Goal: Information Seeking & Learning: Learn about a topic

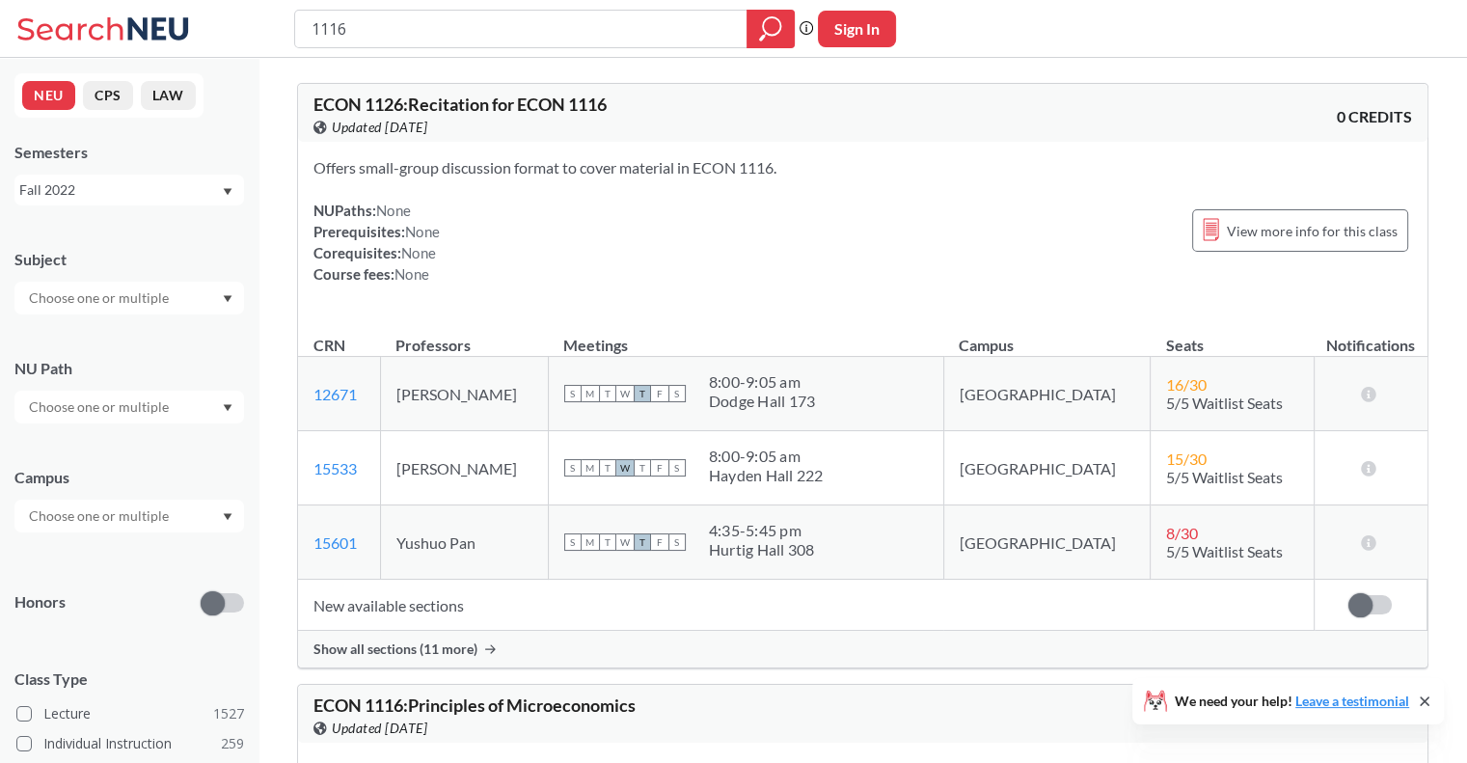
click at [147, 185] on div "Fall 2022" at bounding box center [120, 189] width 202 height 21
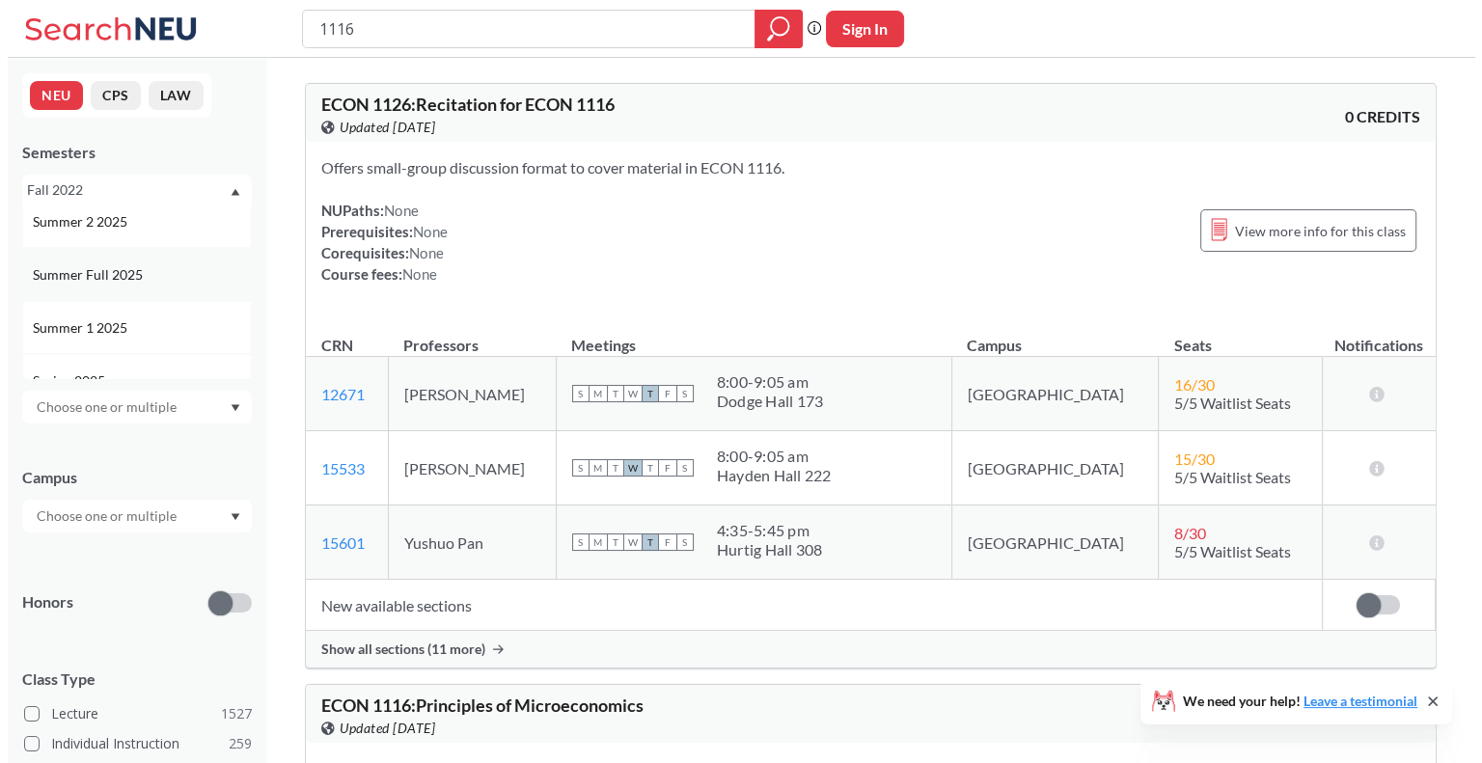
scroll to position [96, 0]
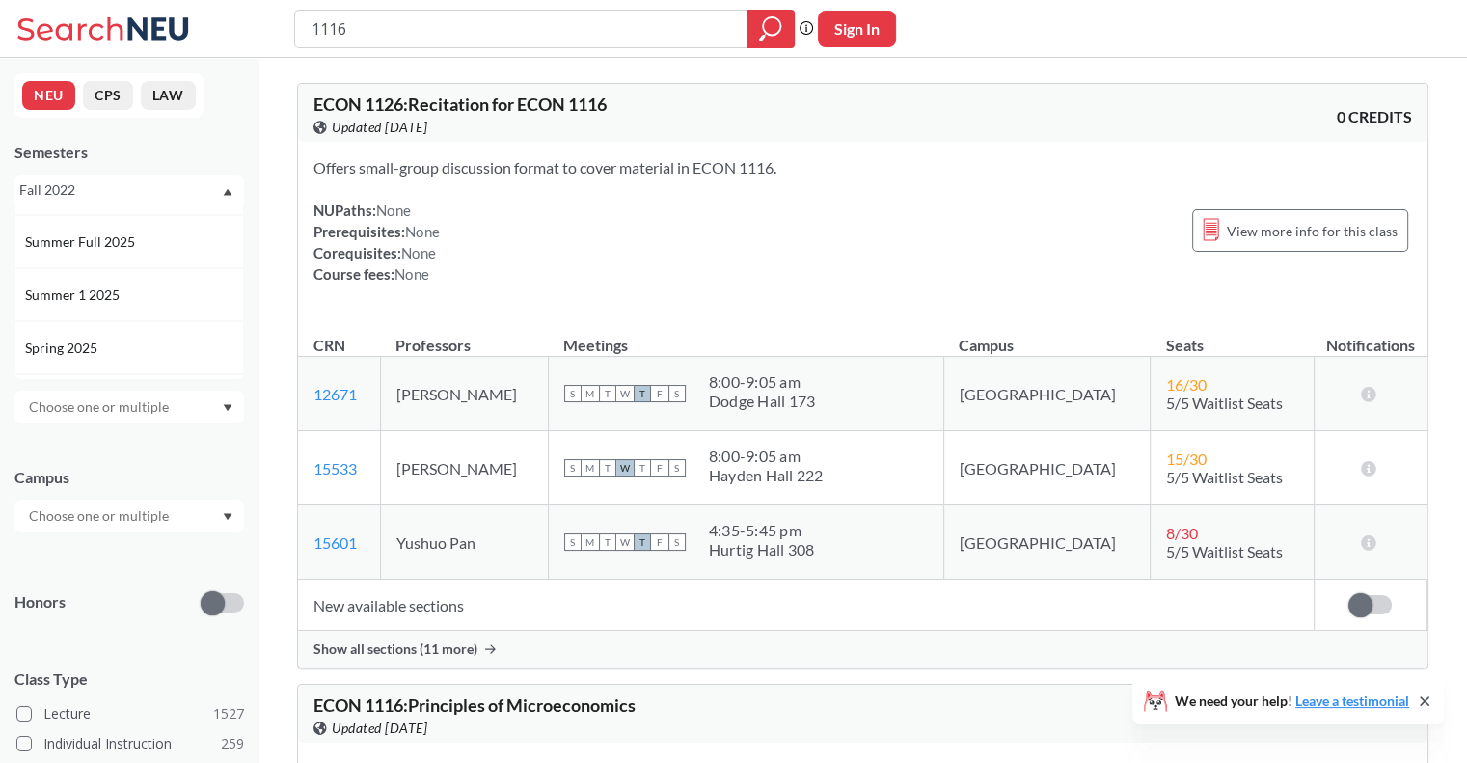
click at [84, 299] on span "Summer 1 2025" at bounding box center [74, 295] width 98 height 21
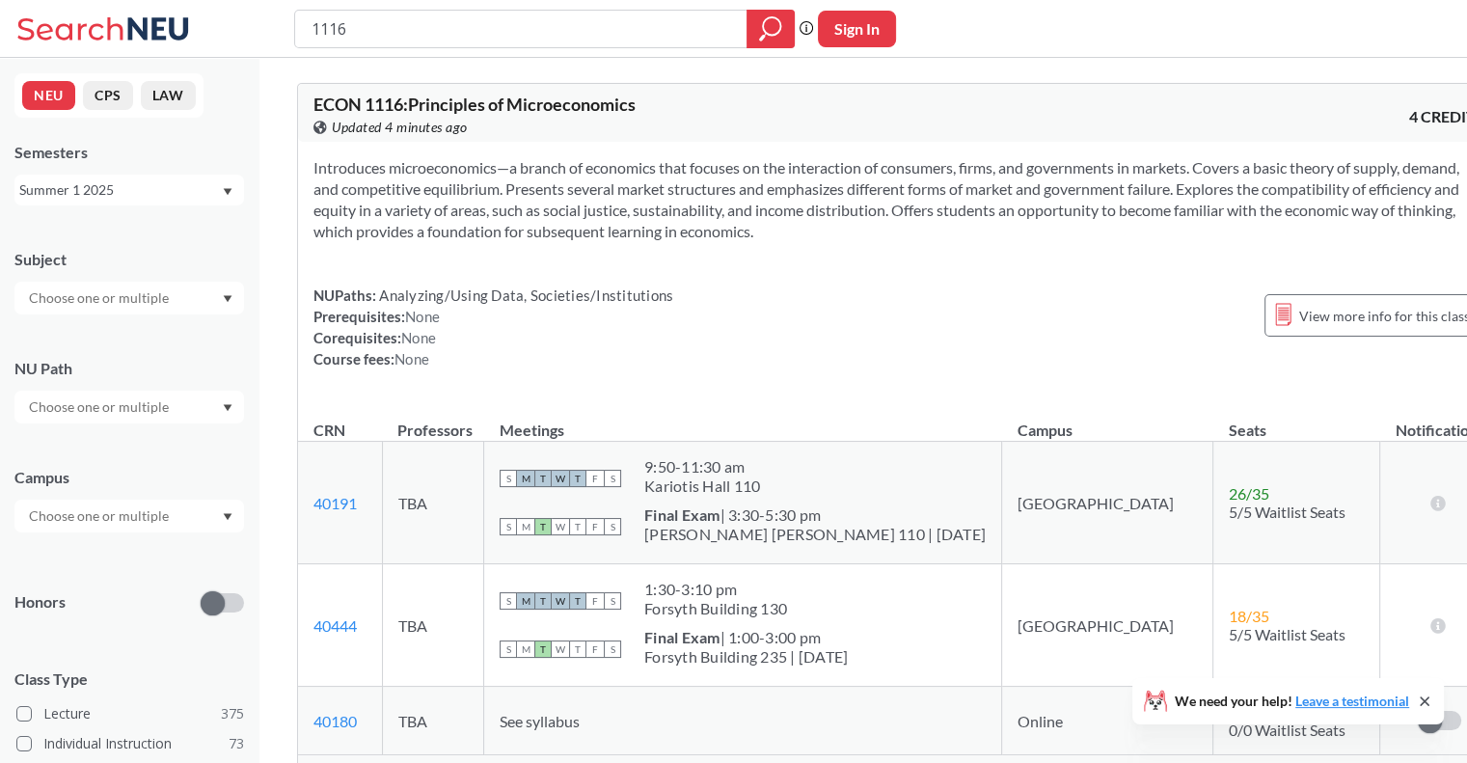
click at [102, 308] on input "text" at bounding box center [100, 297] width 162 height 23
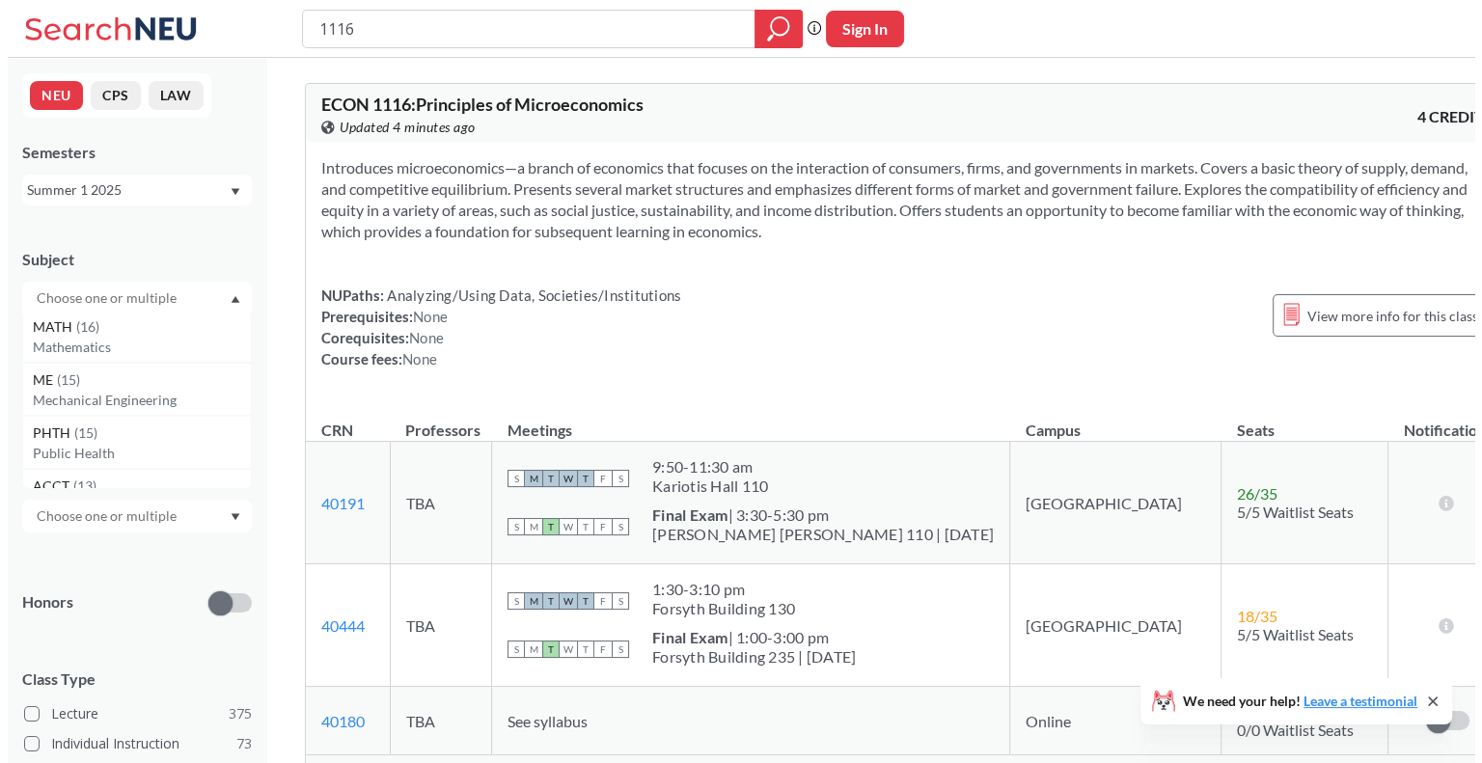
scroll to position [579, 0]
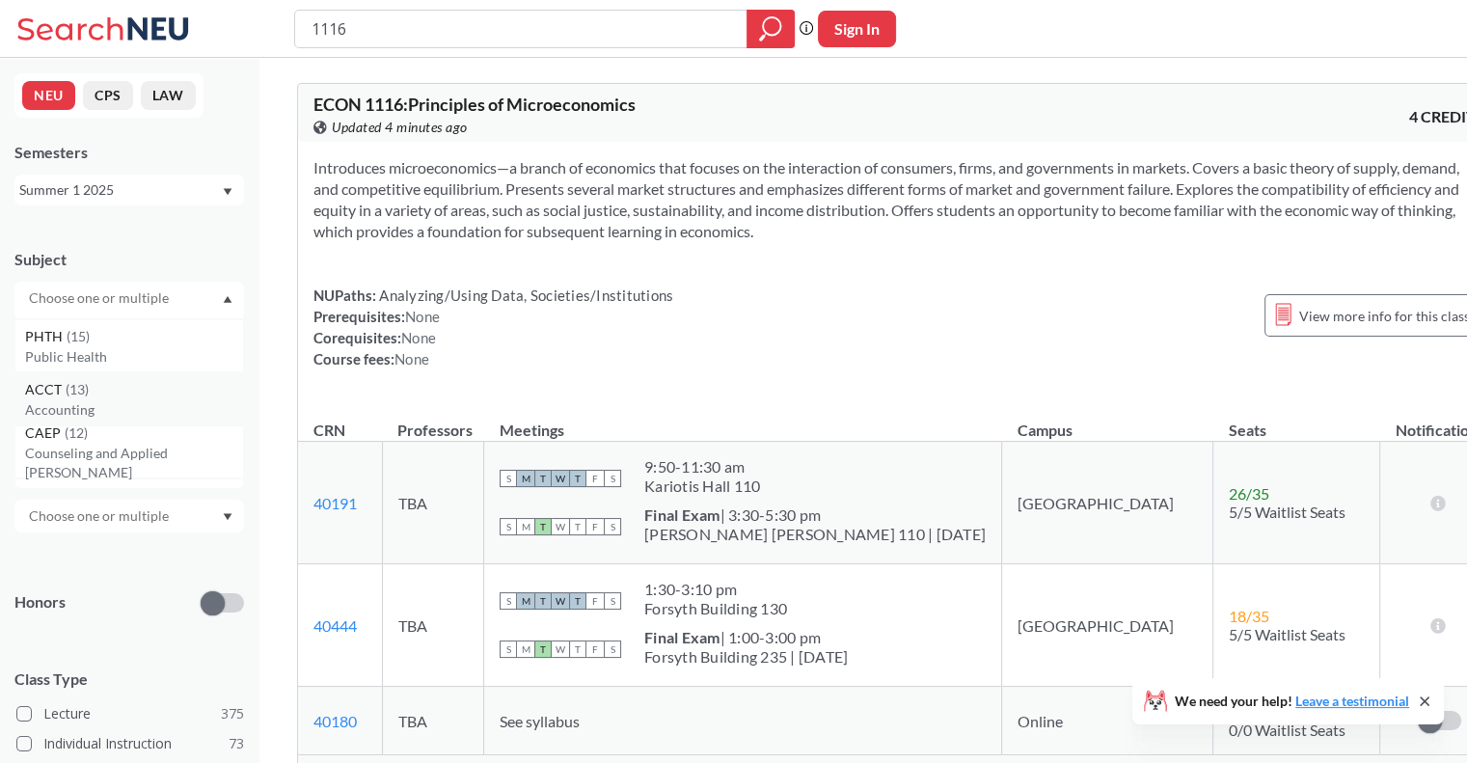
click at [68, 397] on div "ACCT ( 13 ) Accounting" at bounding box center [129, 398] width 230 height 53
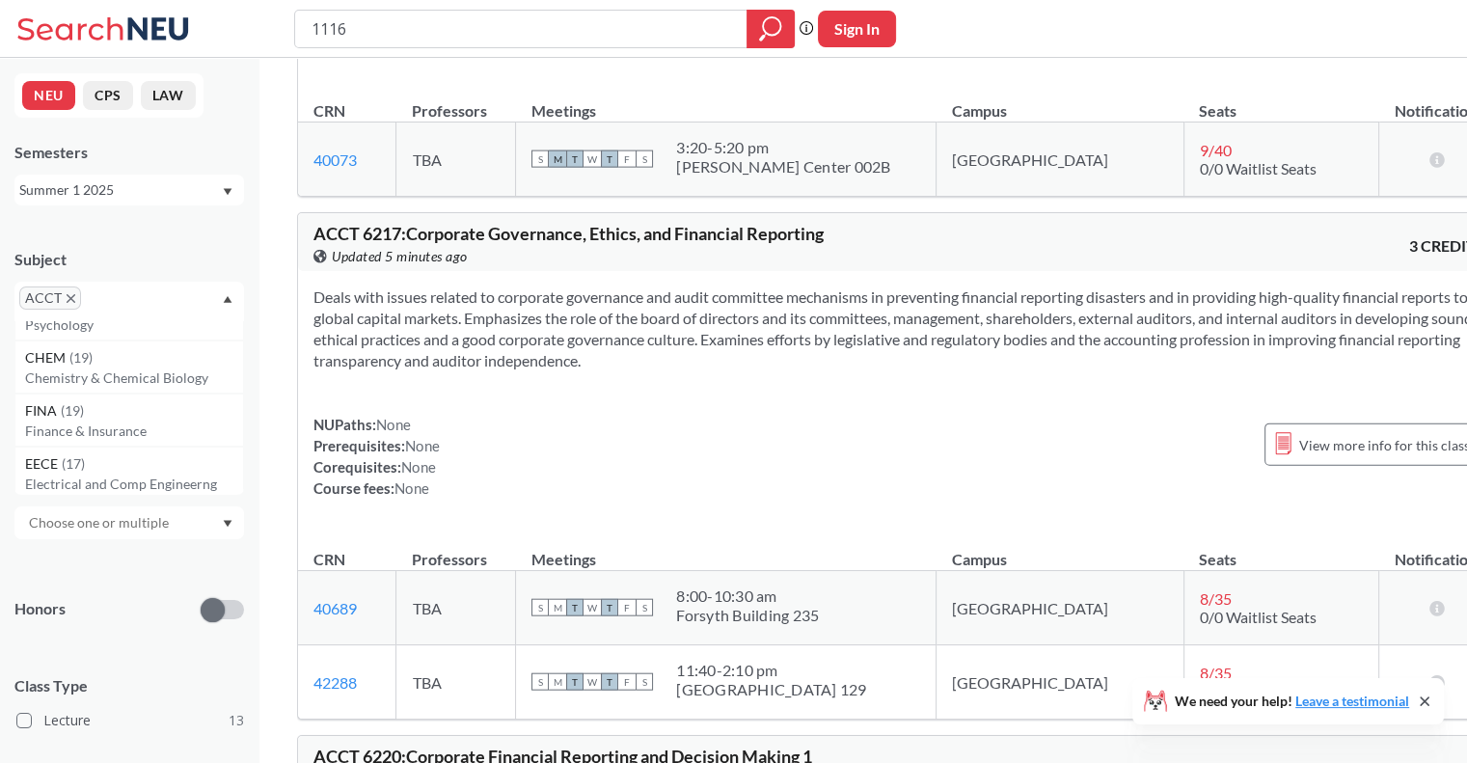
scroll to position [193, 0]
click at [108, 409] on div "FINA ( 19 )" at bounding box center [134, 410] width 218 height 21
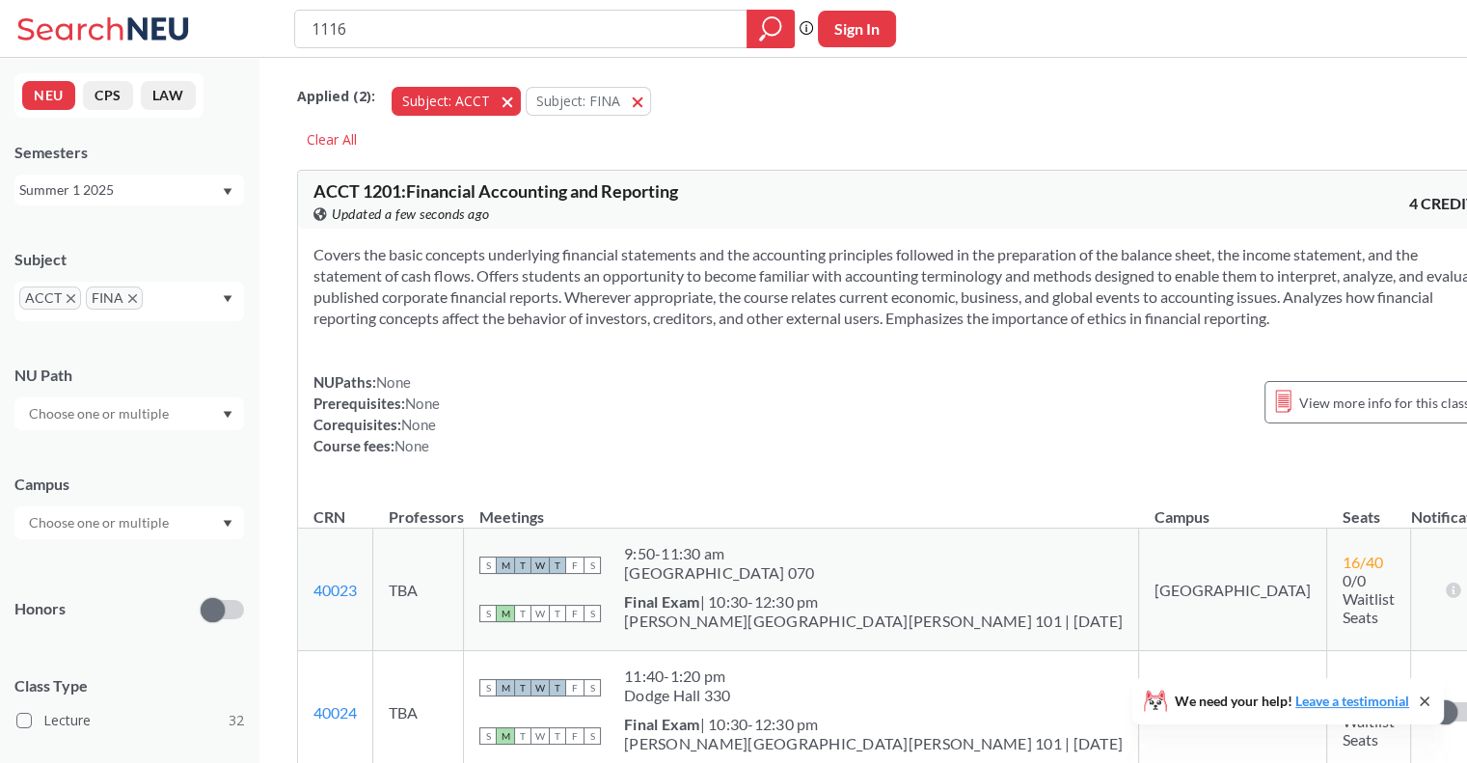
click at [514, 103] on span "button" at bounding box center [514, 101] width 0 height 18
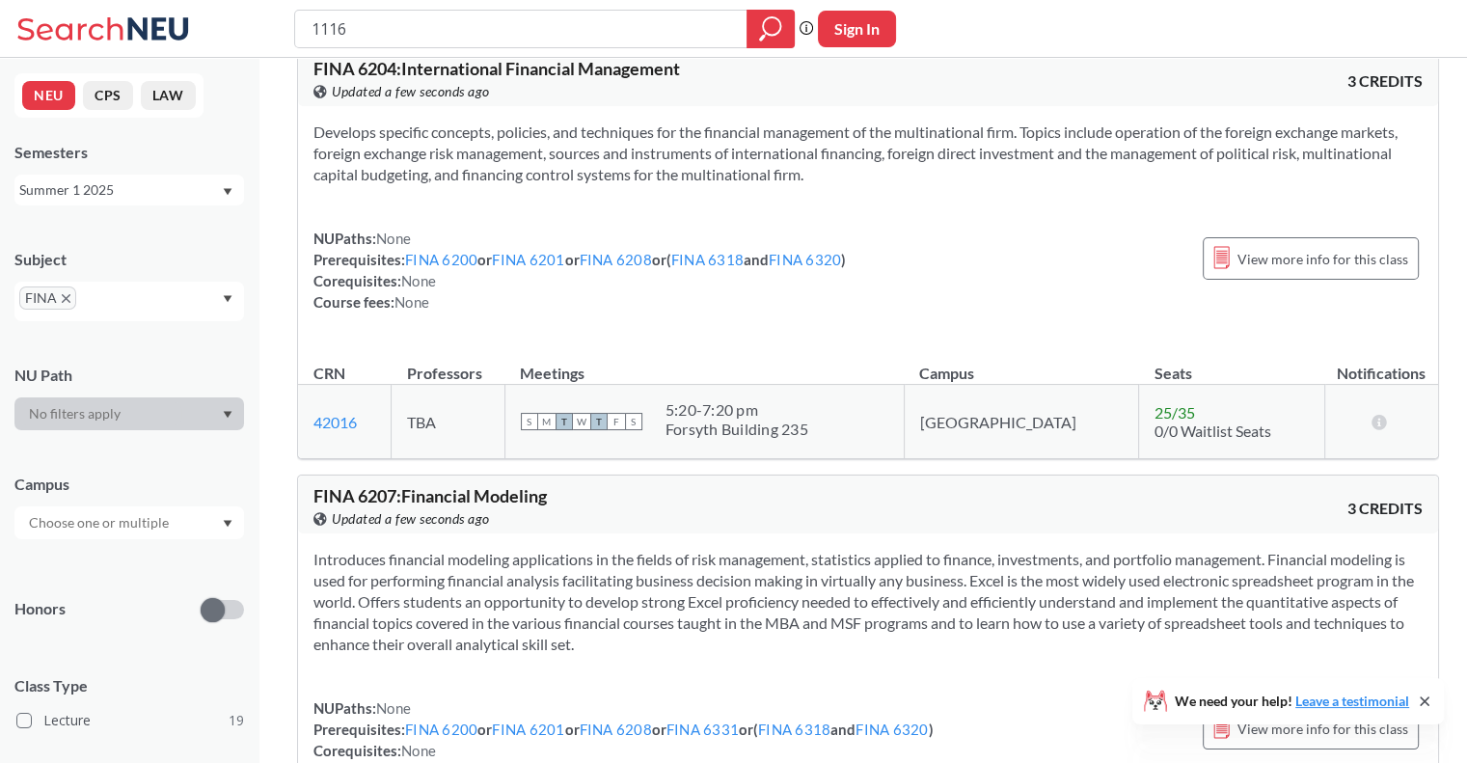
scroll to position [5305, 0]
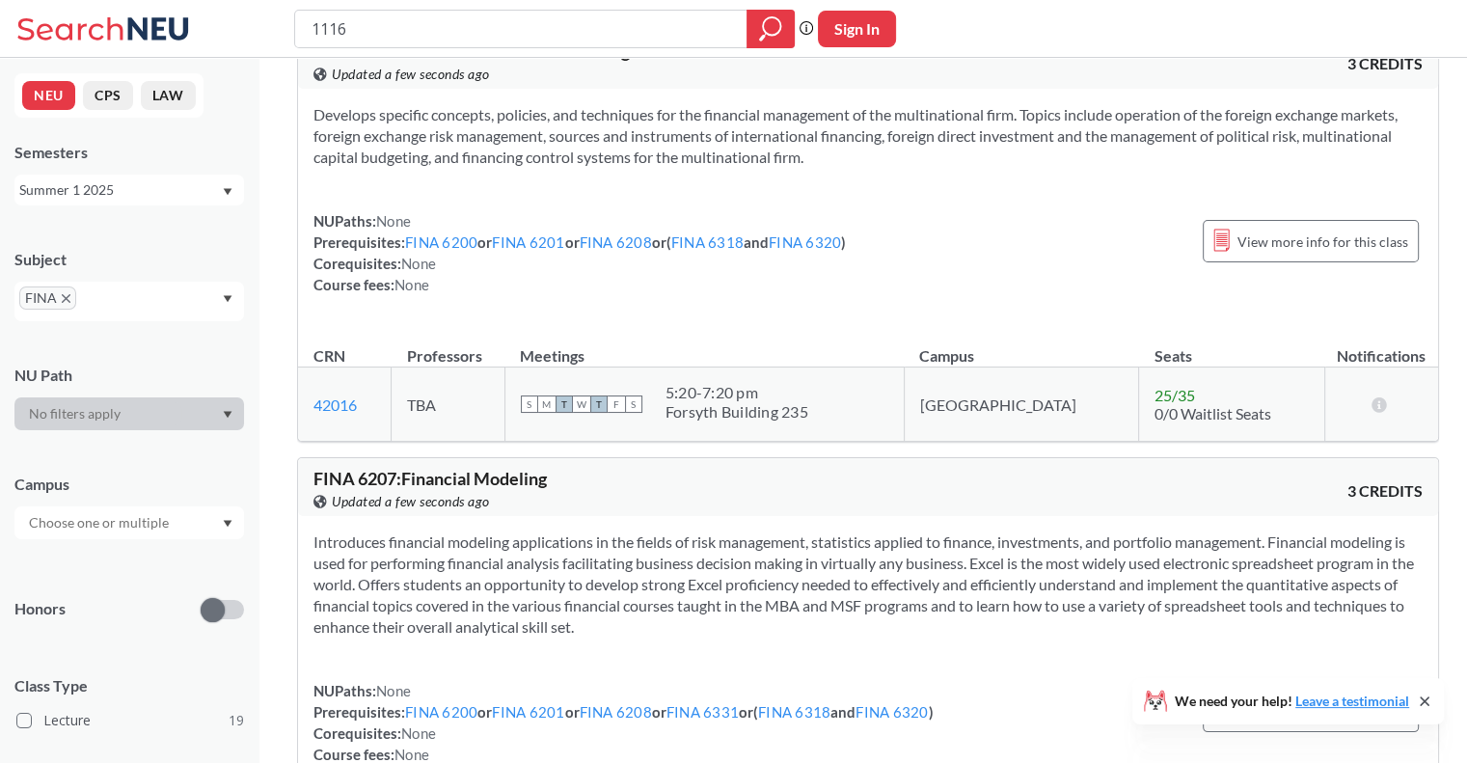
click at [131, 197] on div "Summer 1 2025" at bounding box center [120, 189] width 202 height 21
click at [116, 331] on span "Summer Full 2025" at bounding box center [82, 338] width 114 height 21
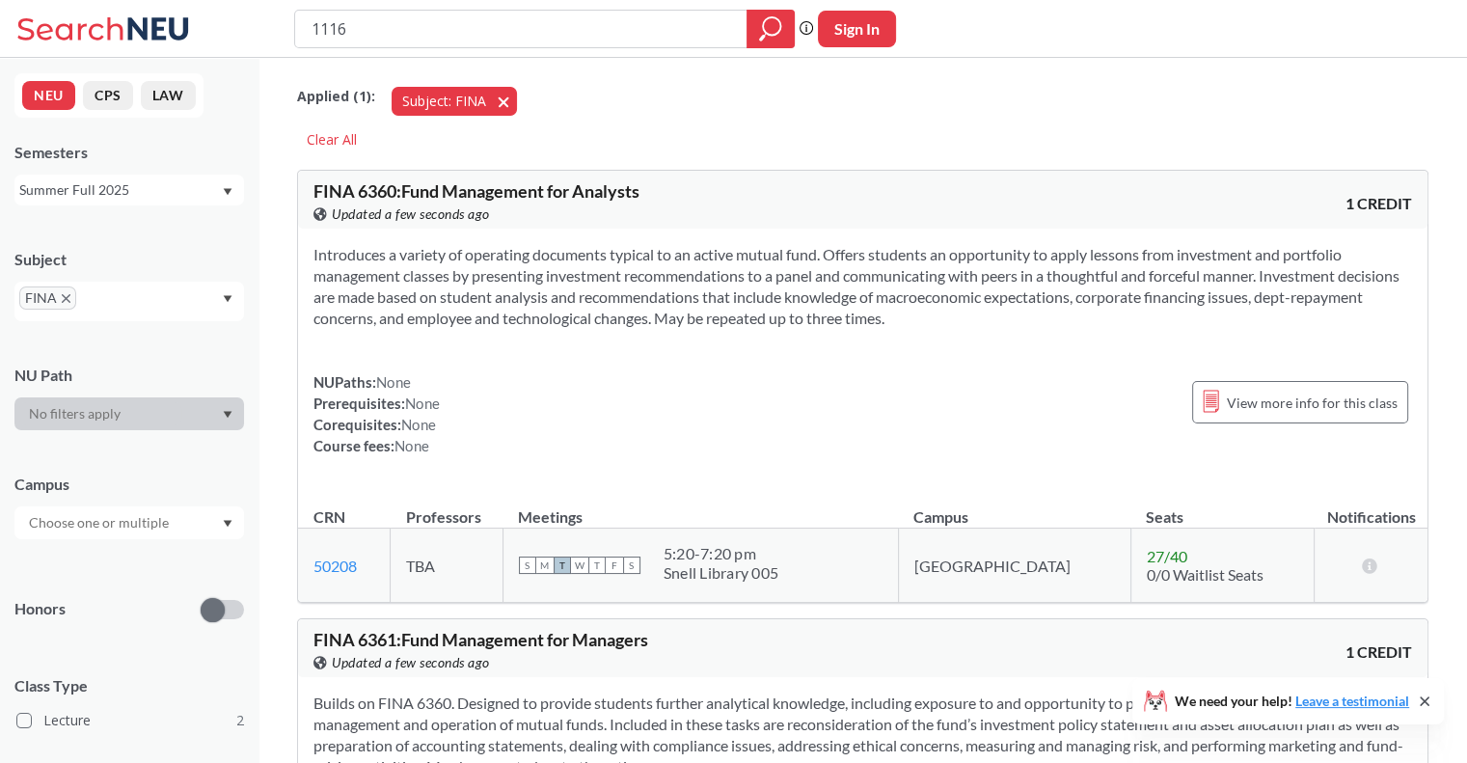
click at [510, 96] on span "button" at bounding box center [510, 101] width 0 height 18
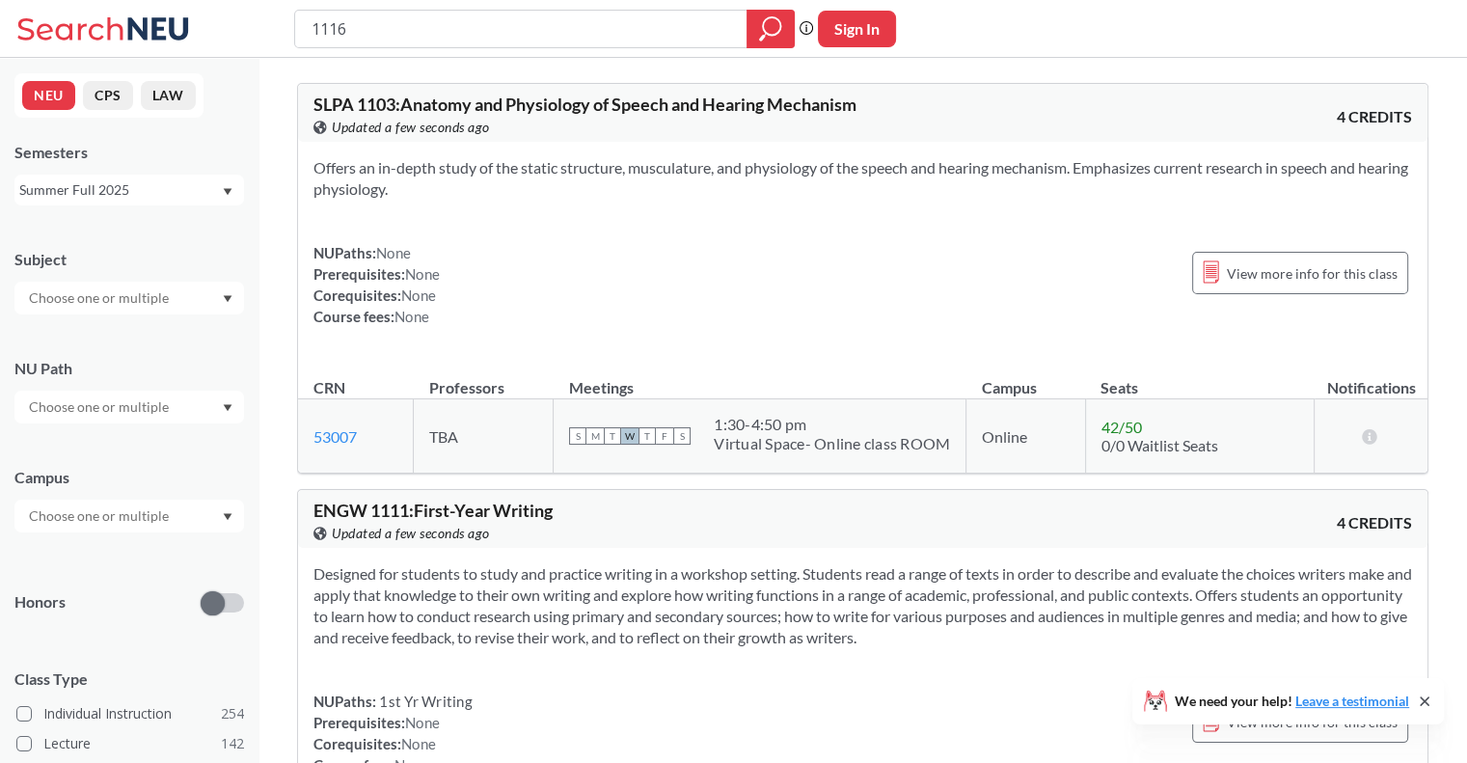
click at [150, 302] on input "text" at bounding box center [100, 297] width 162 height 23
type input "a"
click at [206, 184] on div "Summer Full 2025" at bounding box center [120, 189] width 202 height 21
click at [160, 277] on div "Summer 2 2025" at bounding box center [134, 285] width 218 height 21
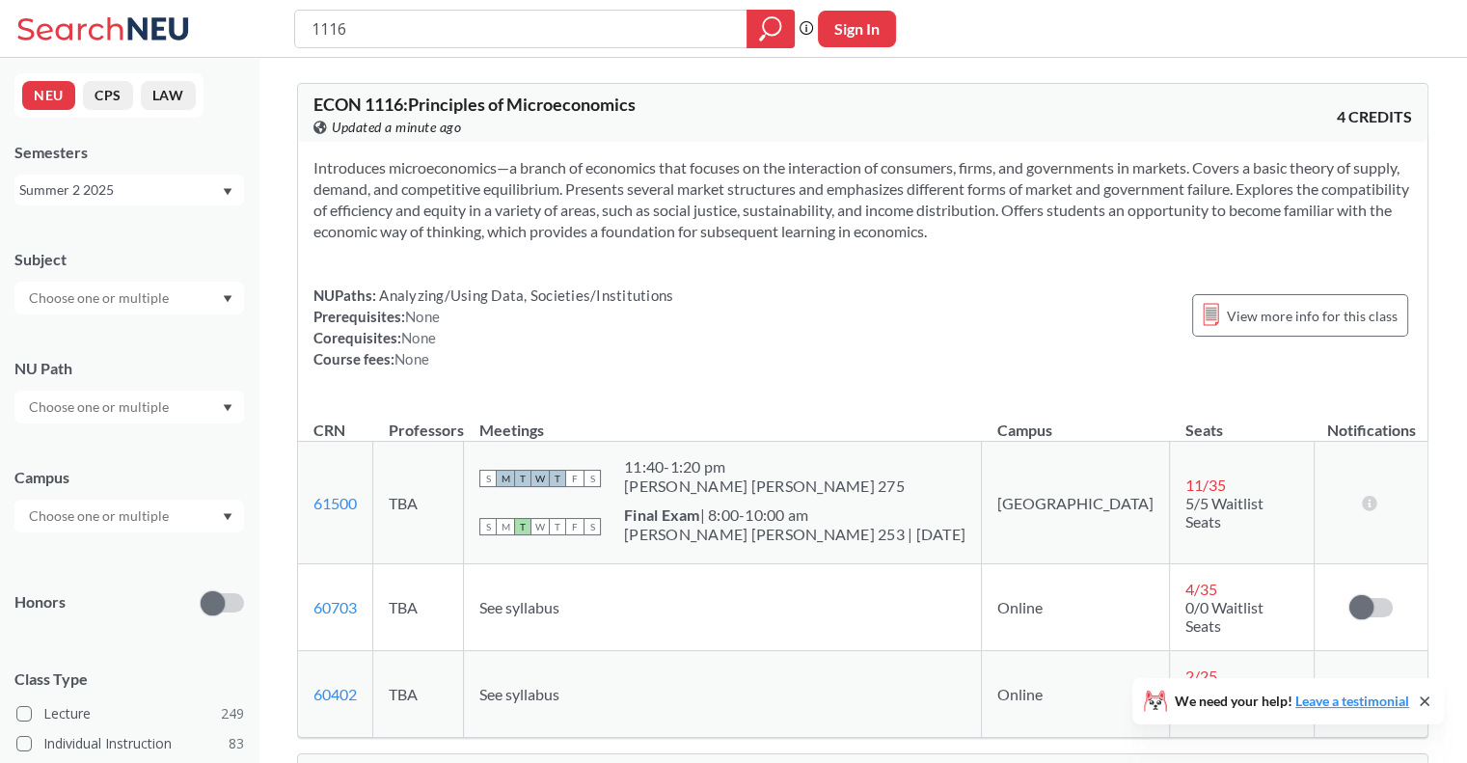
click at [147, 302] on input "text" at bounding box center [100, 297] width 162 height 23
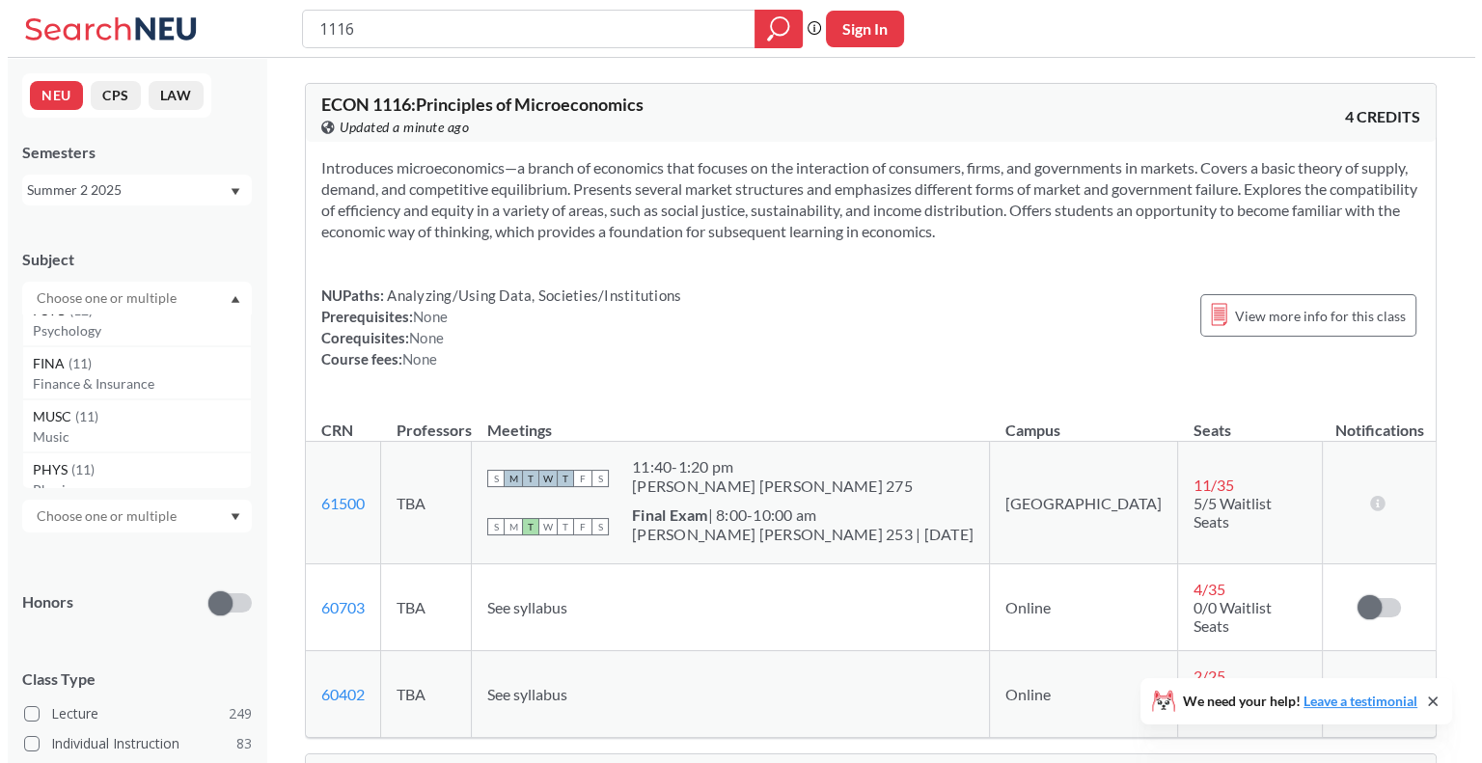
scroll to position [386, 0]
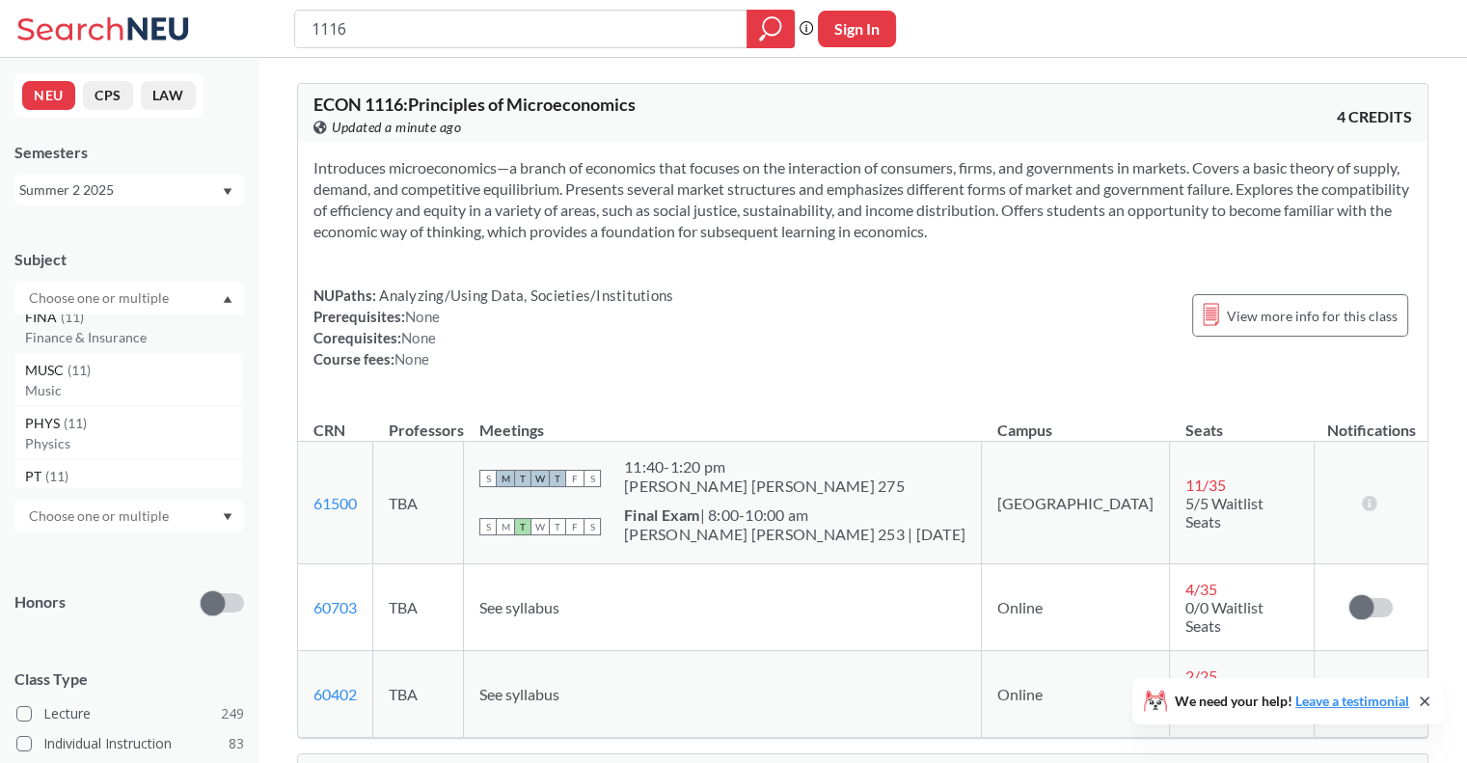
click at [131, 342] on p "Finance & Insurance" at bounding box center [134, 337] width 218 height 19
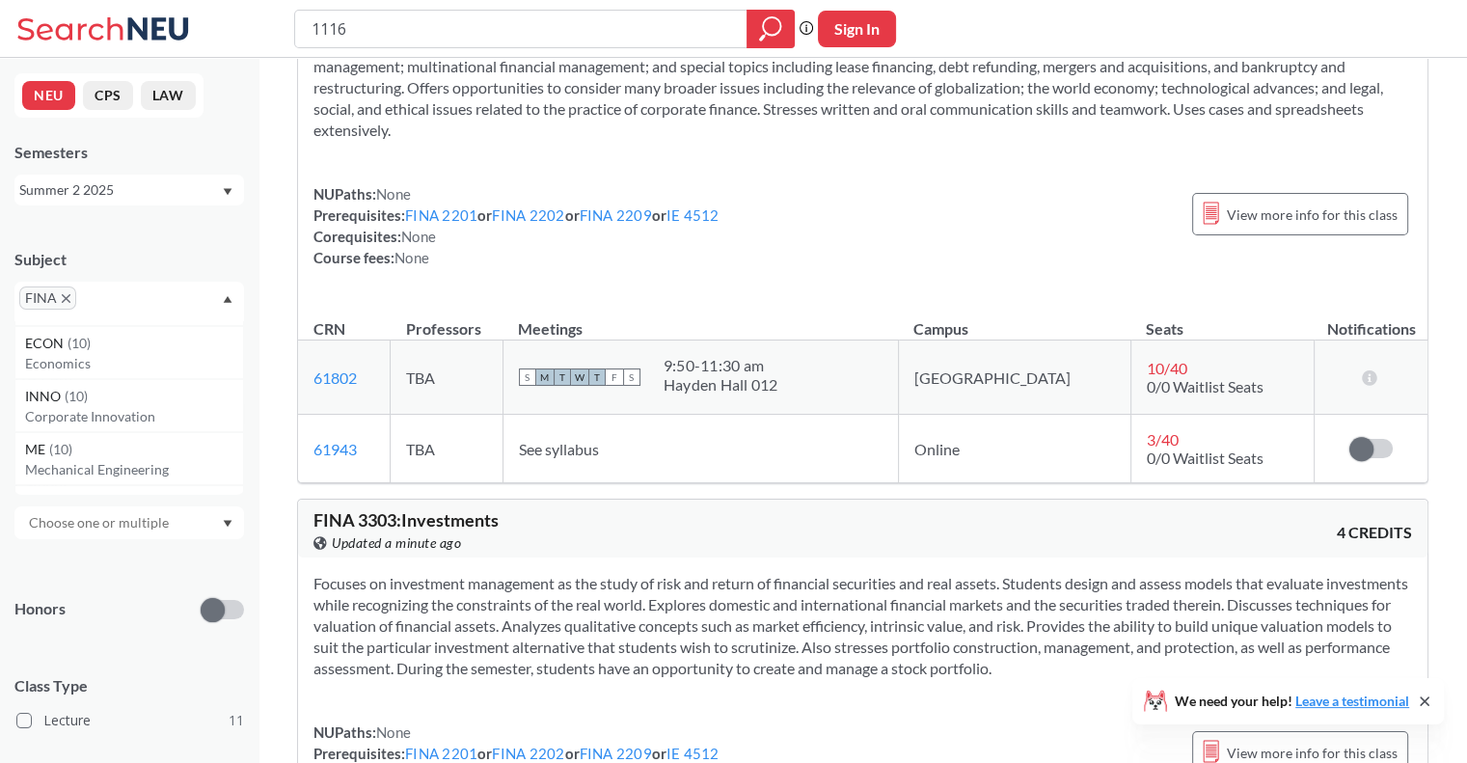
scroll to position [482, 0]
click at [94, 400] on p "Accounting" at bounding box center [134, 406] width 218 height 19
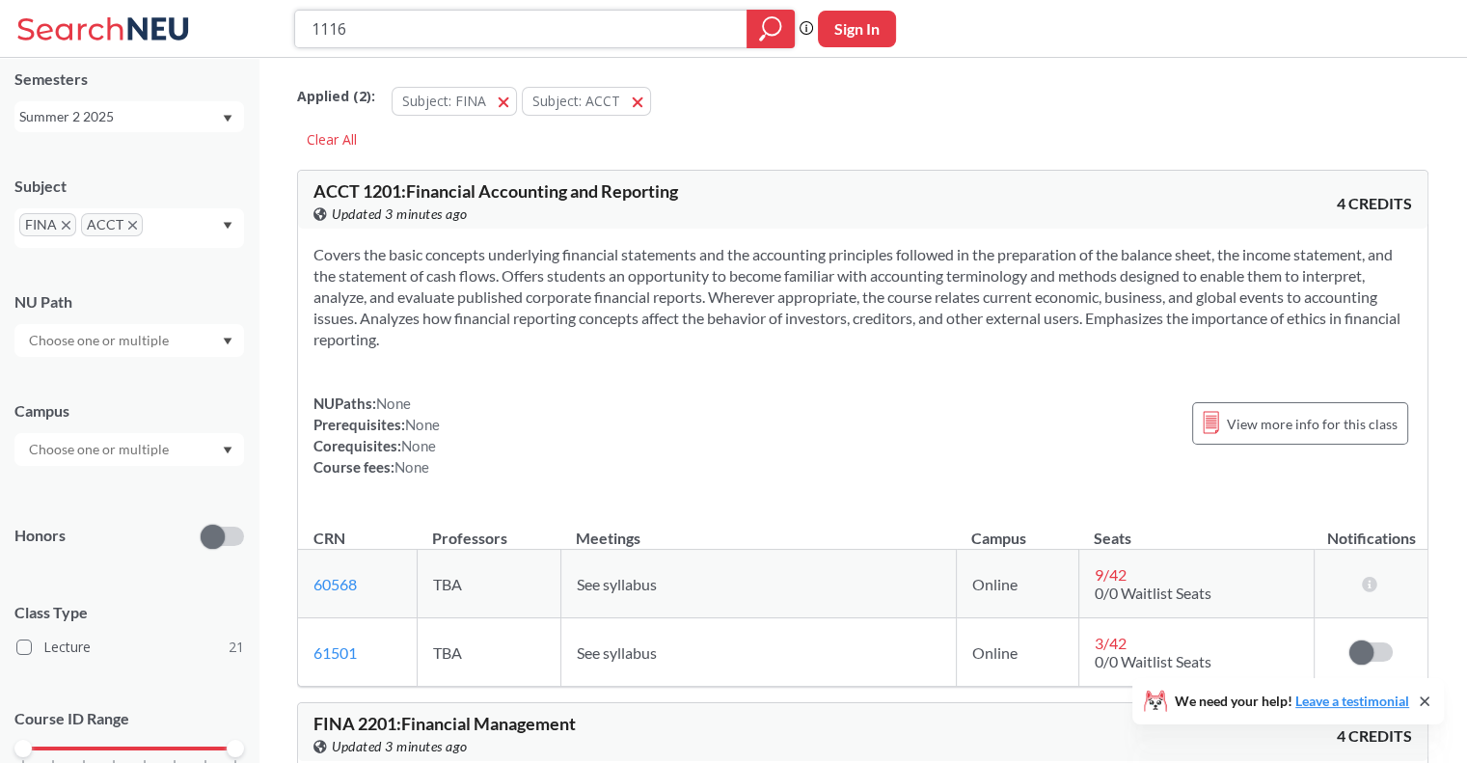
scroll to position [162, 0]
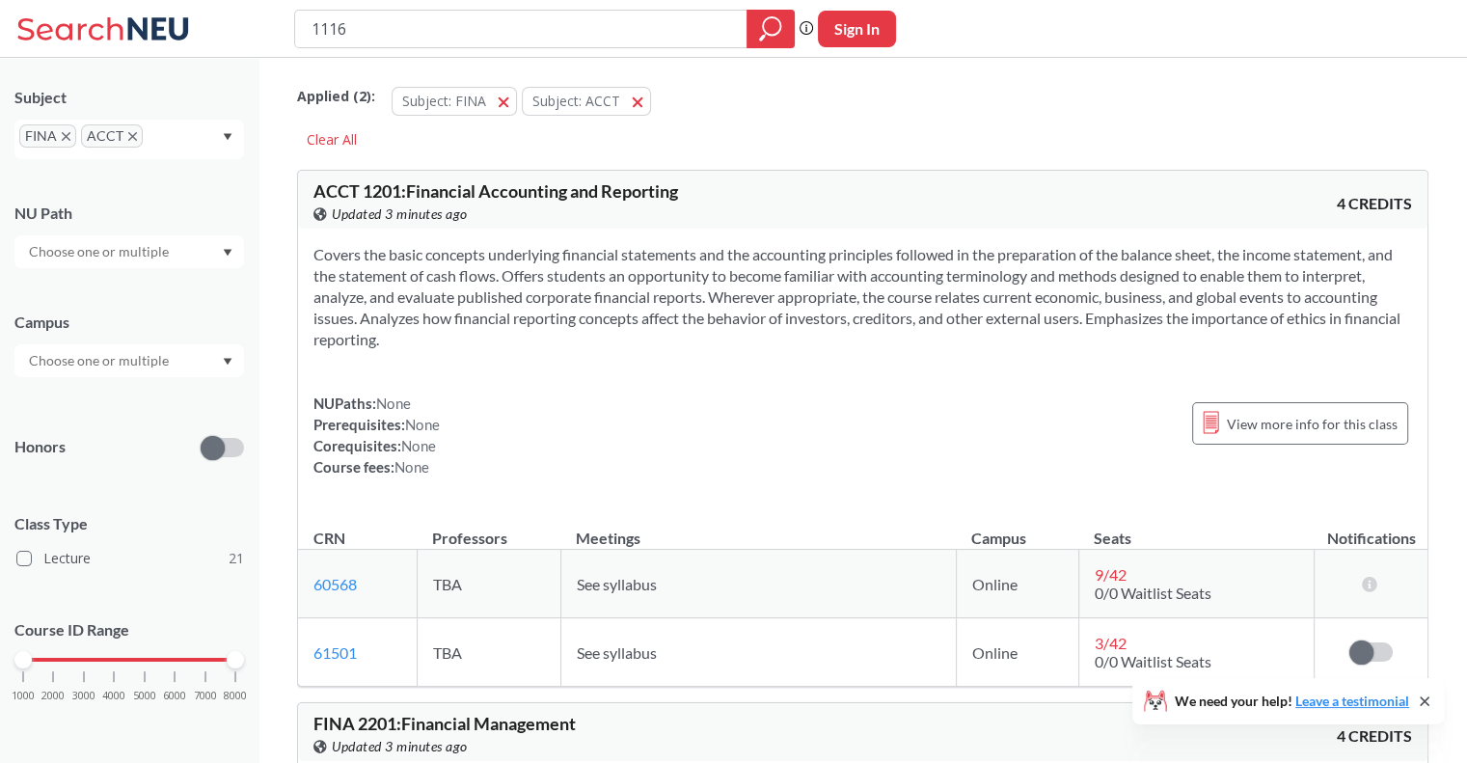
click at [112, 368] on input "text" at bounding box center [100, 360] width 162 height 23
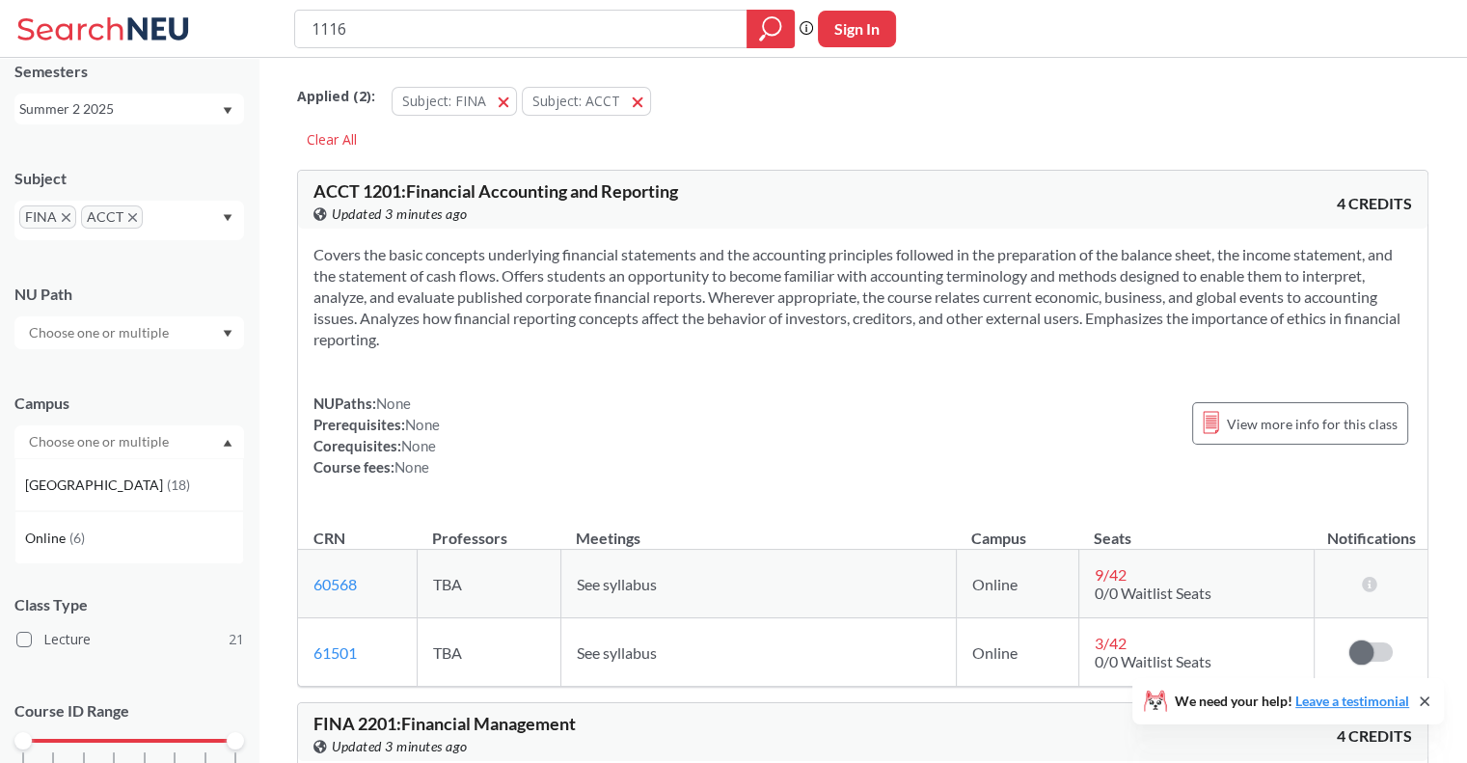
scroll to position [0, 0]
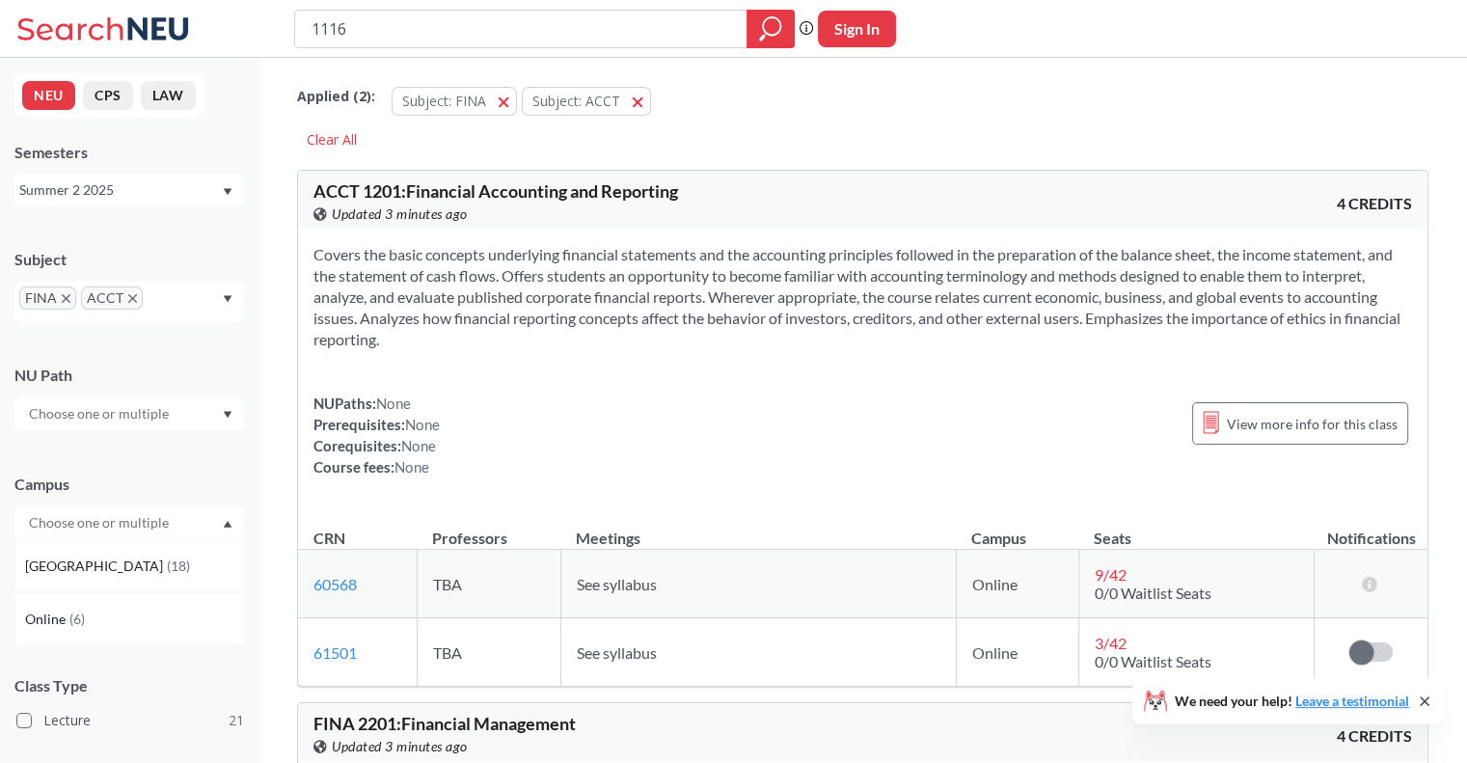
click at [218, 189] on div "Summer 2 2025" at bounding box center [120, 189] width 202 height 21
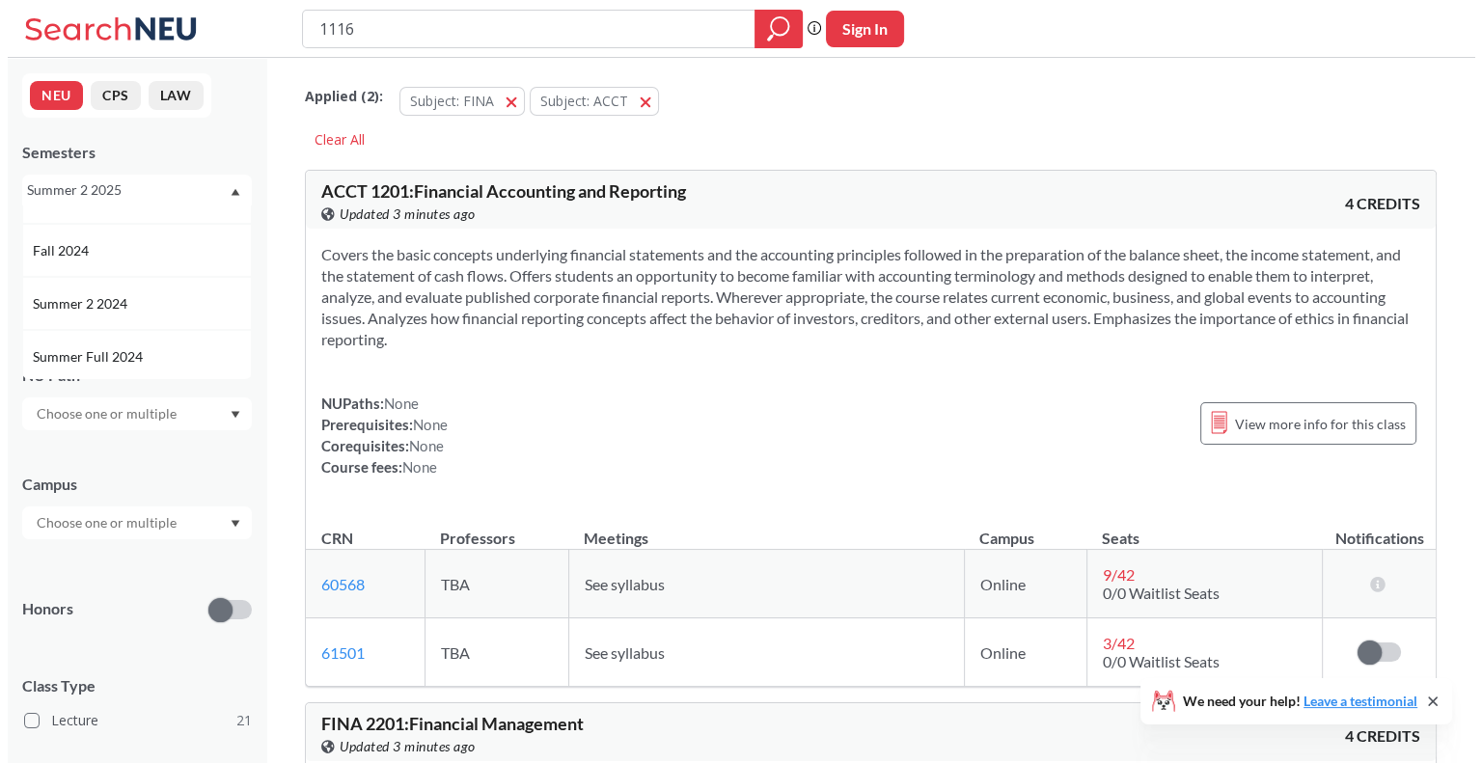
scroll to position [289, 0]
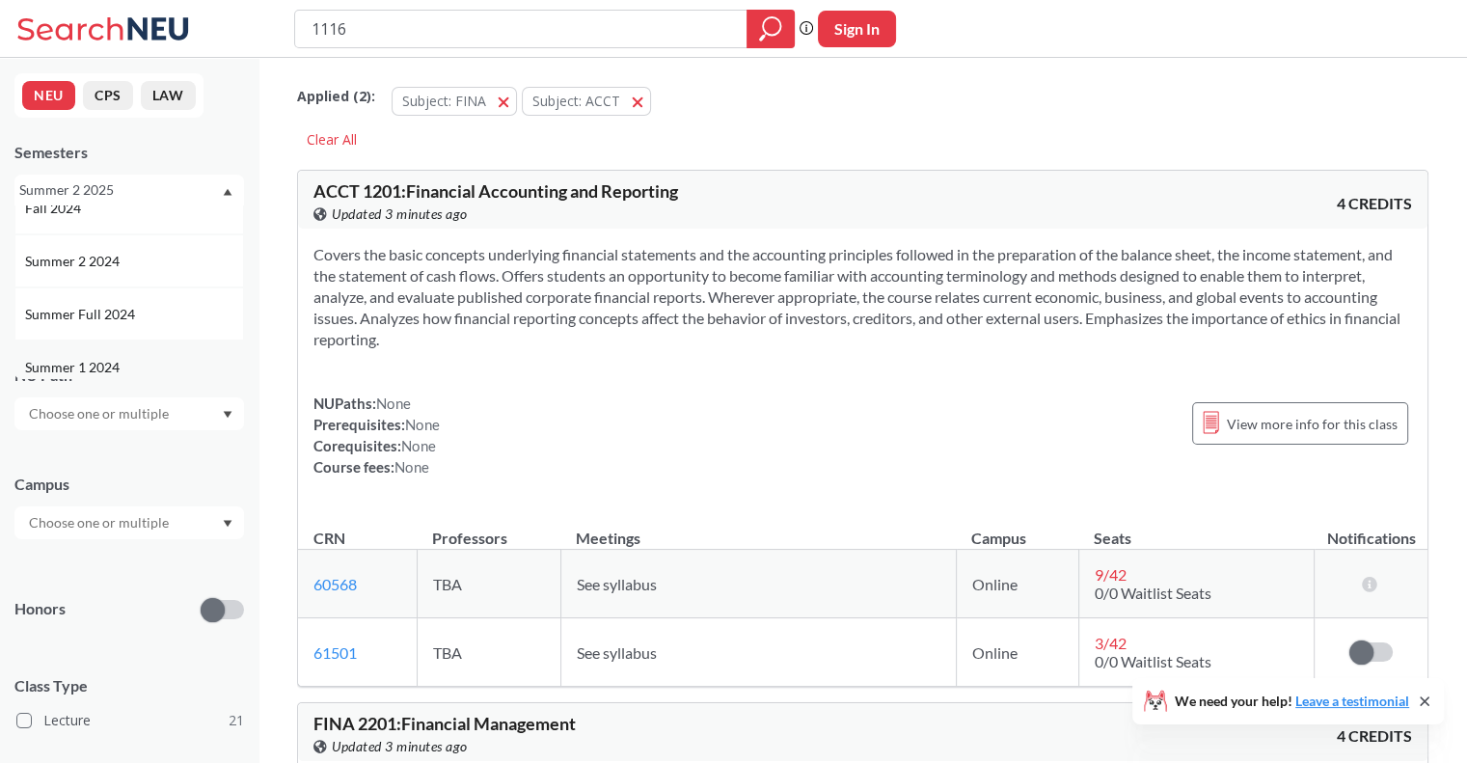
click at [123, 358] on div "Summer 1 2024" at bounding box center [134, 367] width 218 height 21
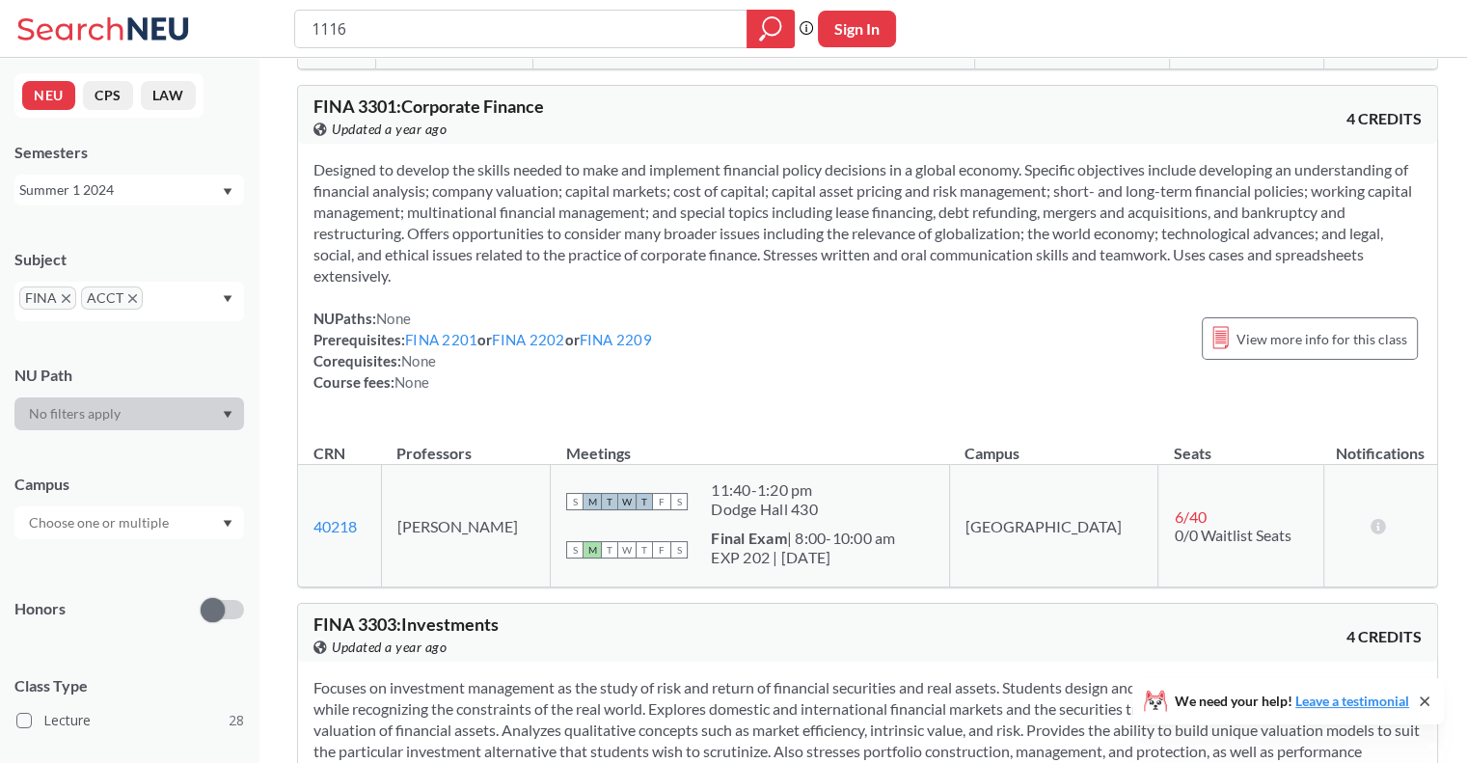
scroll to position [4244, 0]
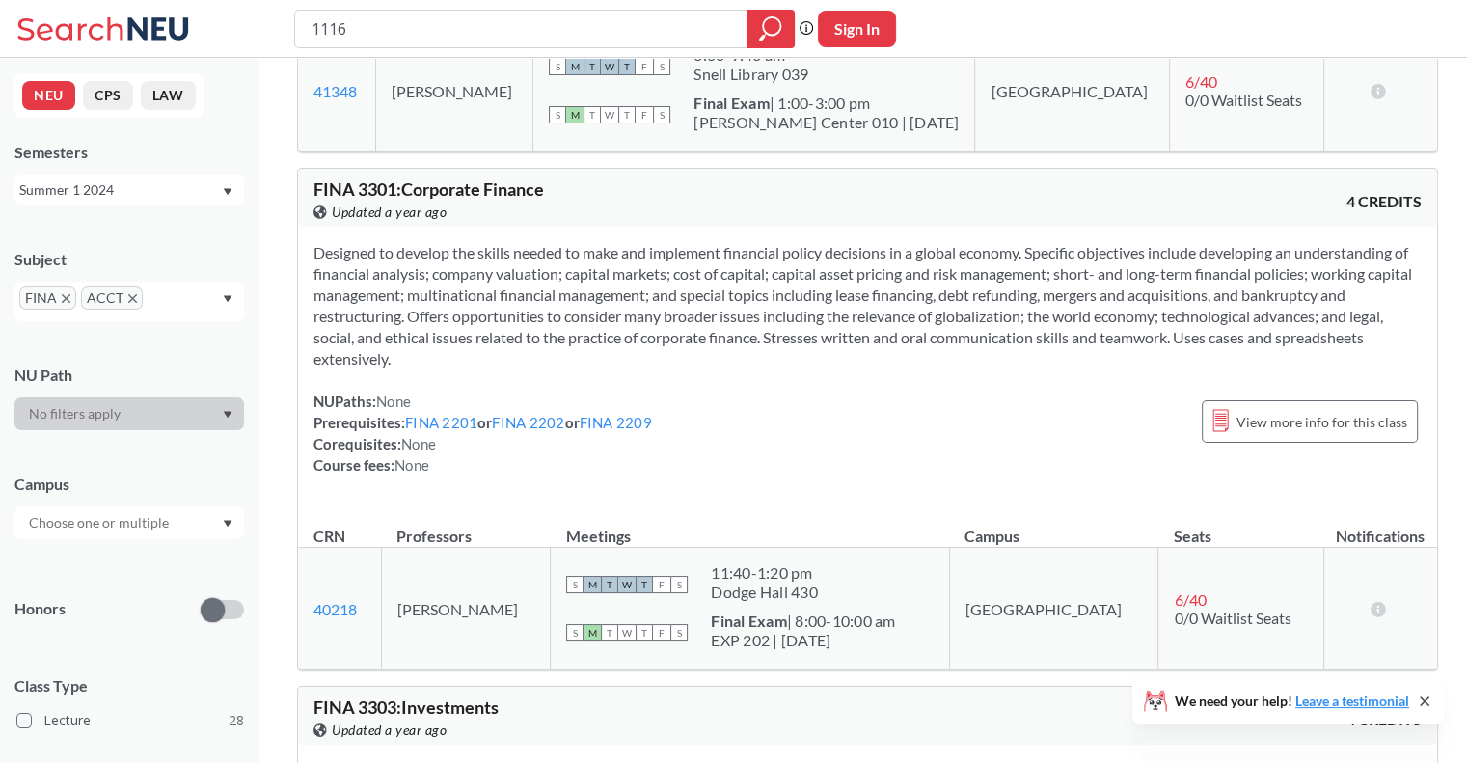
click at [229, 191] on icon "Dropdown arrow" at bounding box center [228, 192] width 10 height 8
click at [190, 283] on div "Summer 2 2025" at bounding box center [134, 285] width 218 height 21
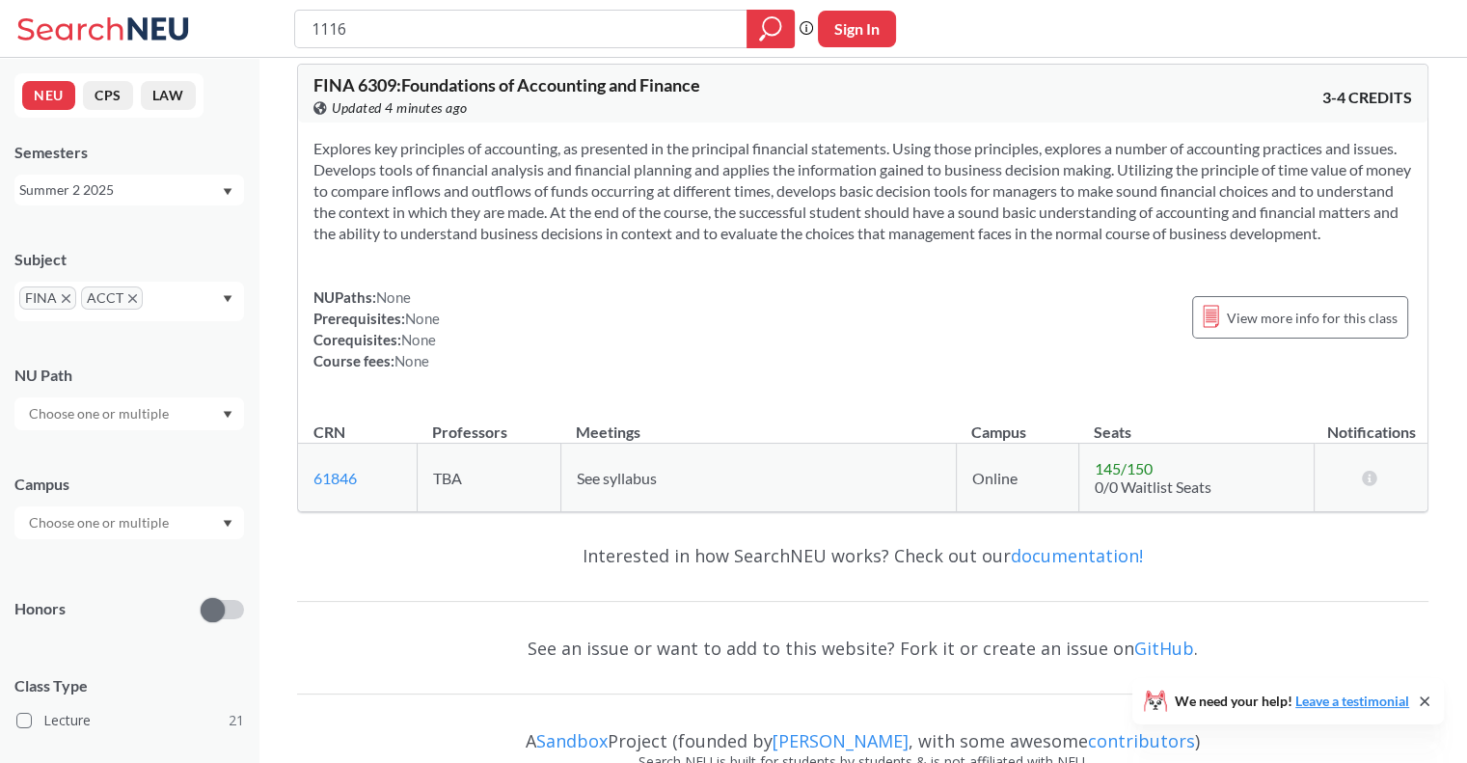
scroll to position [9926, 0]
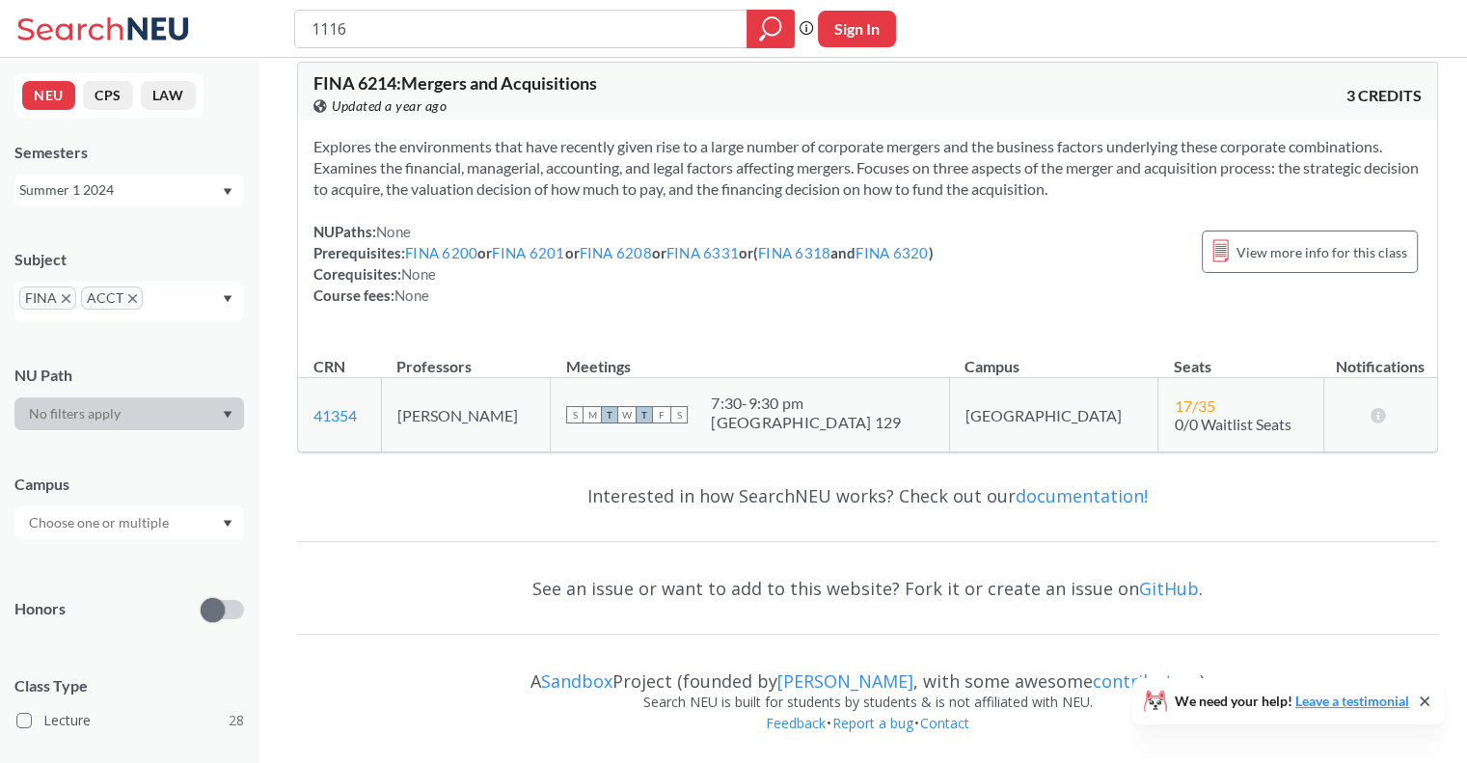
scroll to position [4244, 0]
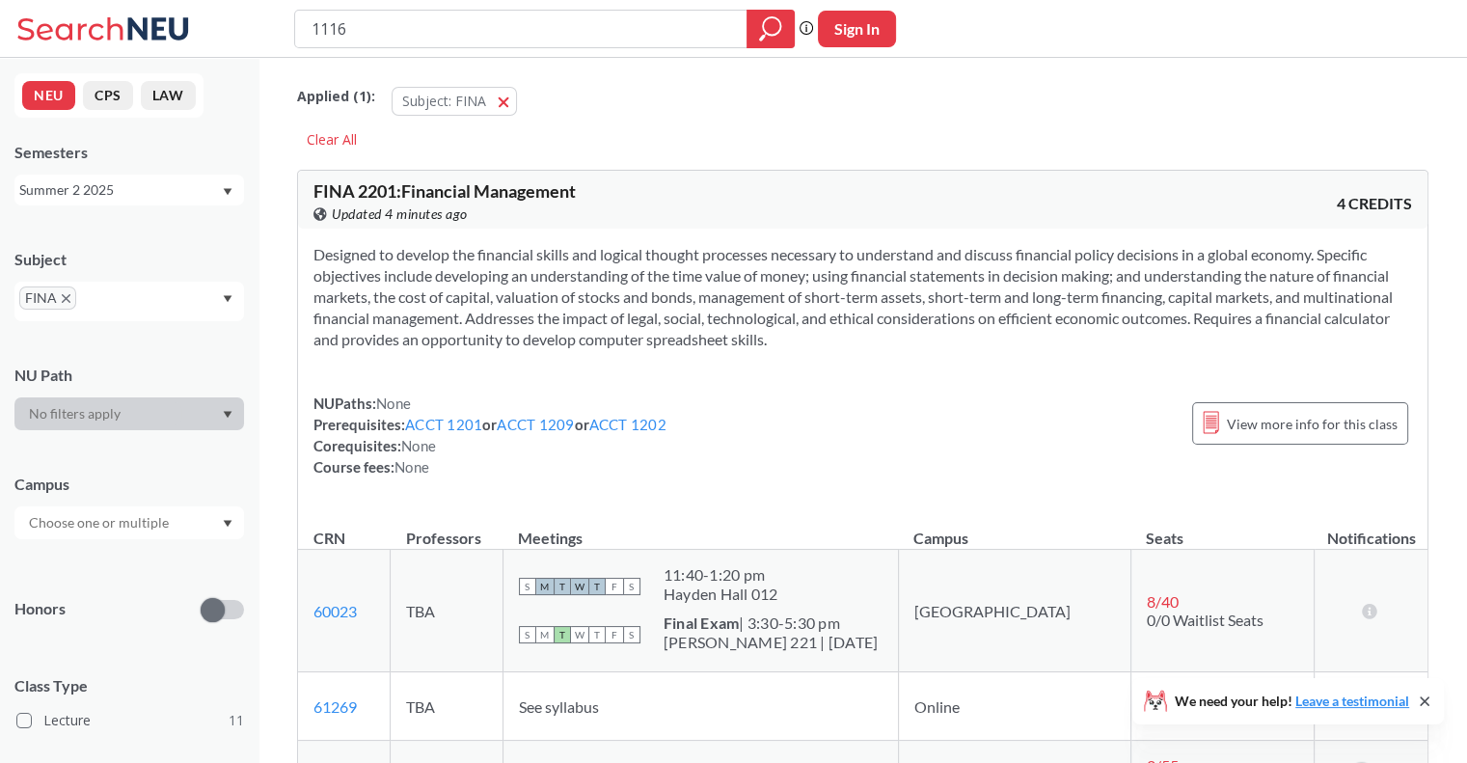
scroll to position [1350, 0]
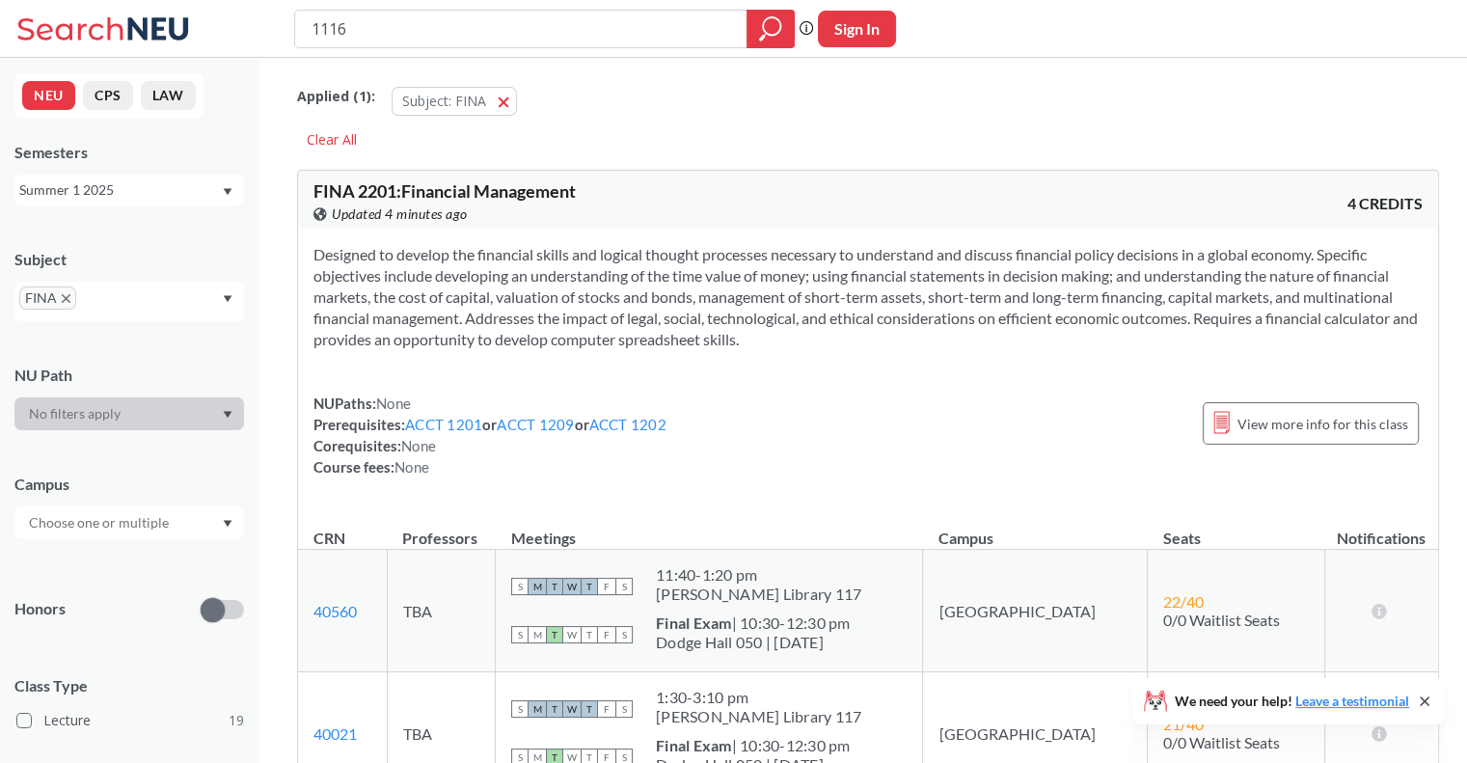
scroll to position [5305, 0]
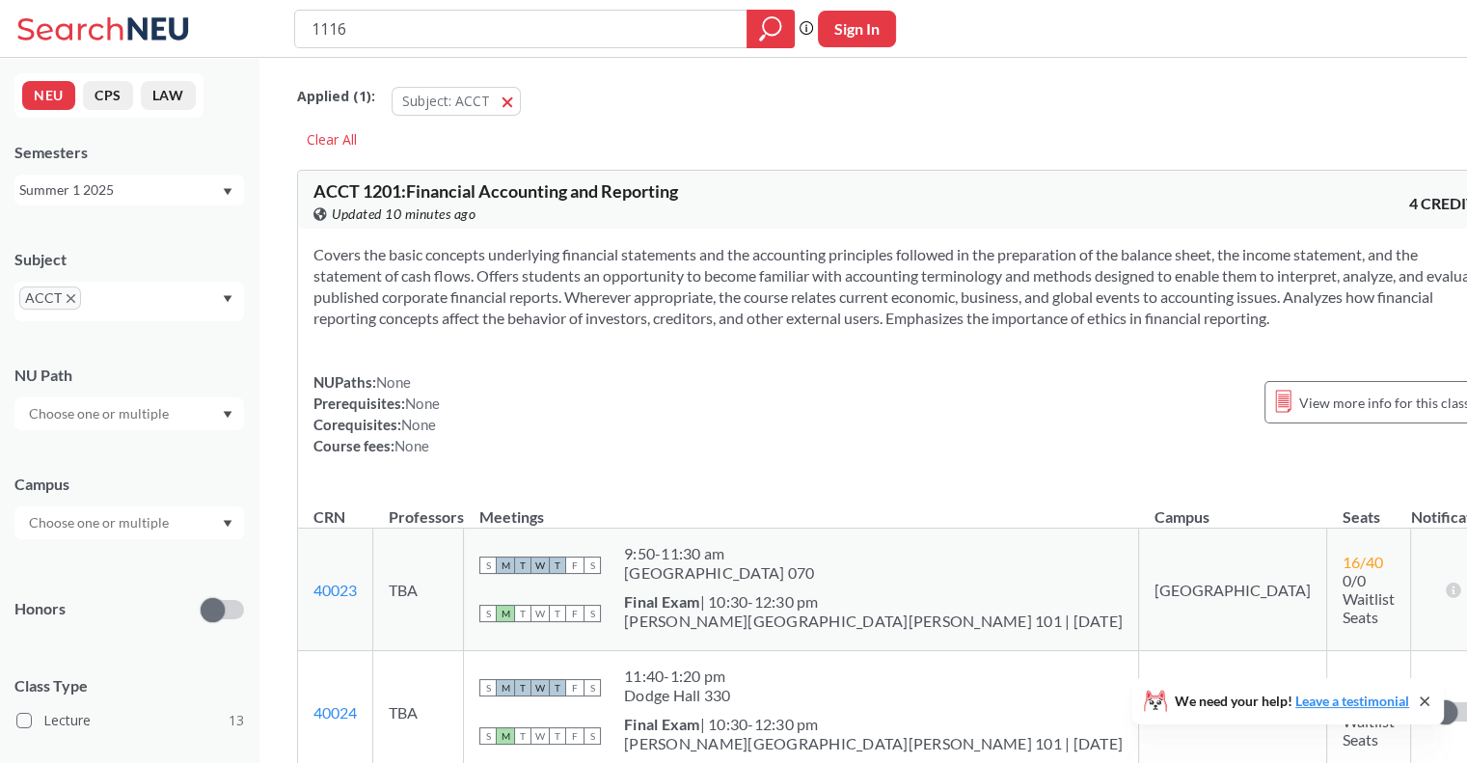
scroll to position [4342, 0]
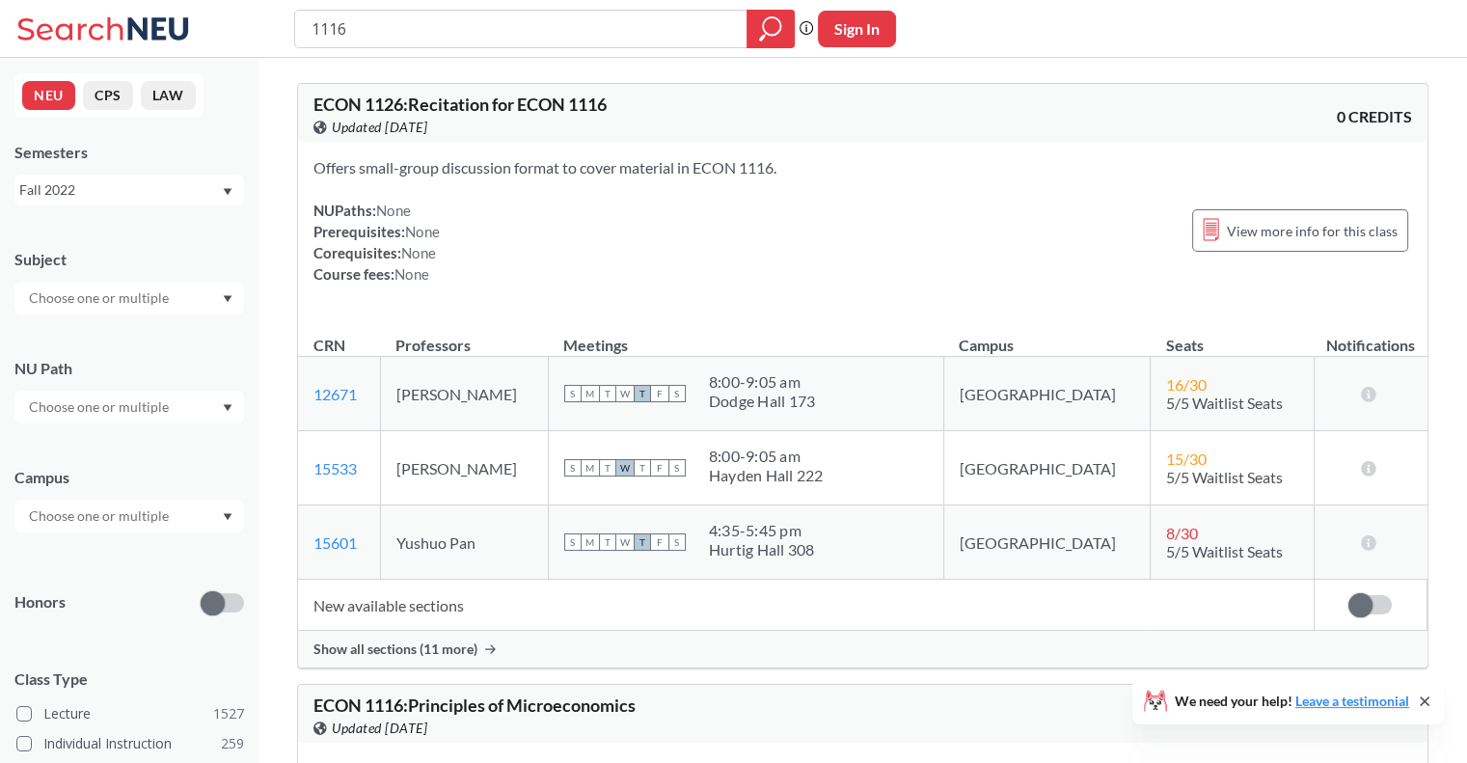
click at [160, 405] on input "text" at bounding box center [100, 406] width 162 height 23
click at [92, 454] on span "Writing Intensive" at bounding box center [78, 450] width 107 height 21
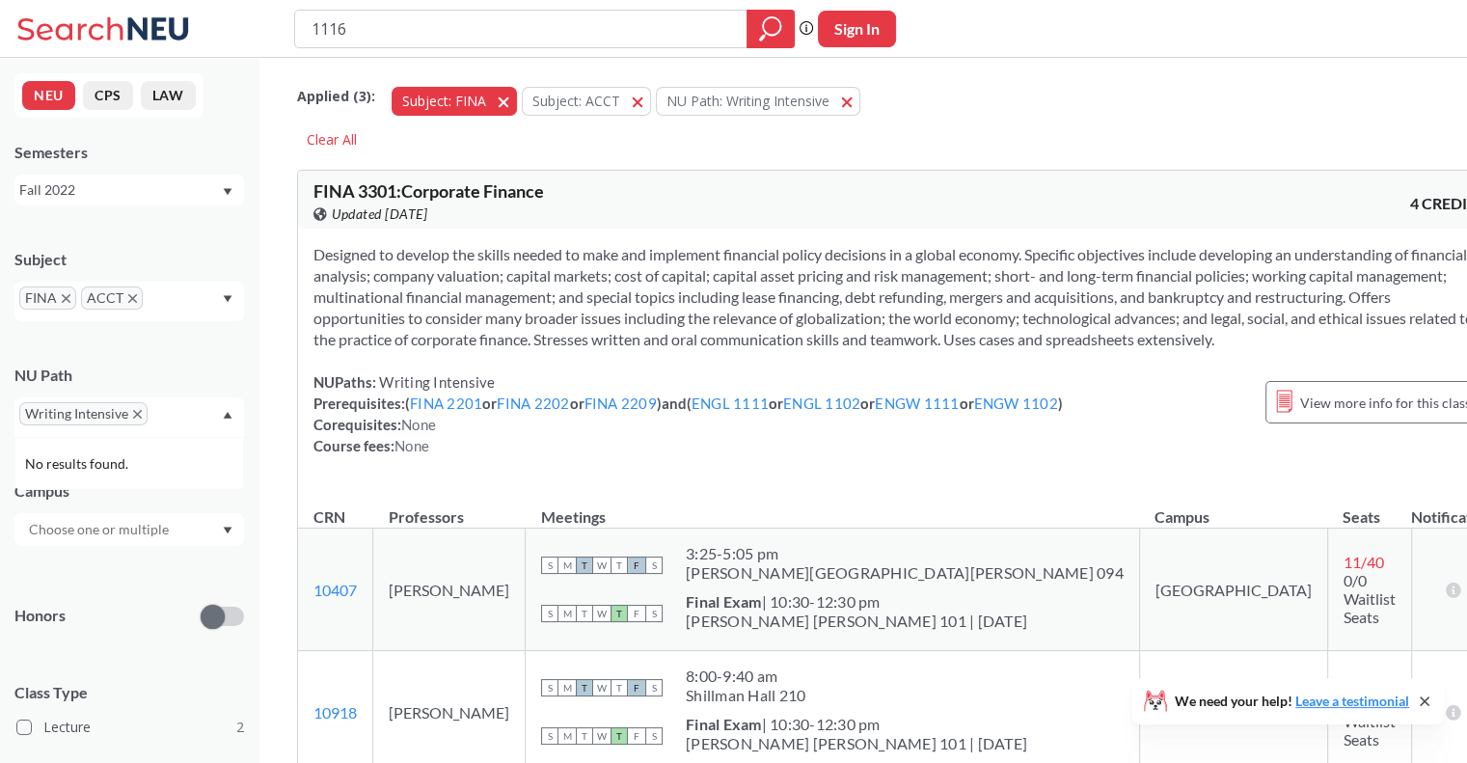
click at [510, 104] on span "button" at bounding box center [510, 101] width 0 height 18
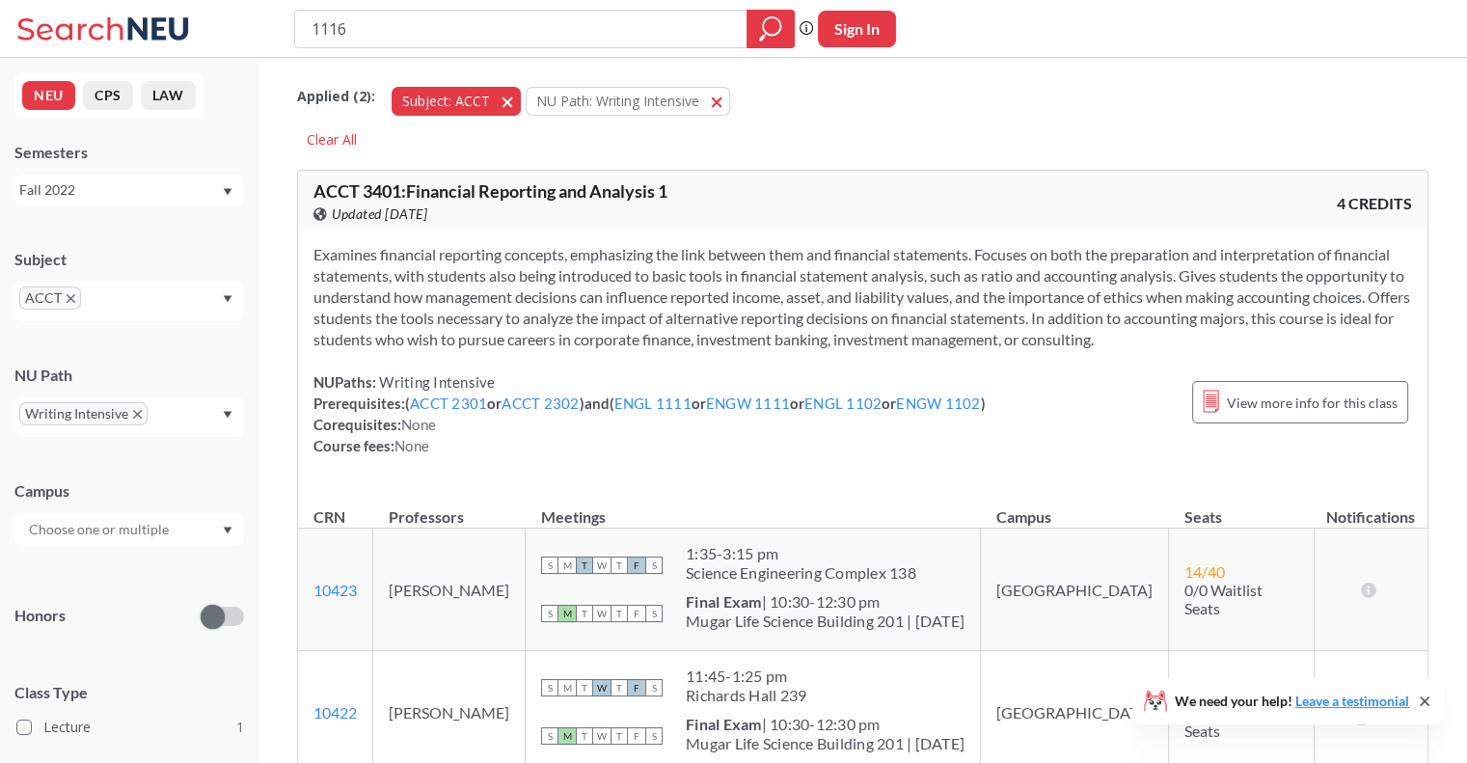
click at [514, 102] on span "button" at bounding box center [514, 101] width 0 height 18
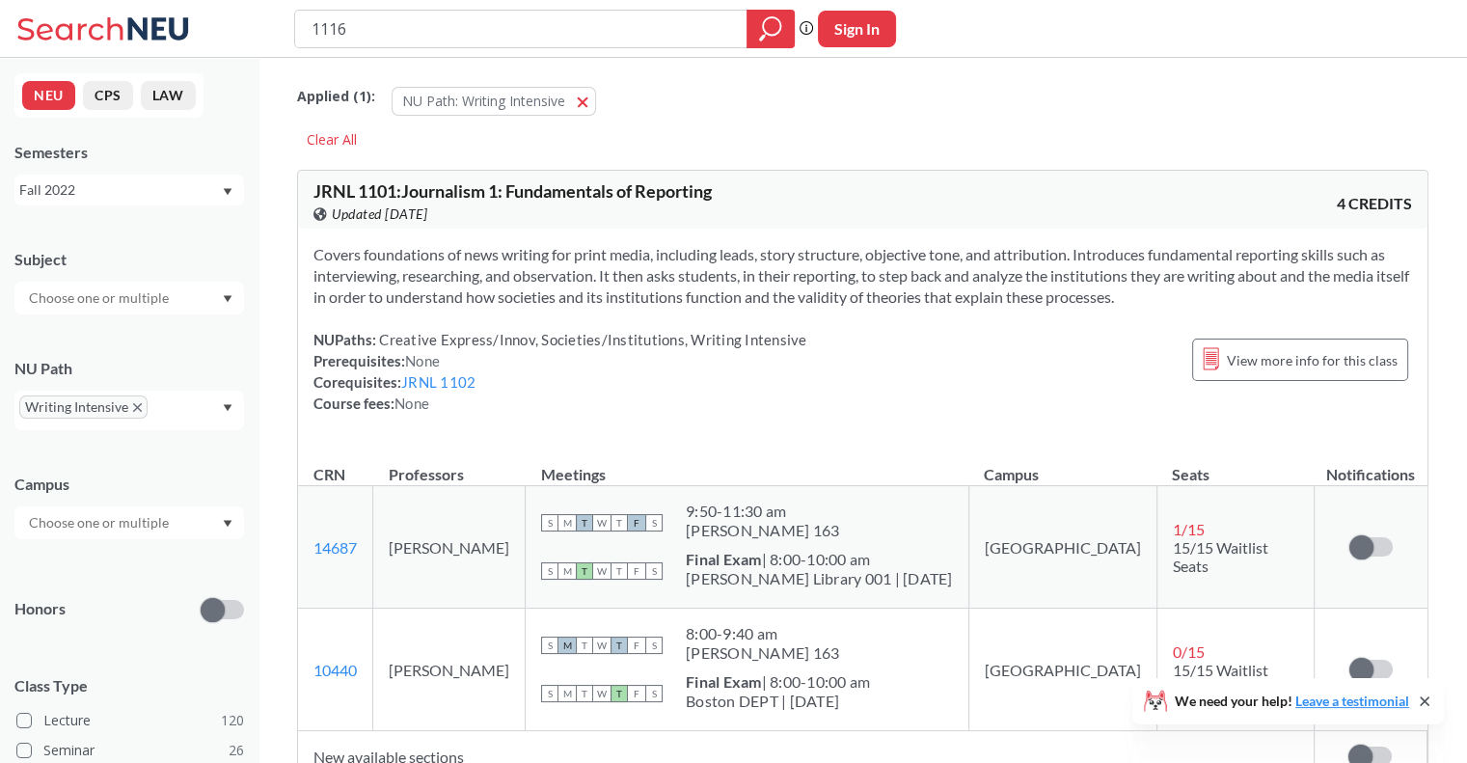
click at [138, 405] on icon "X to remove pill" at bounding box center [137, 407] width 9 height 9
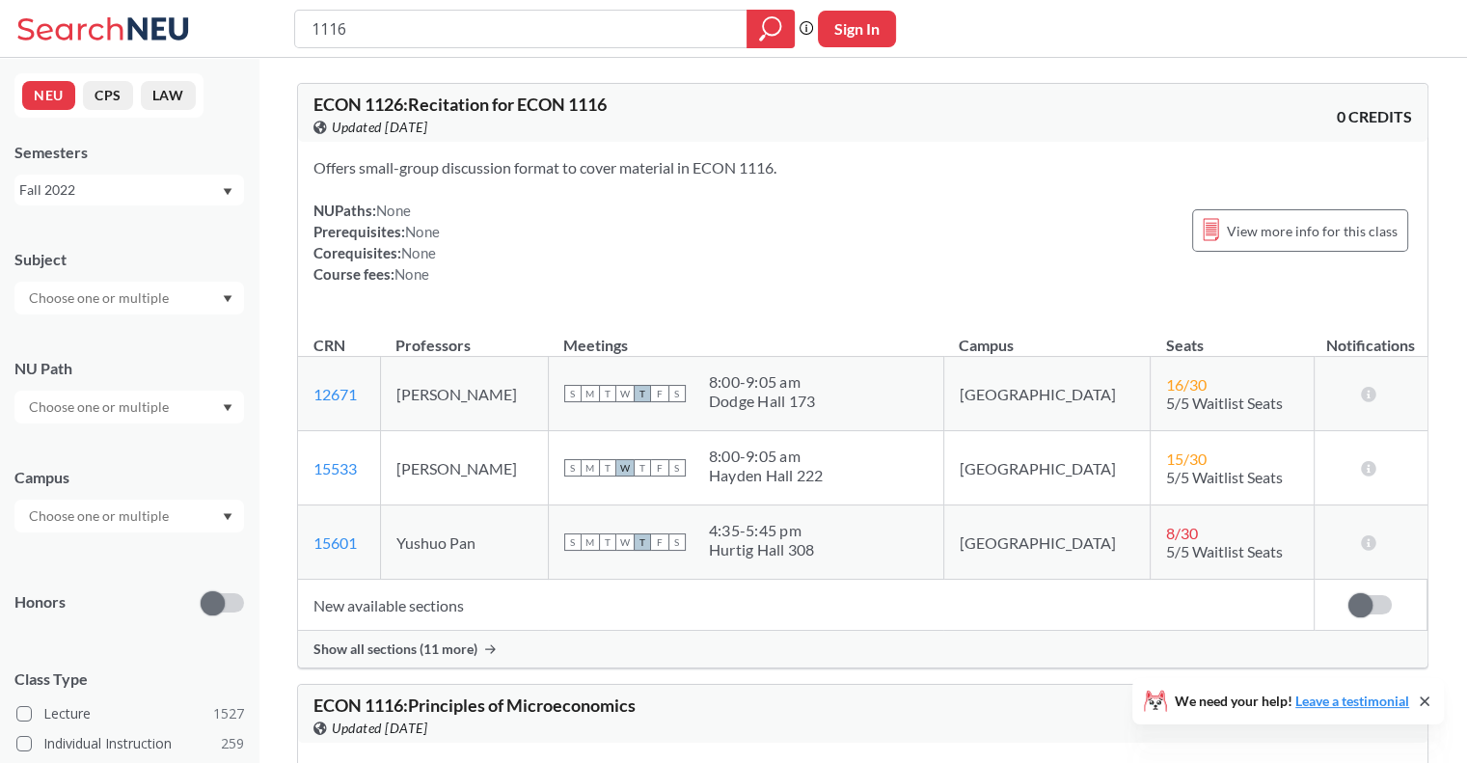
click at [204, 303] on div at bounding box center [129, 298] width 230 height 33
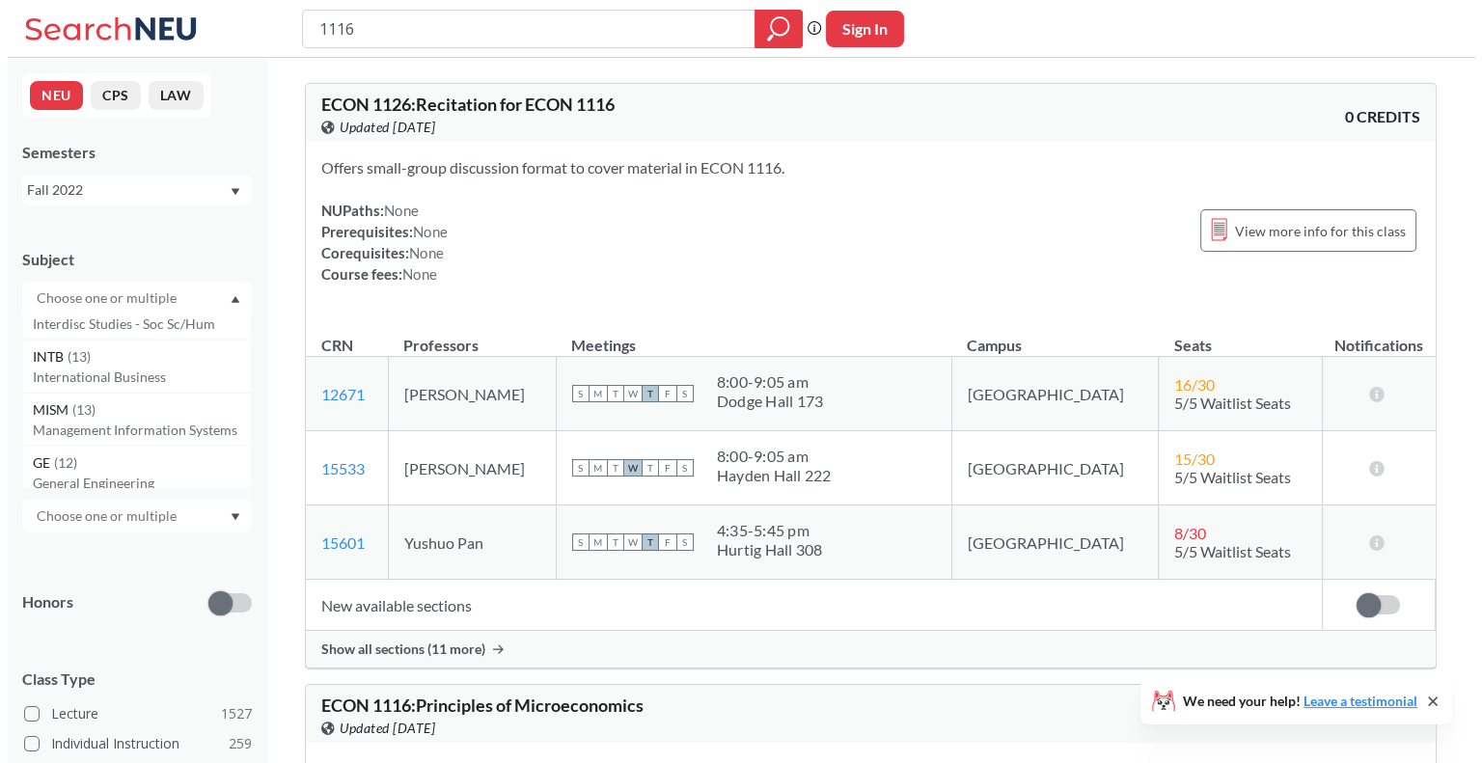
scroll to position [2990, 0]
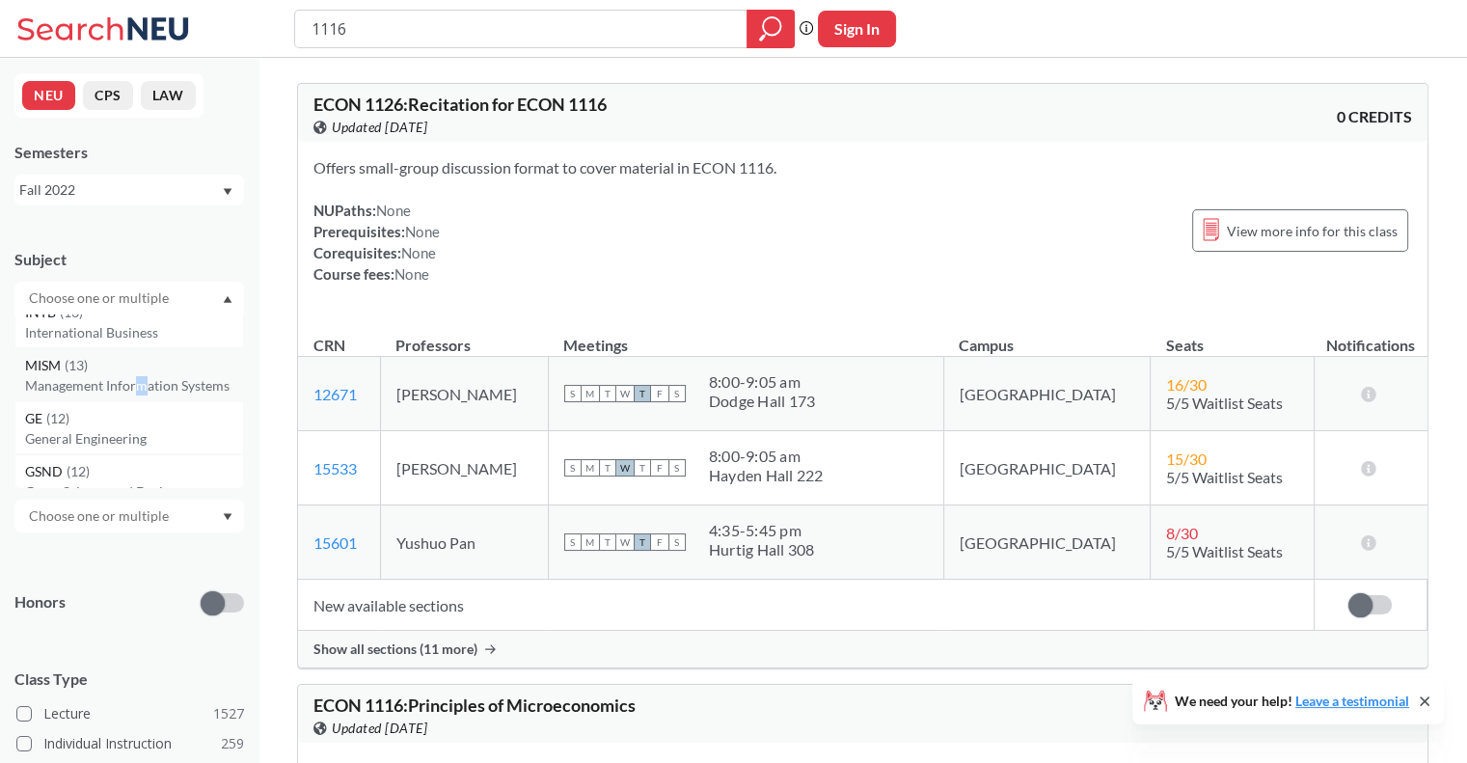
click at [140, 392] on p "Management Information Systems" at bounding box center [134, 385] width 218 height 19
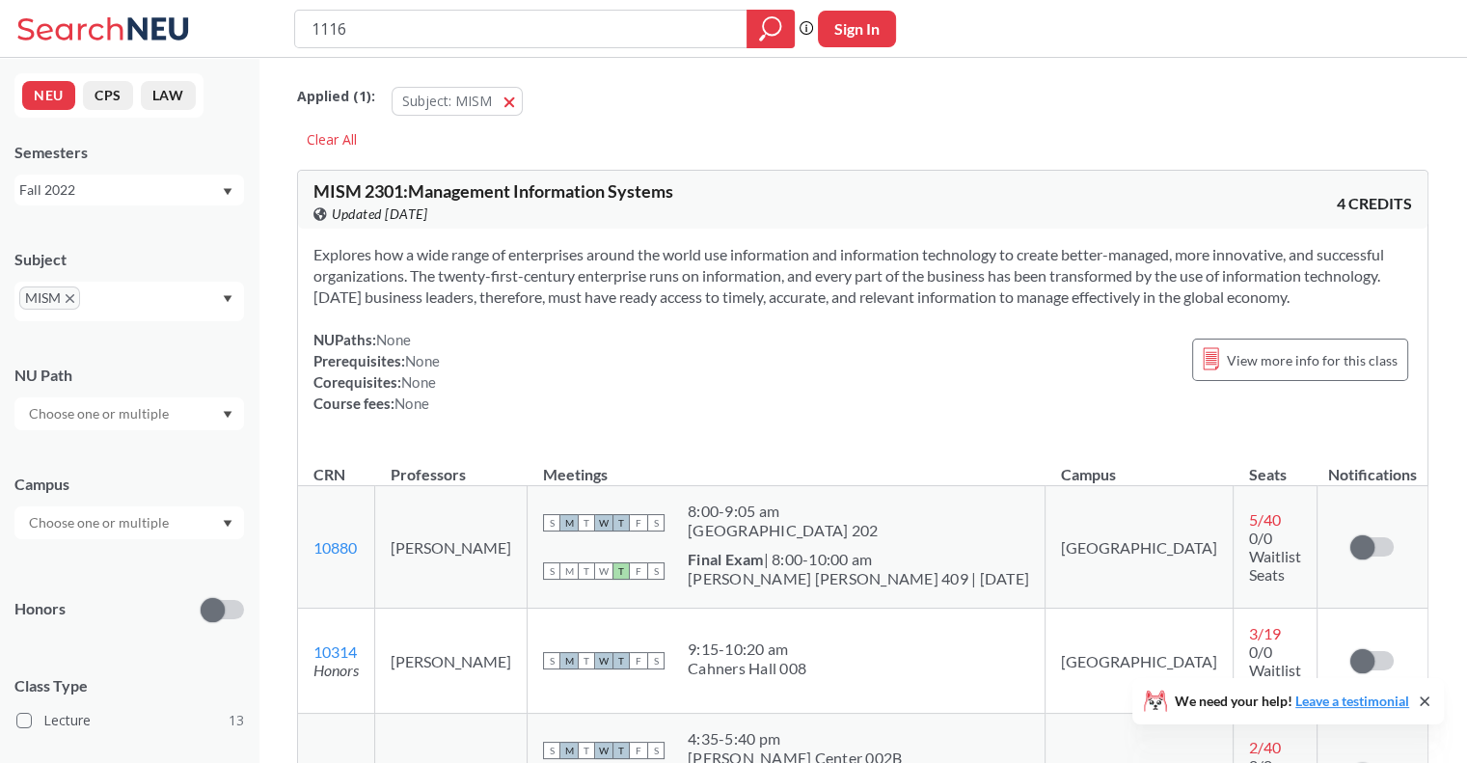
click at [208, 185] on div "Fall 2022" at bounding box center [120, 189] width 202 height 21
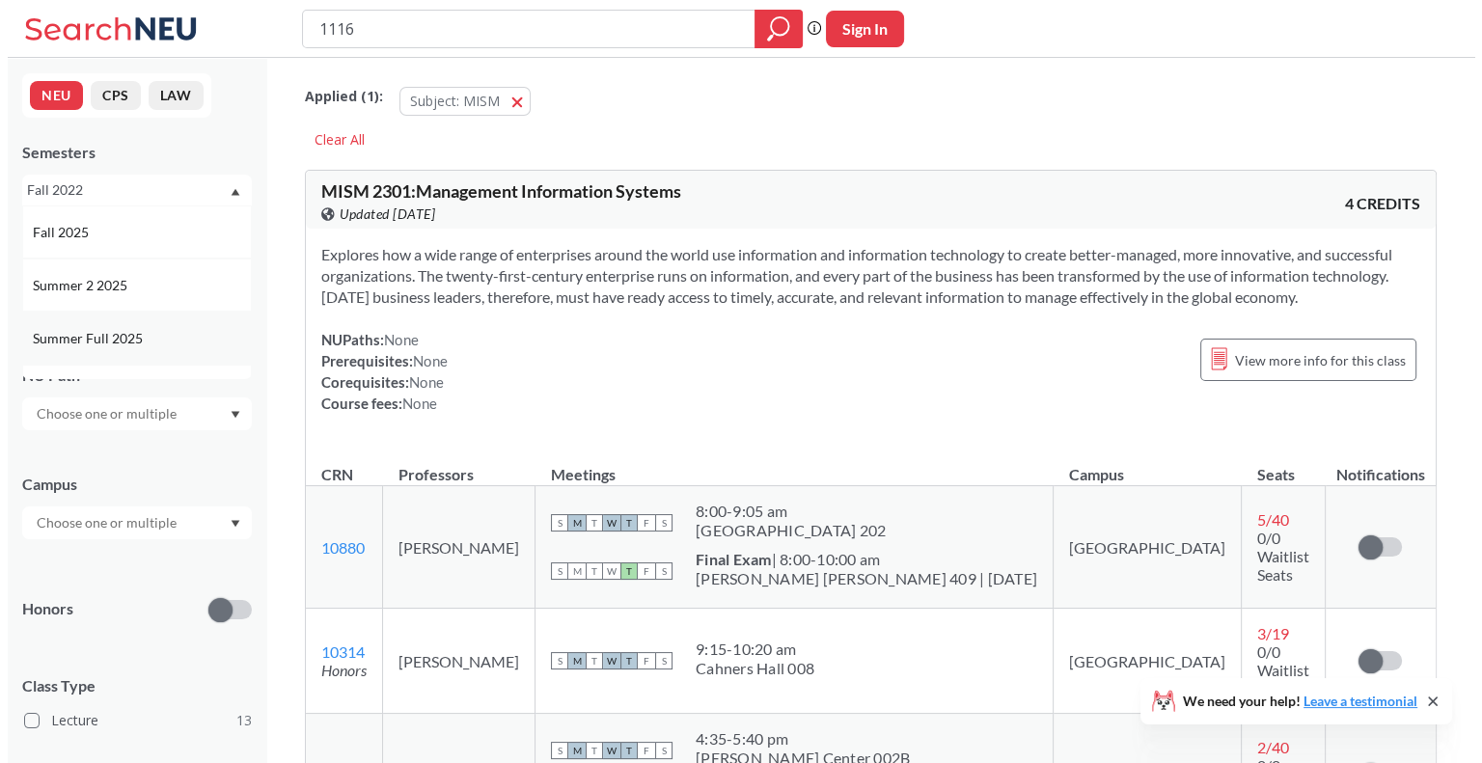
scroll to position [96, 0]
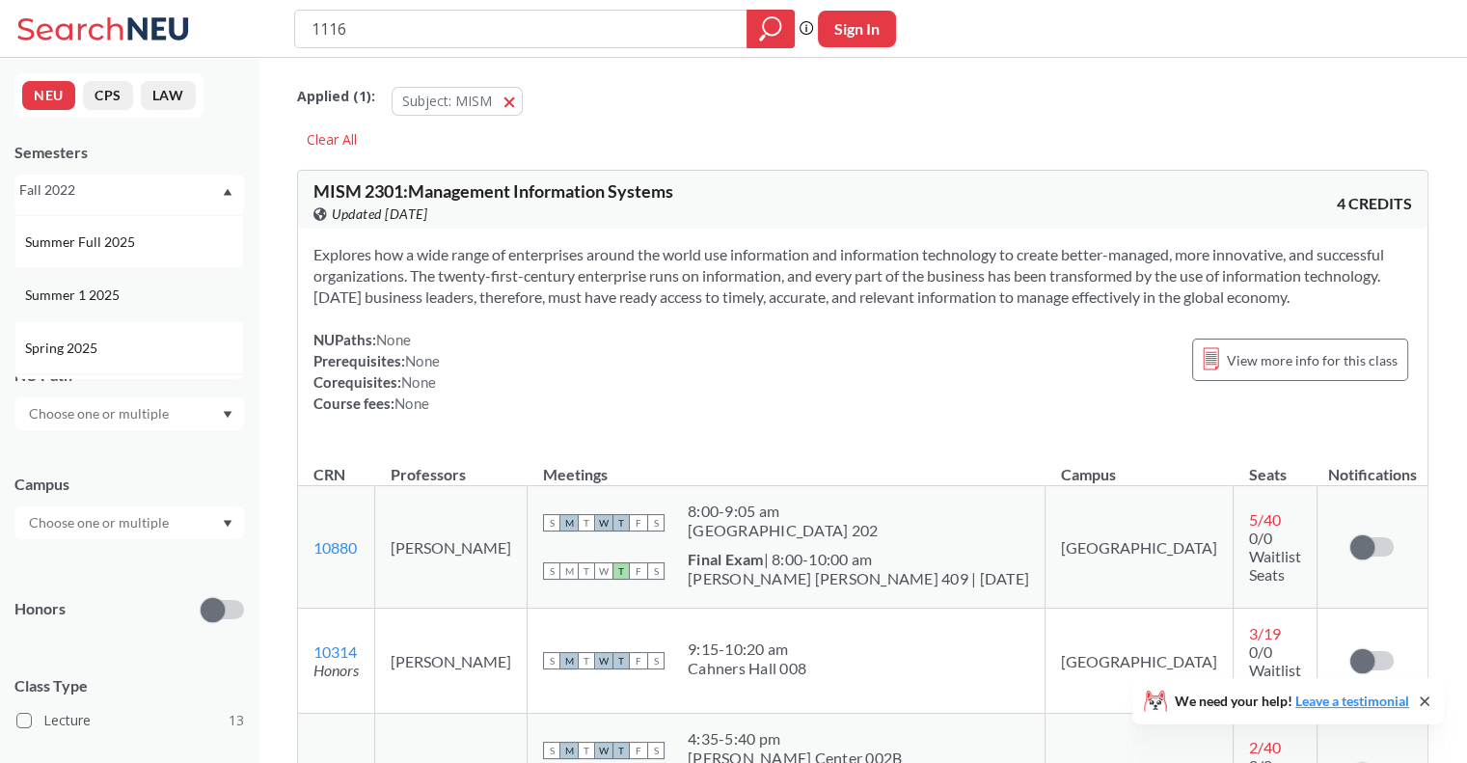
click at [123, 298] on div "Summer 1 2025" at bounding box center [134, 295] width 218 height 21
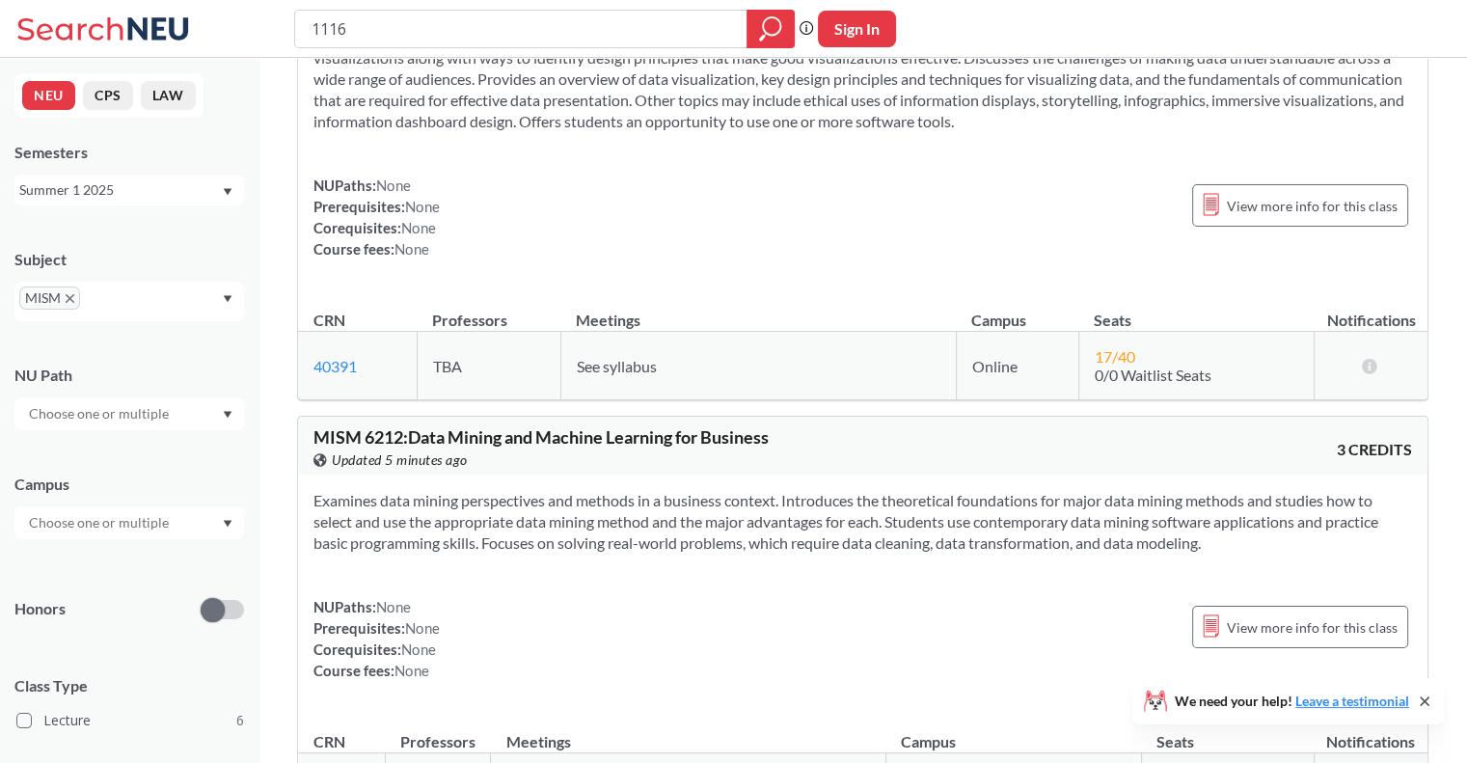
scroll to position [1879, 0]
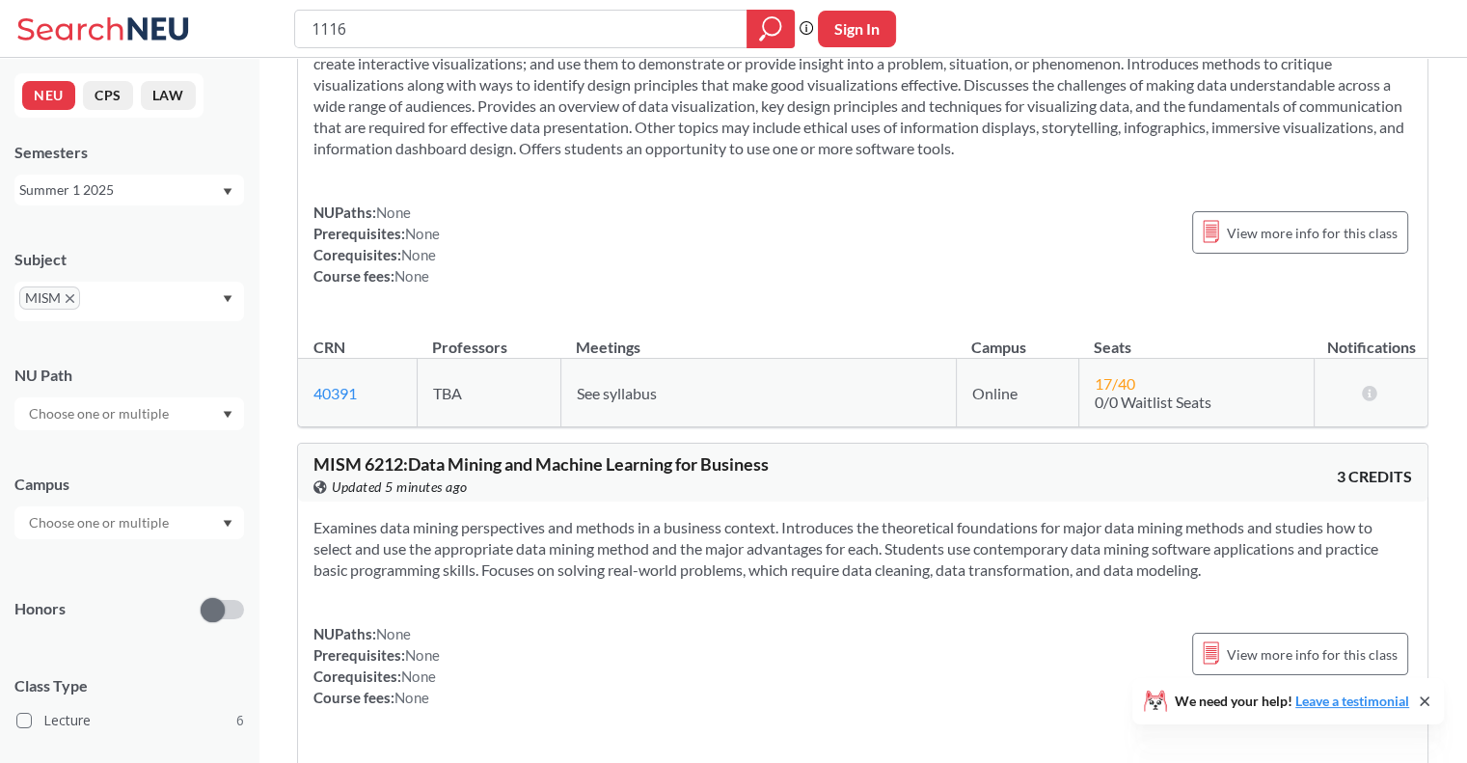
click at [226, 185] on div "Summer 1 2025" at bounding box center [129, 190] width 230 height 31
click at [171, 285] on div "Summer 2 2025" at bounding box center [134, 285] width 218 height 21
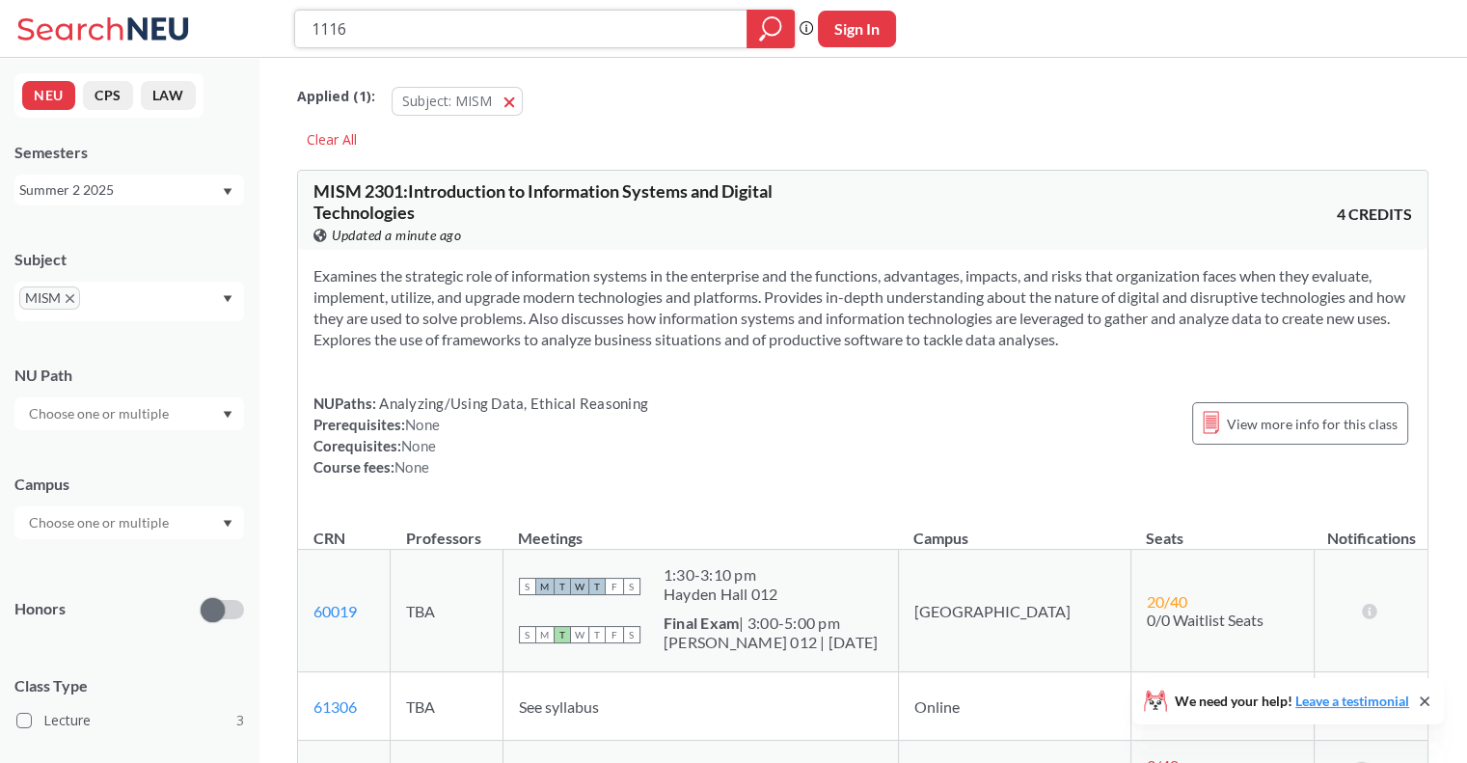
click at [397, 32] on input "1116" at bounding box center [521, 29] width 423 height 33
type input "2510"
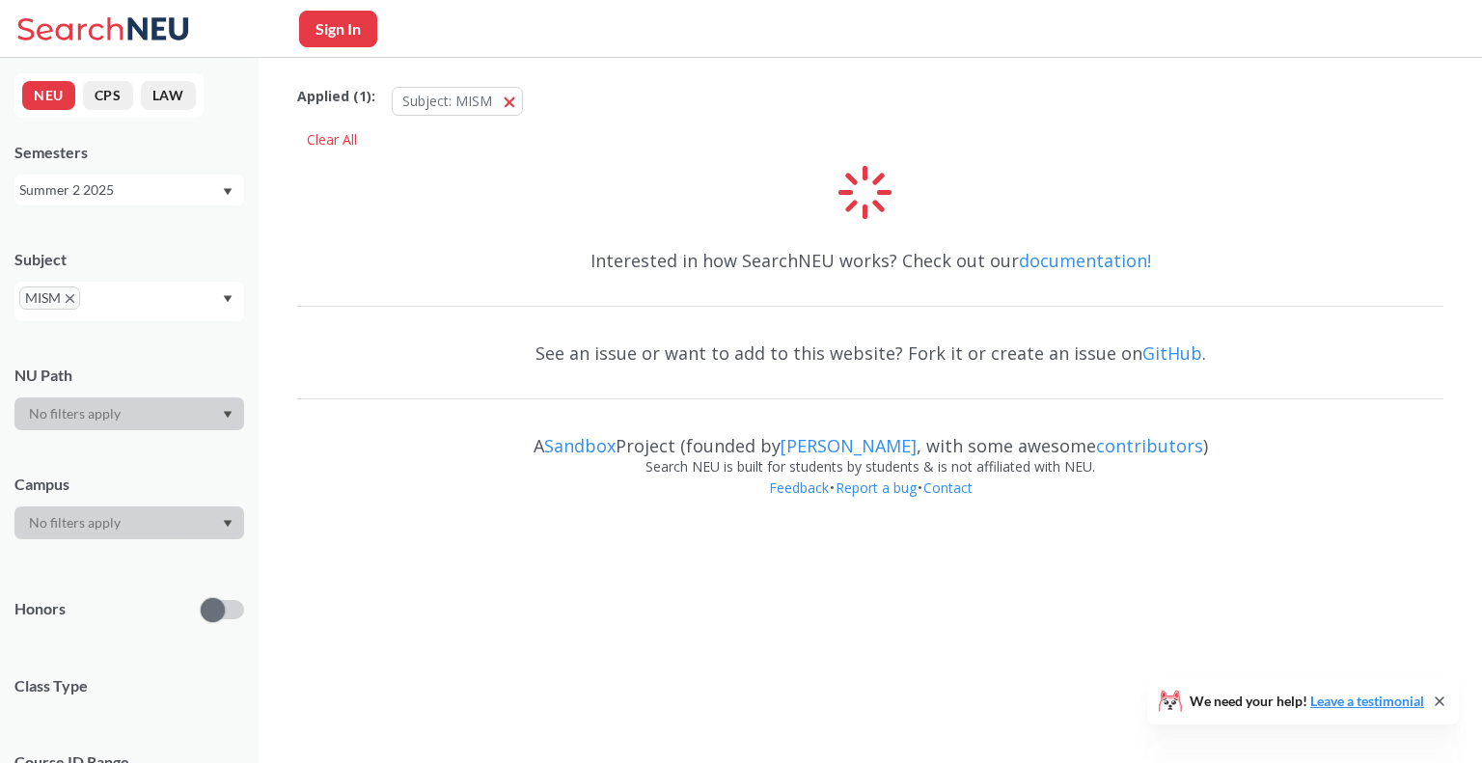
click at [66, 297] on icon "X to remove pill" at bounding box center [70, 298] width 9 height 9
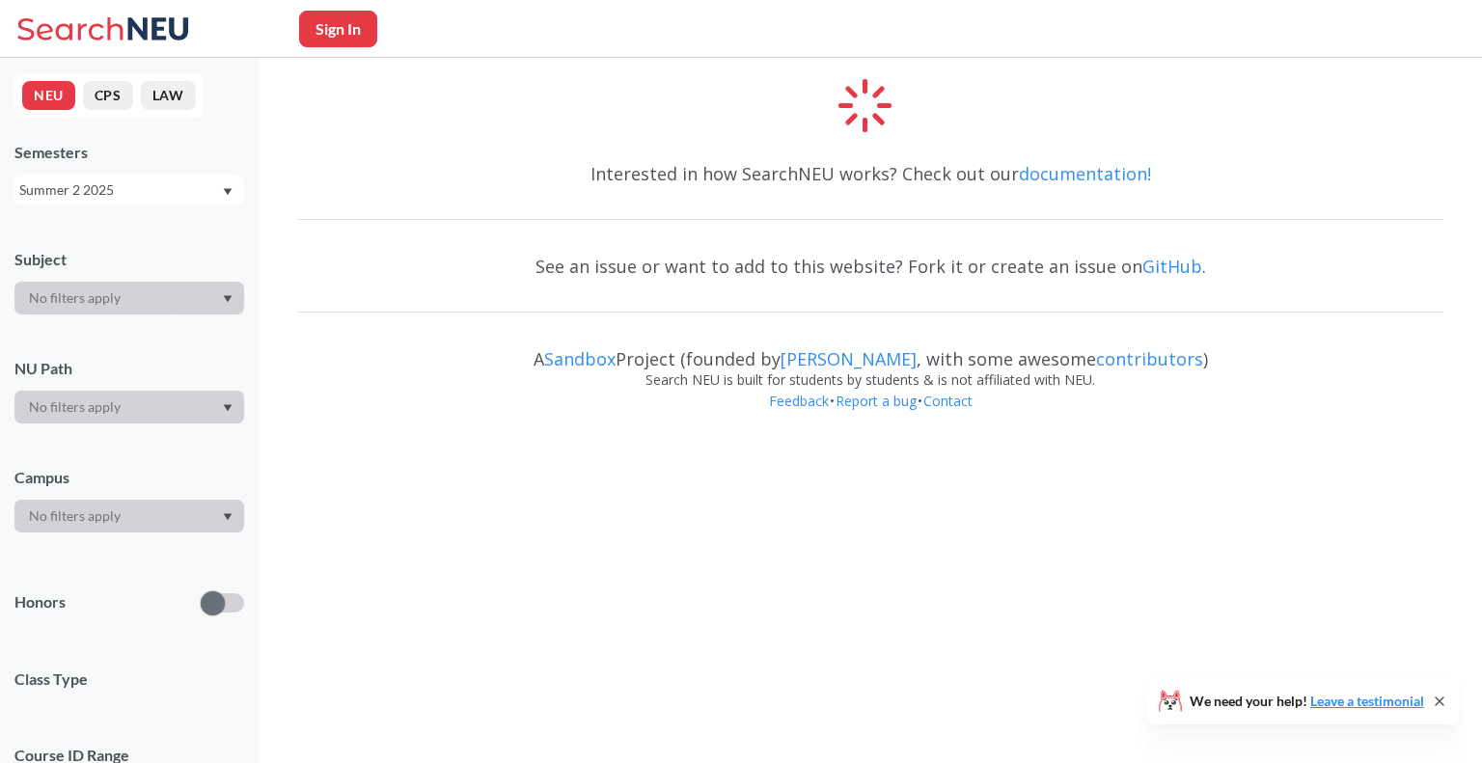
click at [154, 188] on div "Summer 2 2025" at bounding box center [120, 189] width 202 height 21
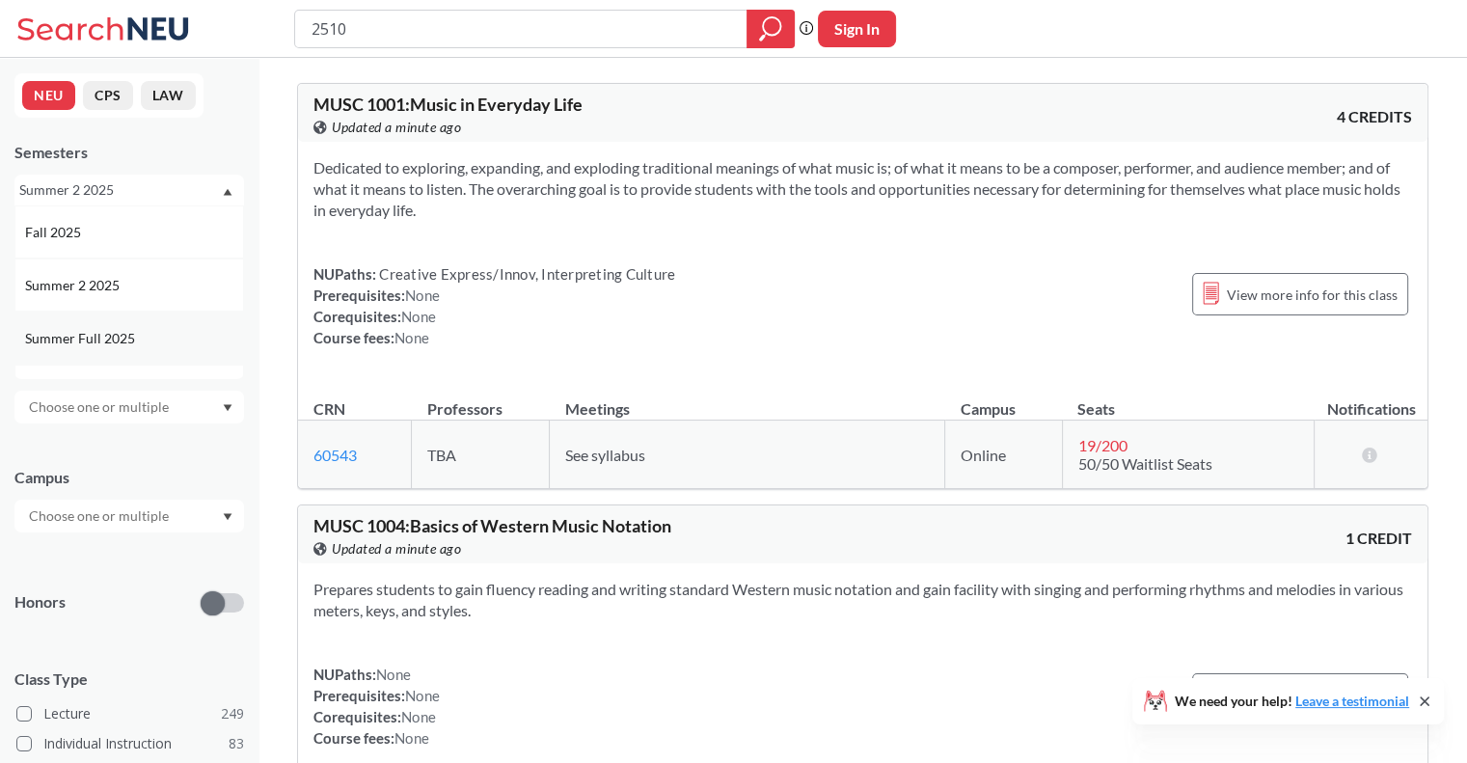
click at [110, 340] on span "Summer Full 2025" at bounding box center [82, 338] width 114 height 21
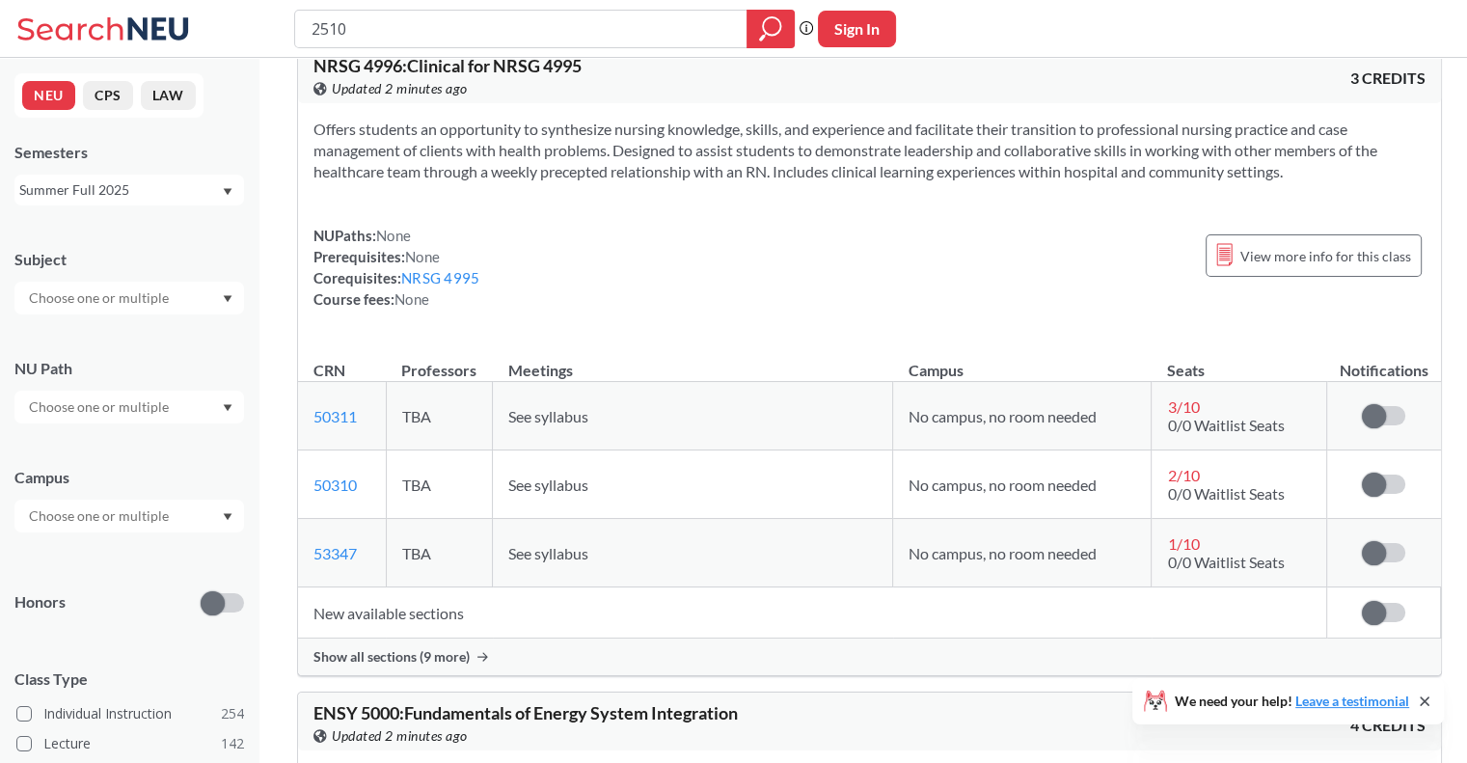
scroll to position [20449, 0]
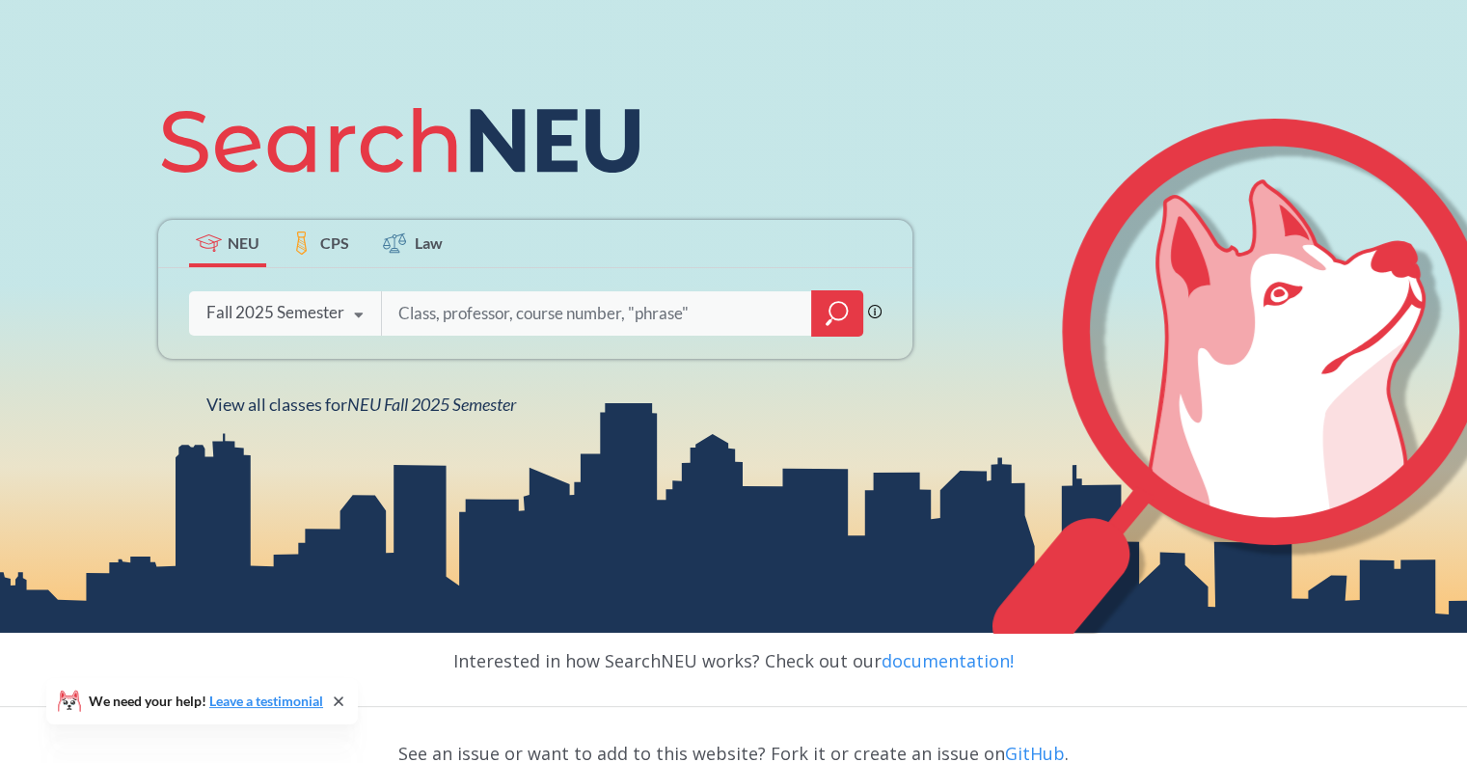
scroll to position [193, 0]
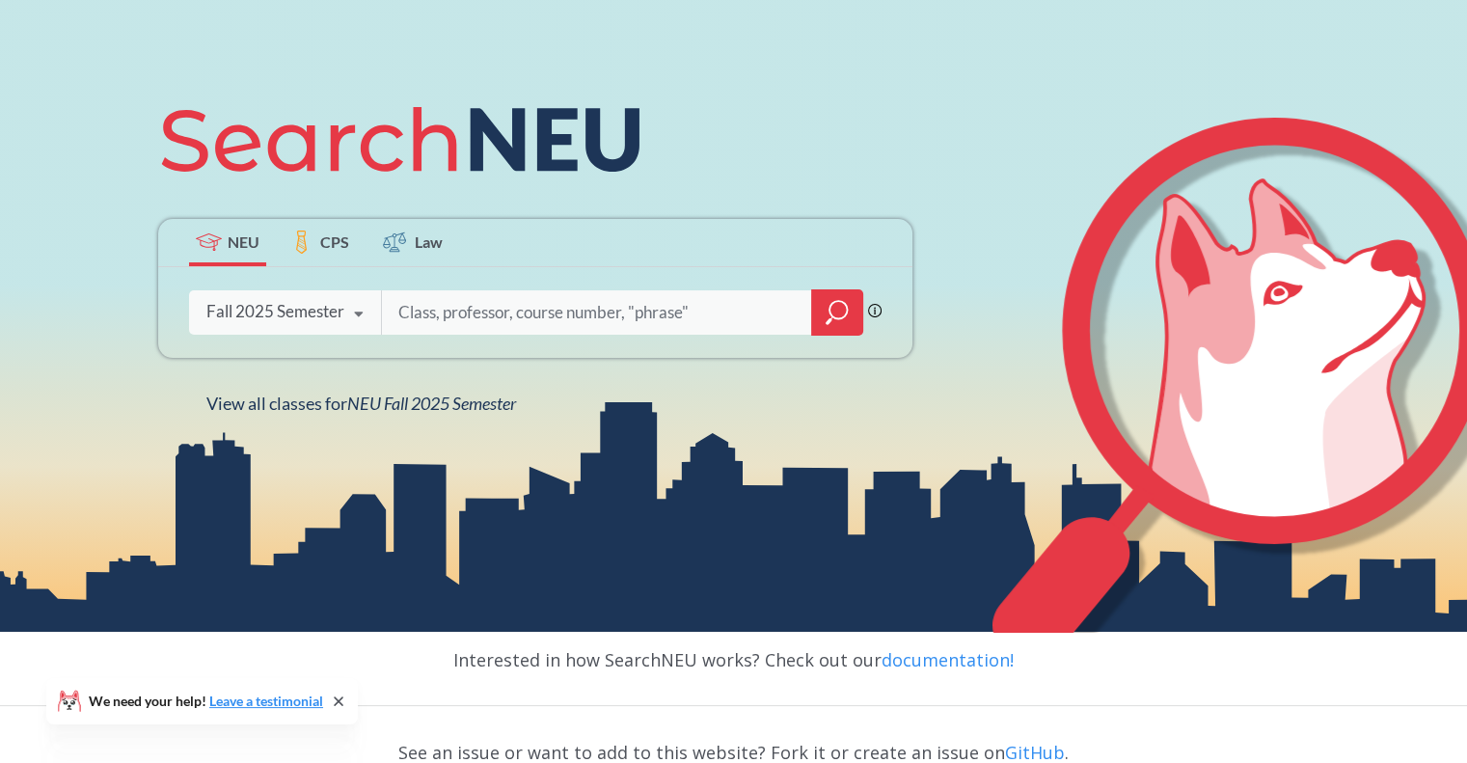
click at [366, 317] on icon at bounding box center [358, 314] width 37 height 54
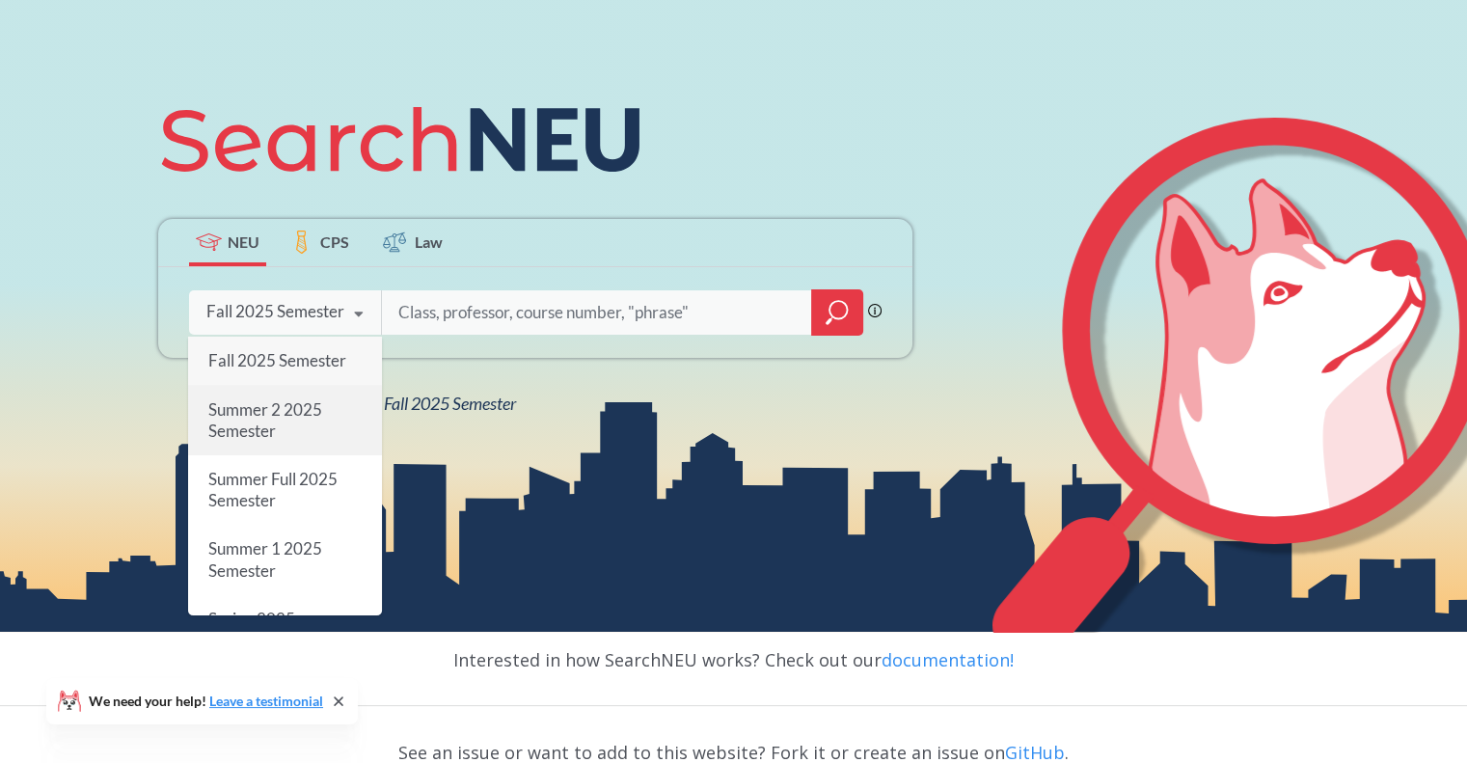
click at [271, 420] on span "Summer 2 2025 Semester" at bounding box center [265, 418] width 114 height 41
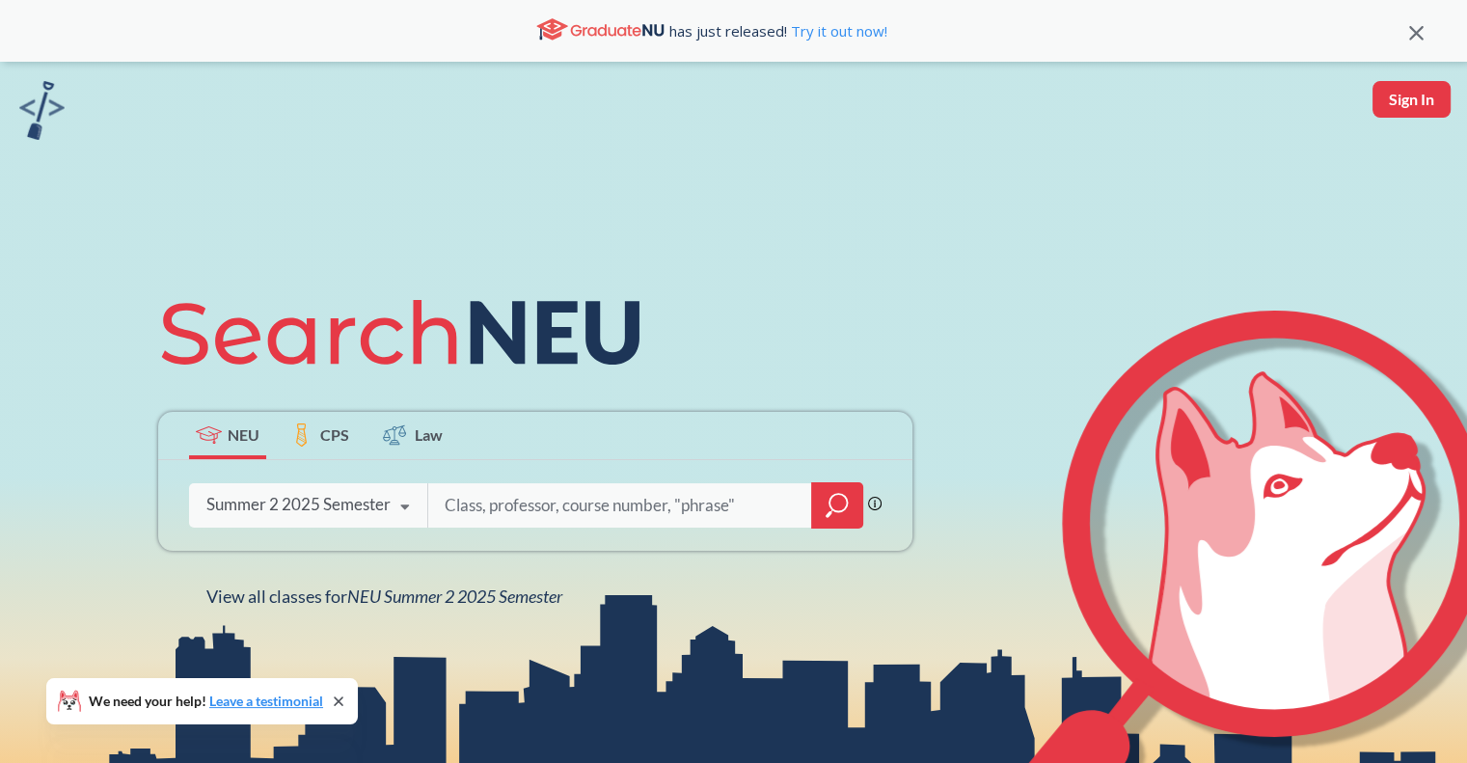
click at [834, 495] on icon "magnifying glass" at bounding box center [837, 505] width 23 height 27
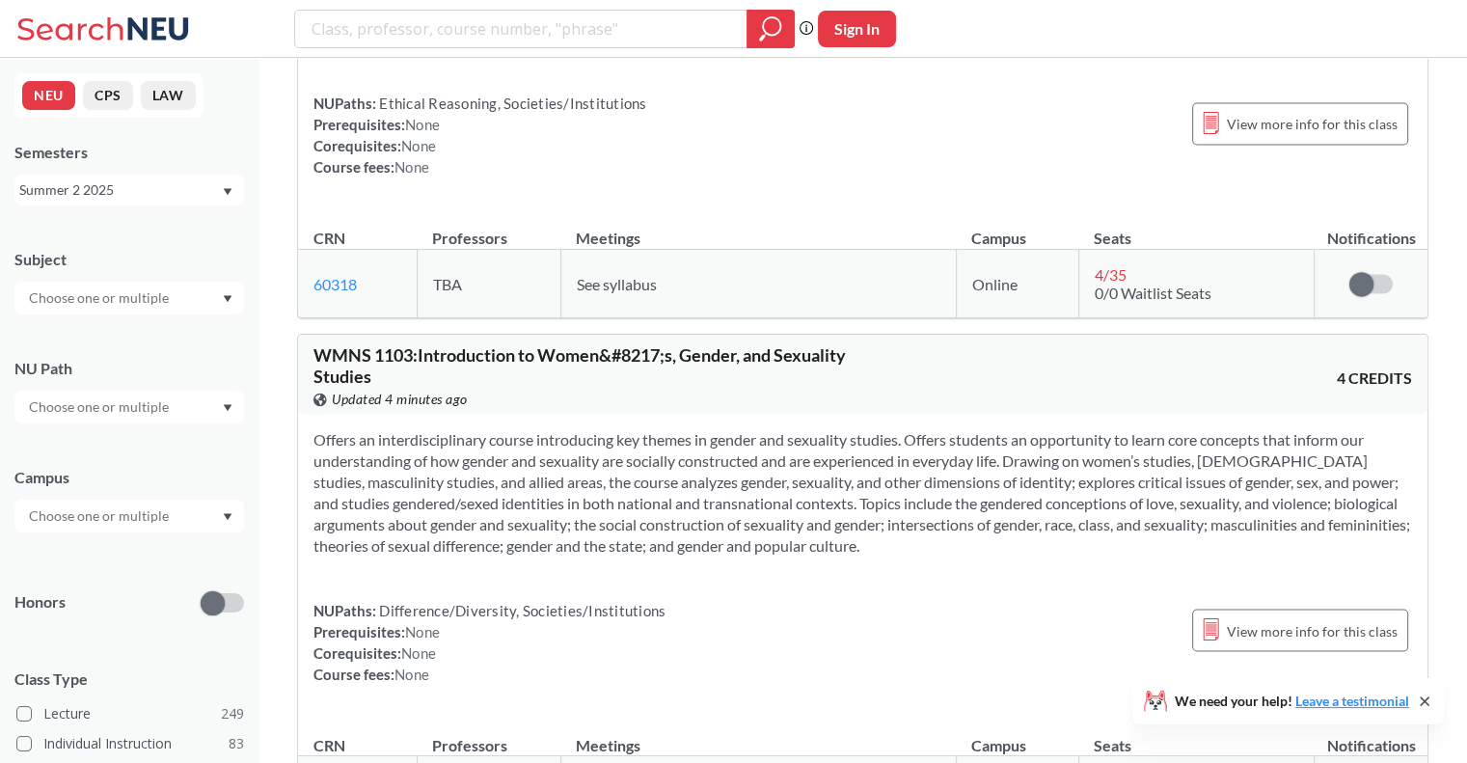
scroll to position [3087, 0]
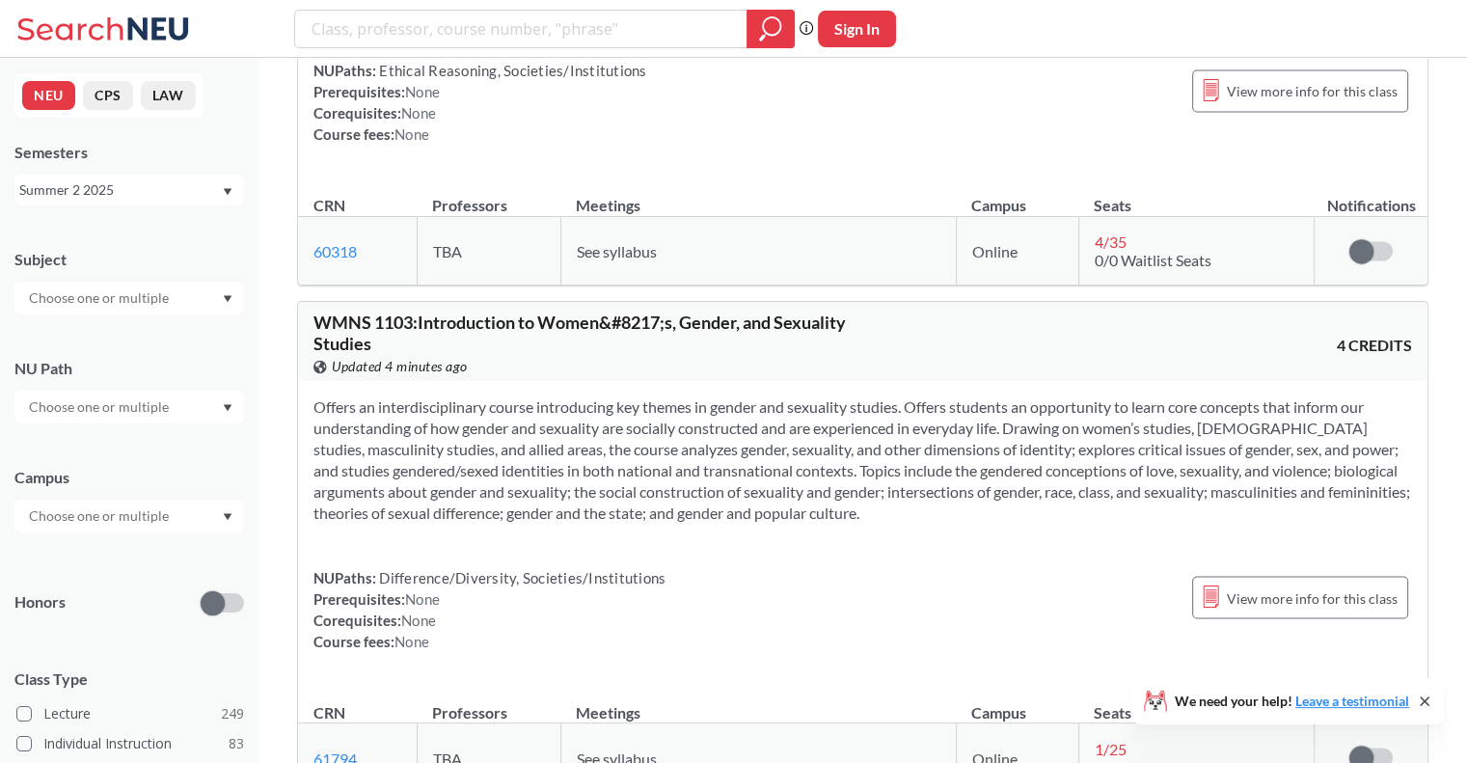
click at [374, 36] on input "search" at bounding box center [521, 29] width 423 height 33
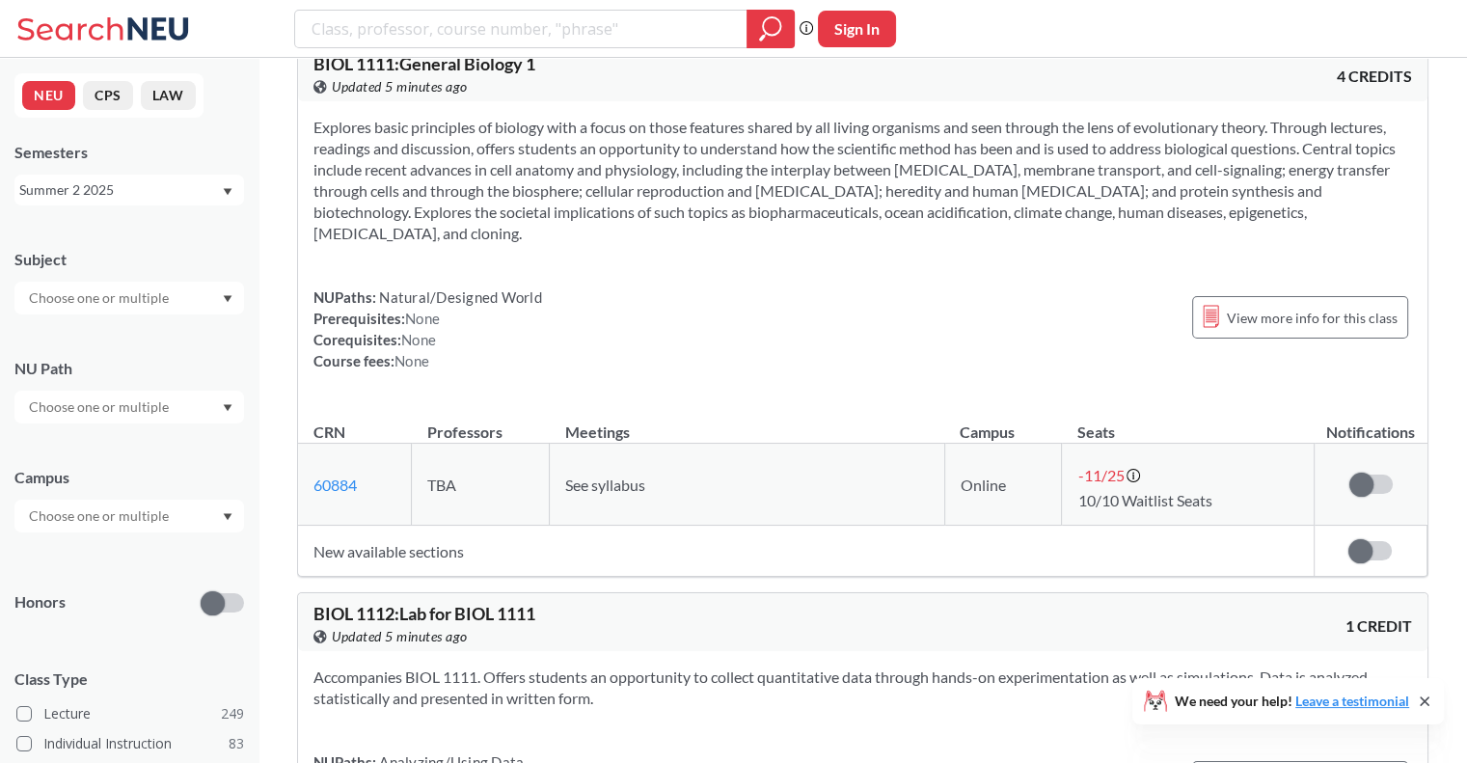
scroll to position [4437, 0]
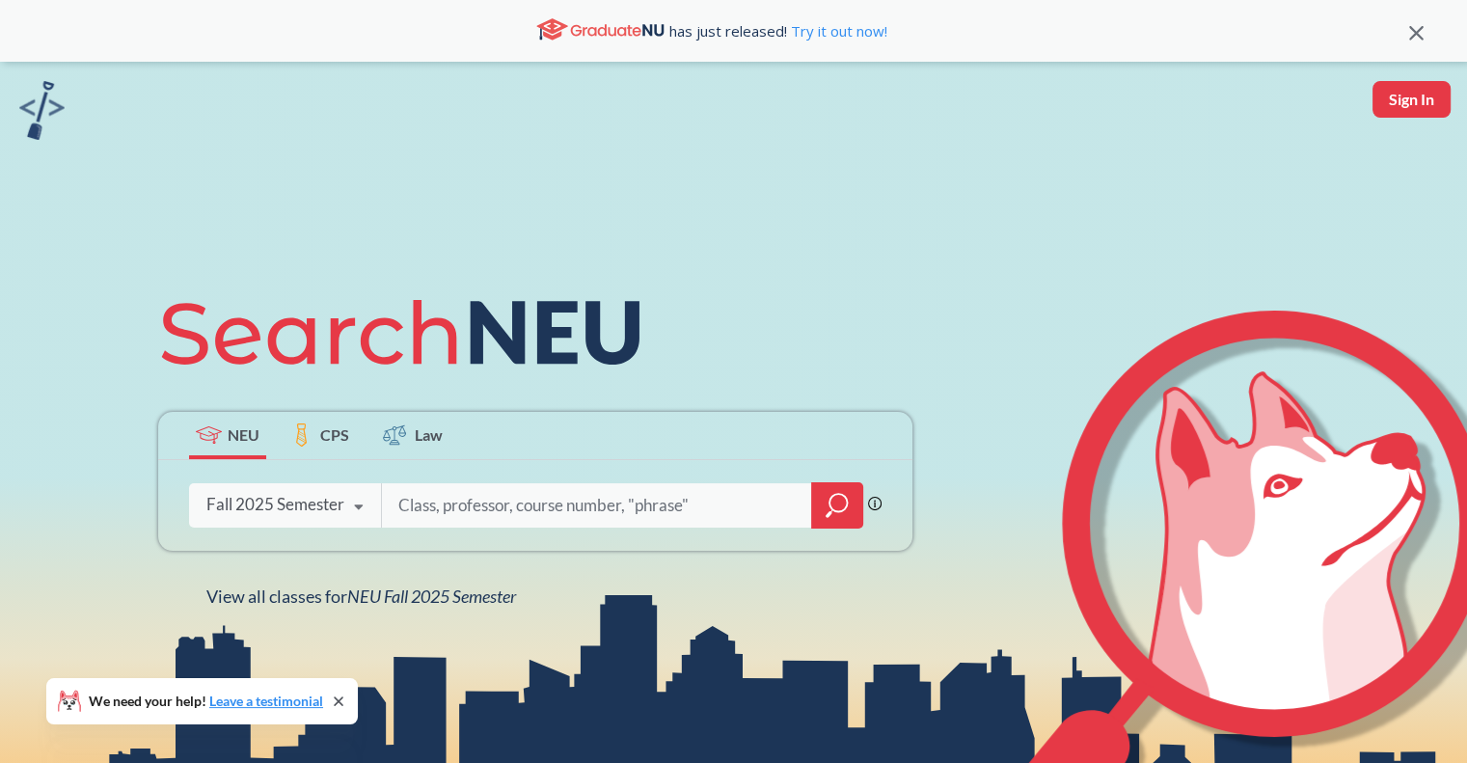
click at [353, 511] on icon at bounding box center [358, 507] width 37 height 54
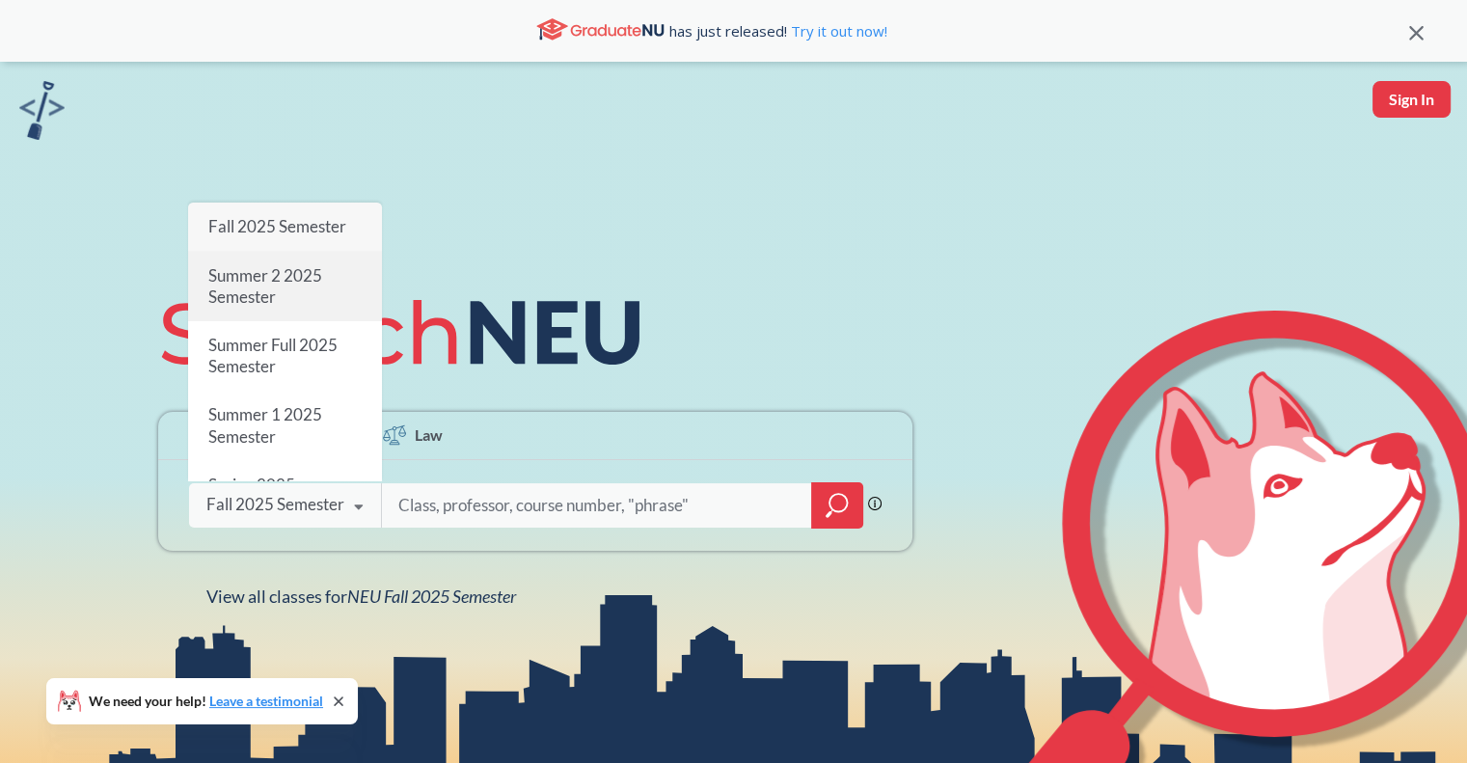
click at [281, 280] on span "Summer 2 2025 Semester" at bounding box center [265, 284] width 114 height 41
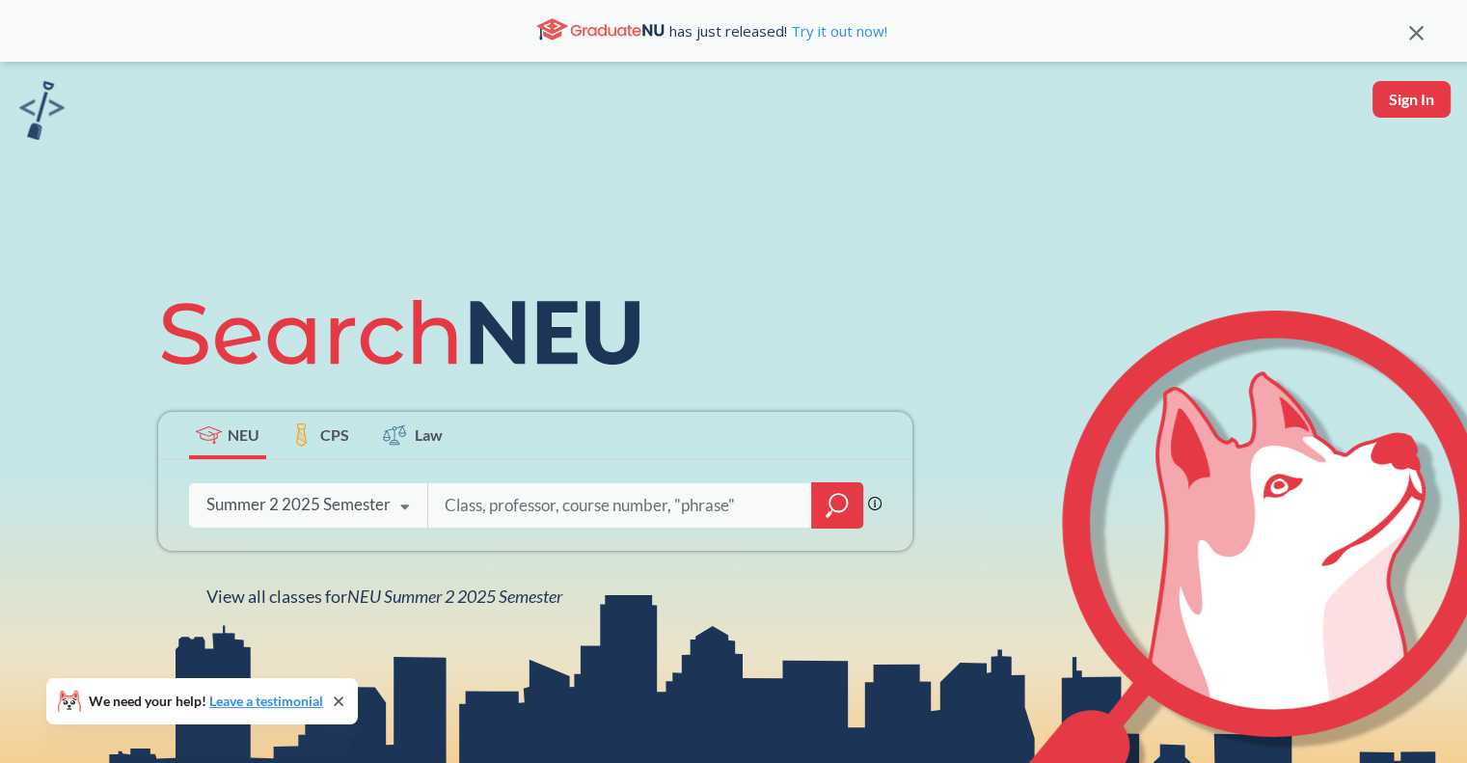
click at [549, 515] on input "search" at bounding box center [620, 505] width 355 height 41
type input "ORGb 3201"
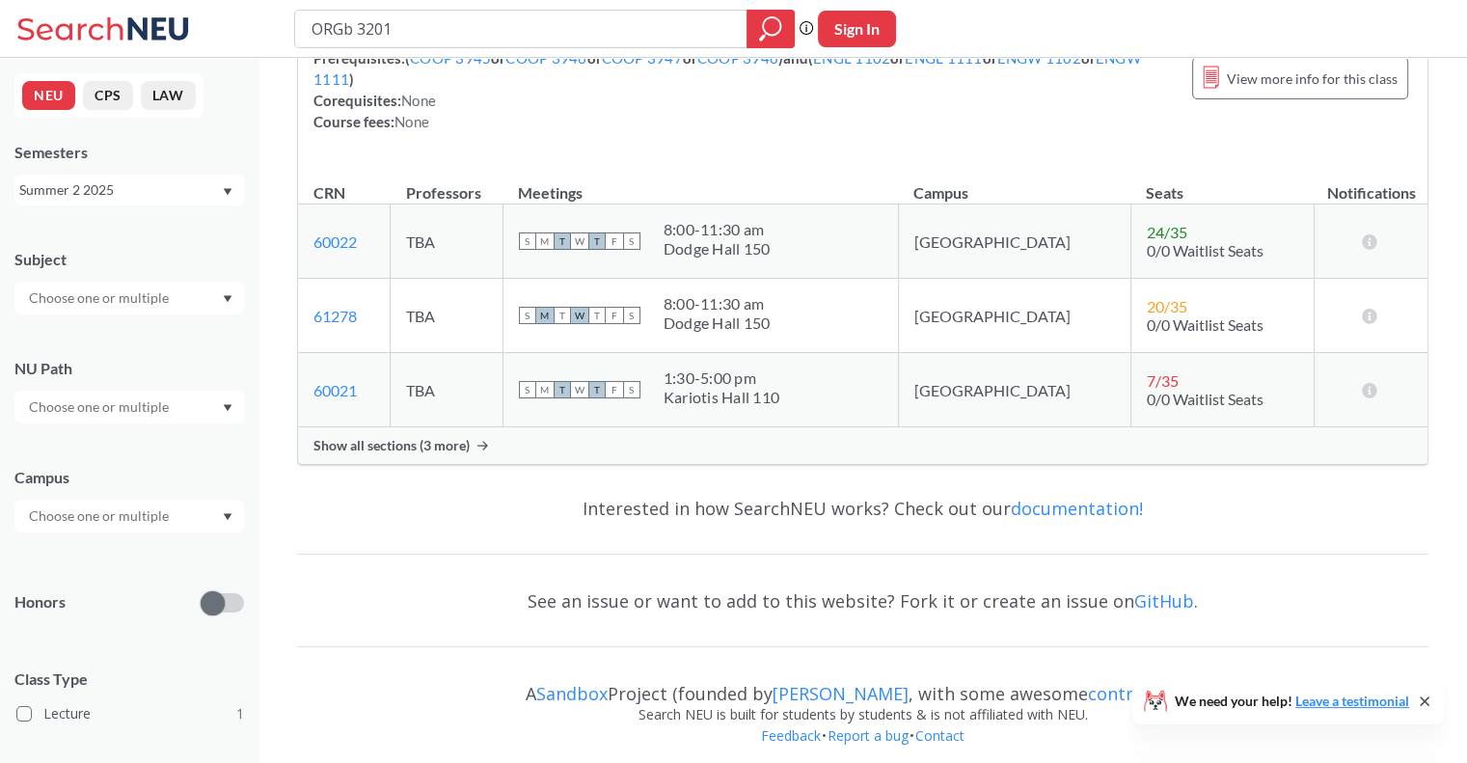
scroll to position [269, 0]
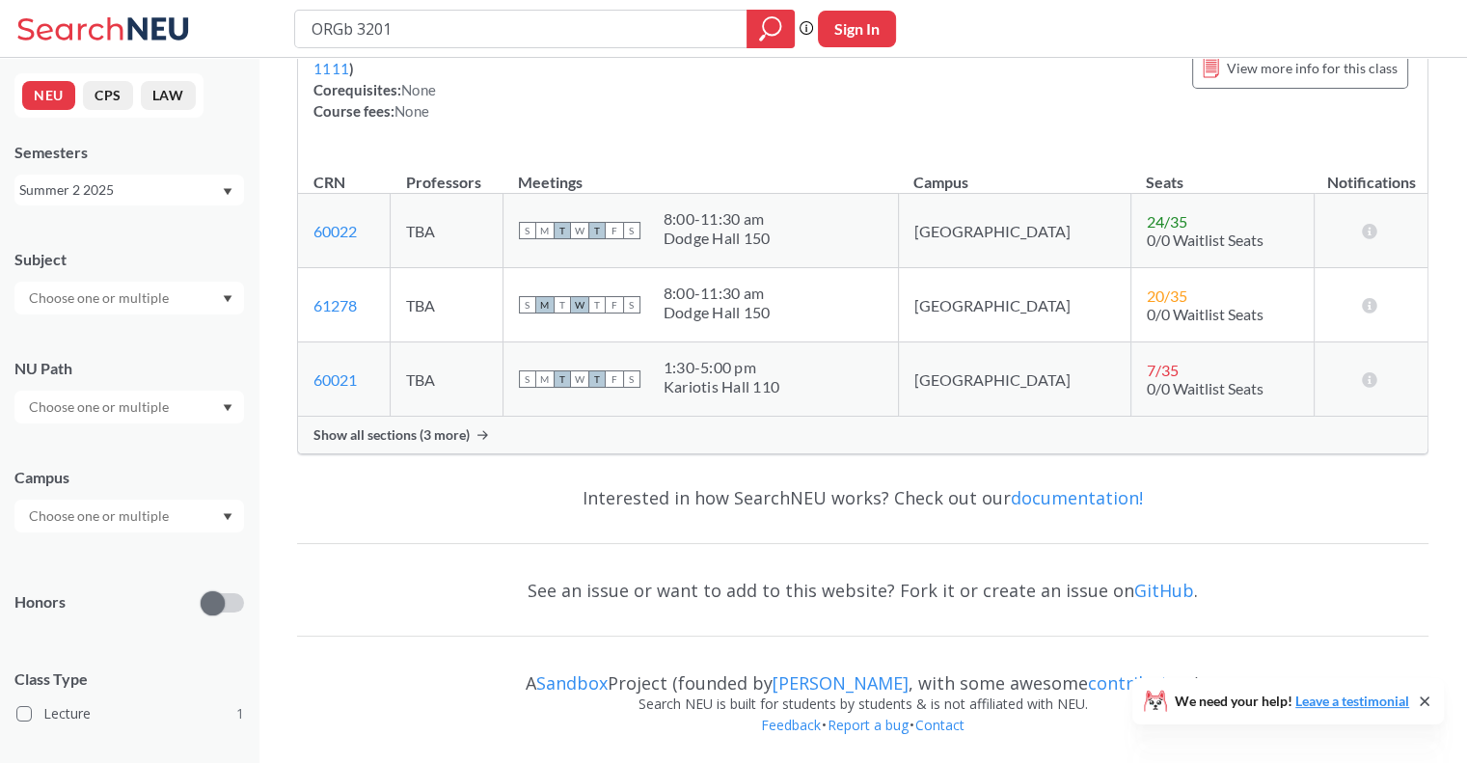
click at [386, 432] on span "Show all sections (3 more)" at bounding box center [391, 434] width 156 height 17
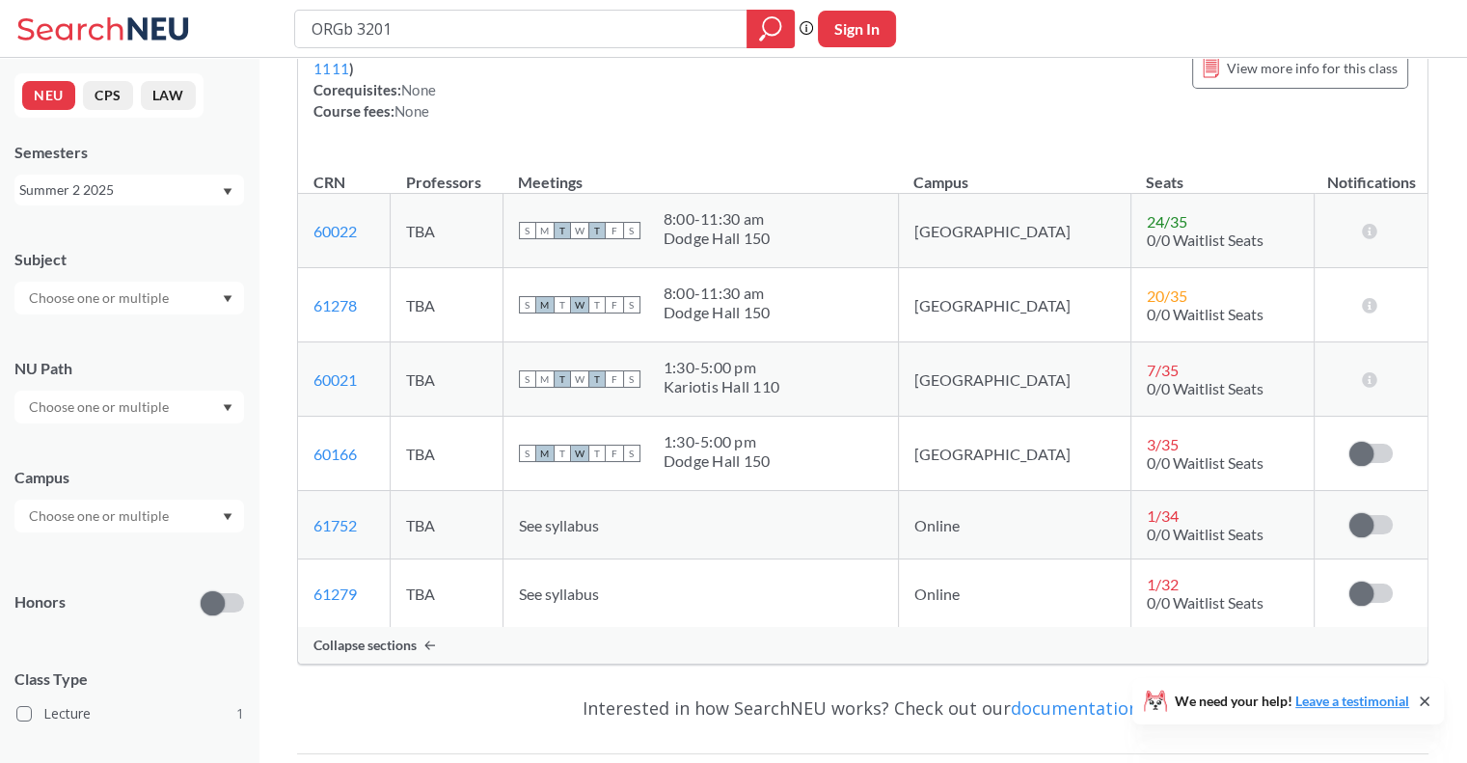
drag, startPoint x: 931, startPoint y: 730, endPoint x: 421, endPoint y: 710, distance: 510.7
click at [421, 710] on div "Interested in how SearchNEU works? Check out our documentation!" at bounding box center [862, 708] width 1131 height 56
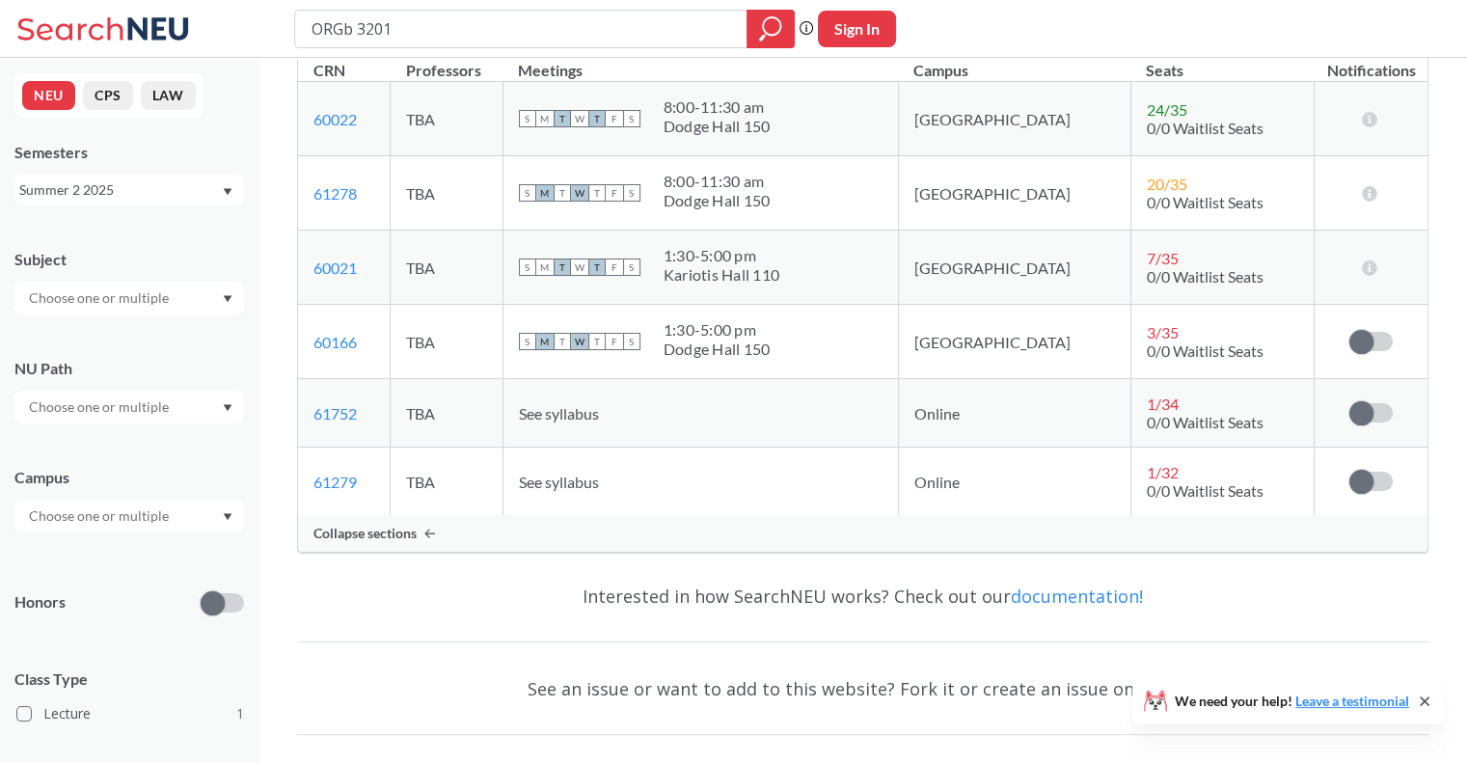
scroll to position [386, 0]
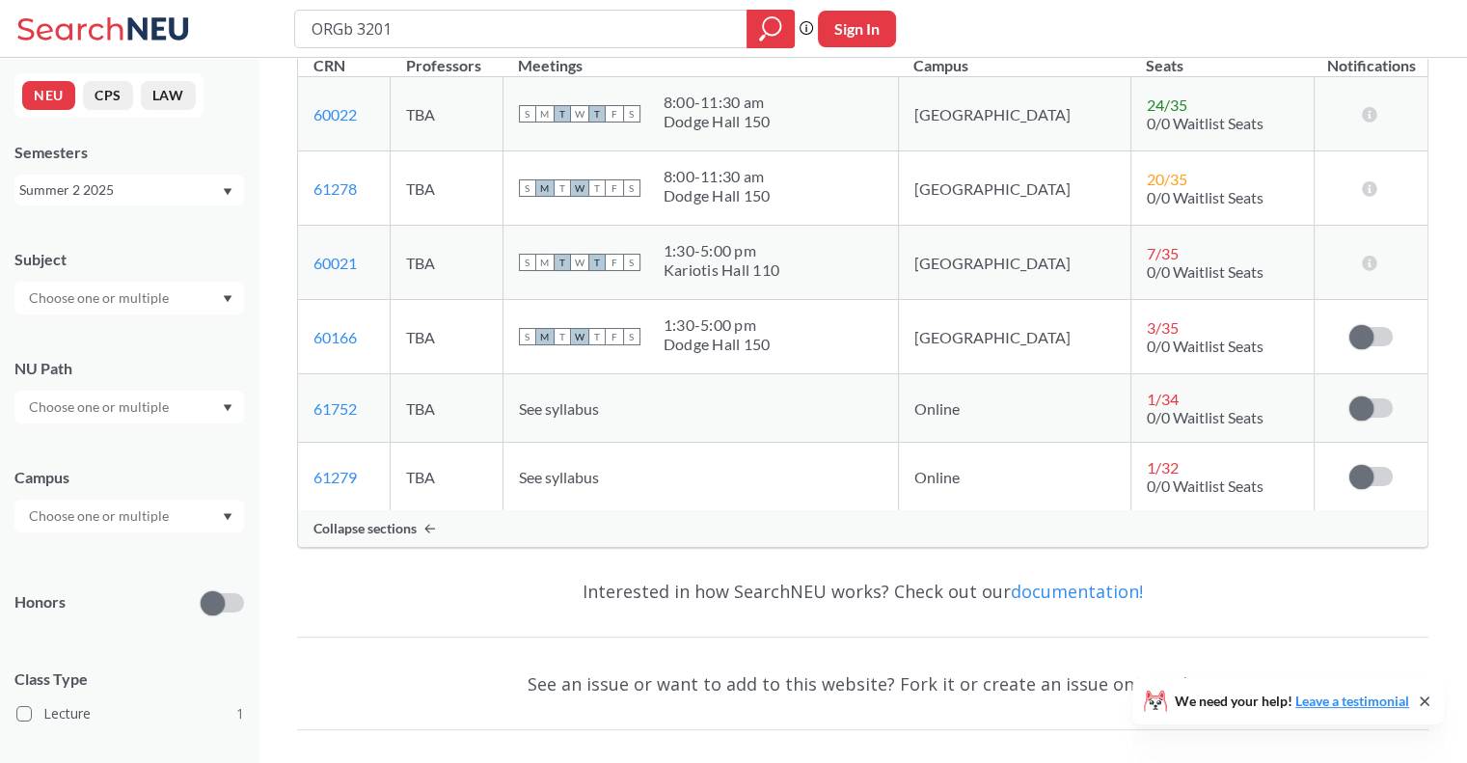
click at [1424, 701] on icon at bounding box center [1425, 701] width 8 height 8
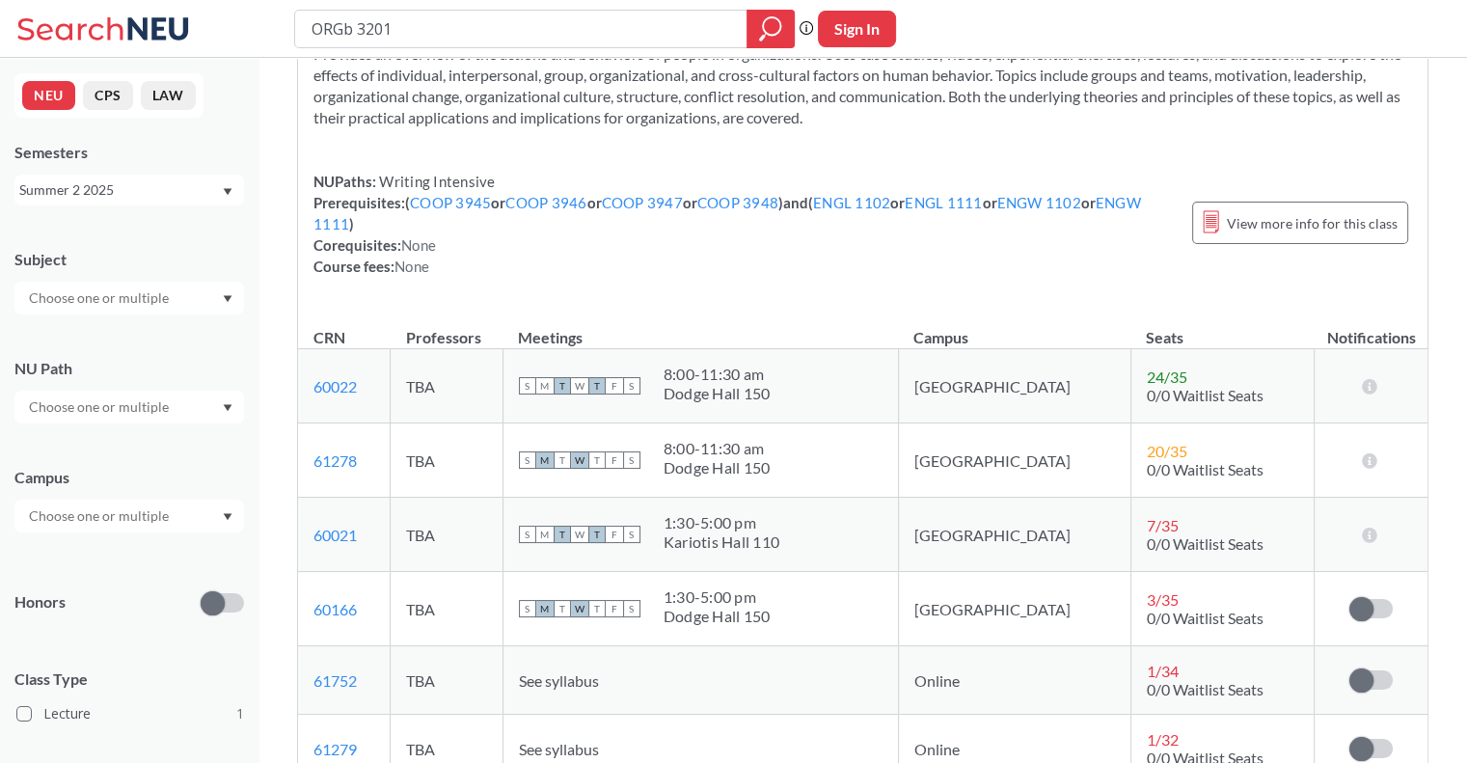
scroll to position [0, 0]
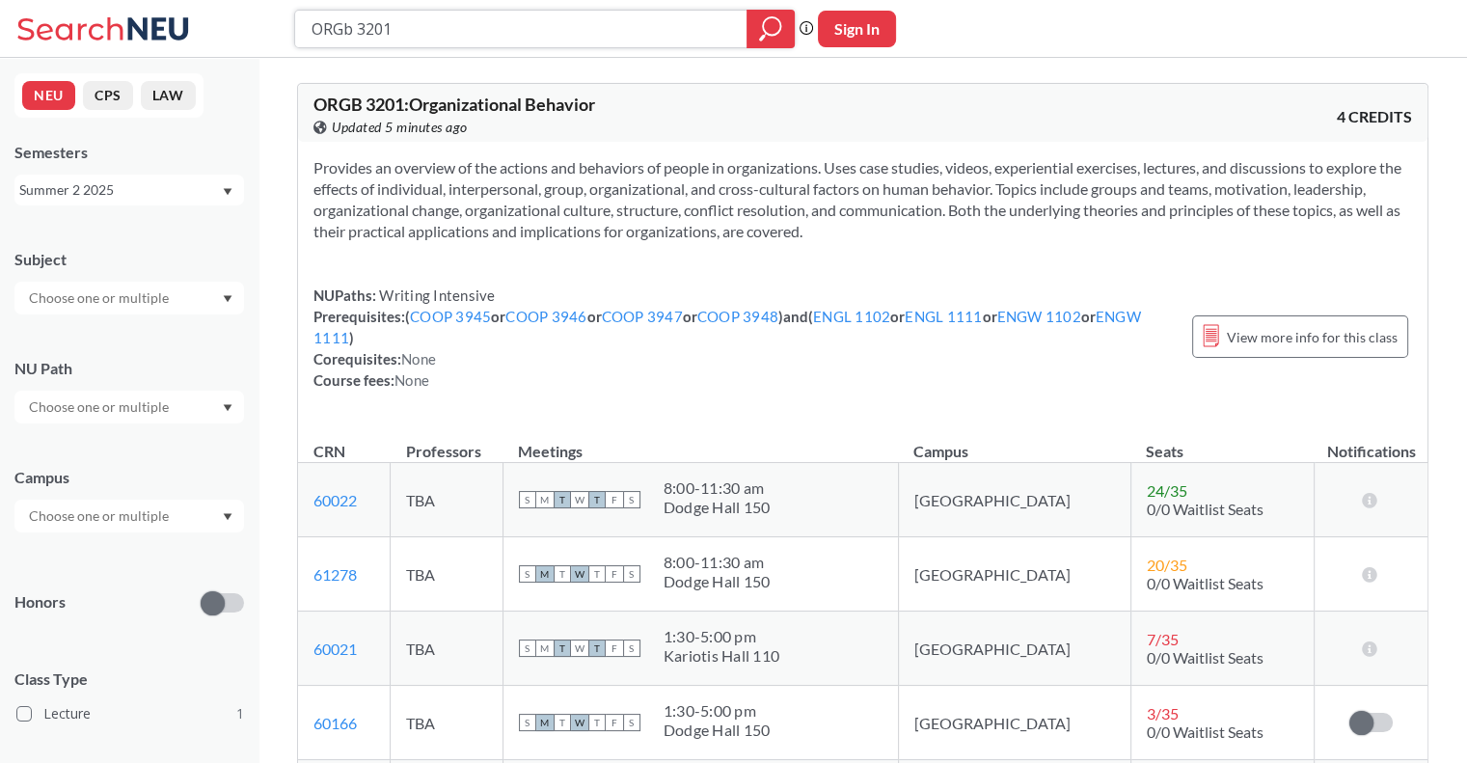
click at [436, 23] on input "ORGb 3201" at bounding box center [521, 29] width 423 height 33
type input "O"
type input "MISM 2301"
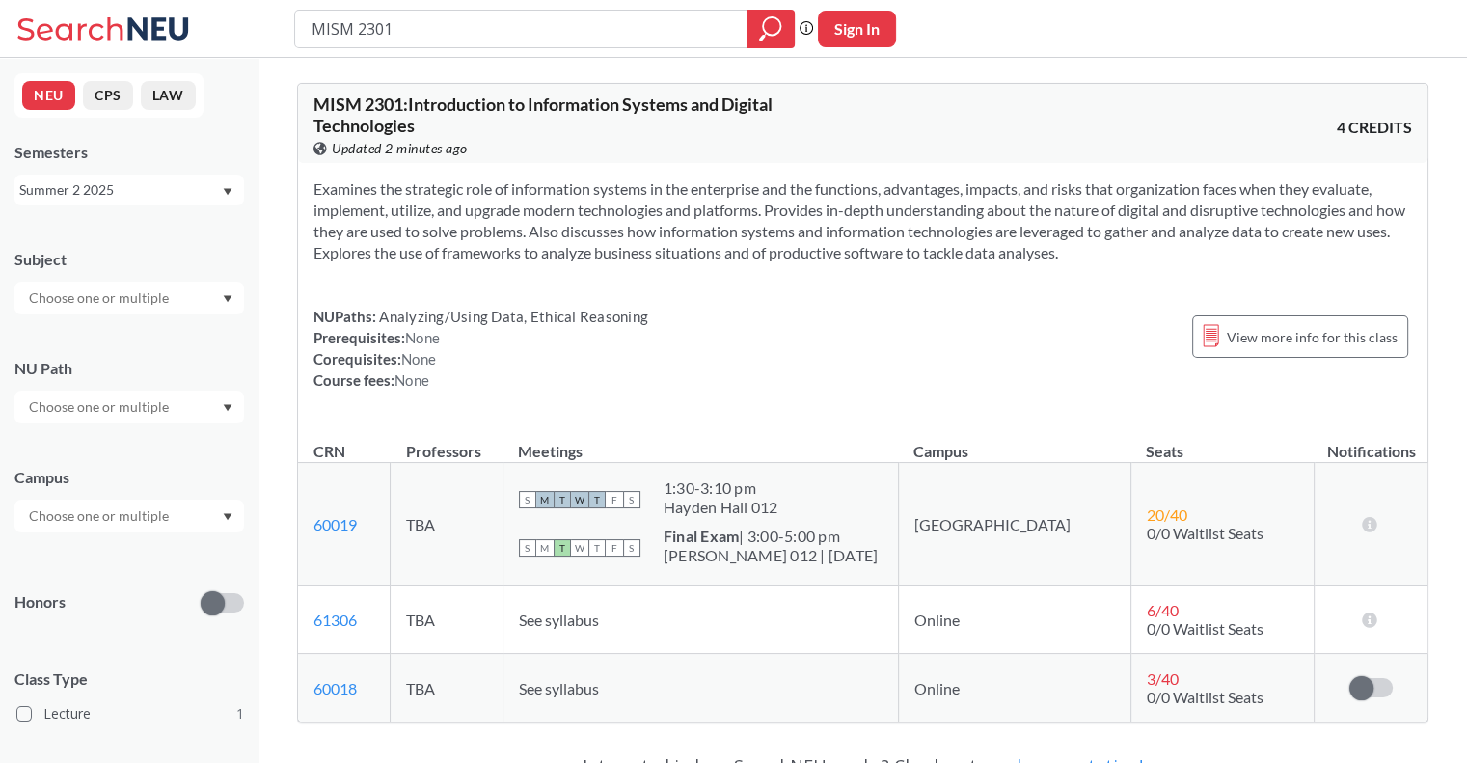
click at [170, 196] on div "Summer 2 2025" at bounding box center [120, 189] width 202 height 21
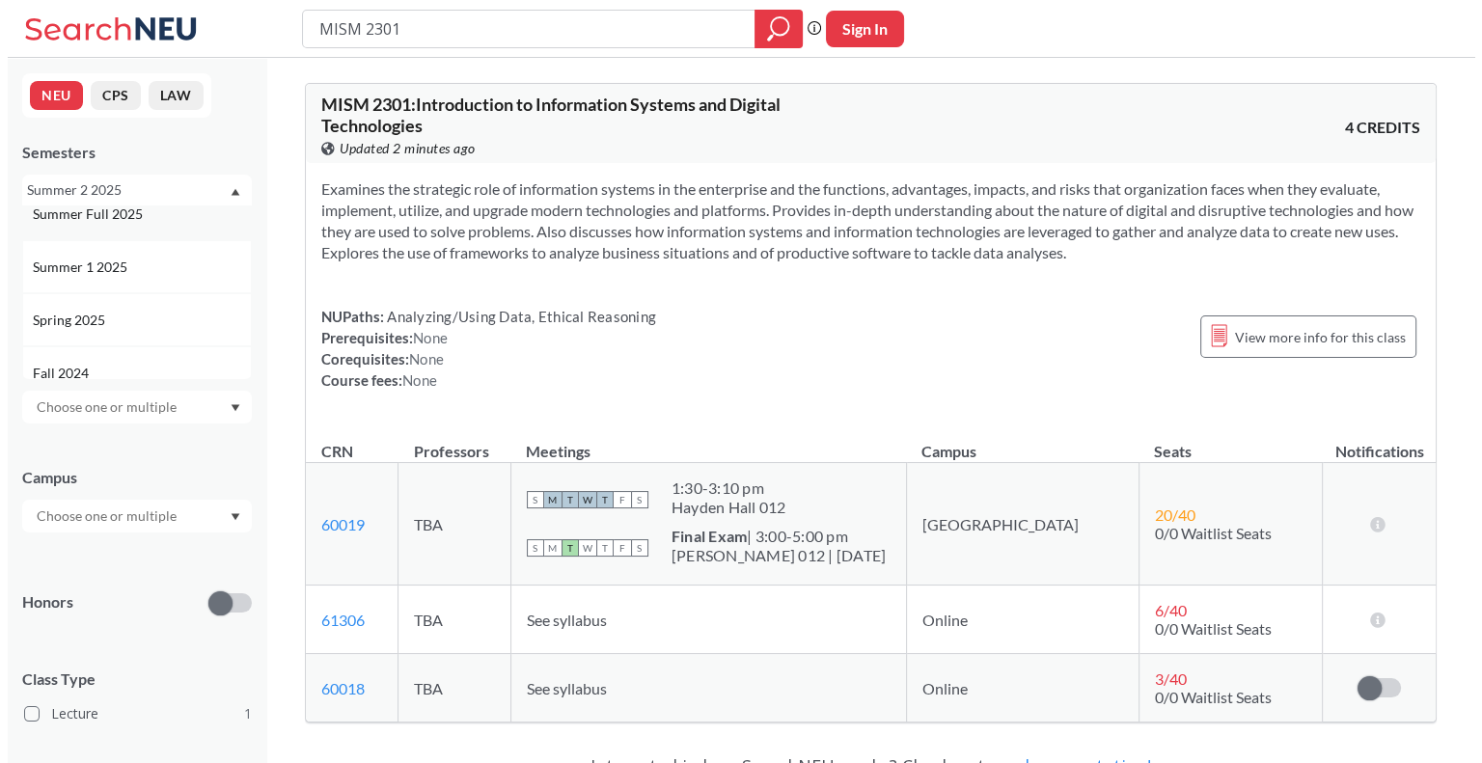
scroll to position [96, 0]
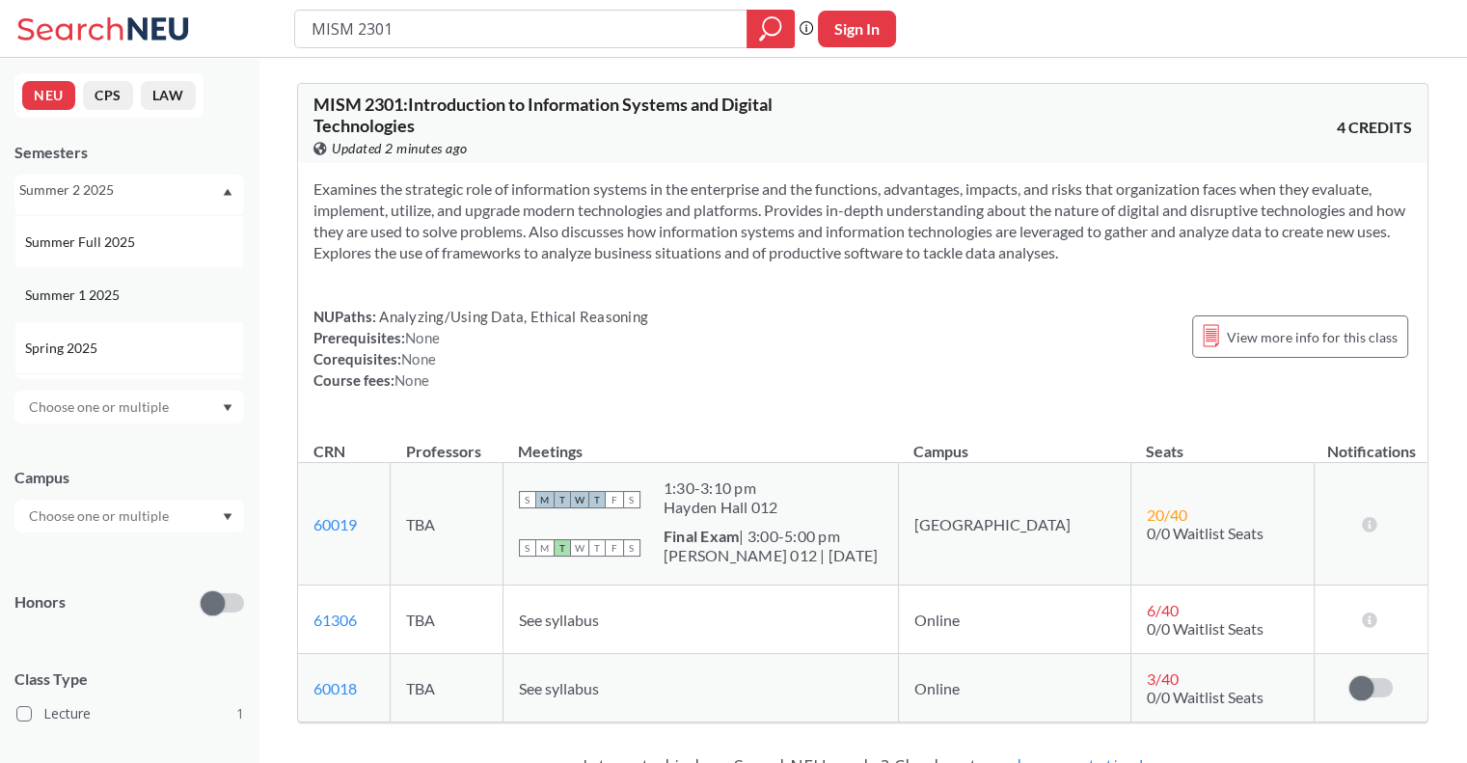
click at [140, 299] on div "Summer 1 2025" at bounding box center [134, 295] width 218 height 21
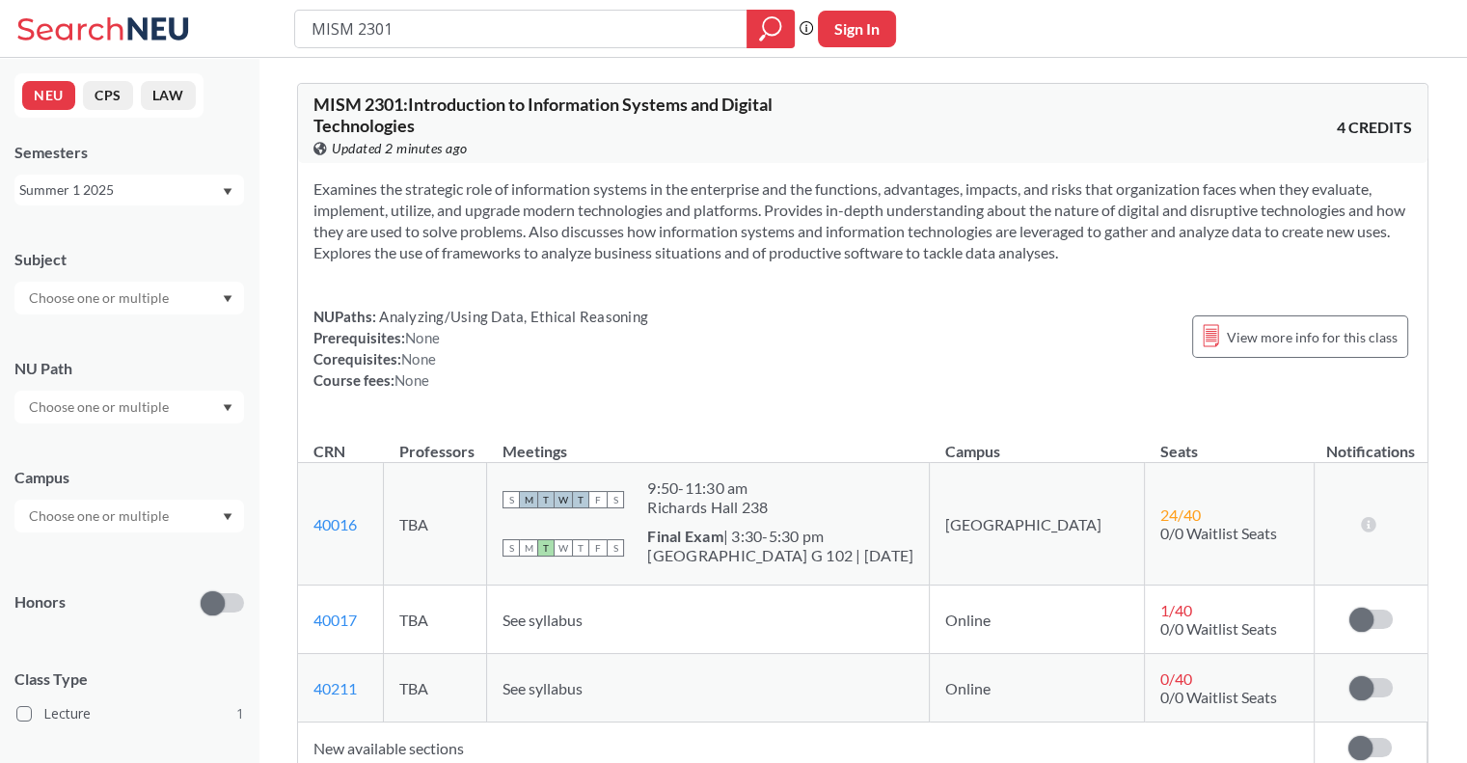
click at [505, 38] on input "MISM 2301" at bounding box center [521, 29] width 423 height 33
type input "MISM 2510"
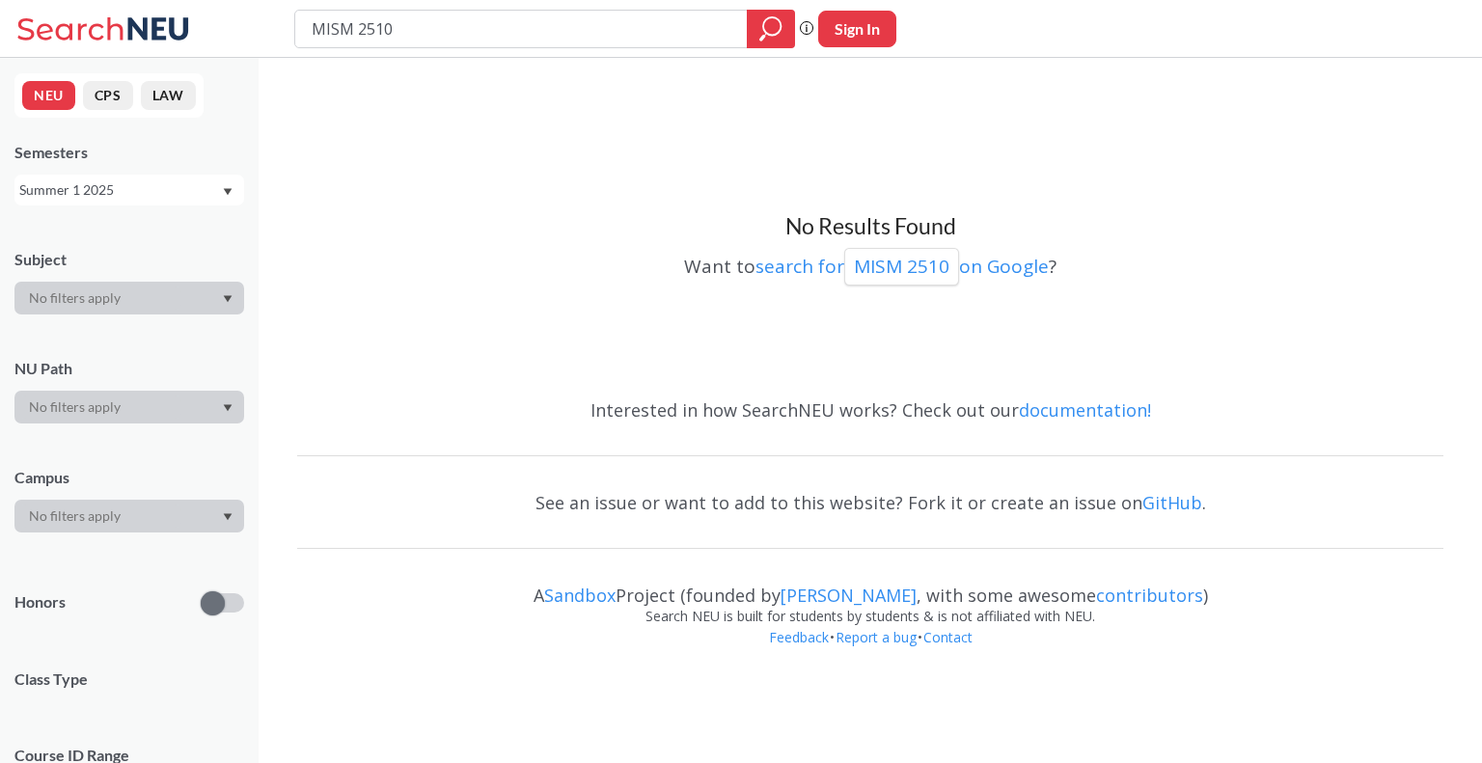
click at [142, 193] on div "Summer 1 2025" at bounding box center [120, 189] width 202 height 21
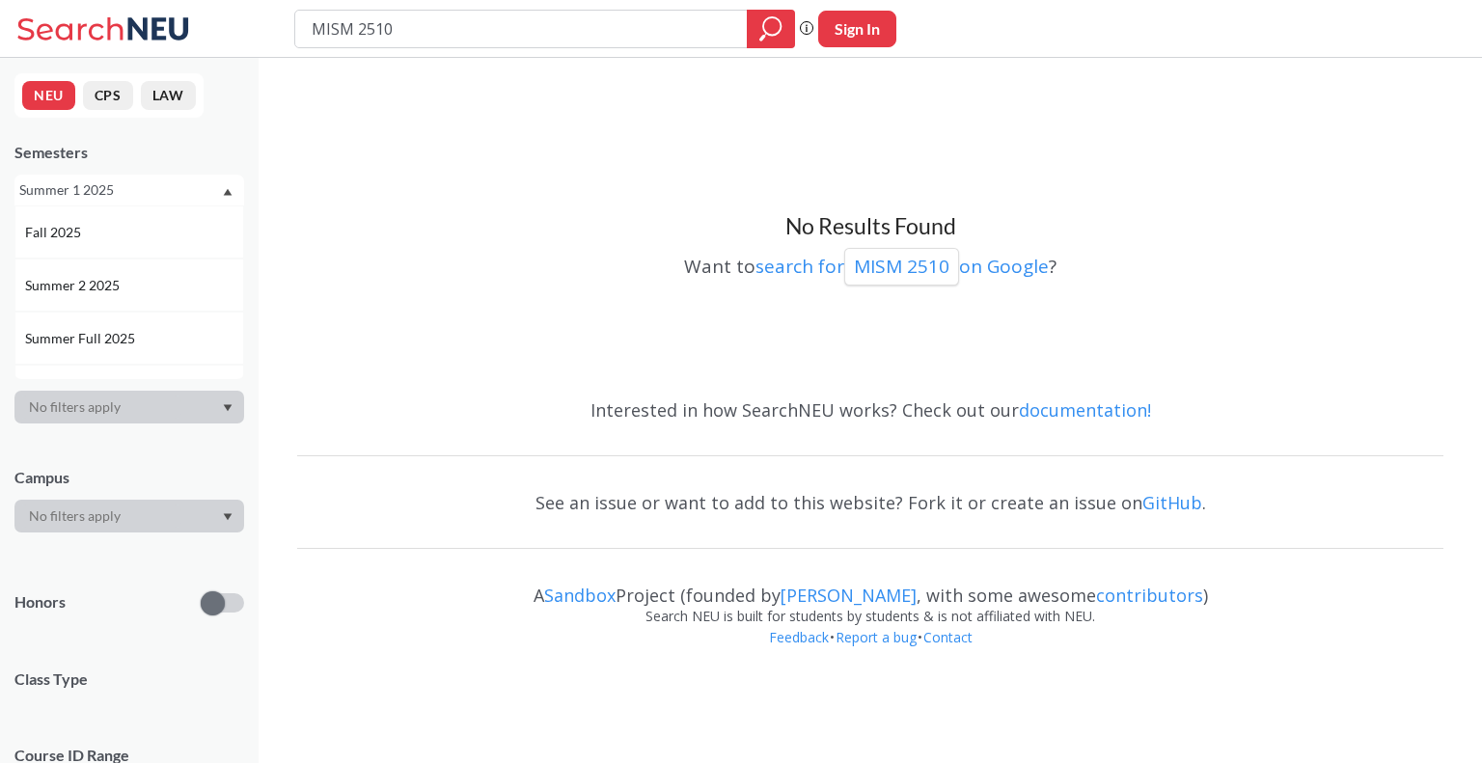
click at [131, 283] on div "Summer 2 2025" at bounding box center [134, 285] width 218 height 21
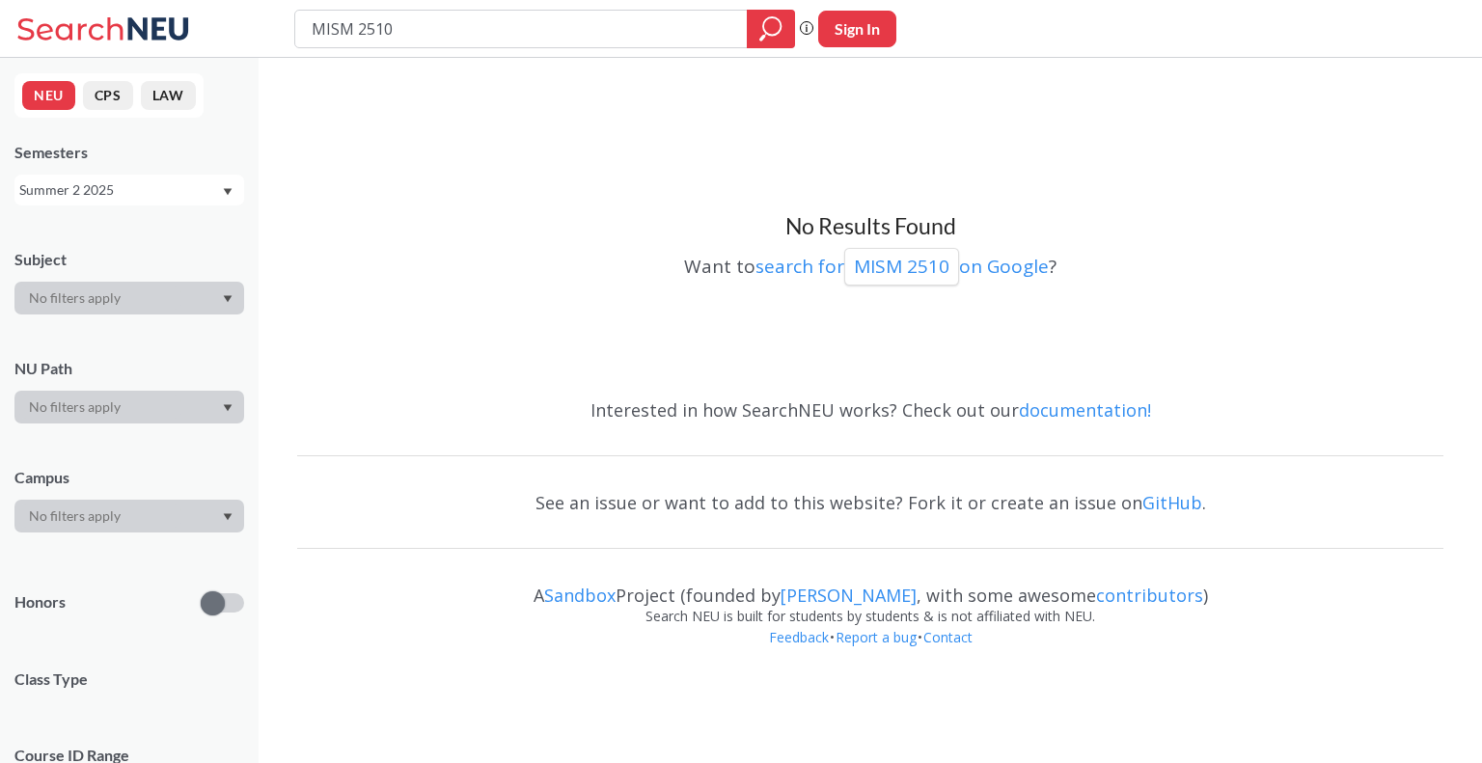
click at [204, 189] on div "Summer 2 2025" at bounding box center [120, 189] width 202 height 21
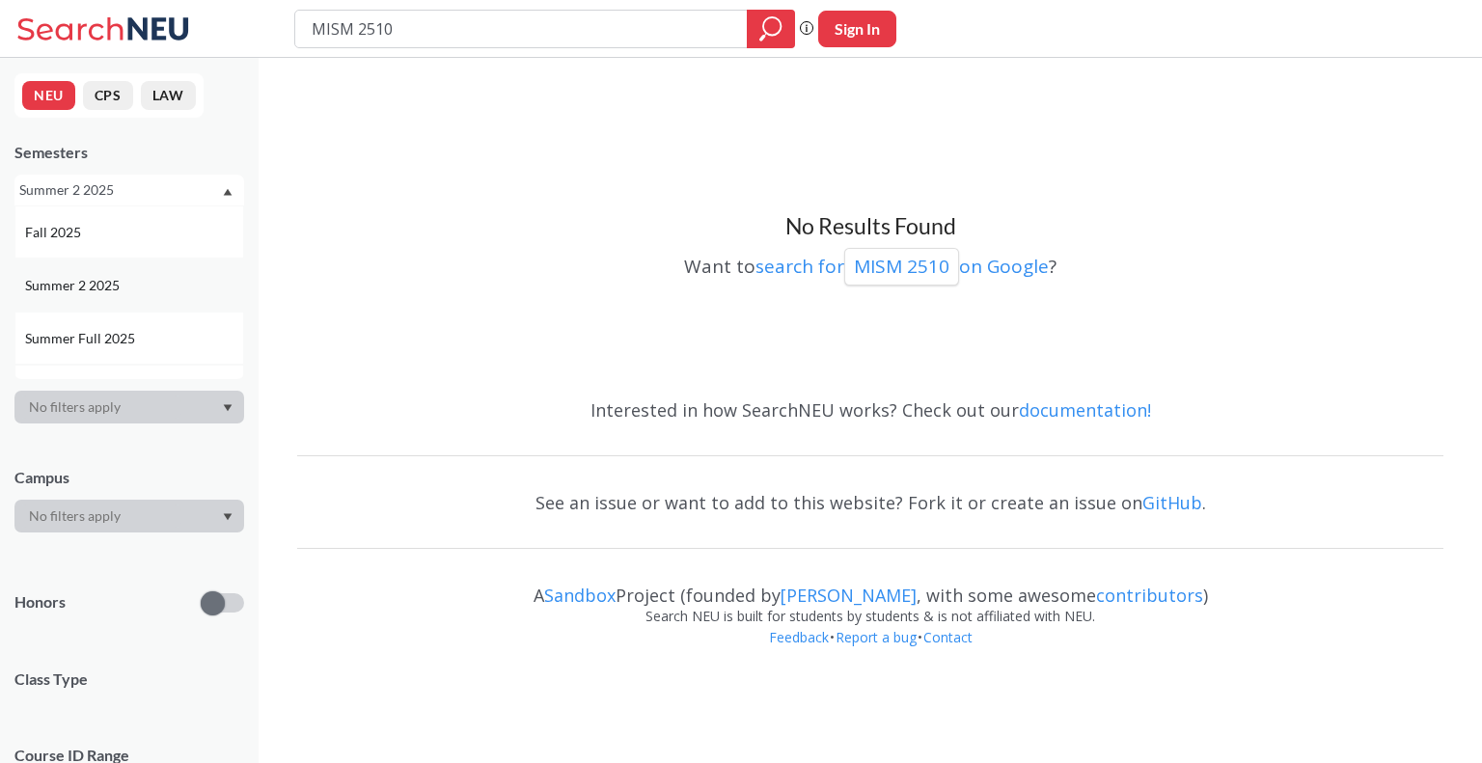
click at [104, 285] on span "Summer 2 2025" at bounding box center [74, 285] width 98 height 21
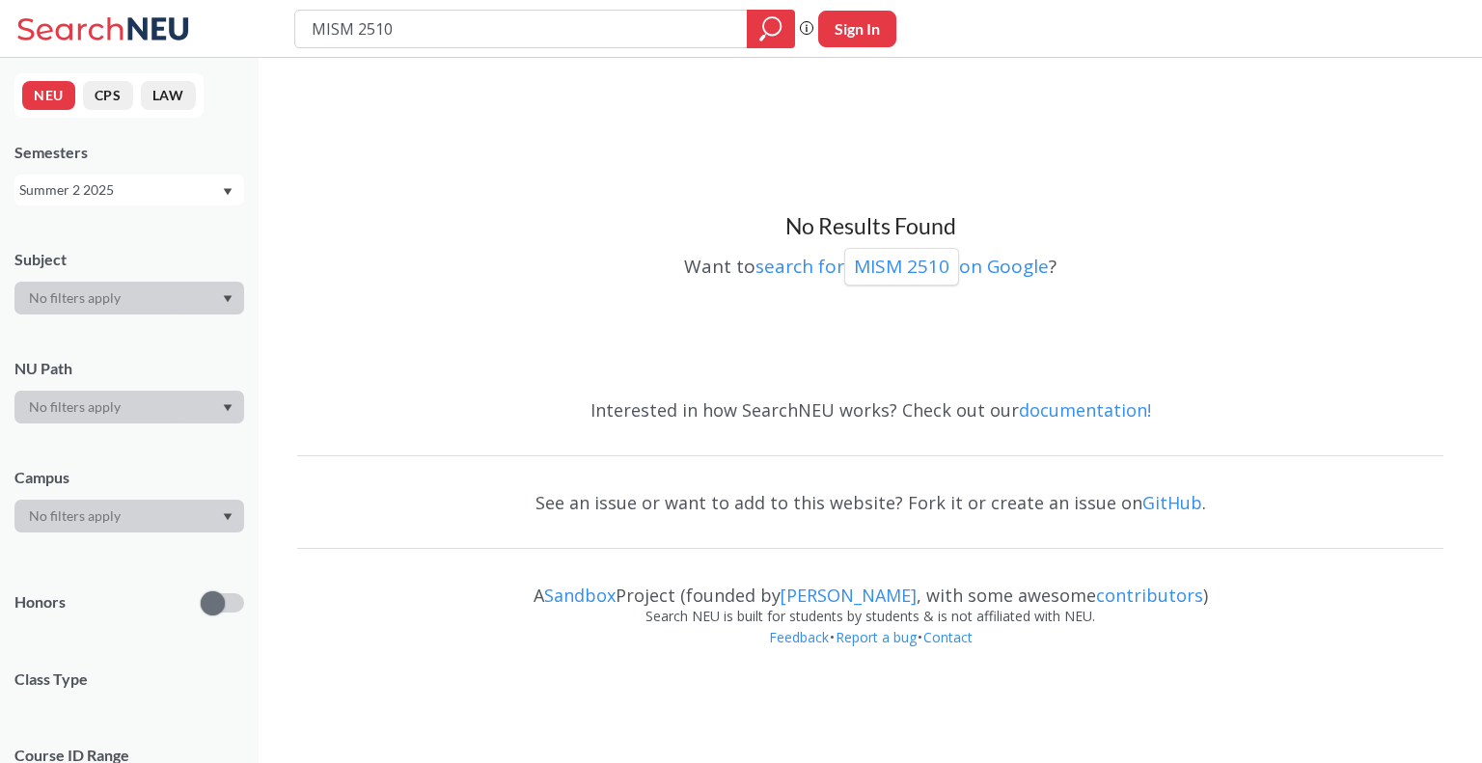
click at [110, 182] on div "Summer 2 2025" at bounding box center [120, 189] width 202 height 21
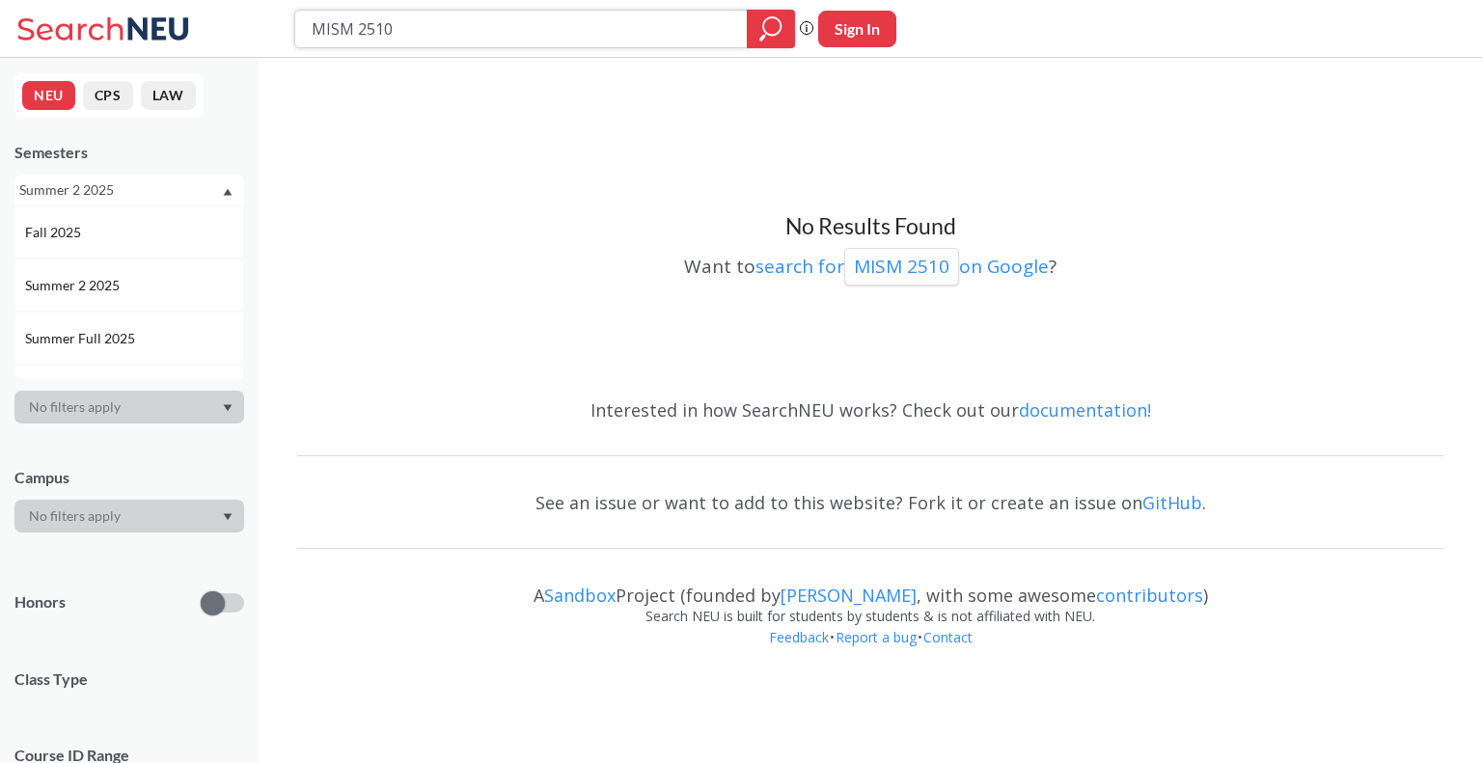
click at [441, 27] on input "MISM 2510" at bounding box center [521, 29] width 423 height 33
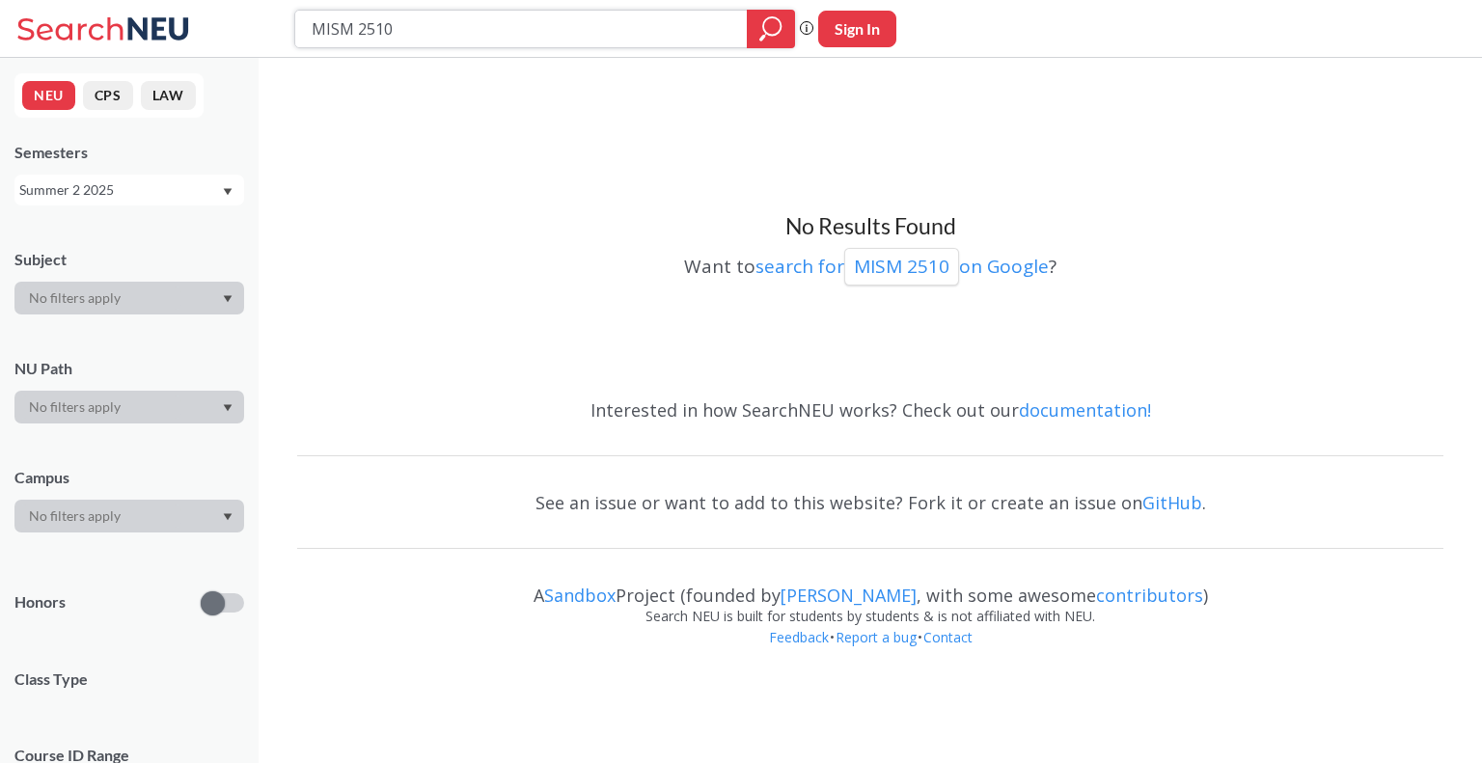
click at [441, 26] on input "MISM 2510" at bounding box center [521, 29] width 423 height 33
click at [440, 26] on input "MISM 2510" at bounding box center [521, 29] width 423 height 33
click at [150, 176] on div "Summer 2 2025" at bounding box center [129, 190] width 230 height 31
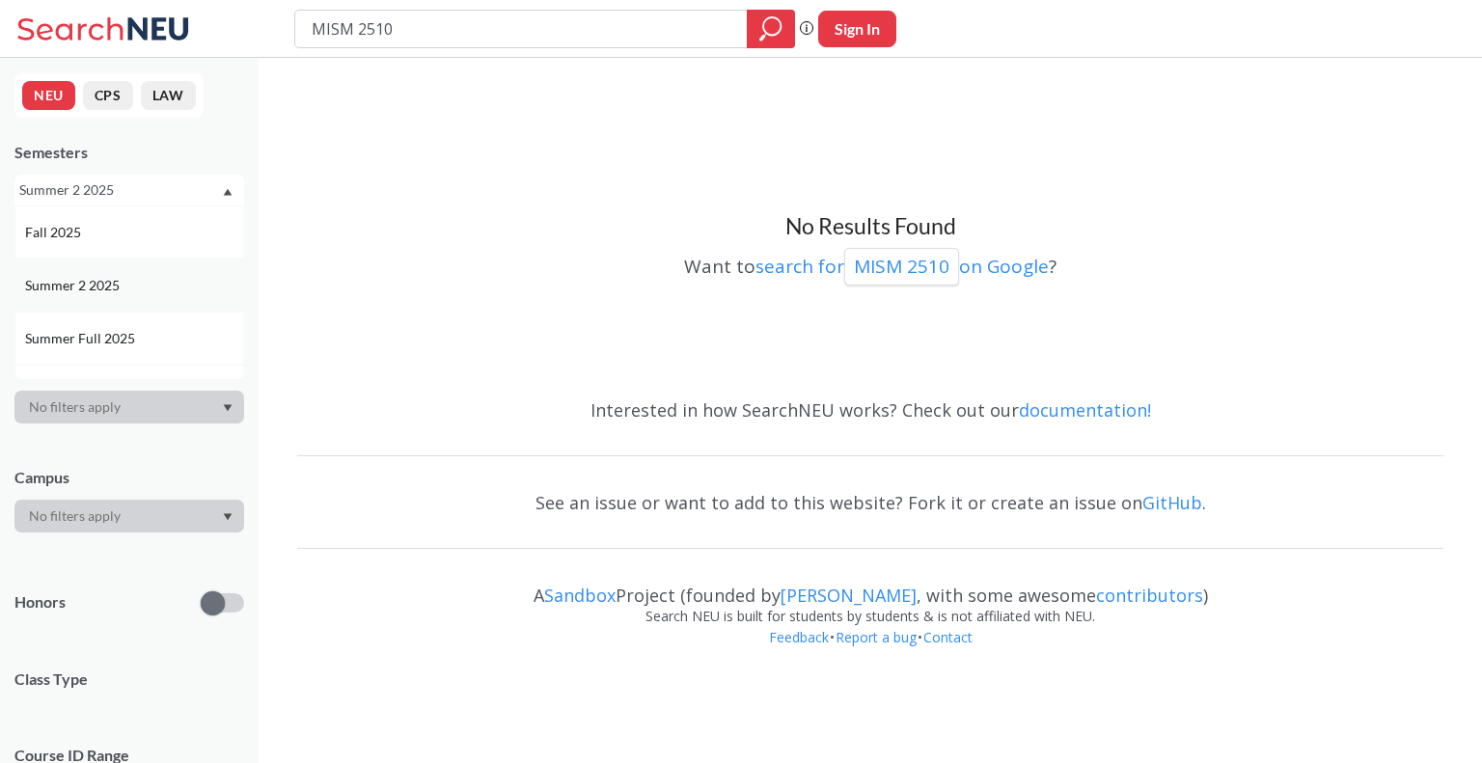
click at [107, 282] on span "Summer 2 2025" at bounding box center [74, 285] width 98 height 21
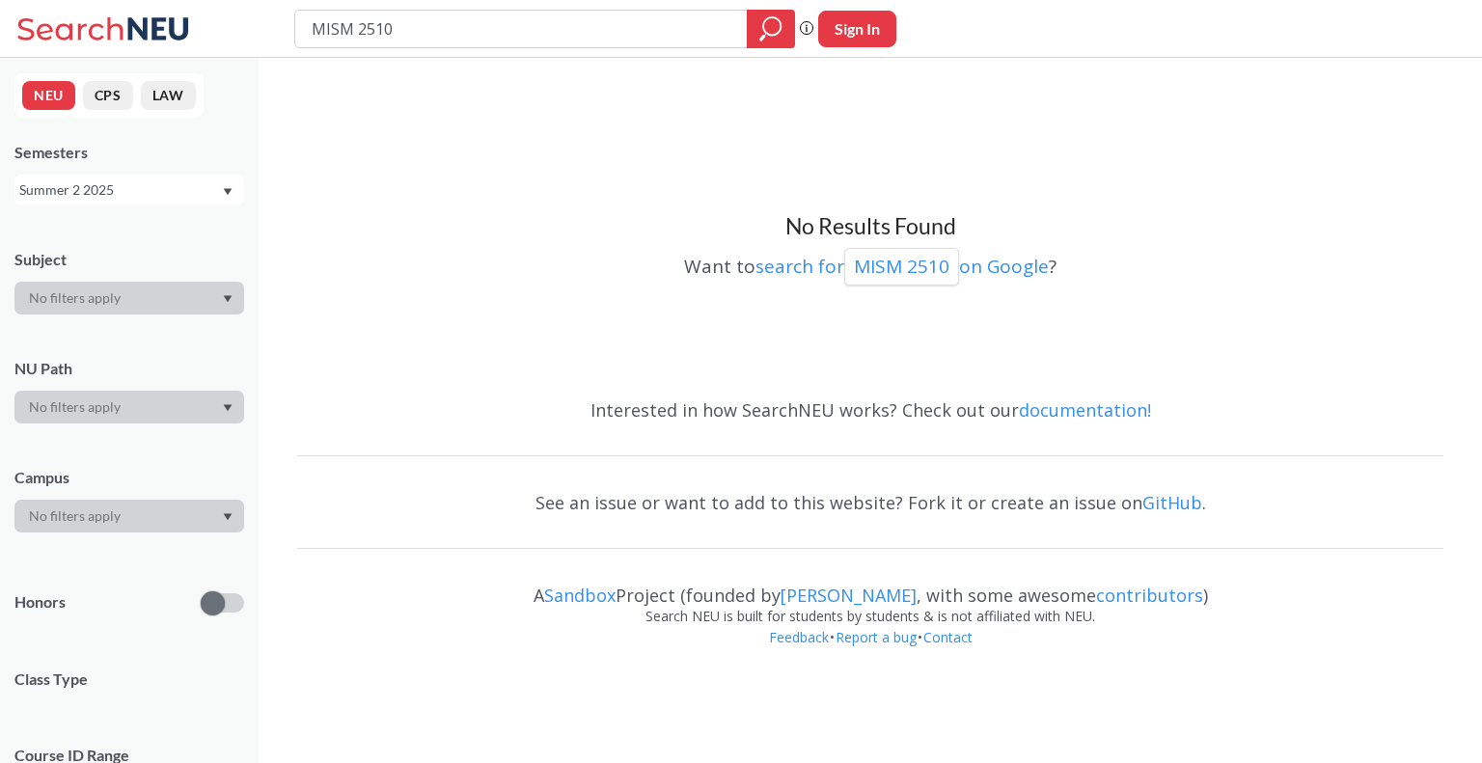
click at [105, 301] on div at bounding box center [129, 298] width 230 height 33
drag, startPoint x: 625, startPoint y: 30, endPoint x: 147, endPoint y: 80, distance: 481.1
click at [147, 80] on div "MISM 2510 Phrase search guarantees the exact search appears in the results. Ex.…" at bounding box center [741, 338] width 1482 height 677
click at [162, 286] on div at bounding box center [129, 298] width 230 height 33
click at [186, 300] on div at bounding box center [129, 298] width 230 height 33
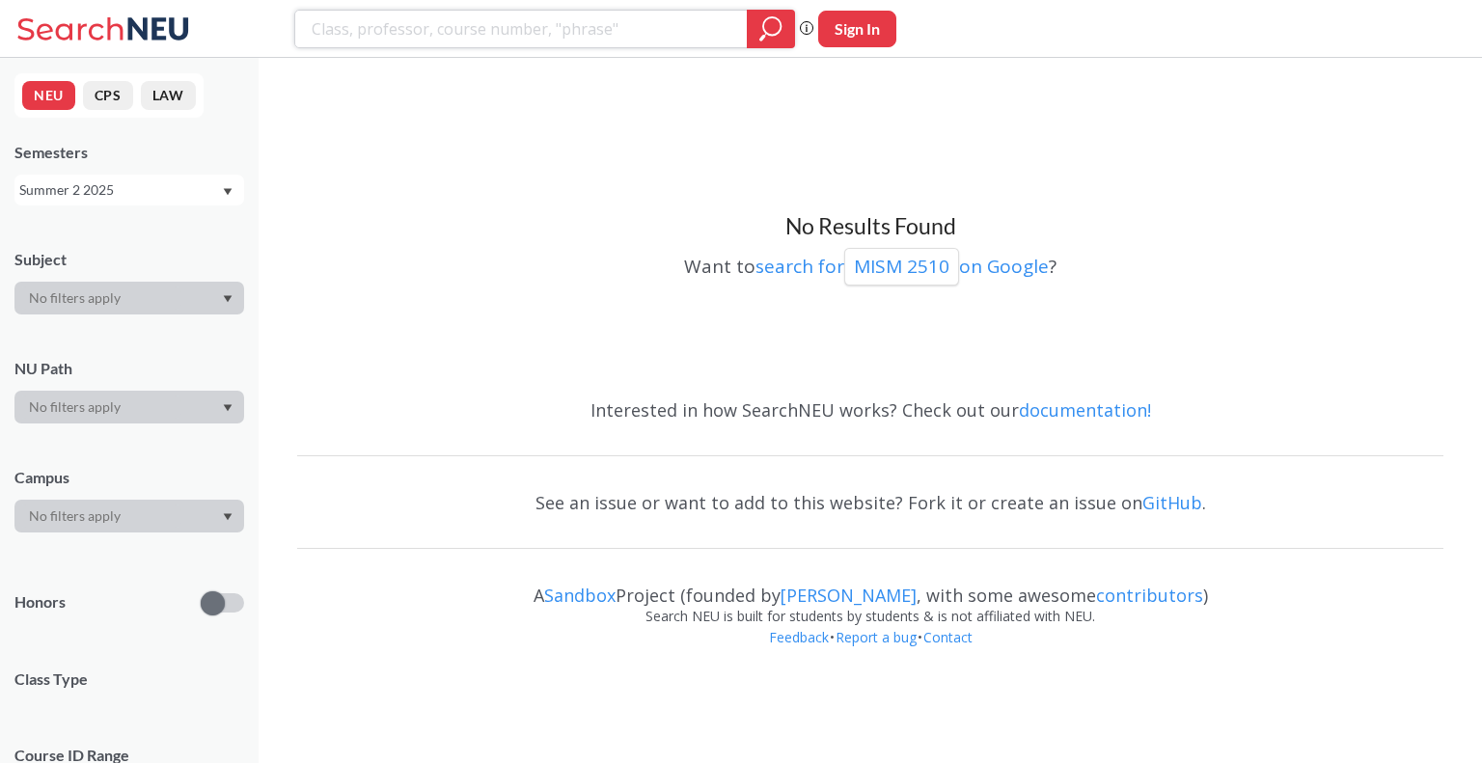
click at [421, 33] on input "search" at bounding box center [521, 29] width 423 height 33
type input "FINA"
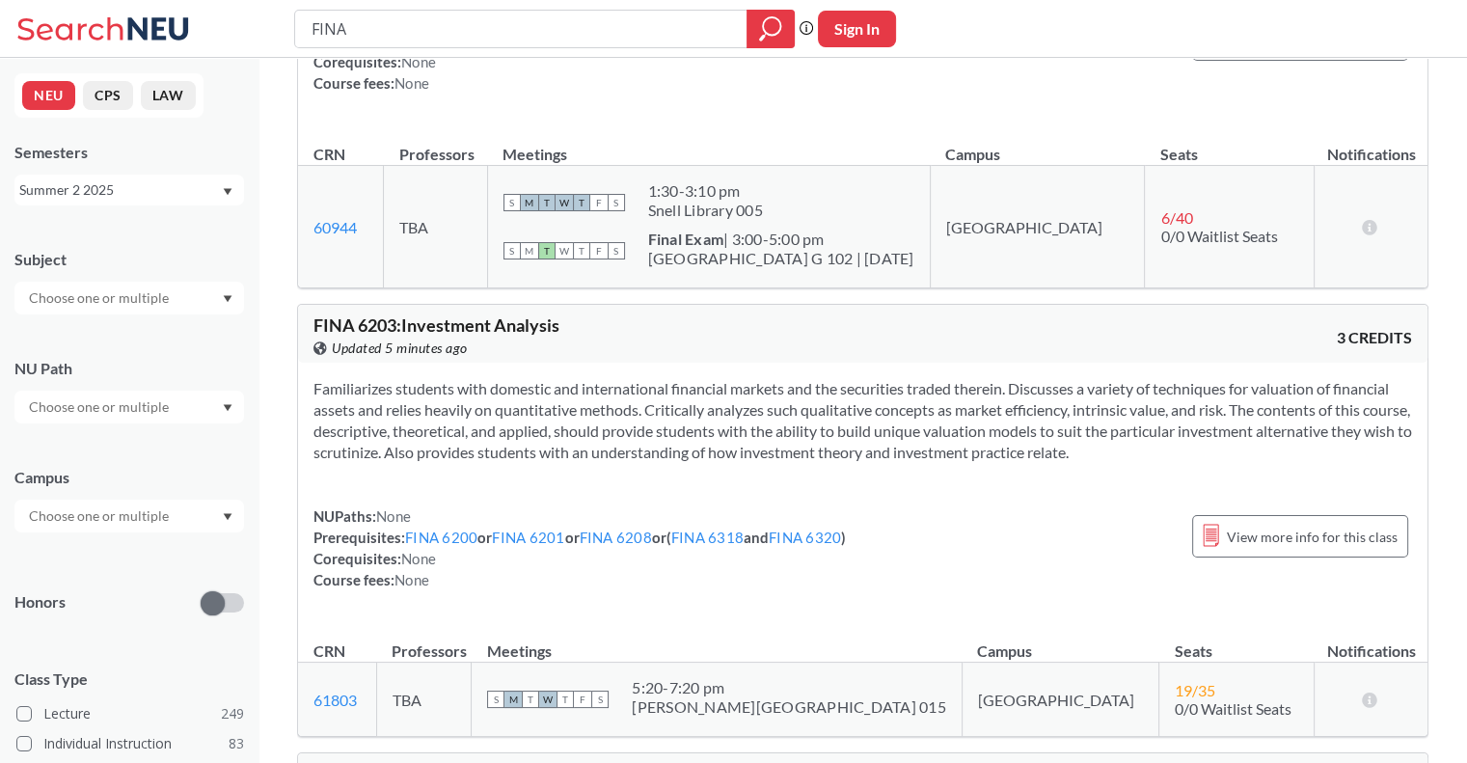
scroll to position [4051, 0]
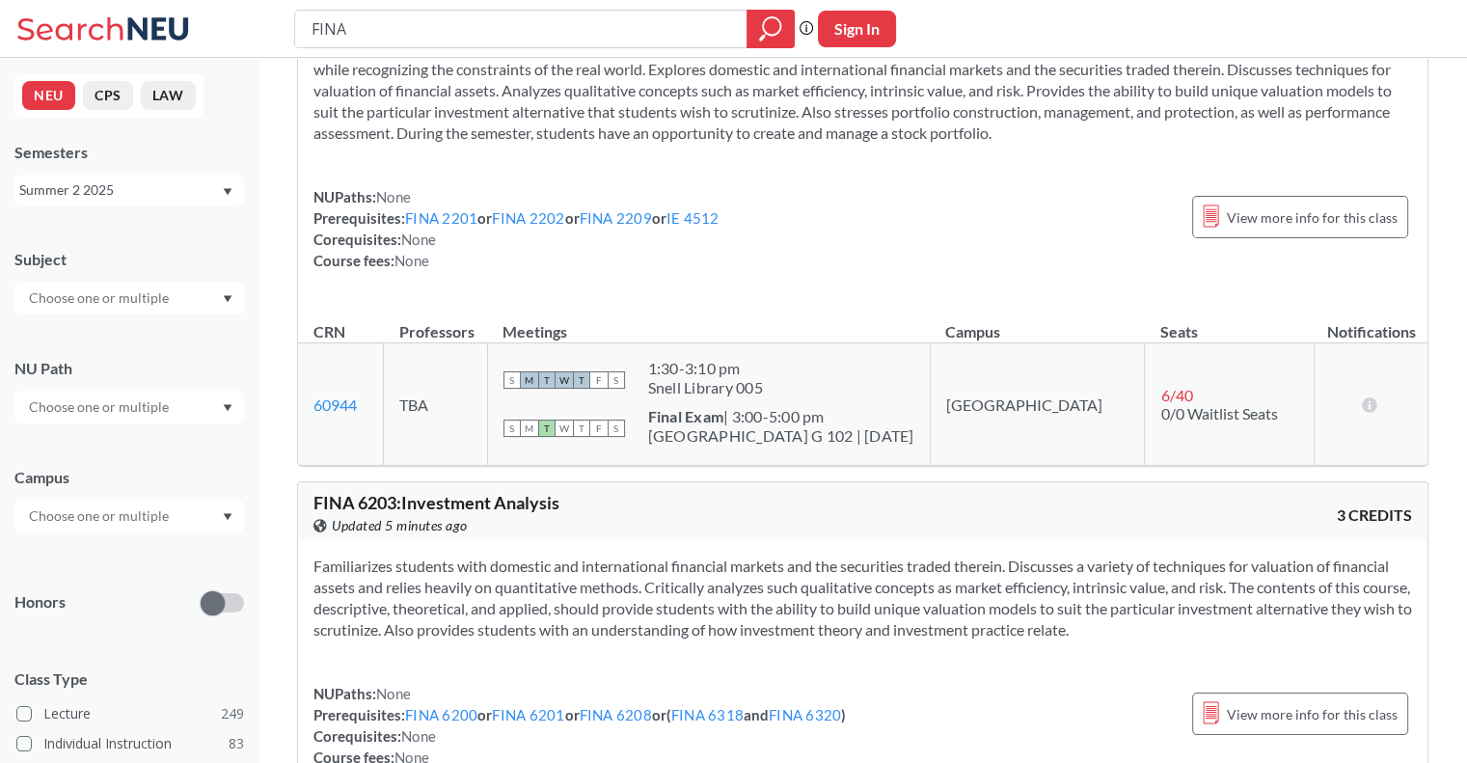
click at [197, 187] on div "Summer 2 2025" at bounding box center [120, 189] width 202 height 21
click at [123, 308] on div "Summer 1 2025" at bounding box center [129, 294] width 230 height 53
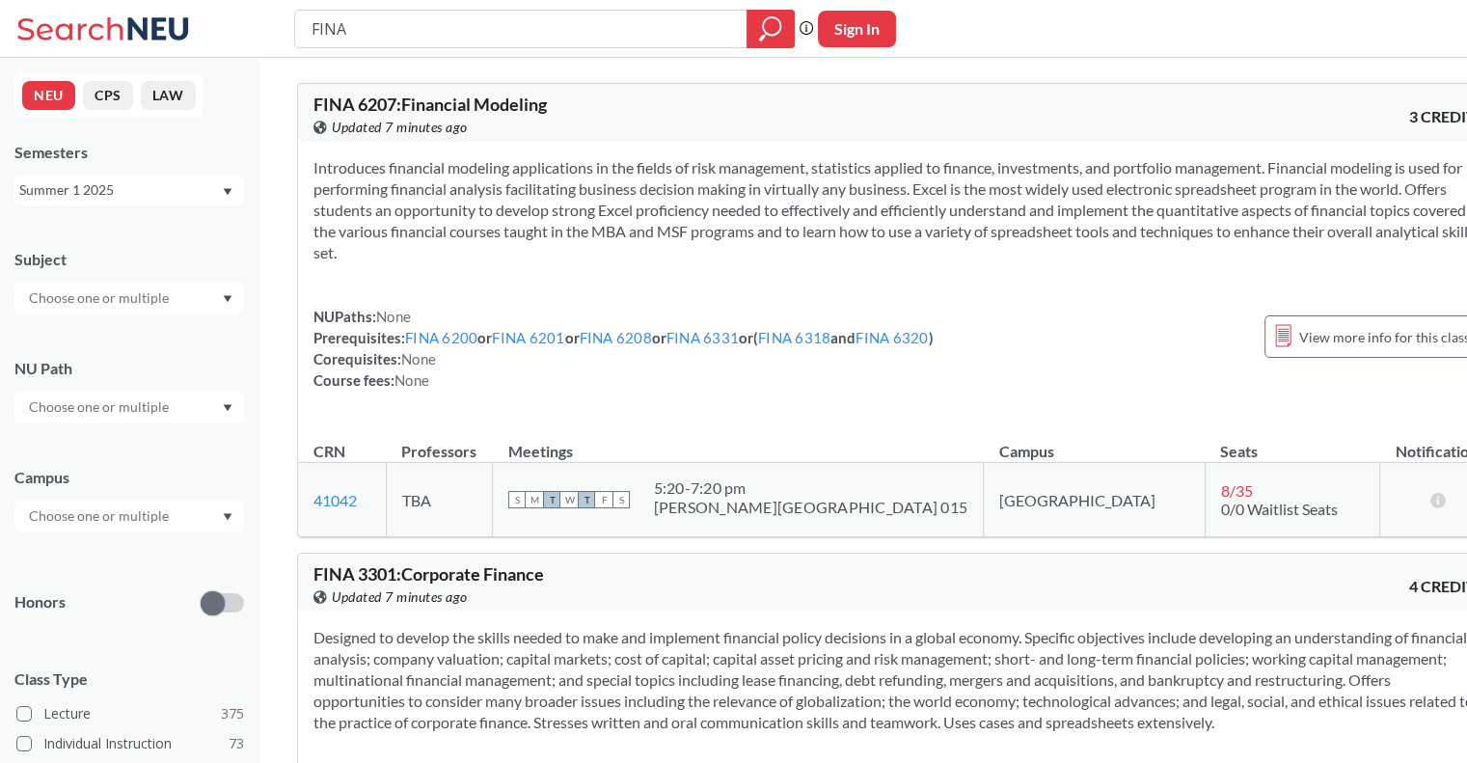
scroll to position [19870, 0]
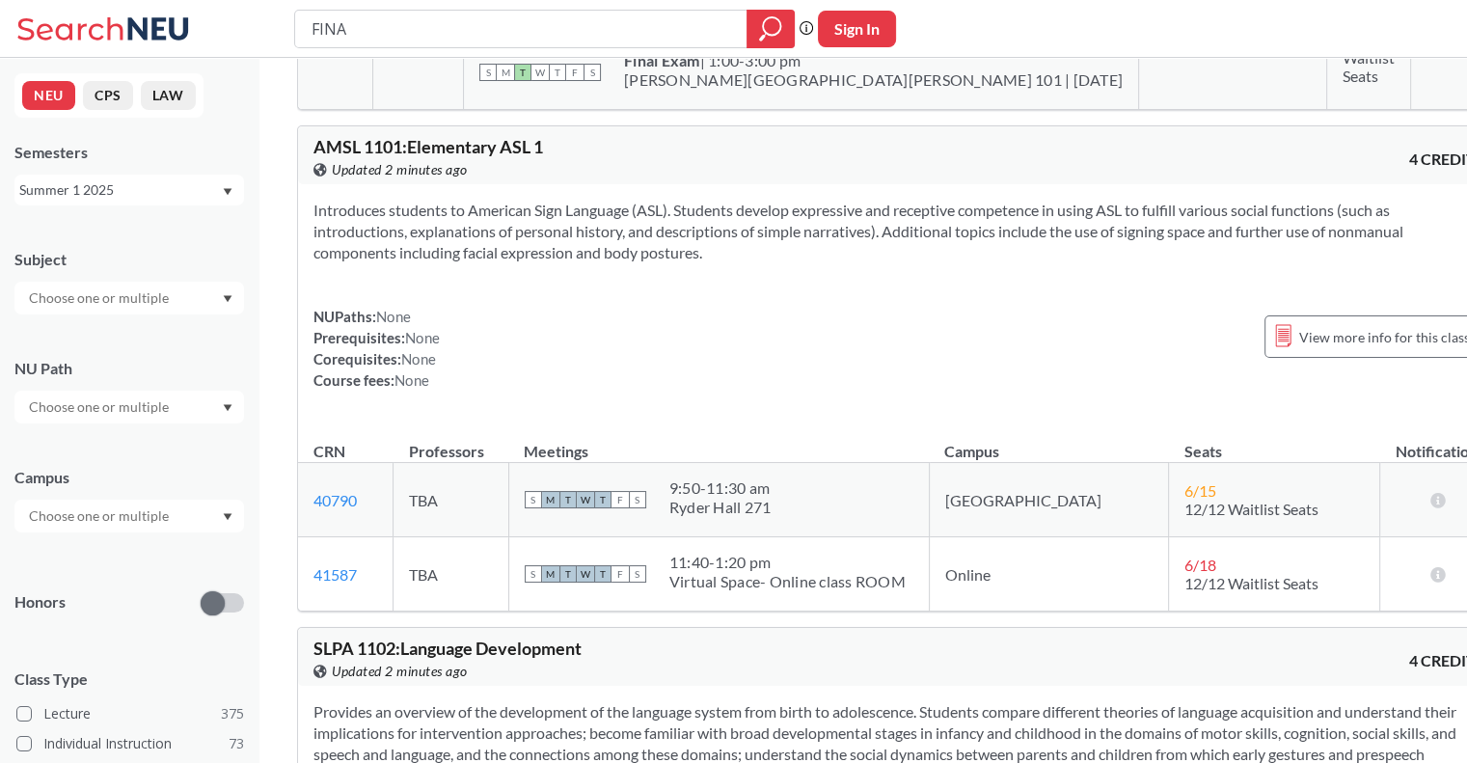
drag, startPoint x: 407, startPoint y: 18, endPoint x: 272, endPoint y: 14, distance: 135.1
click at [272, 14] on div "FINA Phrase search guarantees the exact search appears in the results. Ex. If y…" at bounding box center [733, 29] width 1467 height 58
click at [189, 301] on div at bounding box center [129, 298] width 230 height 33
click at [47, 412] on span "FINA" at bounding box center [43, 404] width 36 height 21
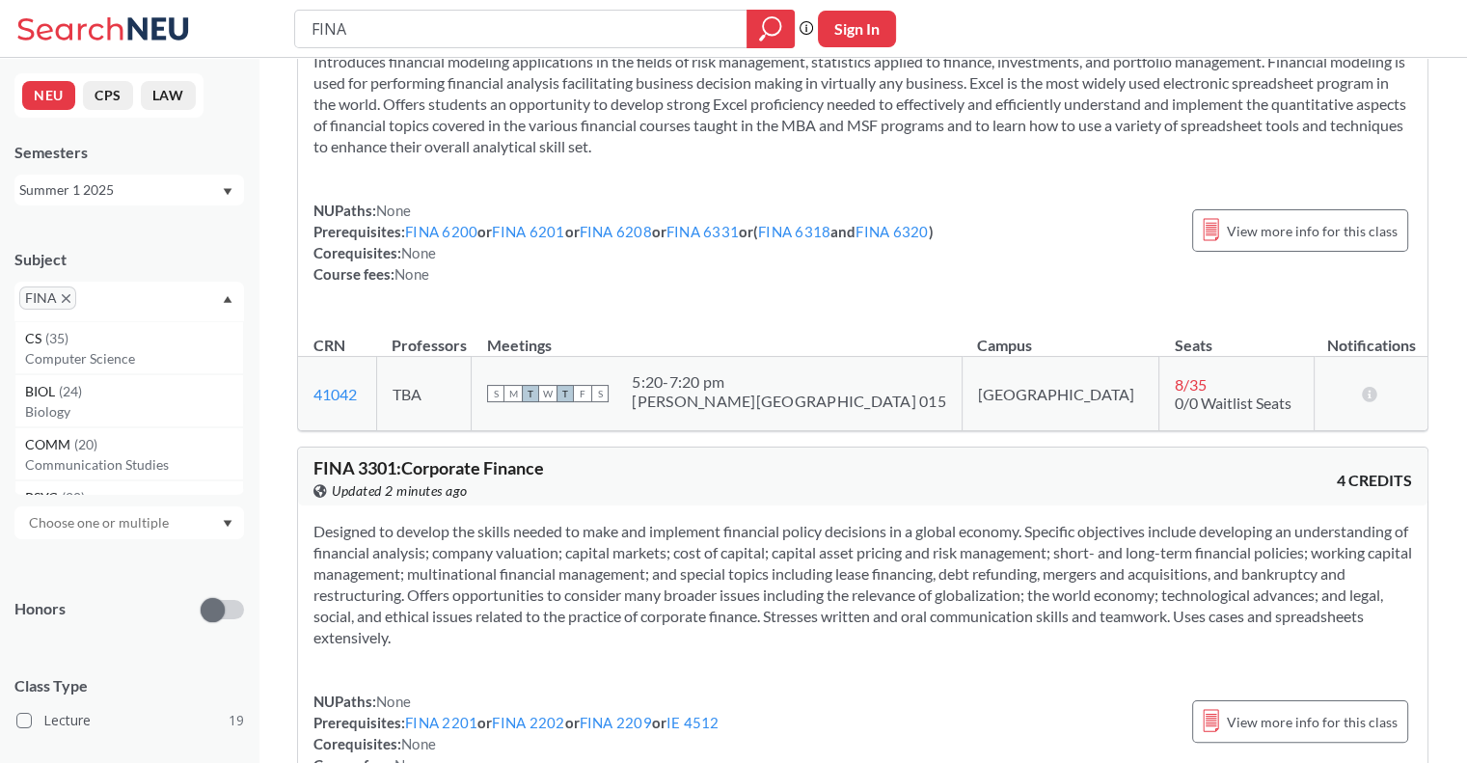
scroll to position [482, 0]
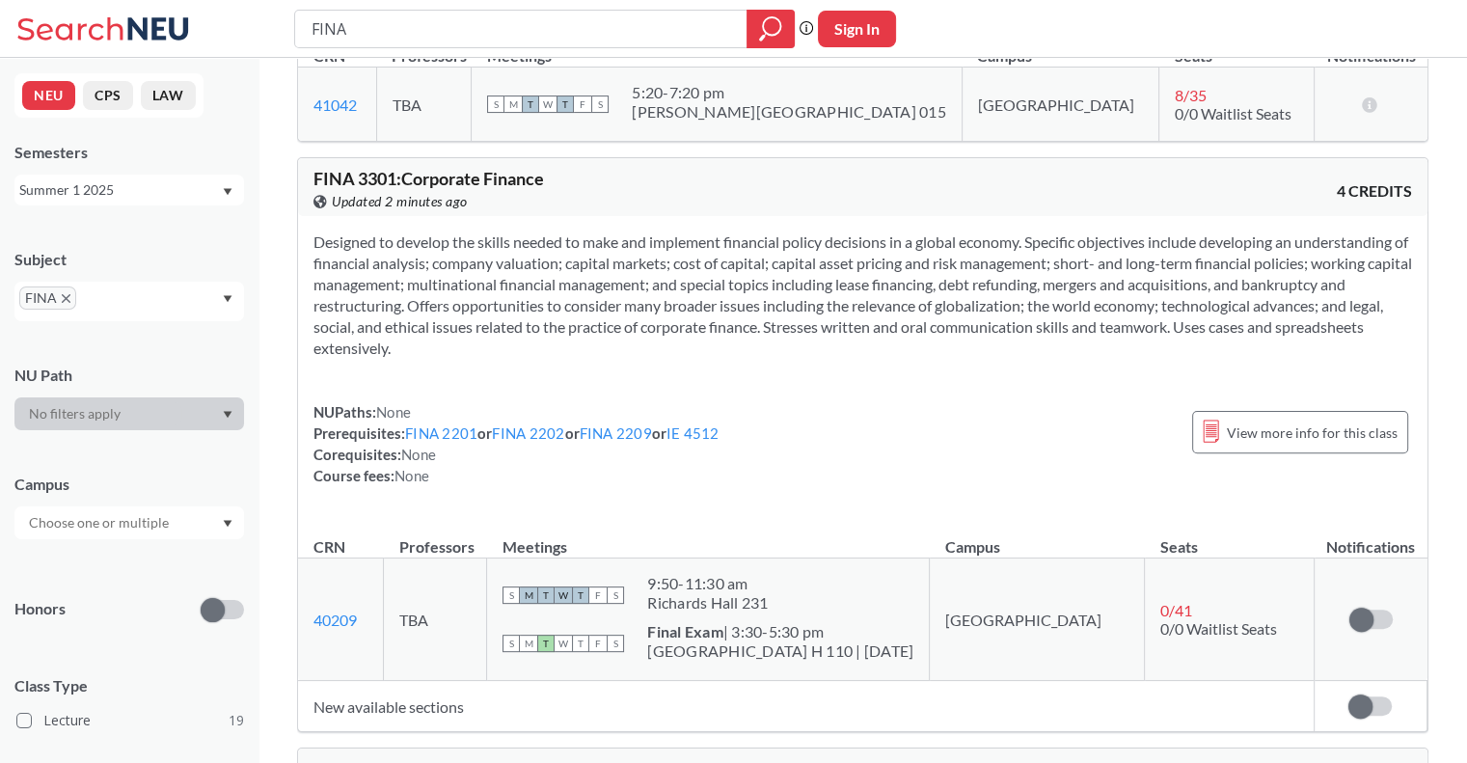
click at [208, 181] on div "Summer 1 2025" at bounding box center [120, 189] width 202 height 21
click at [183, 288] on div "Summer 2 2025" at bounding box center [134, 285] width 218 height 21
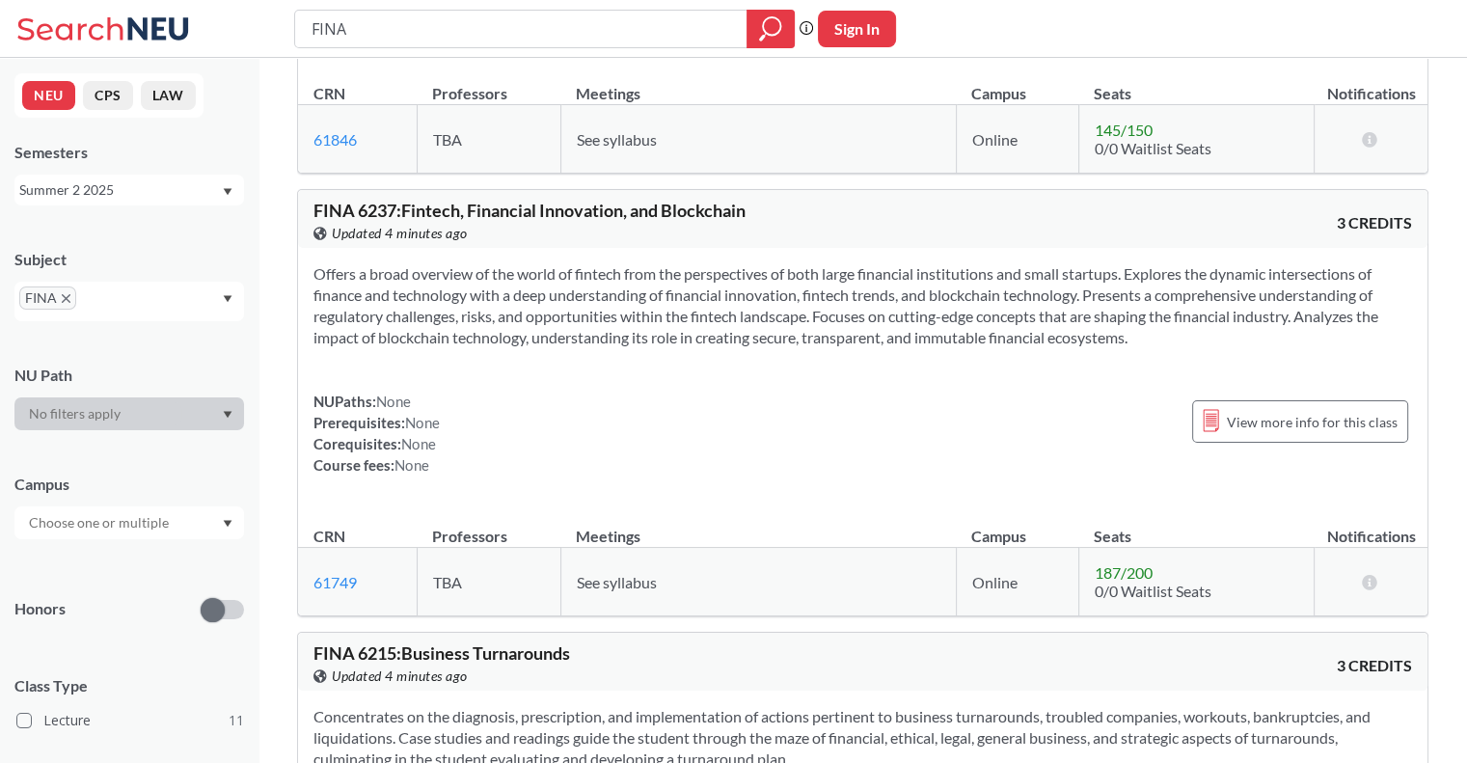
scroll to position [2821, 0]
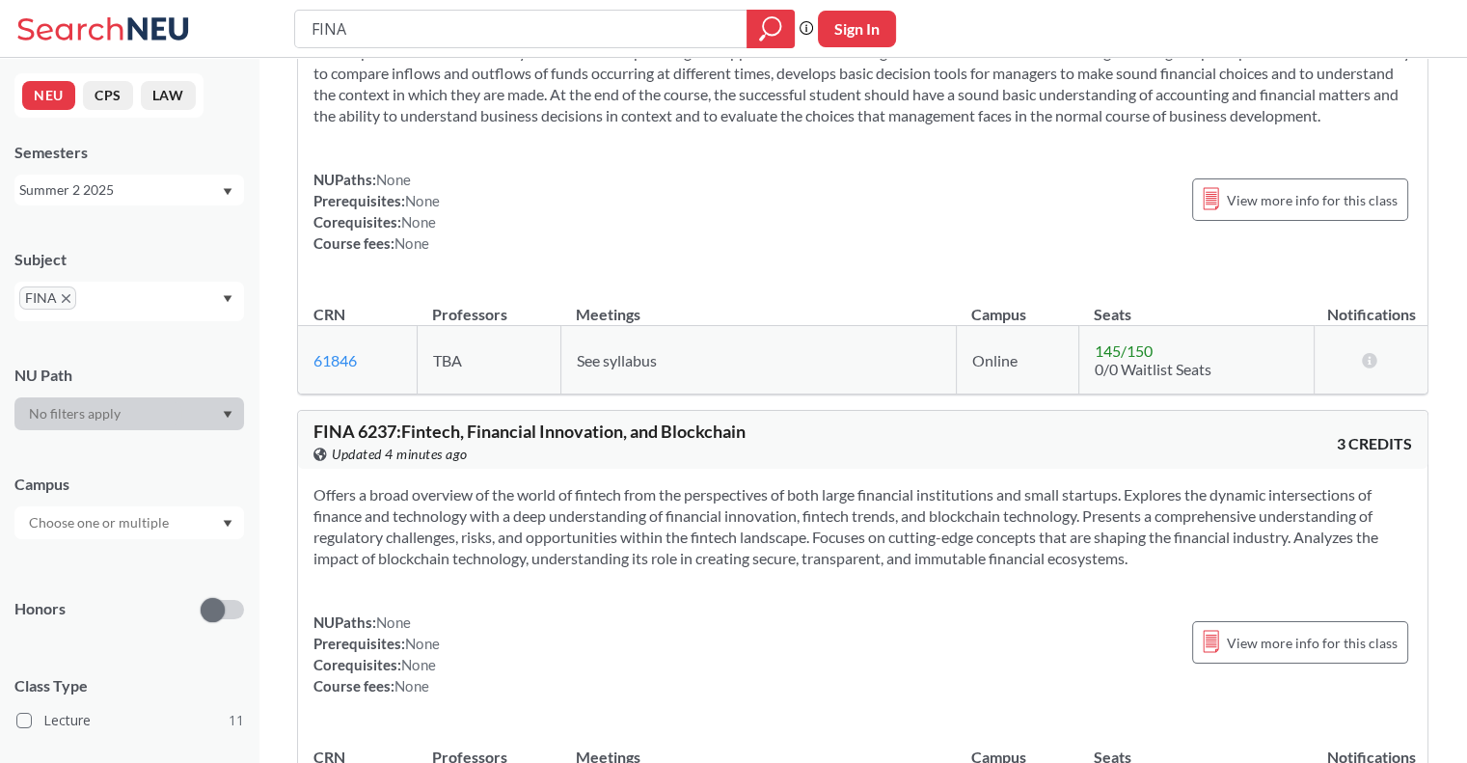
click at [159, 290] on div "FINA" at bounding box center [129, 302] width 230 height 40
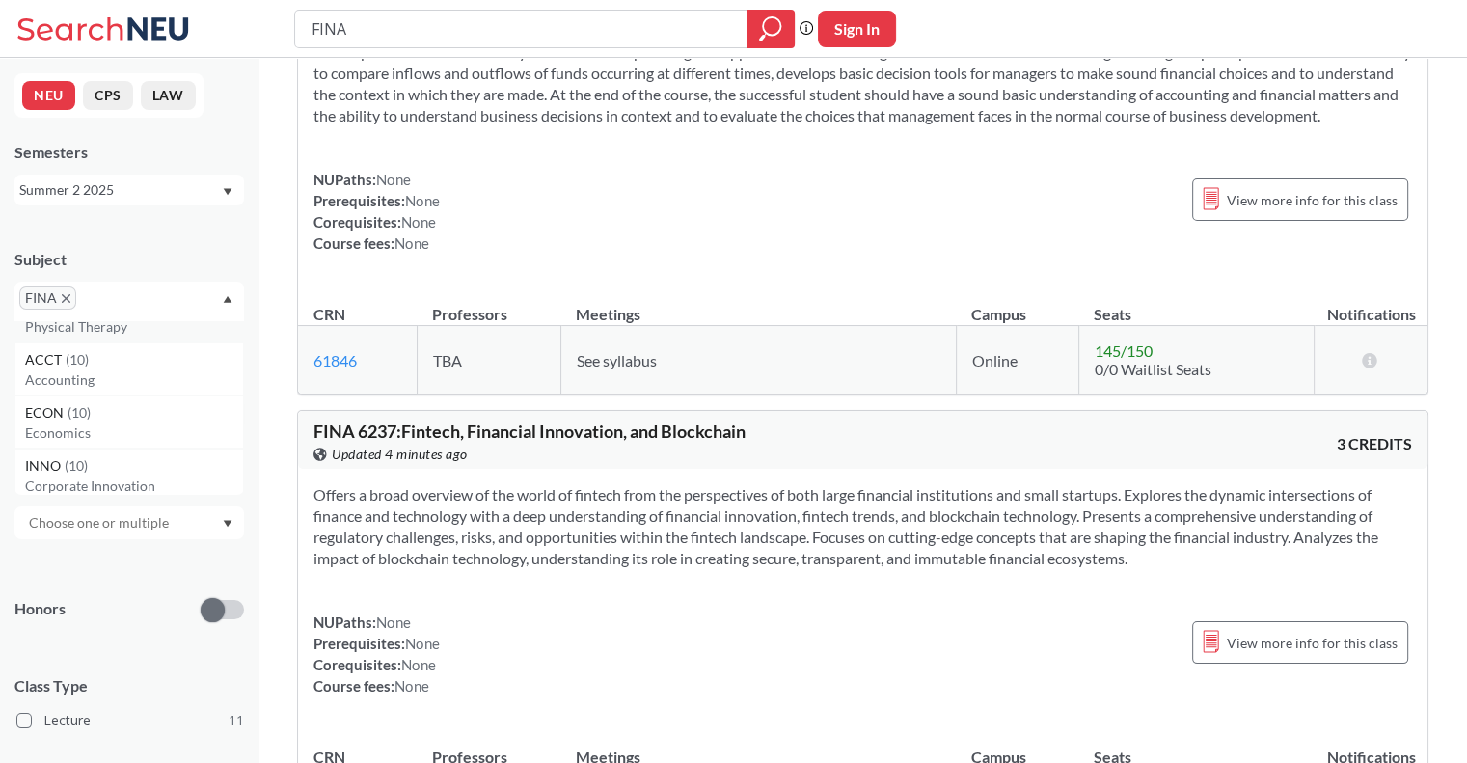
scroll to position [482, 0]
click at [115, 388] on div "ACCT ( 10 )" at bounding box center [134, 386] width 218 height 21
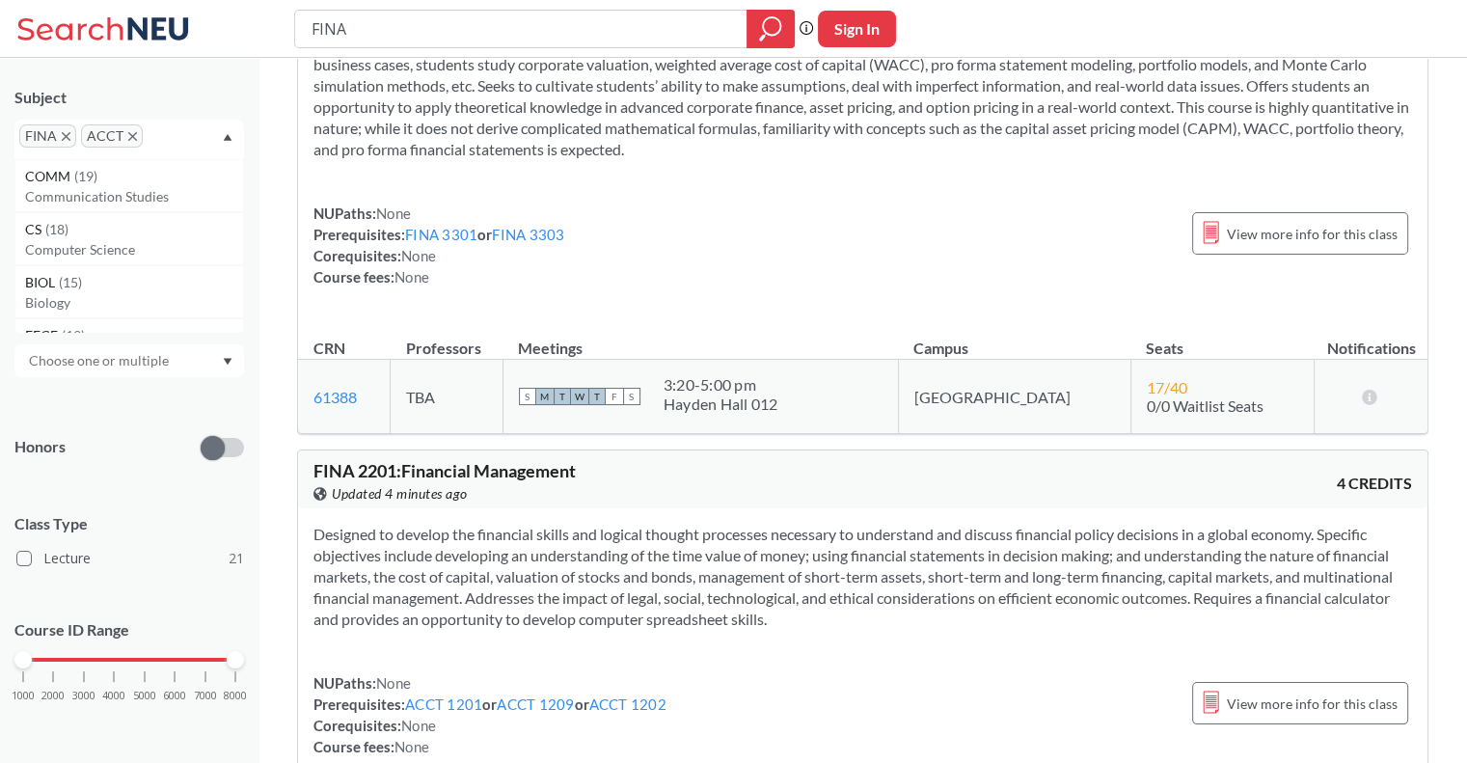
scroll to position [772, 0]
drag, startPoint x: 25, startPoint y: 659, endPoint x: 54, endPoint y: 663, distance: 29.2
click at [54, 663] on div at bounding box center [52, 659] width 17 height 17
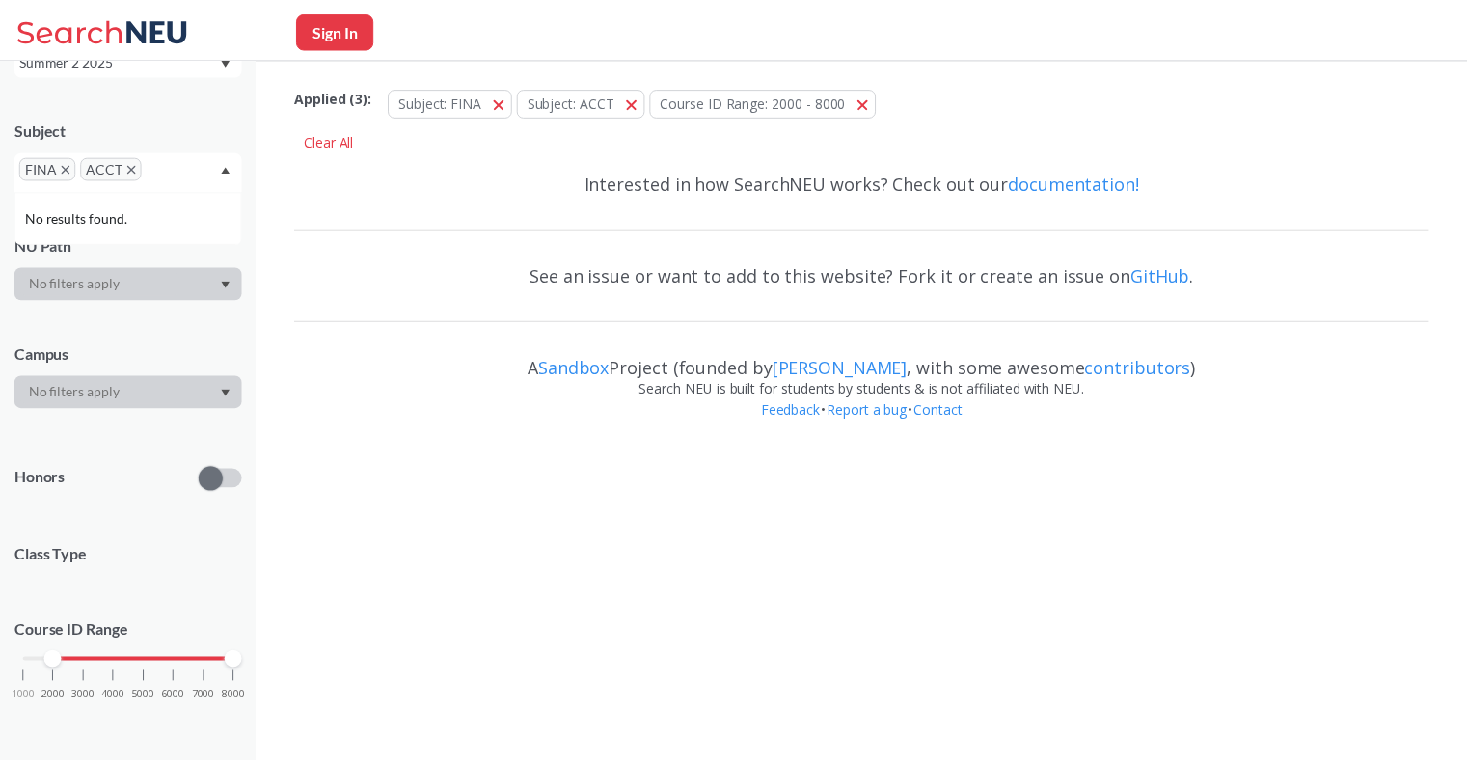
scroll to position [162, 0]
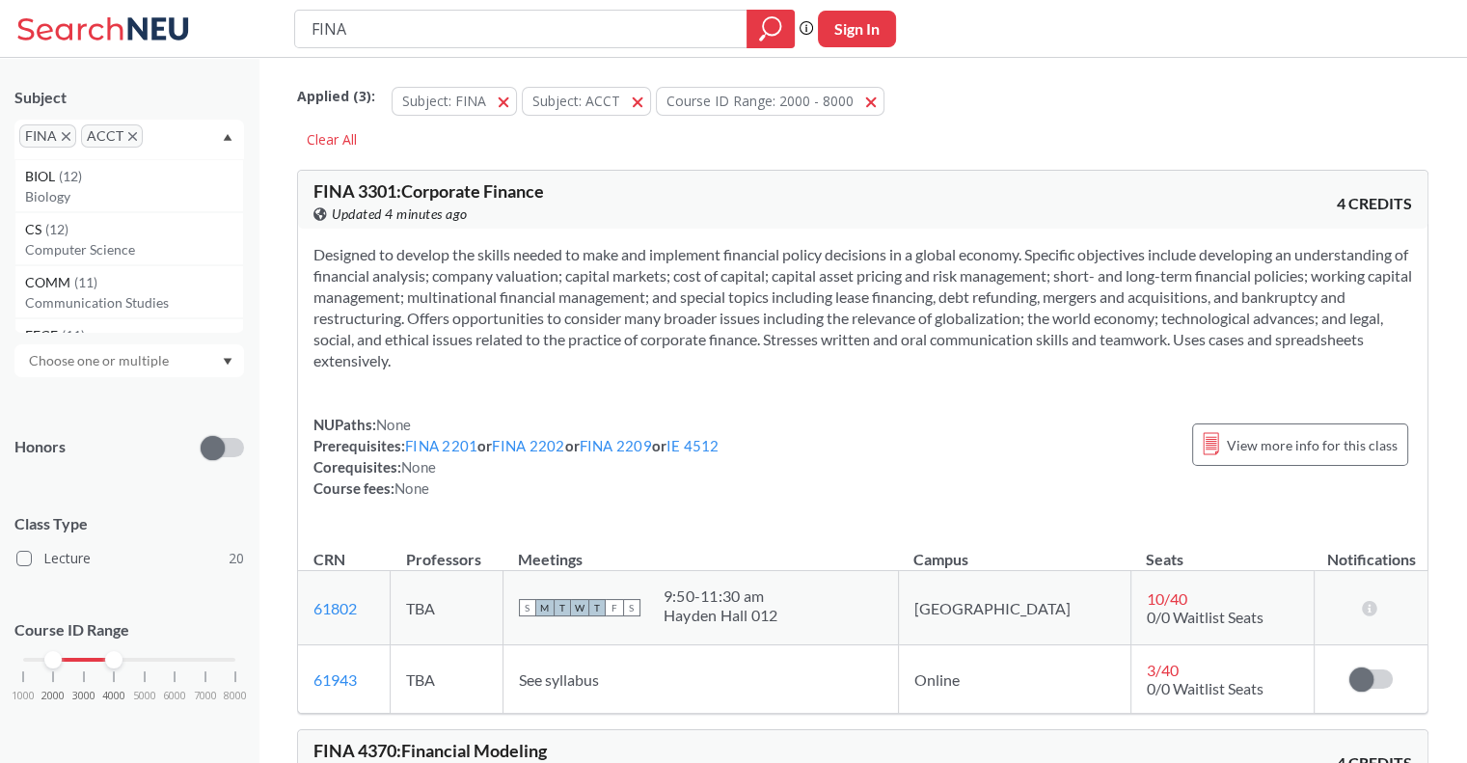
drag, startPoint x: 241, startPoint y: 661, endPoint x: 129, endPoint y: 675, distance: 112.8
click at [129, 675] on div "1000 2000 3000 4000 5000 6000 7000 8000" at bounding box center [129, 696] width 230 height 87
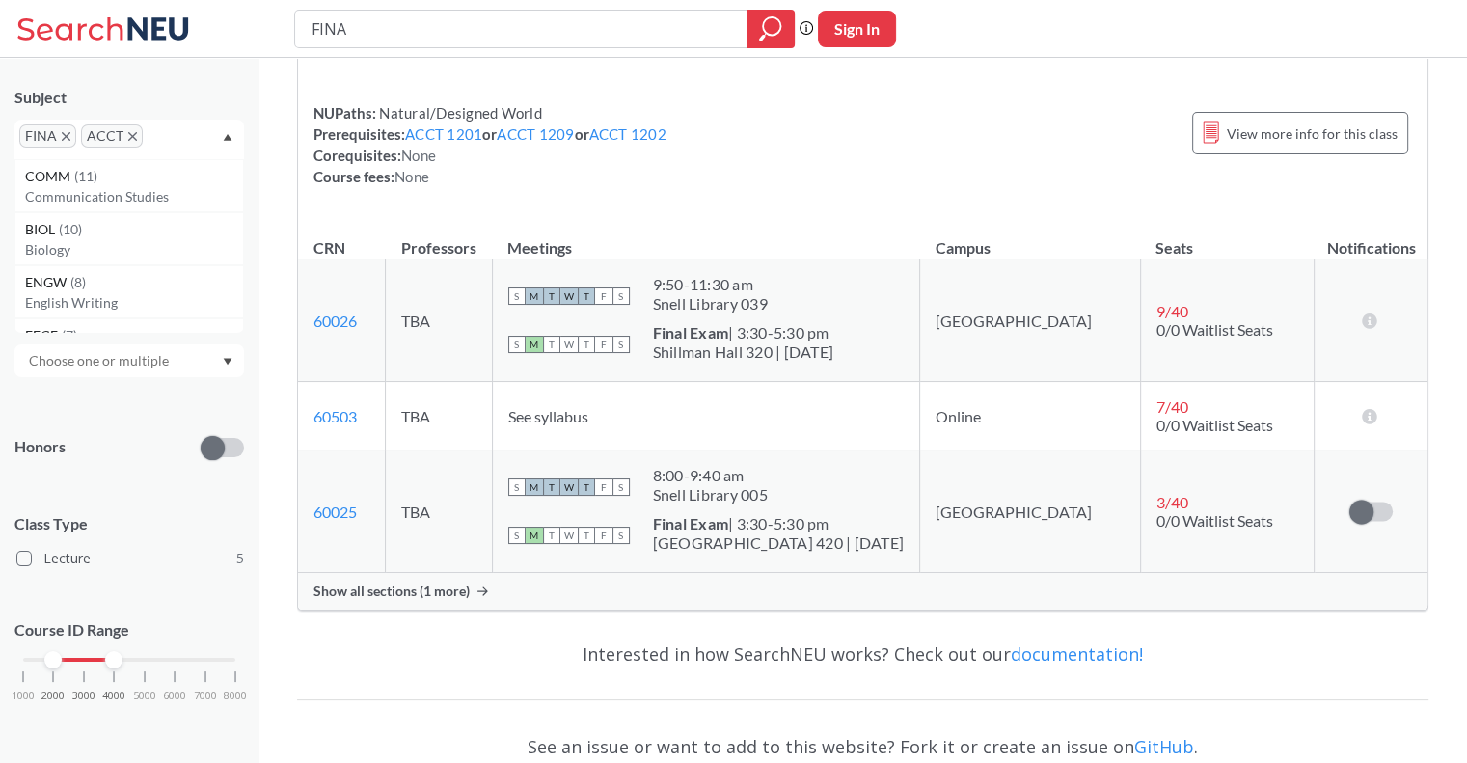
scroll to position [2674, 0]
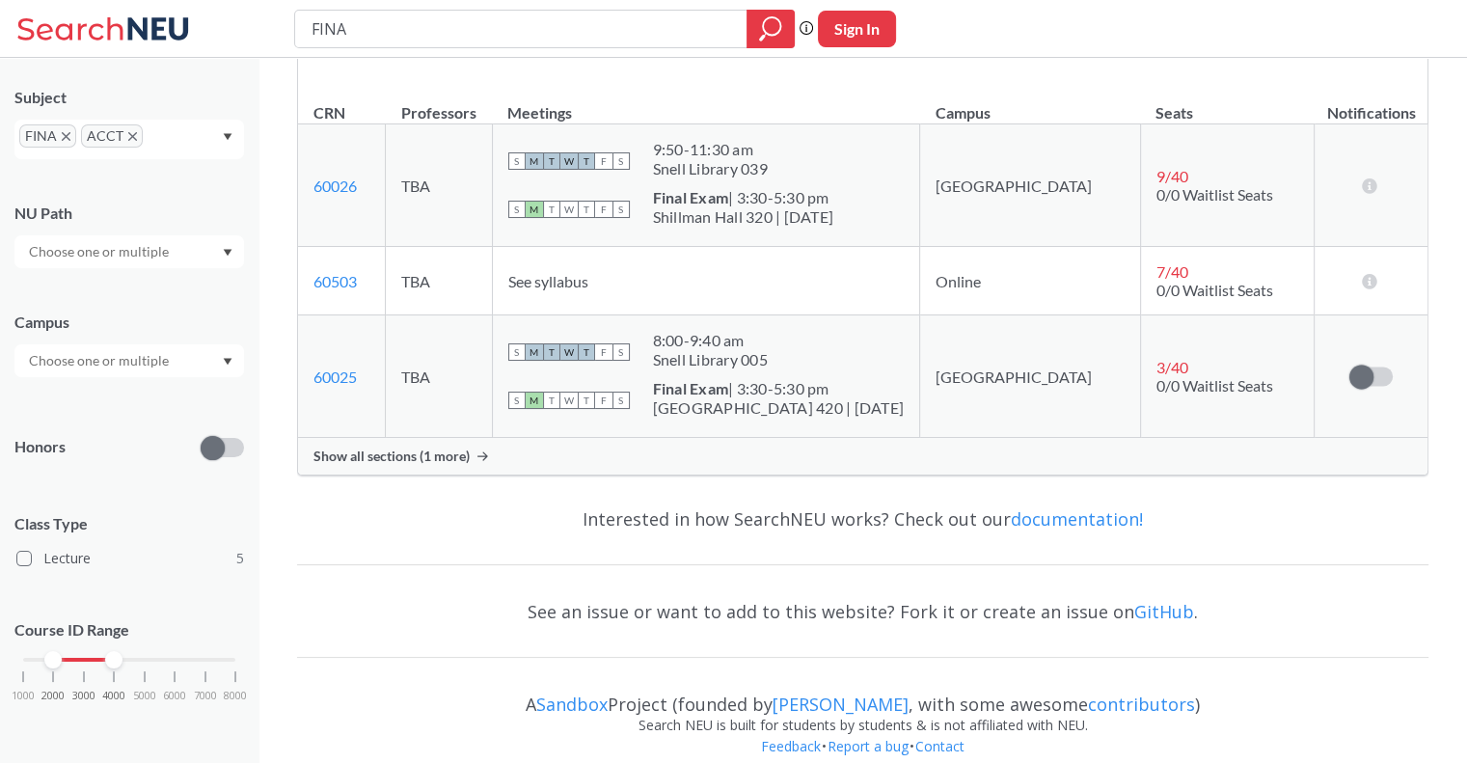
click at [376, 448] on span "Show all sections (1 more)" at bounding box center [391, 456] width 156 height 17
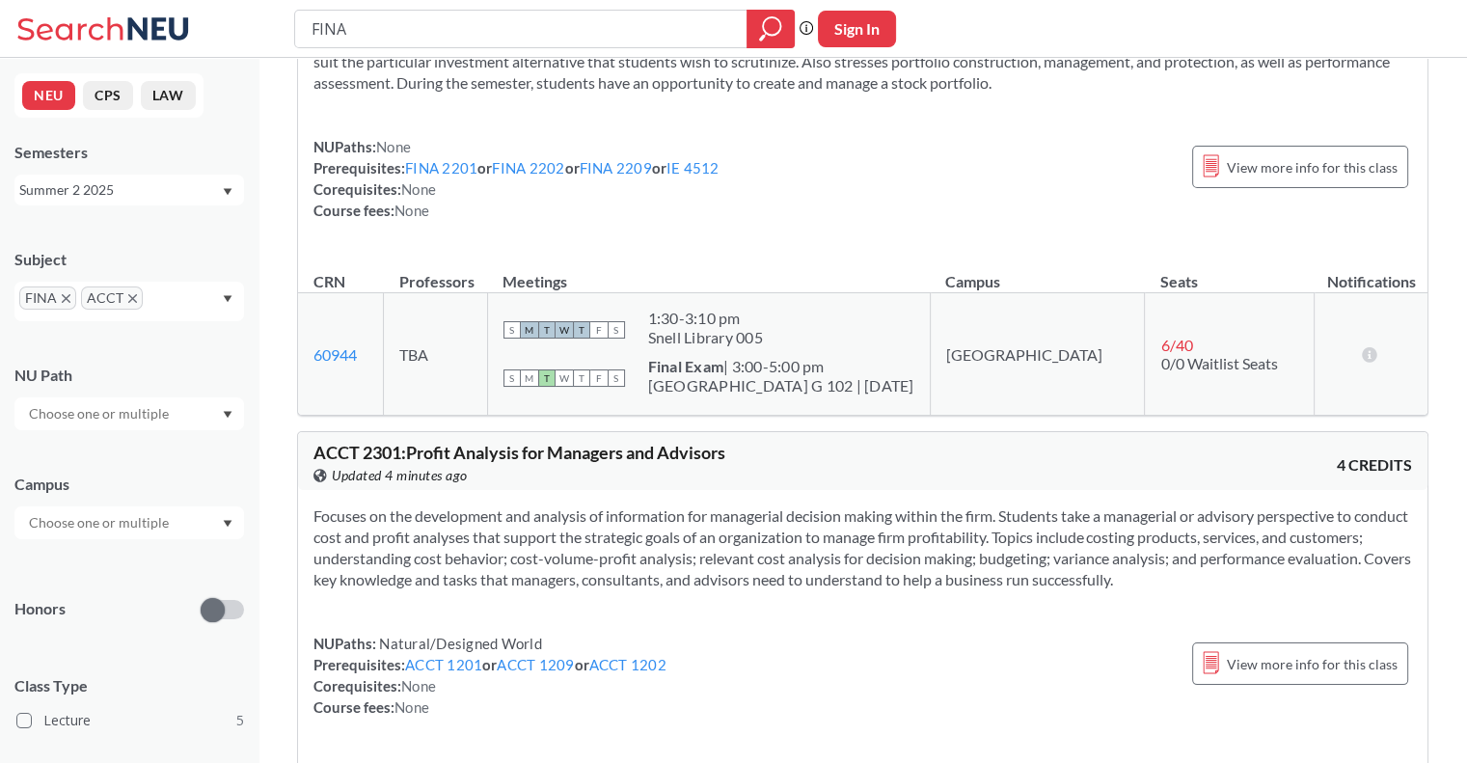
scroll to position [1806, 0]
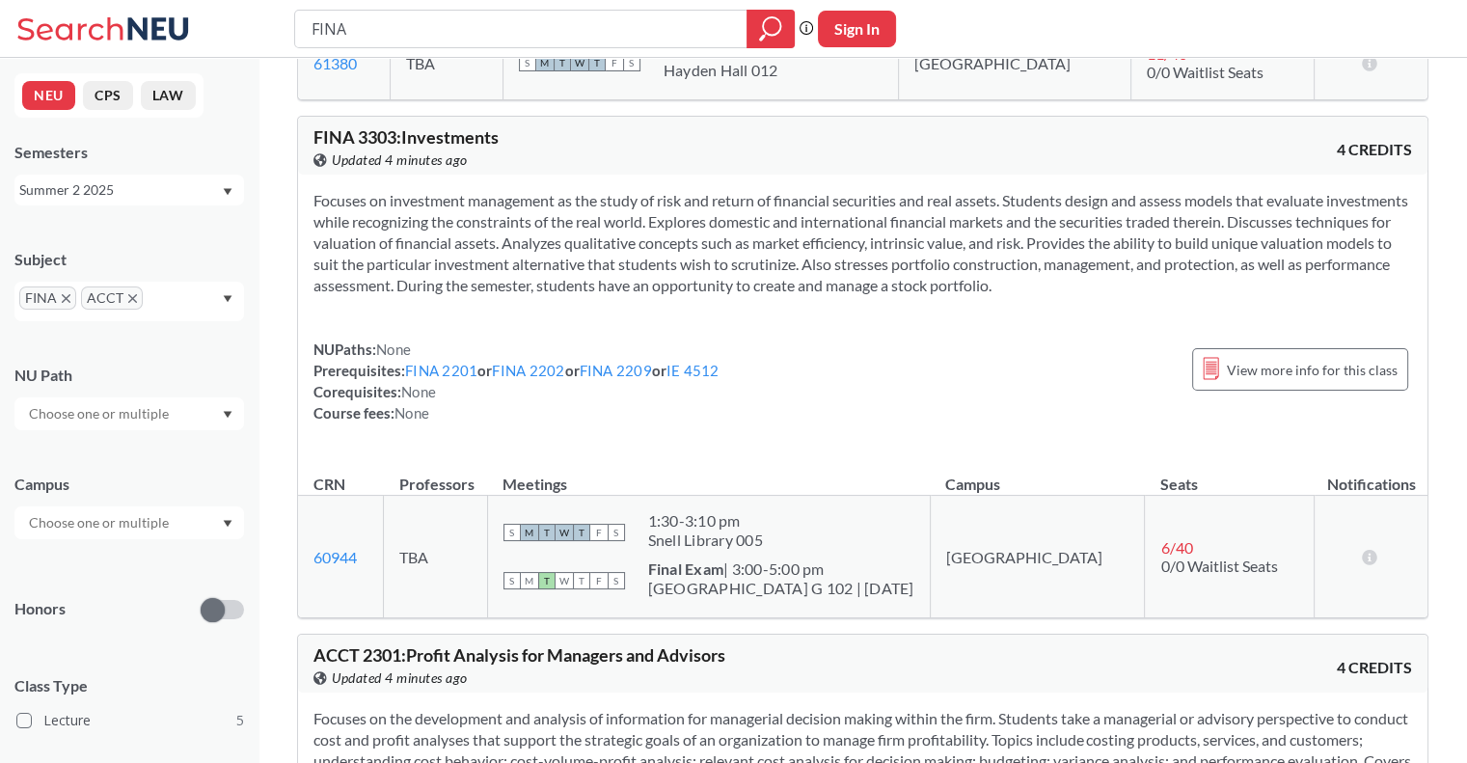
click at [174, 302] on input "text" at bounding box center [176, 304] width 57 height 23
type input "mis"
click at [98, 349] on p "Management Information Systems" at bounding box center [134, 358] width 218 height 19
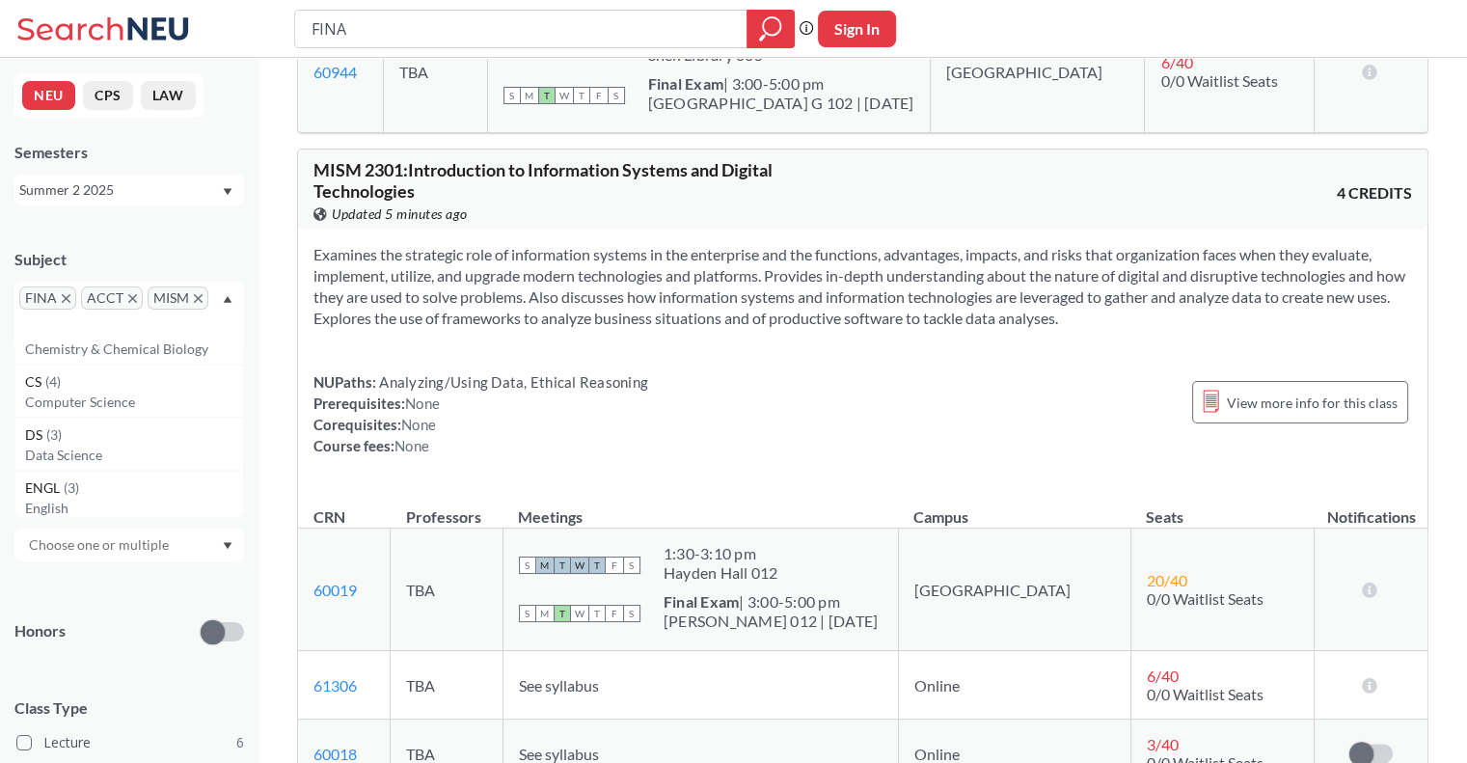
scroll to position [482, 0]
click at [216, 296] on div "FINA ACCT MISM" at bounding box center [129, 313] width 230 height 62
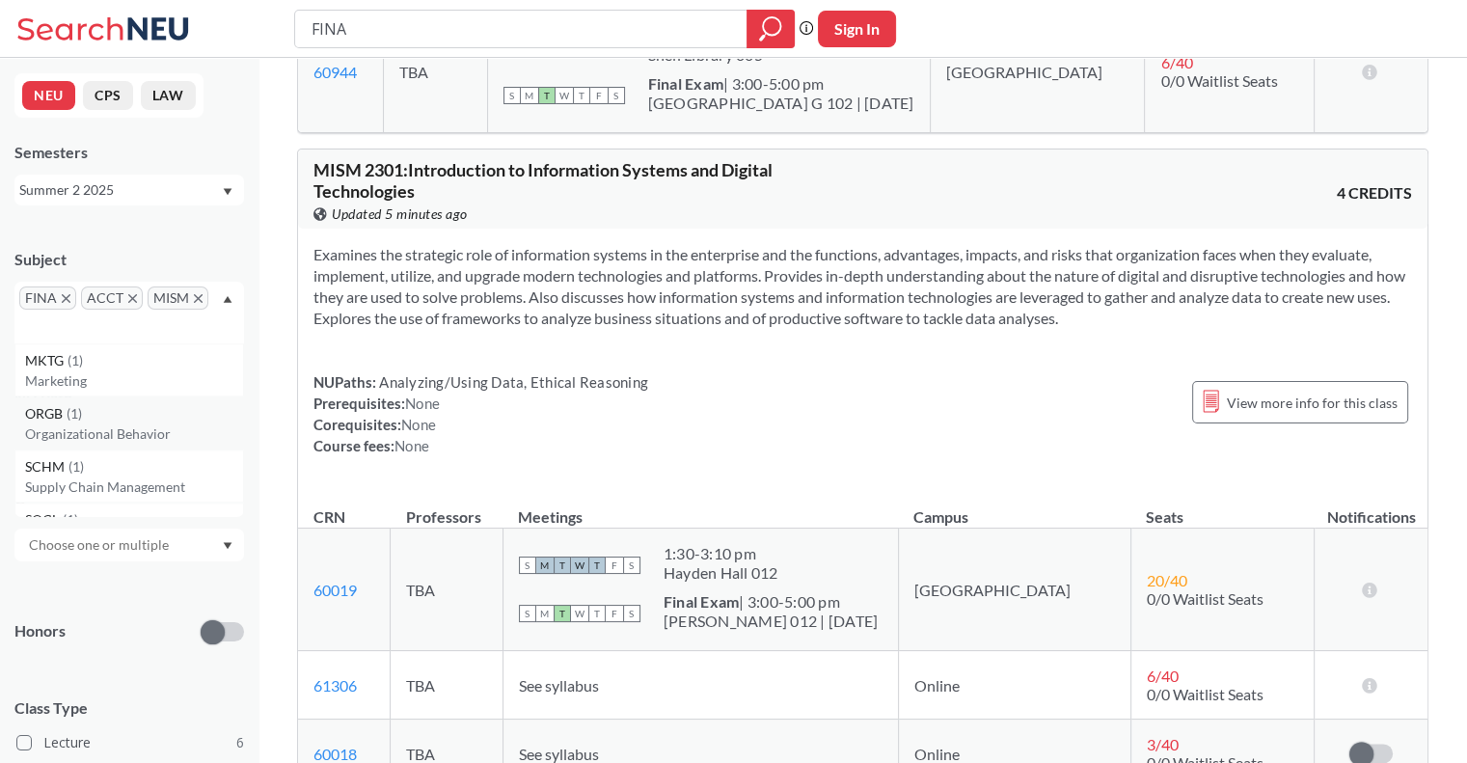
click at [135, 433] on p "Organizational Behavior" at bounding box center [134, 433] width 218 height 19
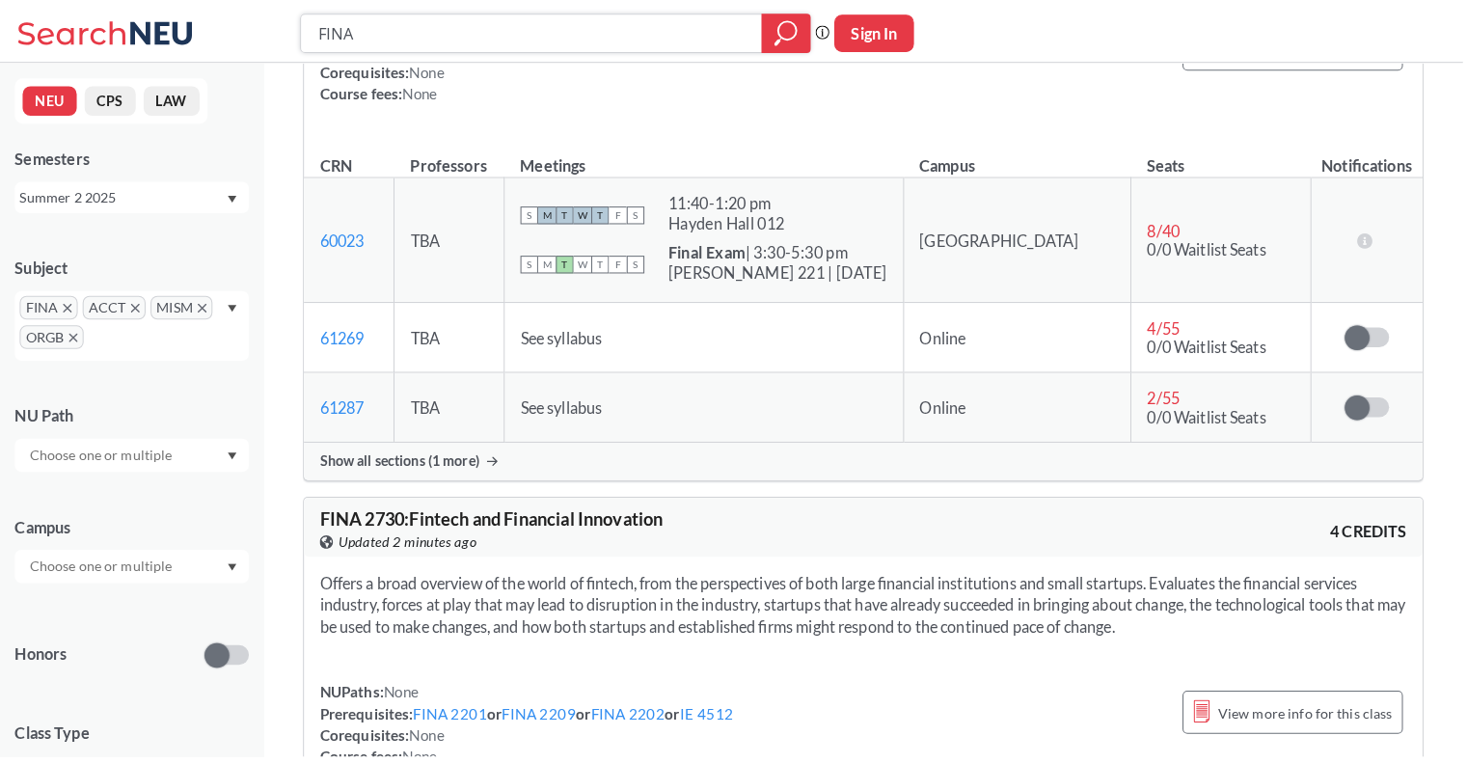
scroll to position [938, 0]
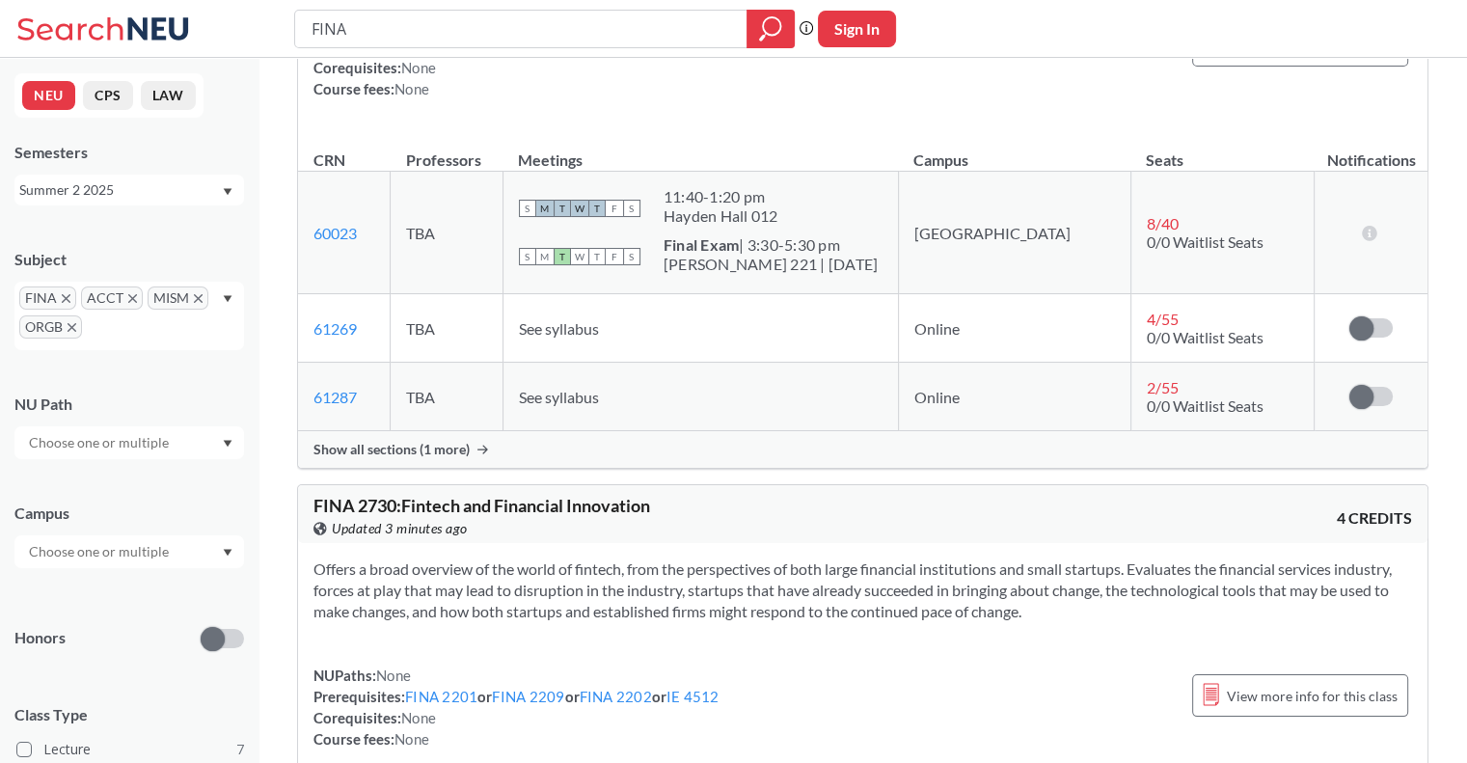
click at [194, 297] on icon "X to remove pill" at bounding box center [198, 298] width 9 height 9
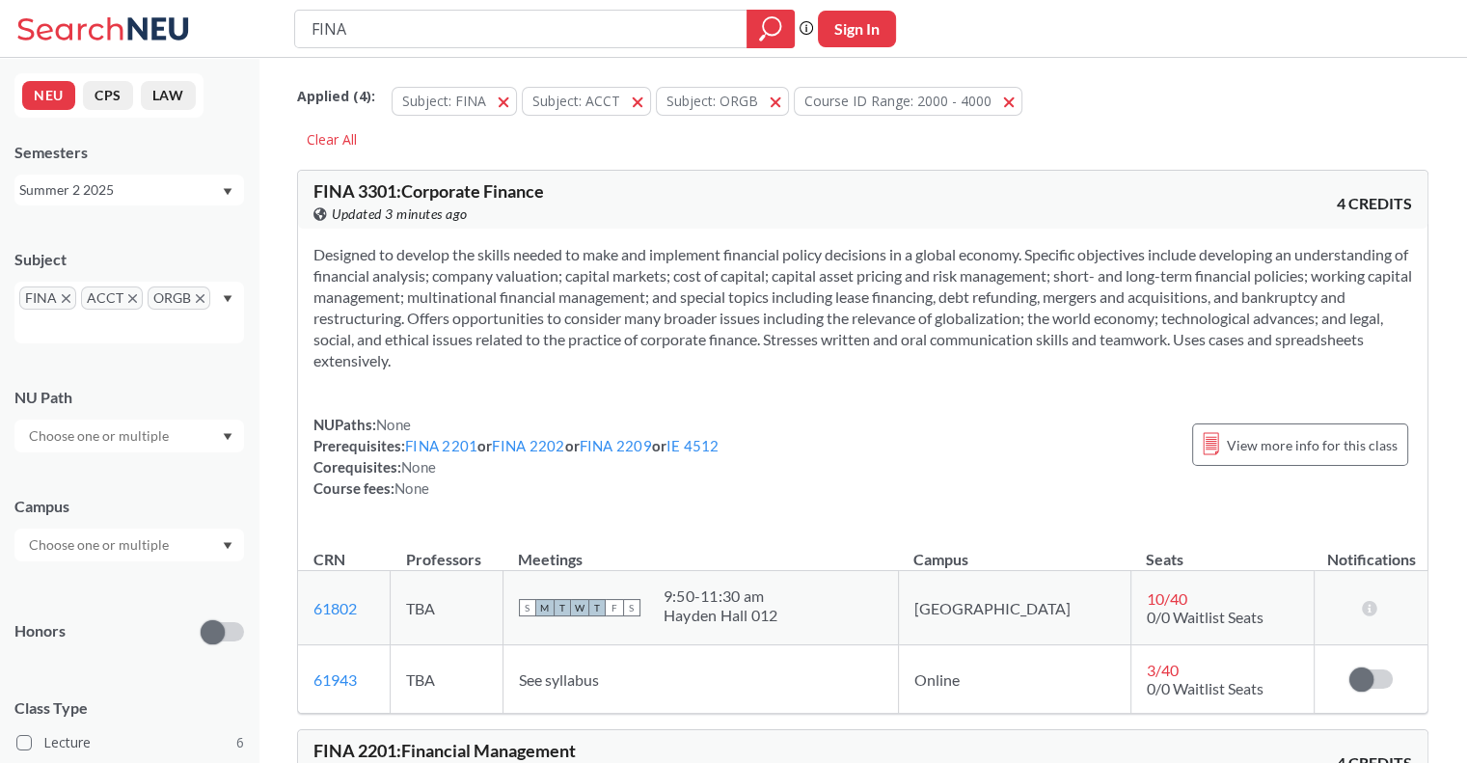
click at [196, 297] on icon "X to remove pill" at bounding box center [200, 298] width 9 height 9
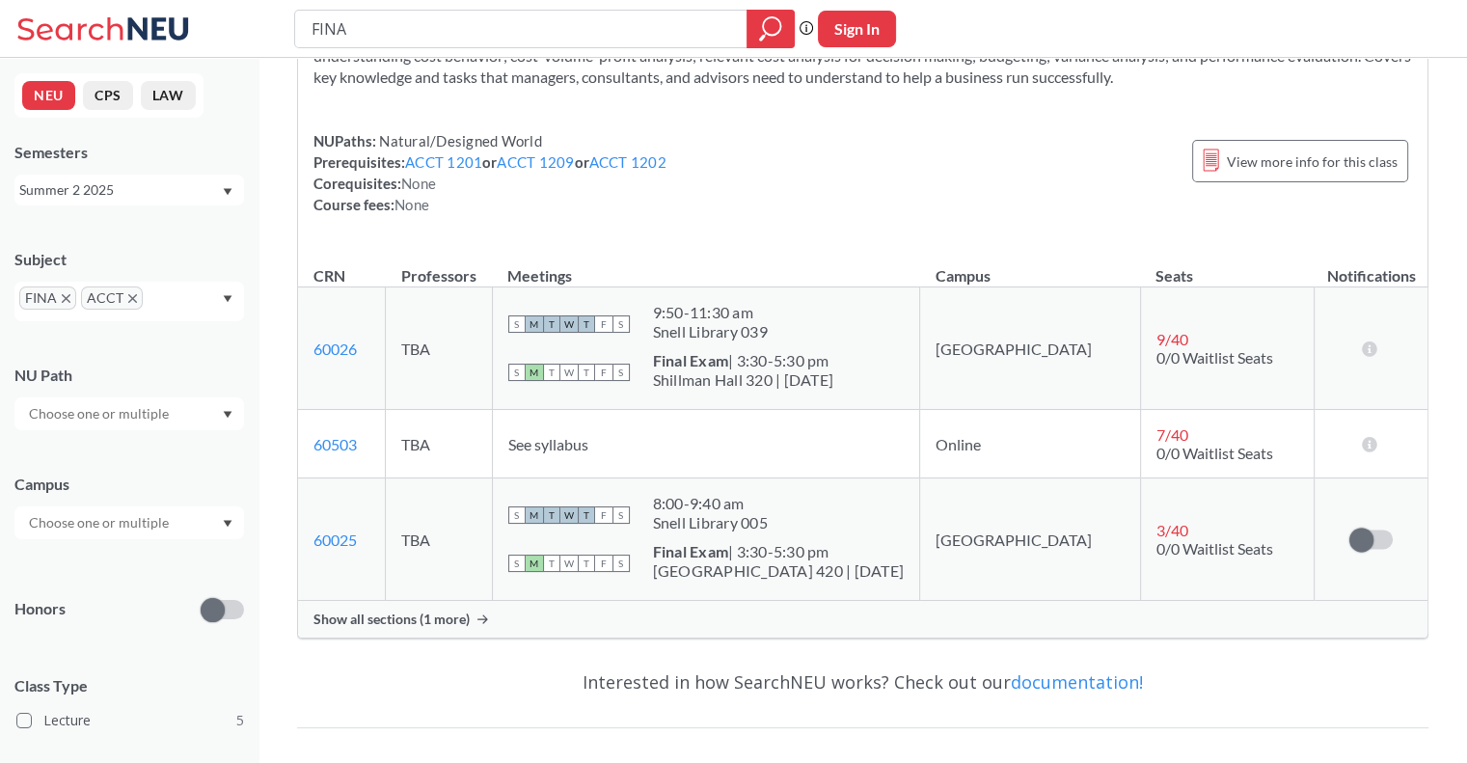
scroll to position [2427, 0]
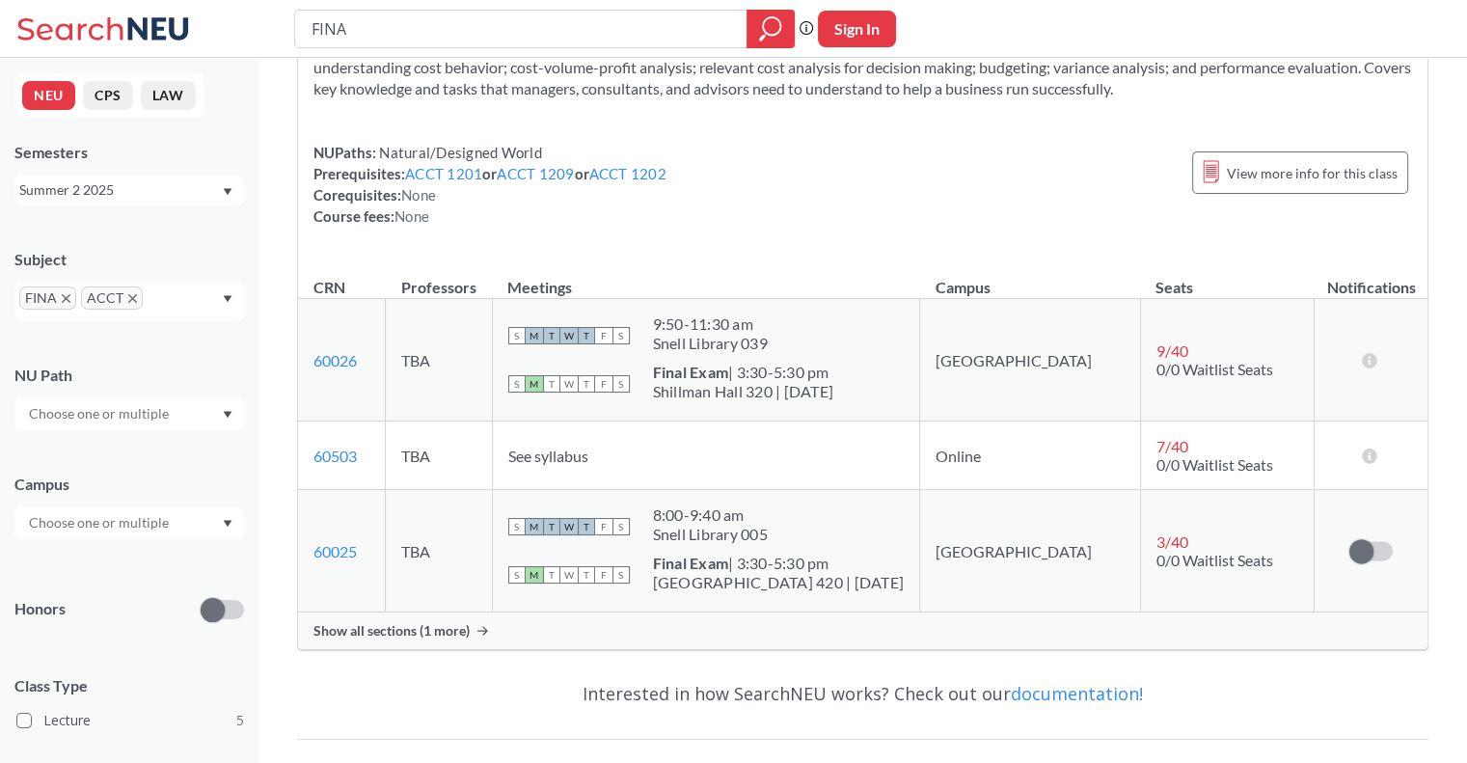
click at [440, 622] on span "Show all sections (1 more)" at bounding box center [391, 630] width 156 height 17
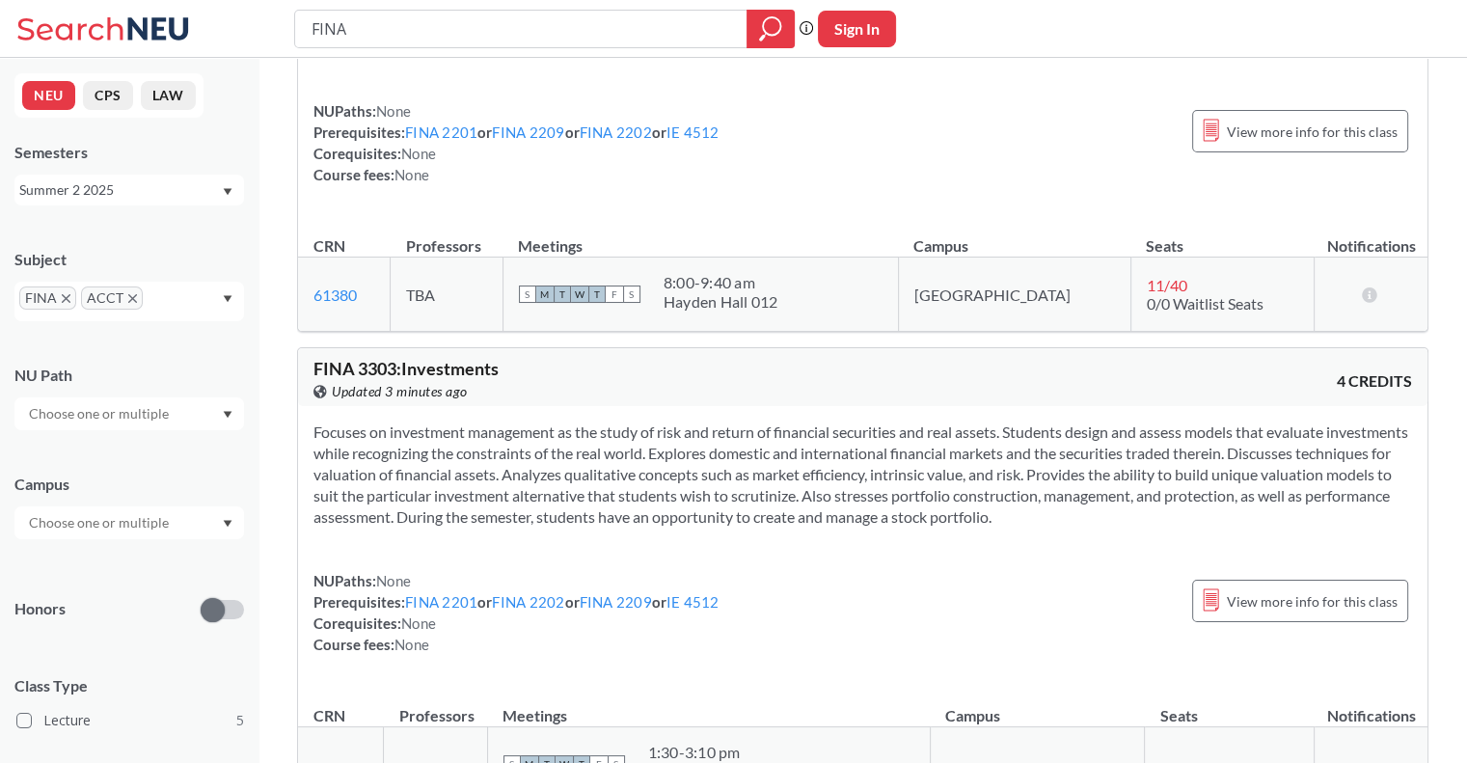
scroll to position [1239, 0]
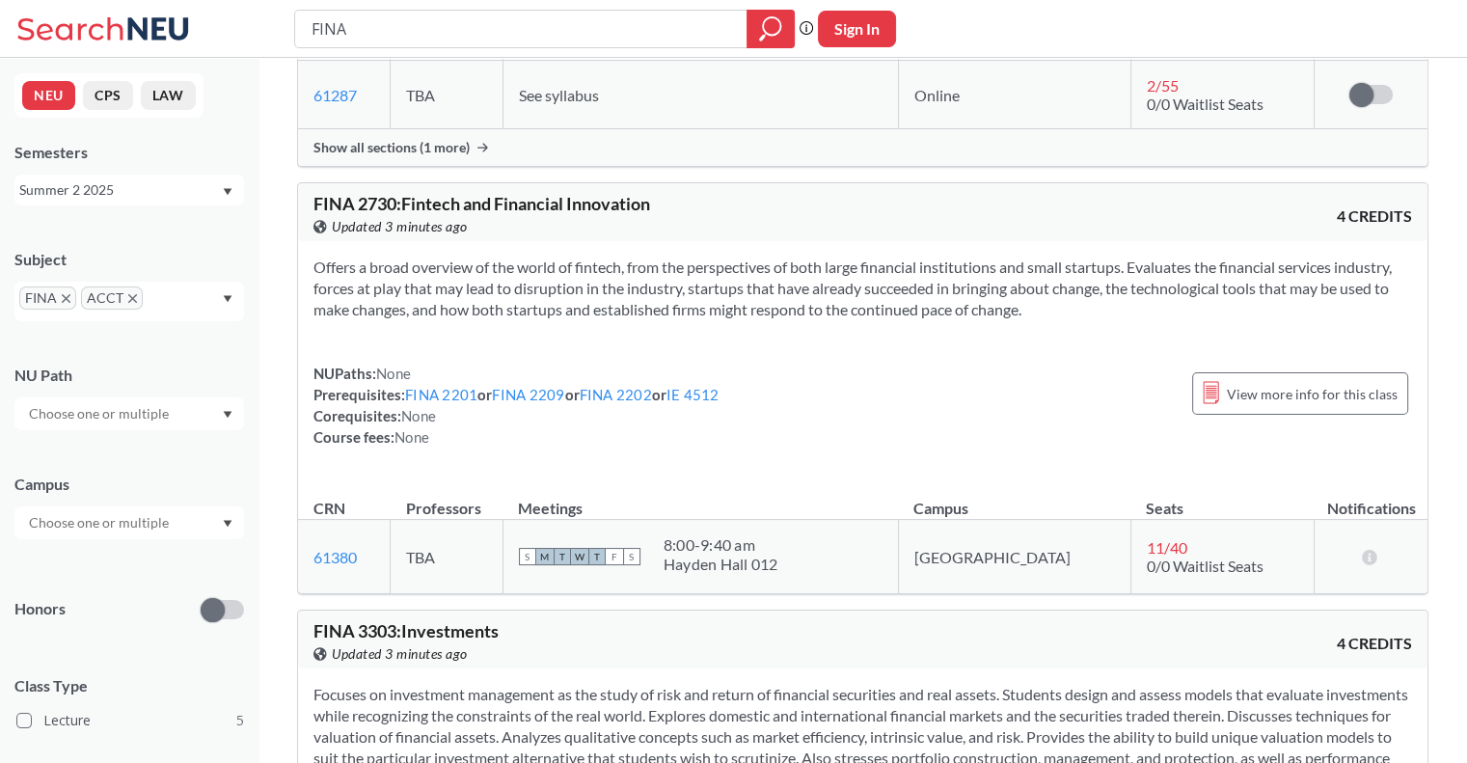
click at [205, 190] on div "Summer 2 2025" at bounding box center [120, 189] width 202 height 21
click at [106, 297] on span "Summer 1 2025" at bounding box center [74, 295] width 98 height 21
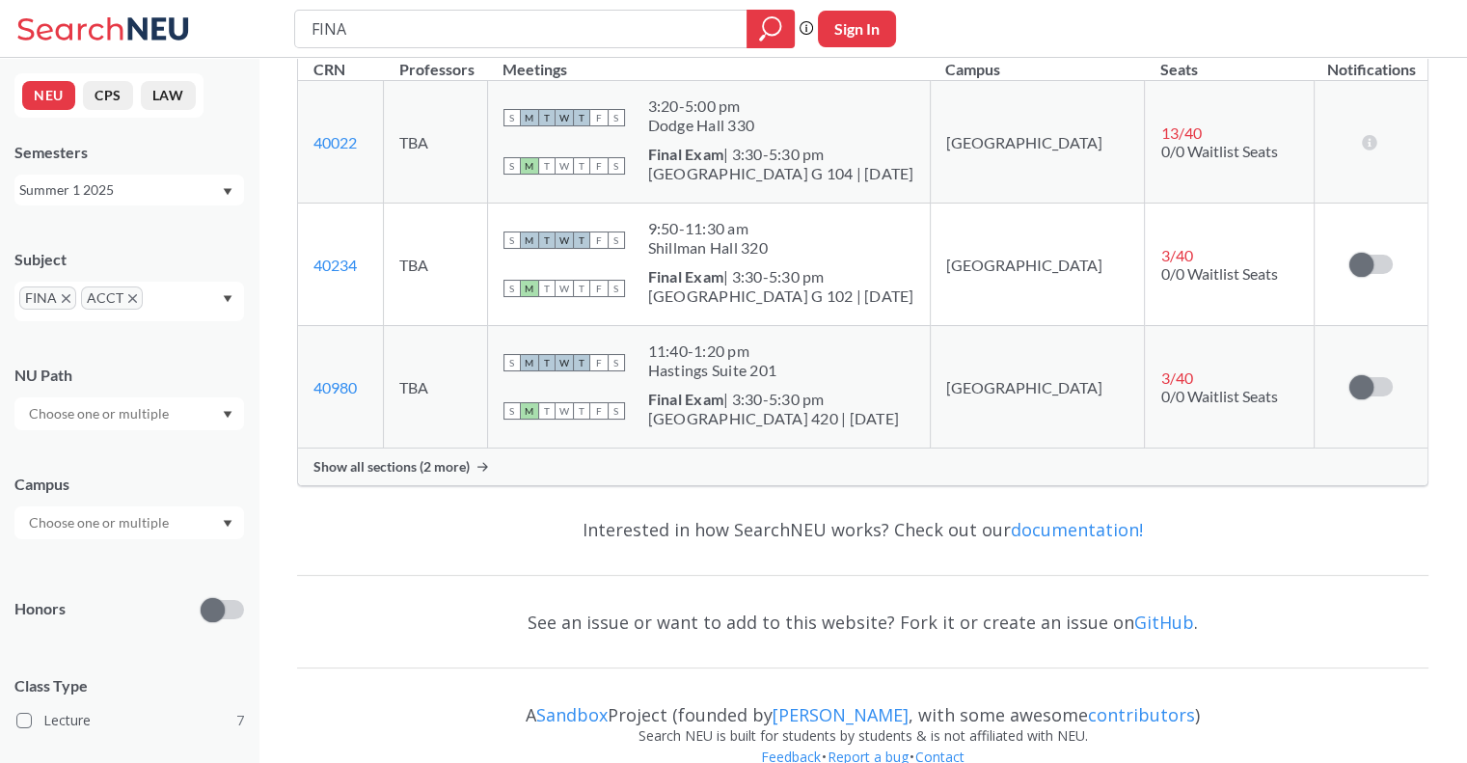
scroll to position [3851, 0]
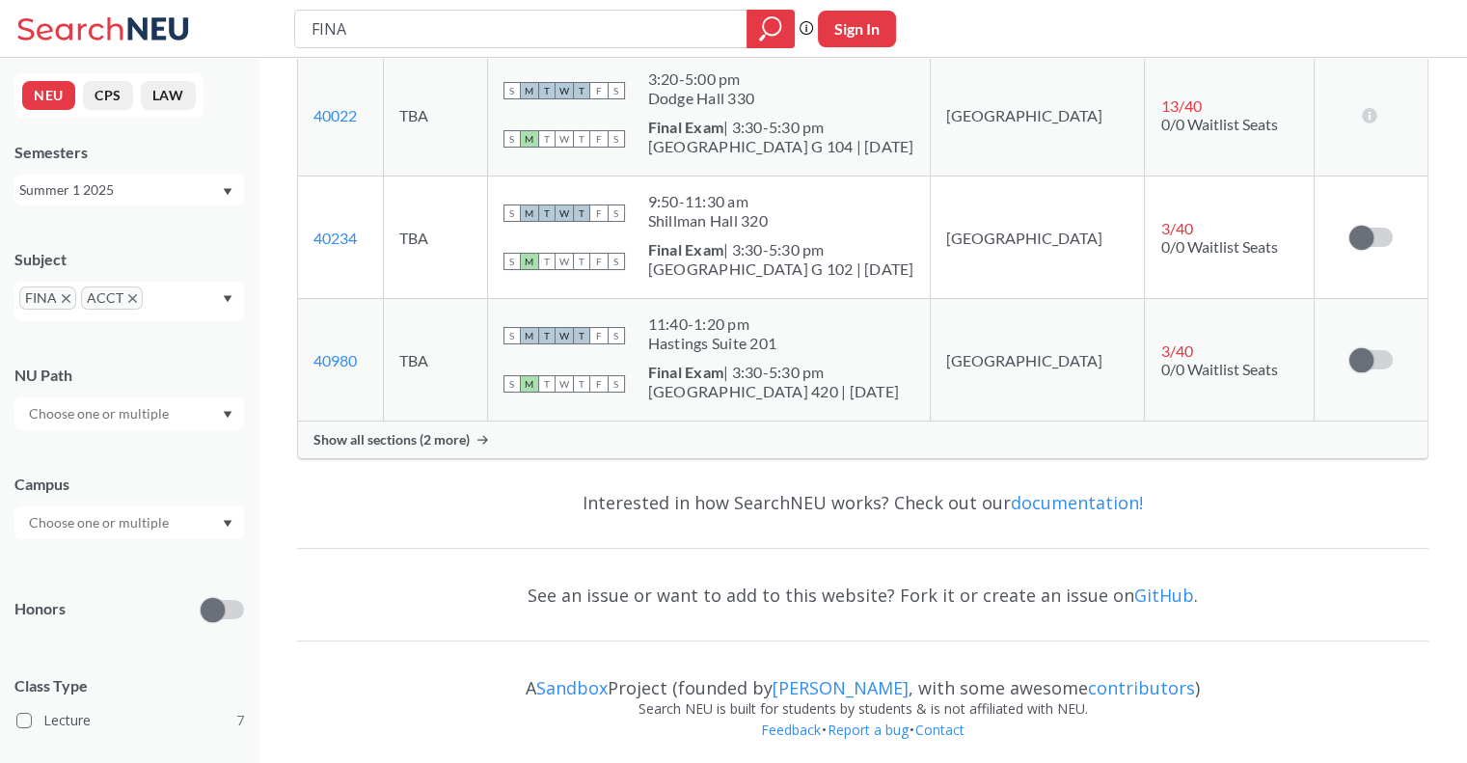
click at [354, 447] on div "Show all sections (2 more)" at bounding box center [863, 440] width 1130 height 37
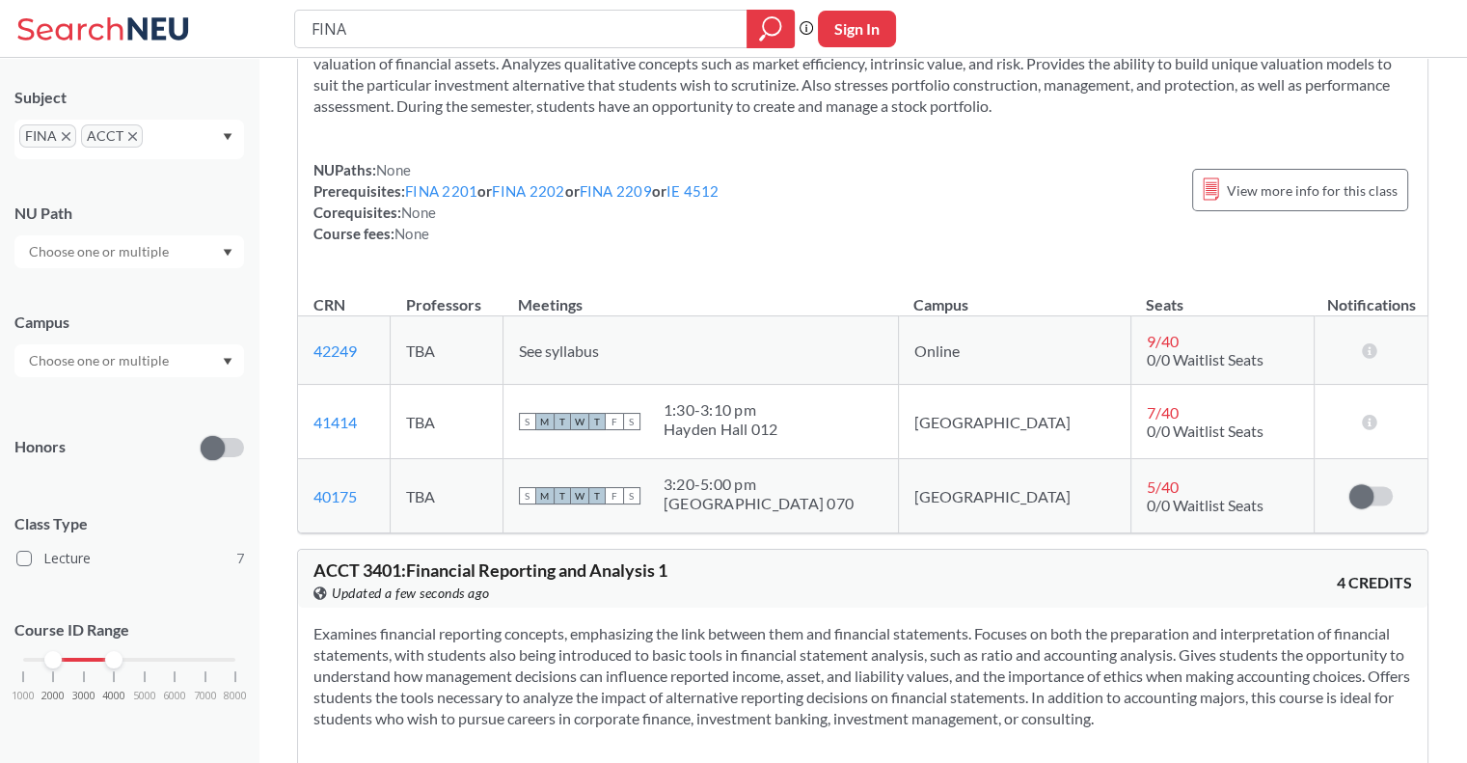
scroll to position [2500, 0]
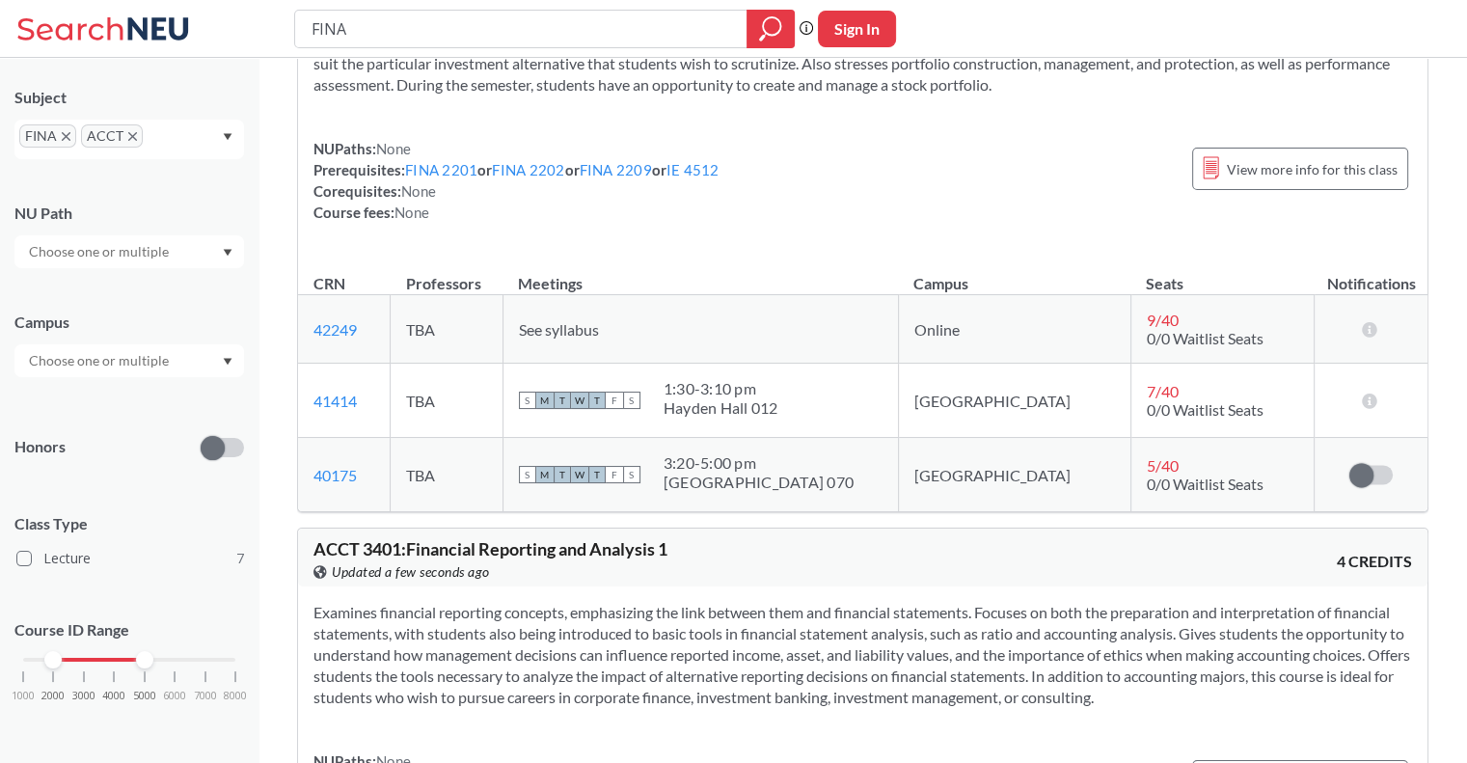
drag, startPoint x: 108, startPoint y: 656, endPoint x: 135, endPoint y: 659, distance: 27.2
click at [136, 659] on div at bounding box center [144, 659] width 17 height 17
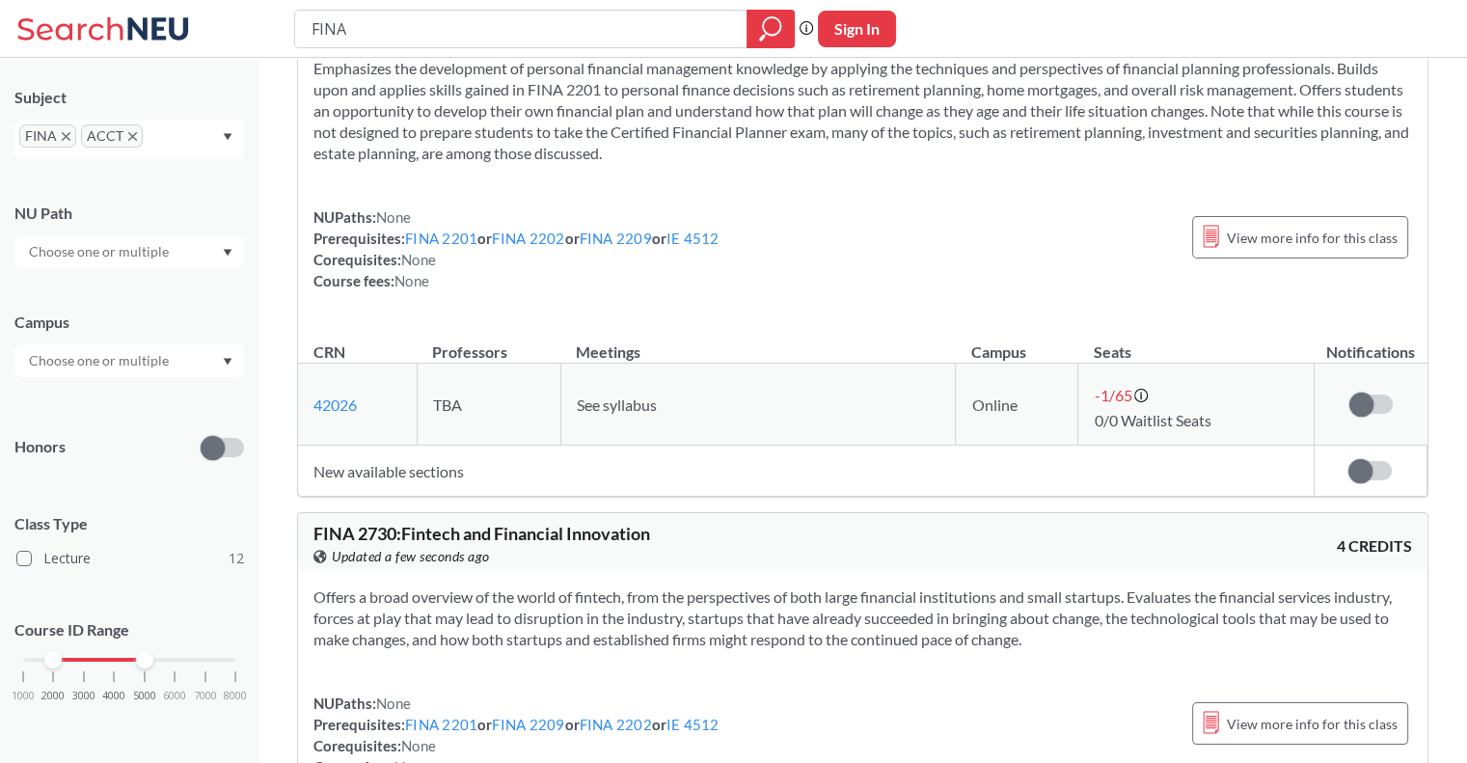
scroll to position [2411, 0]
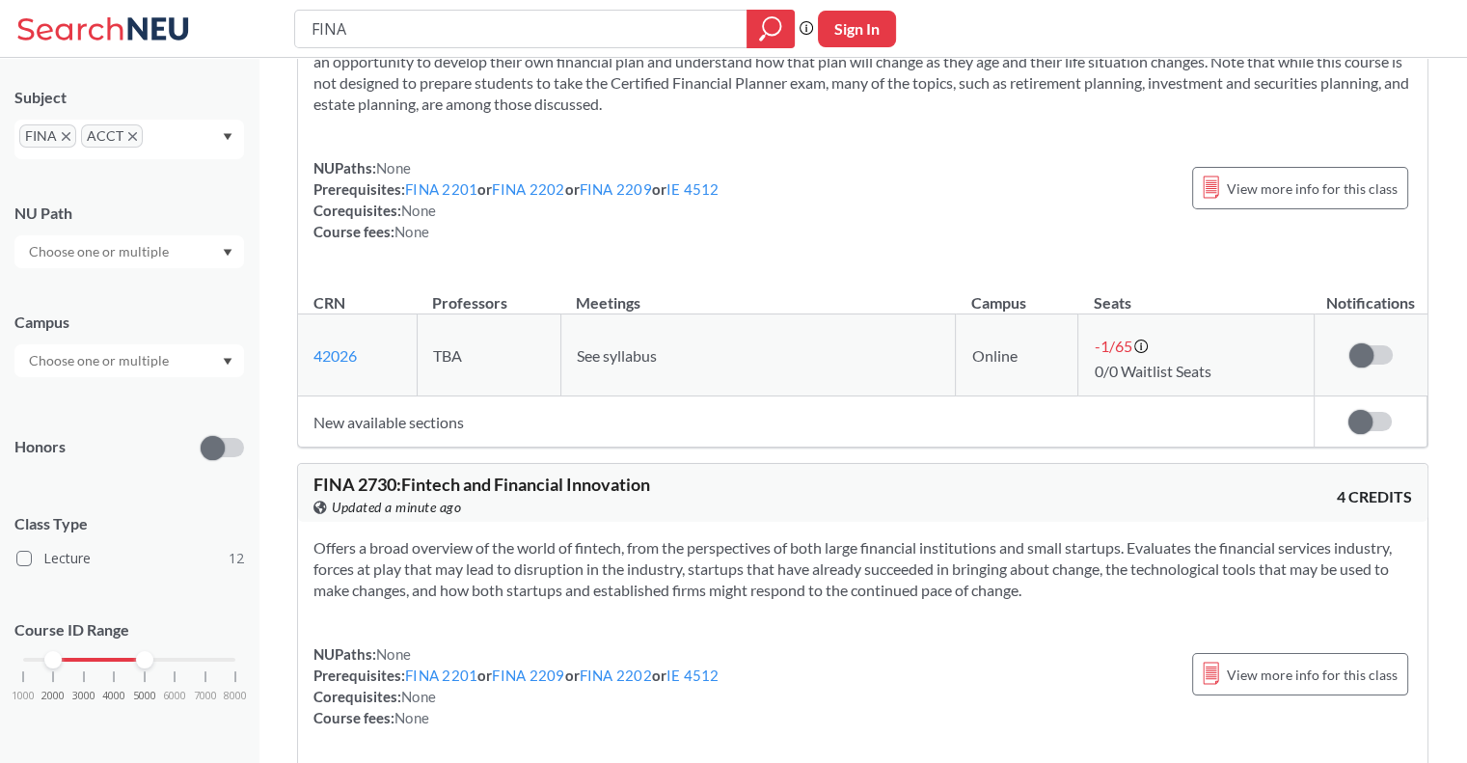
click at [472, 405] on td "New available sections" at bounding box center [806, 421] width 1016 height 51
click at [460, 420] on td "New available sections" at bounding box center [806, 421] width 1016 height 51
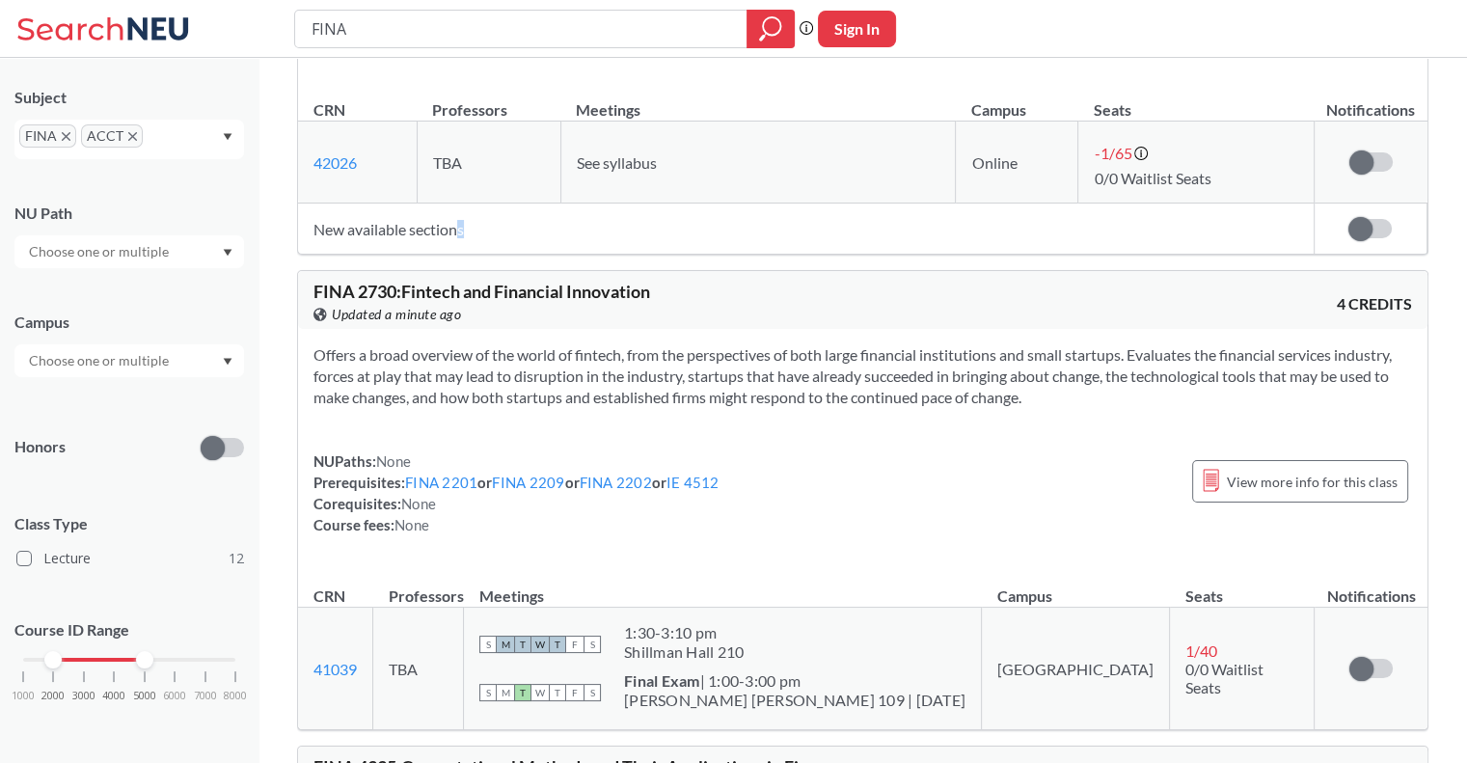
scroll to position [2701, 0]
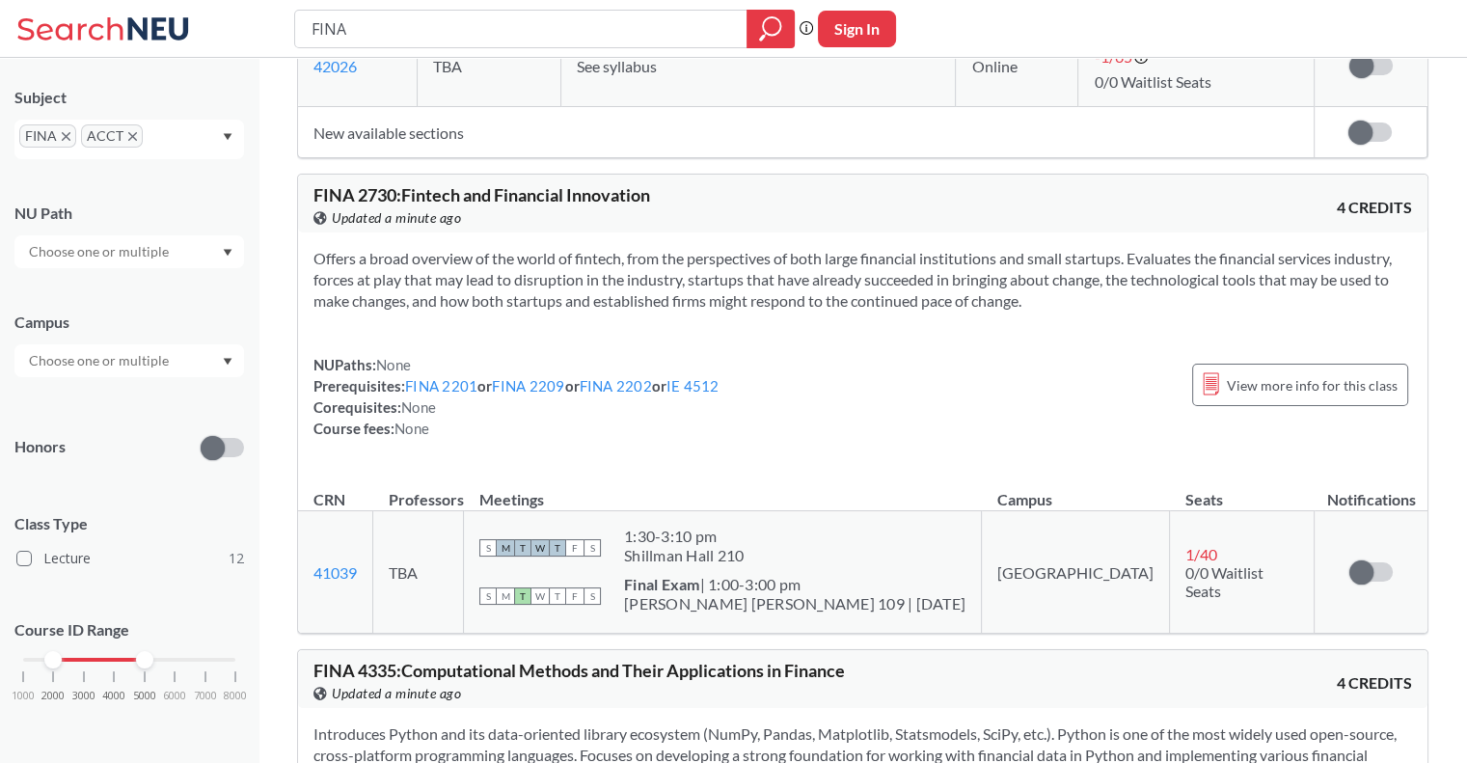
click at [885, 323] on div "Offers a broad overview of the world of fintech, from the perspectives of both …" at bounding box center [863, 350] width 1130 height 237
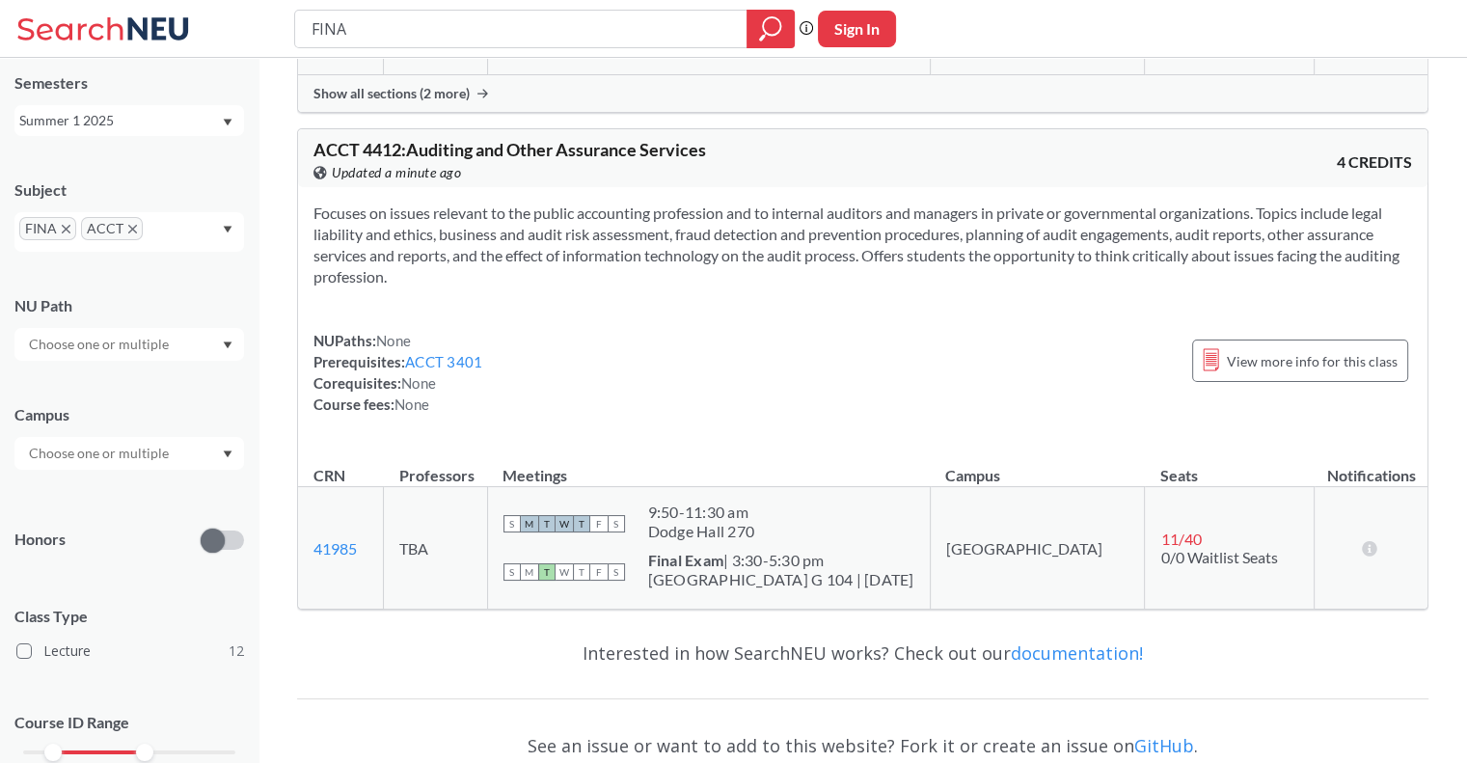
scroll to position [0, 0]
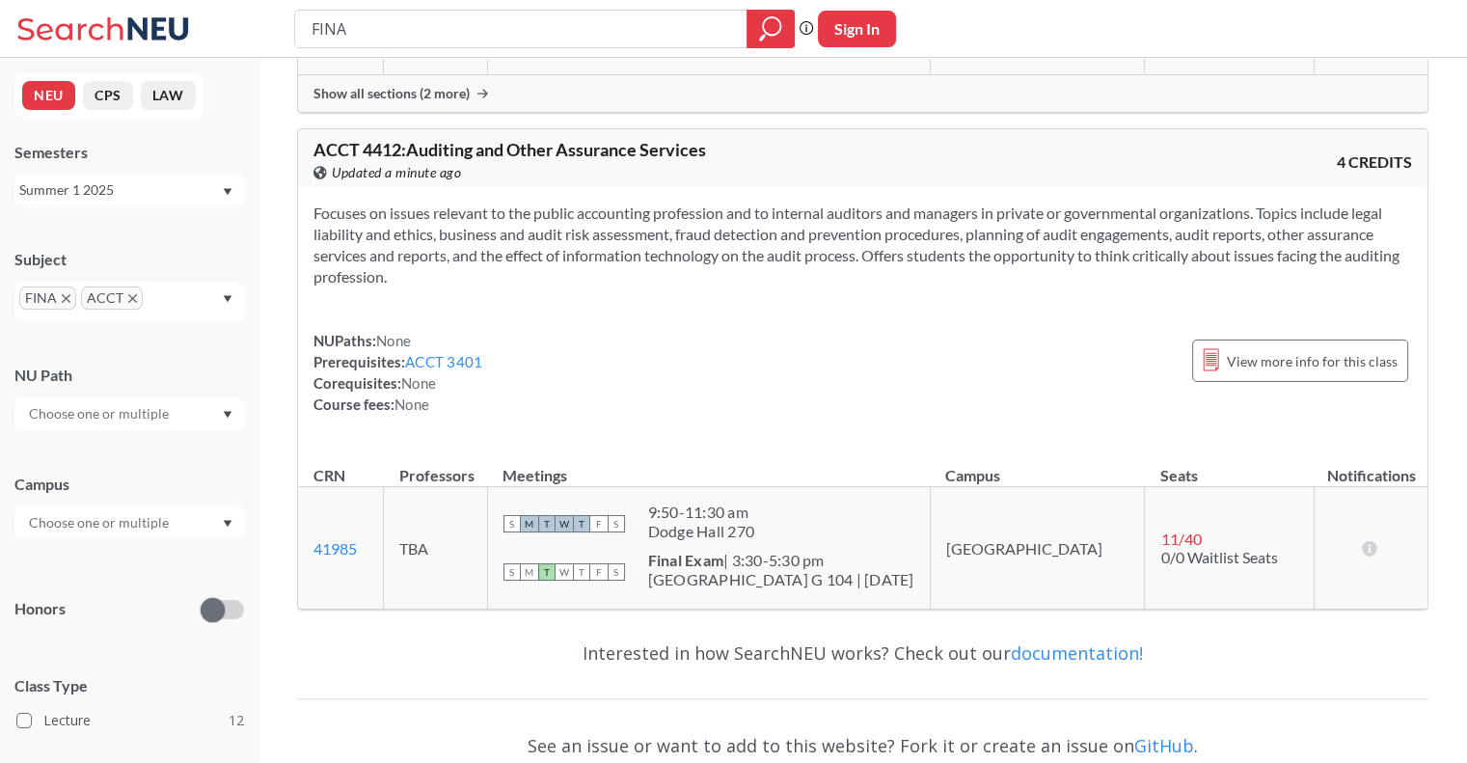
click at [147, 195] on div "Summer 1 2025" at bounding box center [120, 189] width 202 height 21
click at [121, 333] on span "Summer Full 2025" at bounding box center [82, 338] width 114 height 21
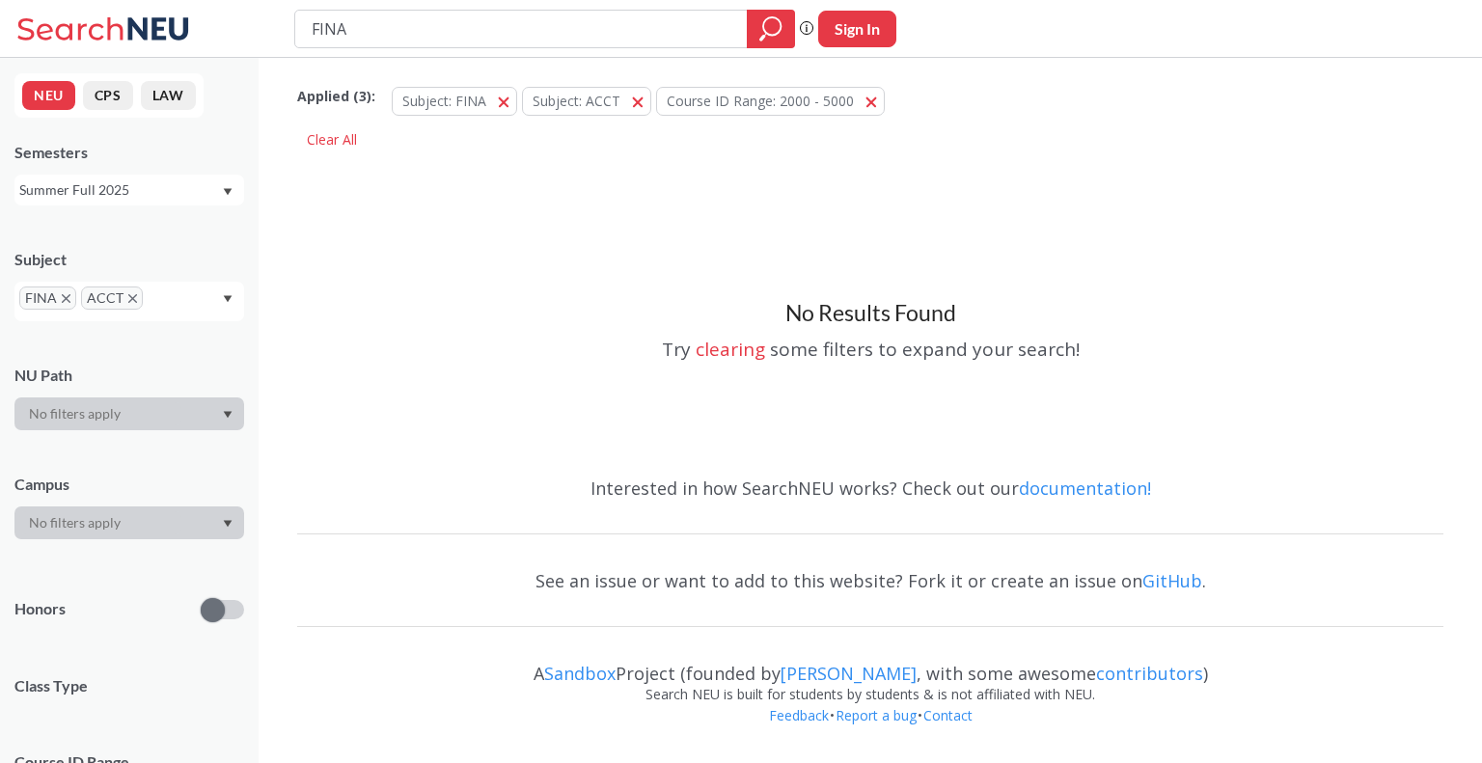
click at [168, 180] on div "Summer Full 2025" at bounding box center [120, 189] width 202 height 21
click at [136, 286] on div "Summer 2 2025" at bounding box center [134, 285] width 218 height 21
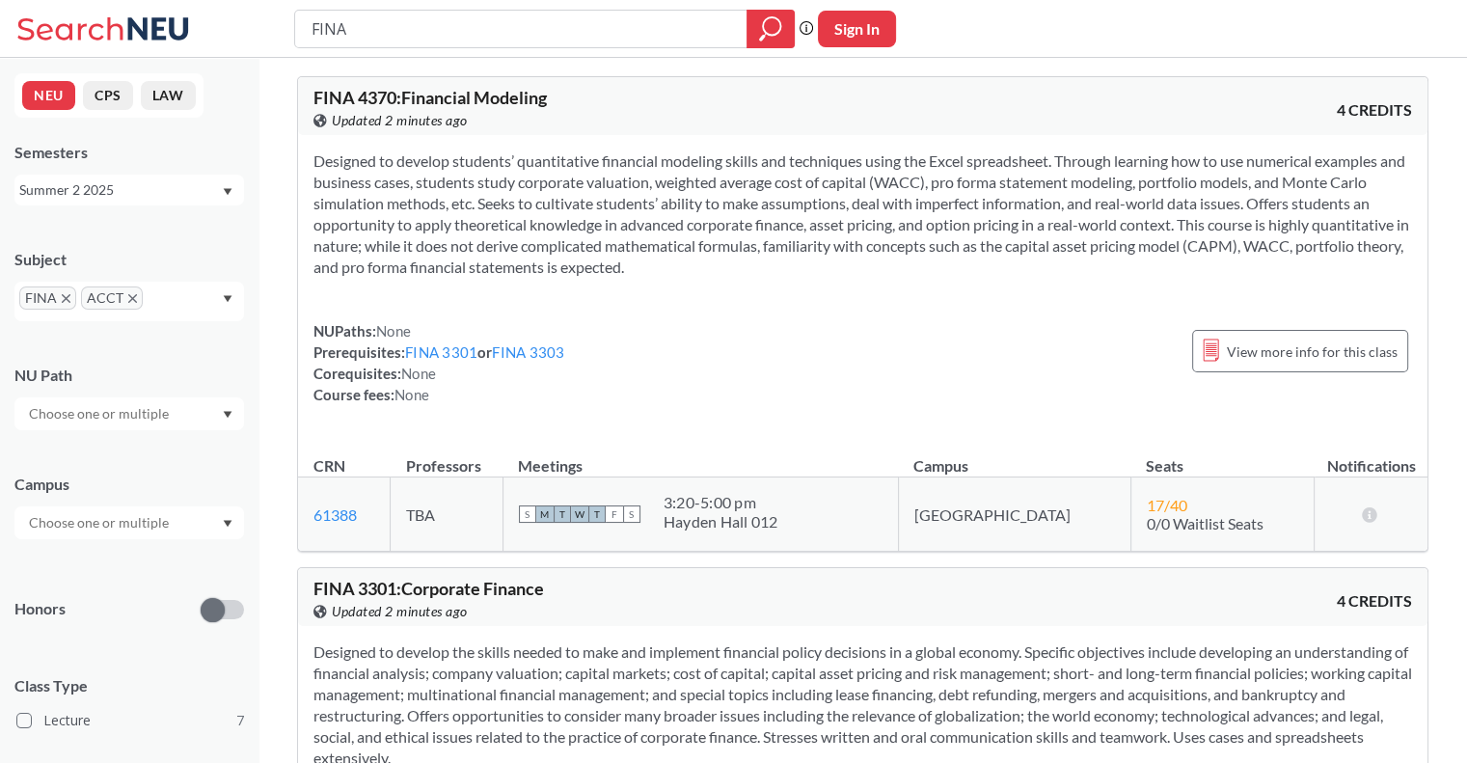
scroll to position [96, 0]
click at [134, 529] on input "text" at bounding box center [100, 522] width 162 height 23
click at [54, 617] on span "Online" at bounding box center [47, 619] width 44 height 21
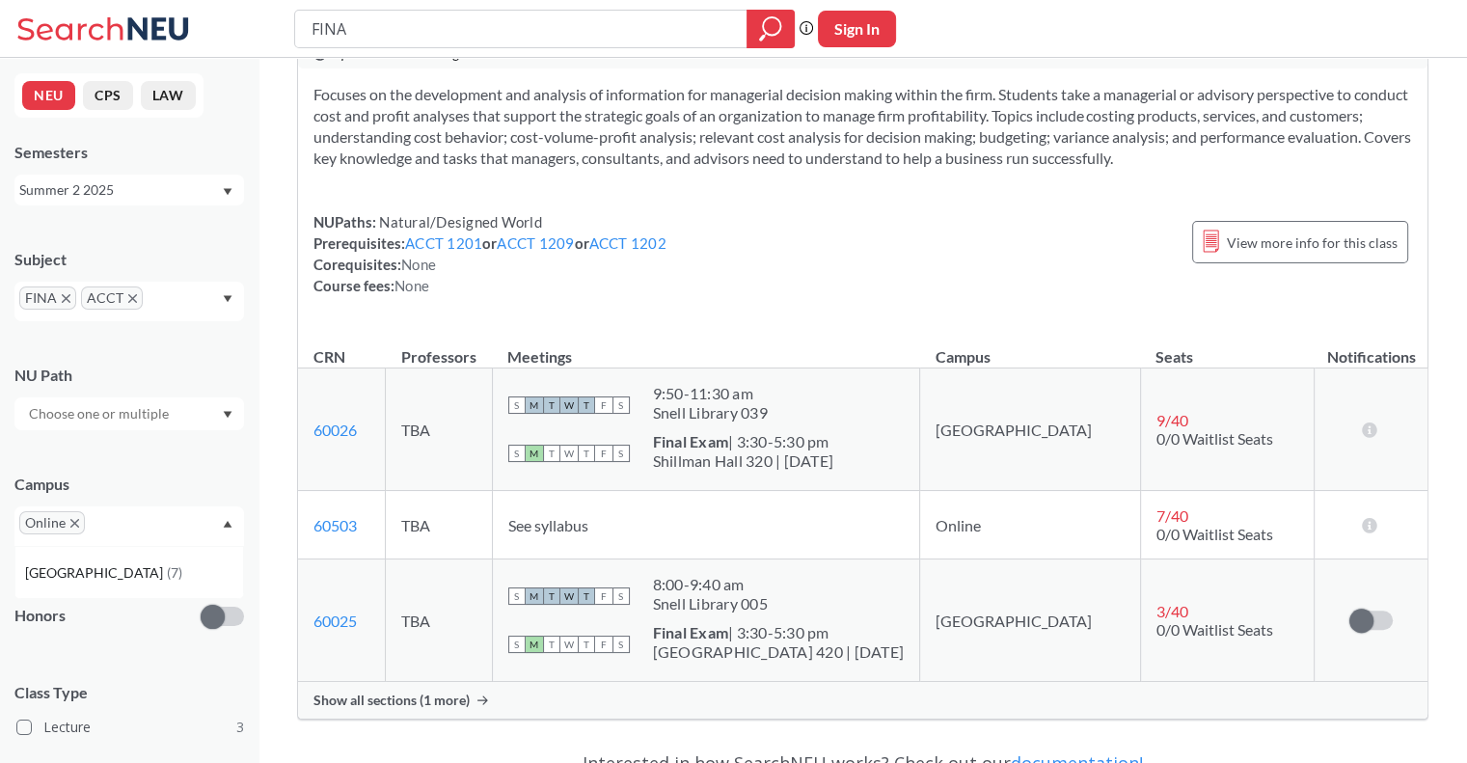
scroll to position [1675, 0]
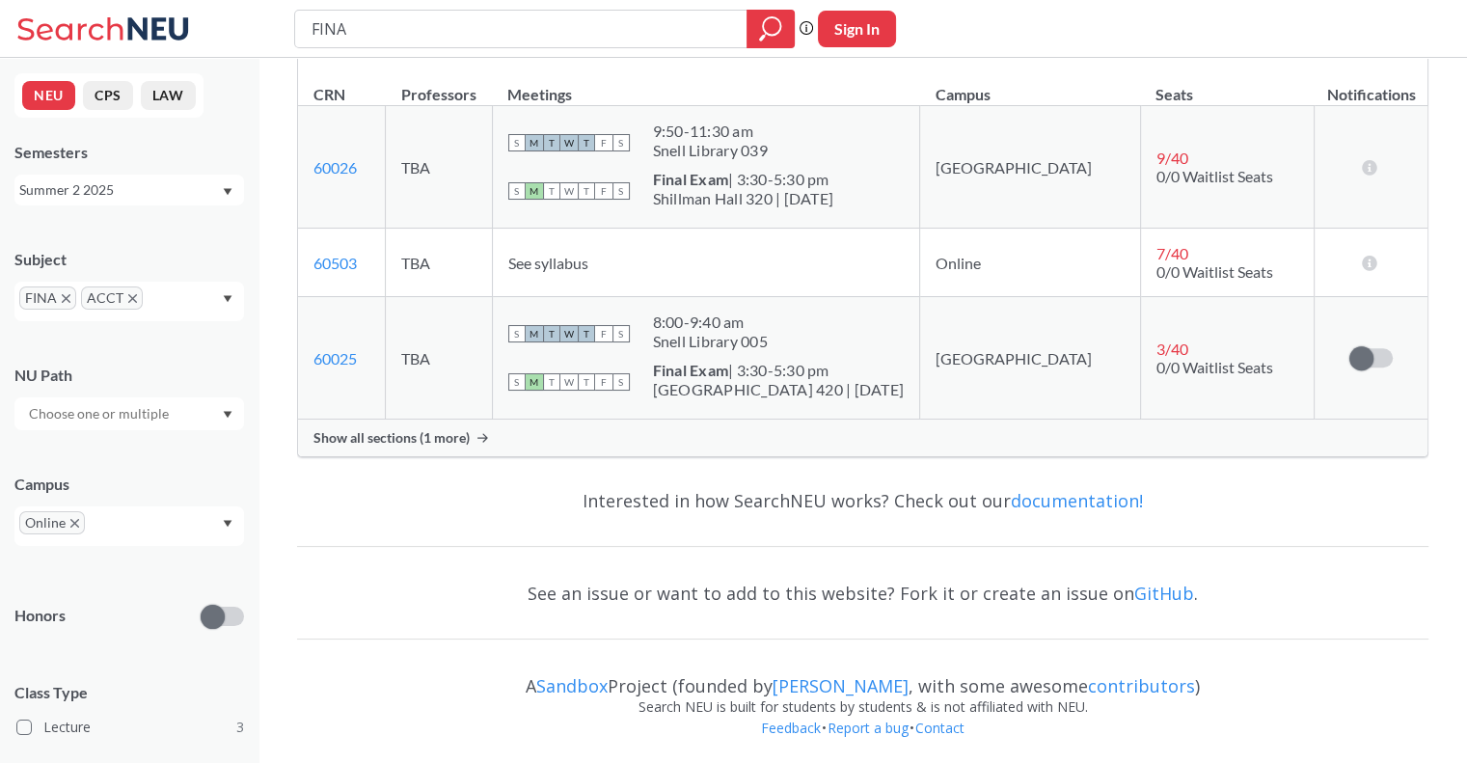
click at [394, 437] on span "Show all sections (1 more)" at bounding box center [391, 437] width 156 height 17
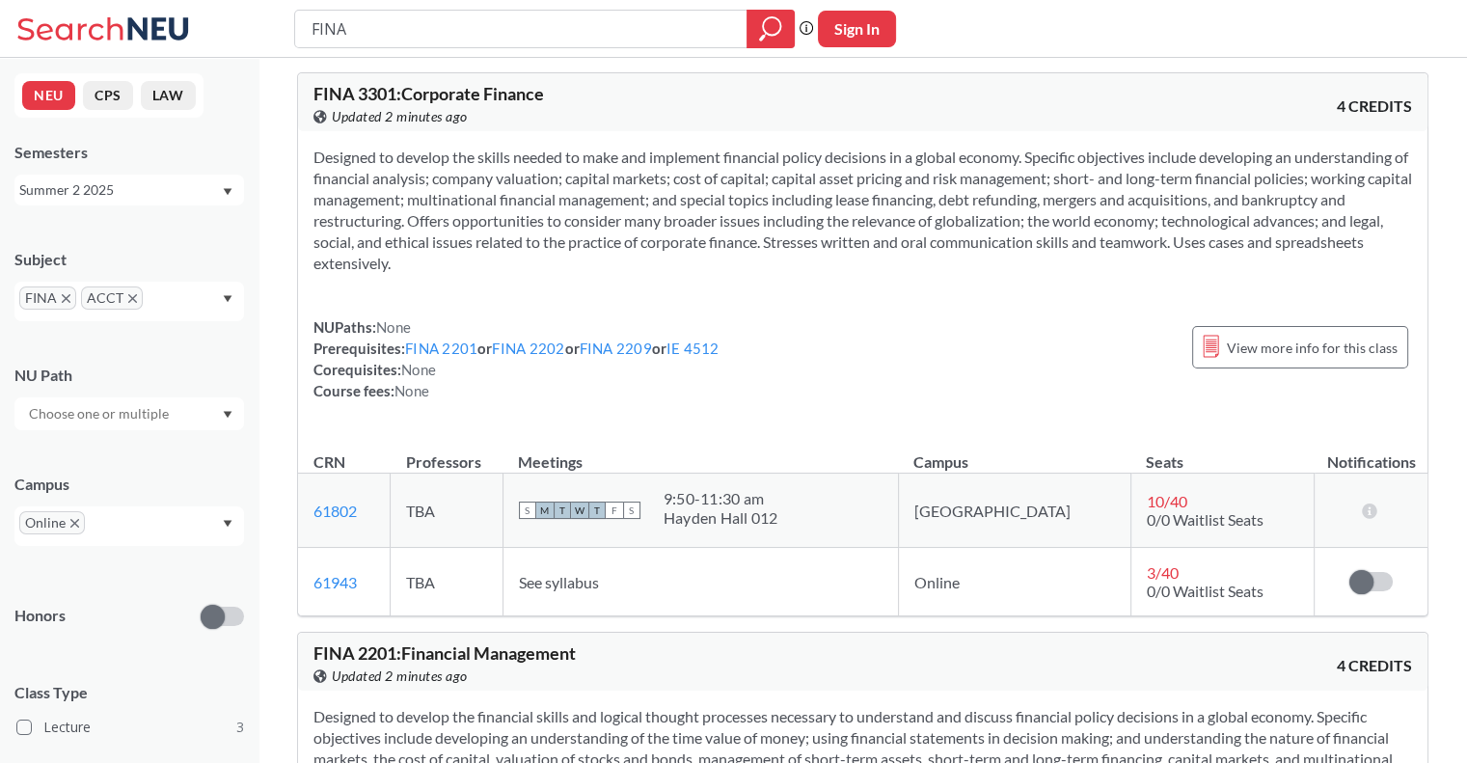
scroll to position [0, 0]
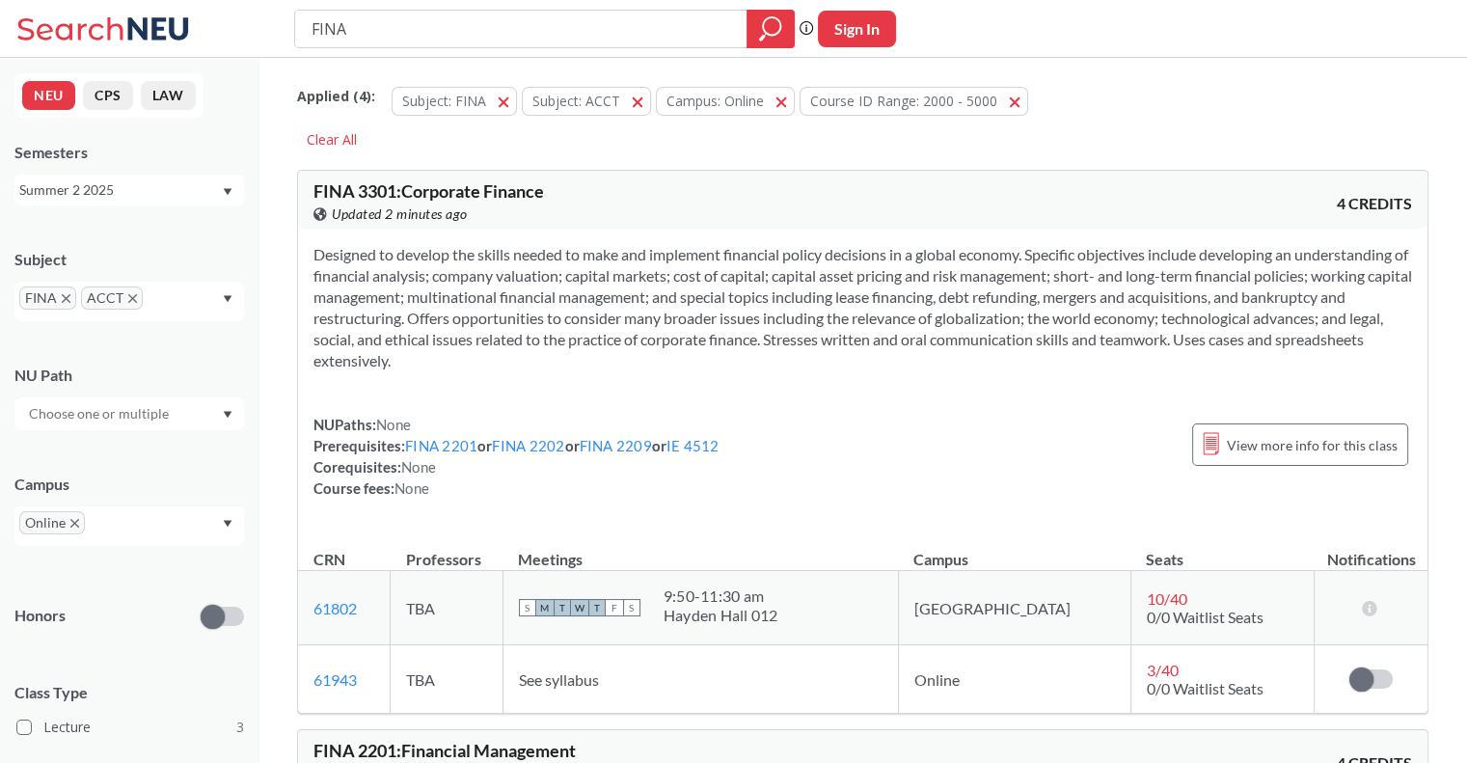
click at [171, 193] on div "Summer 2 2025" at bounding box center [120, 189] width 202 height 21
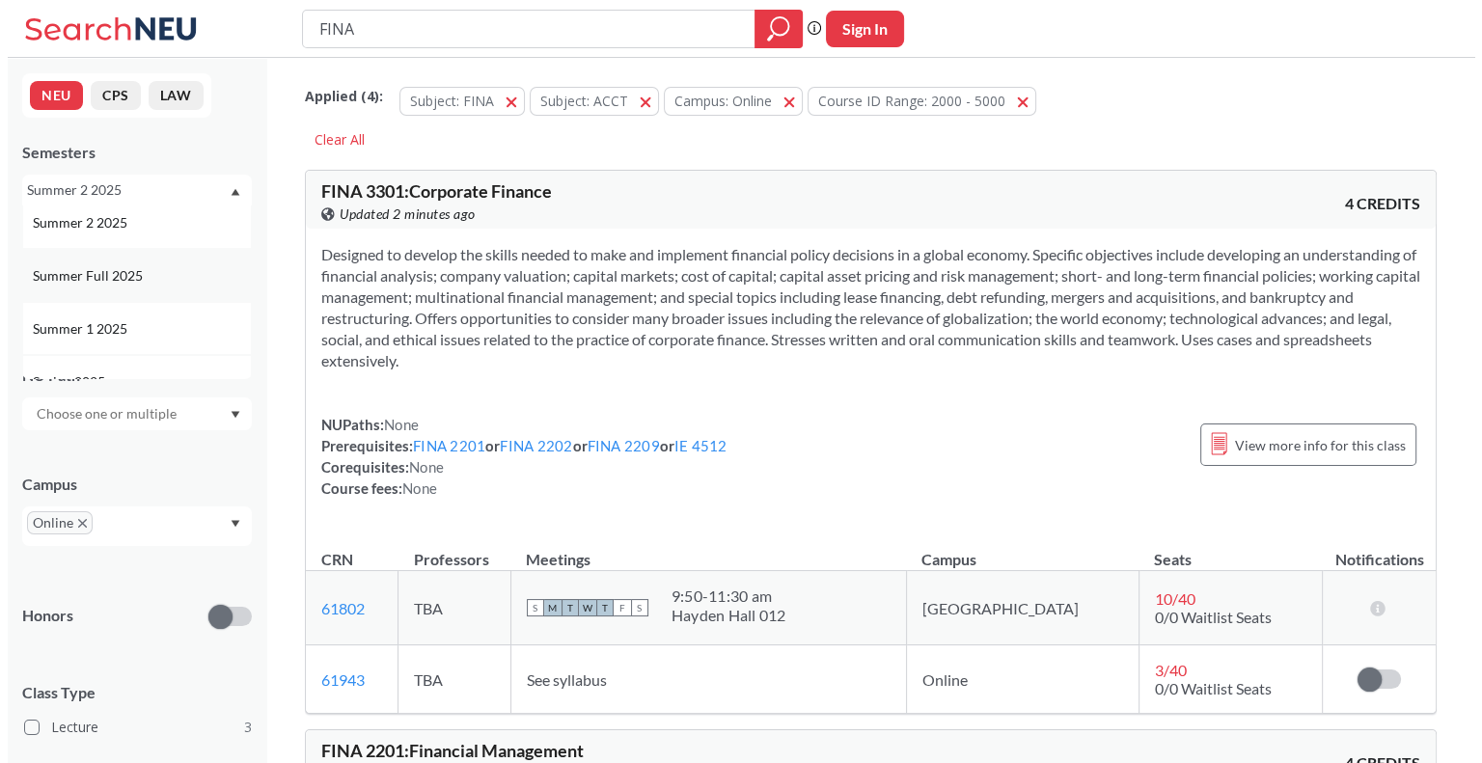
scroll to position [96, 0]
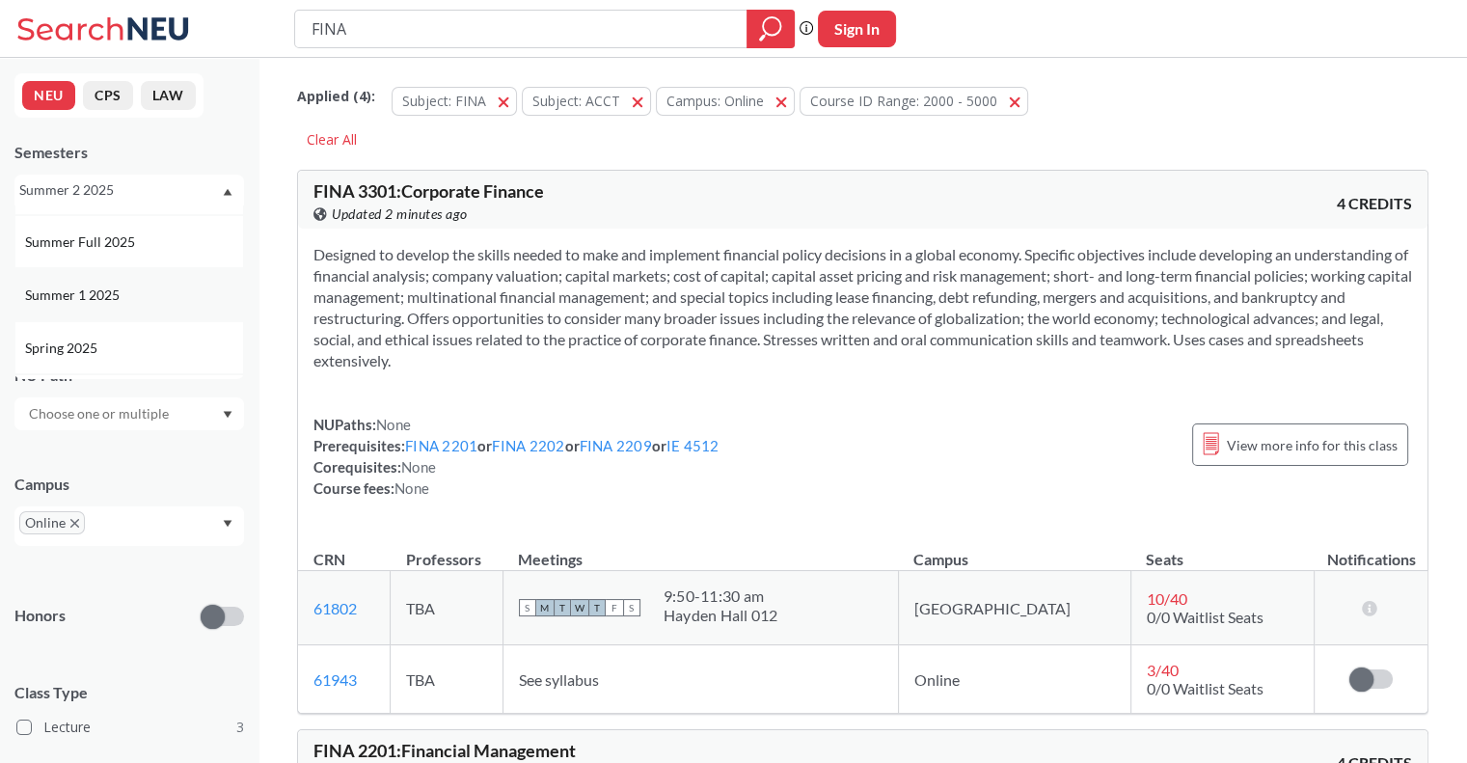
click at [126, 309] on div "Summer 1 2025" at bounding box center [129, 294] width 230 height 53
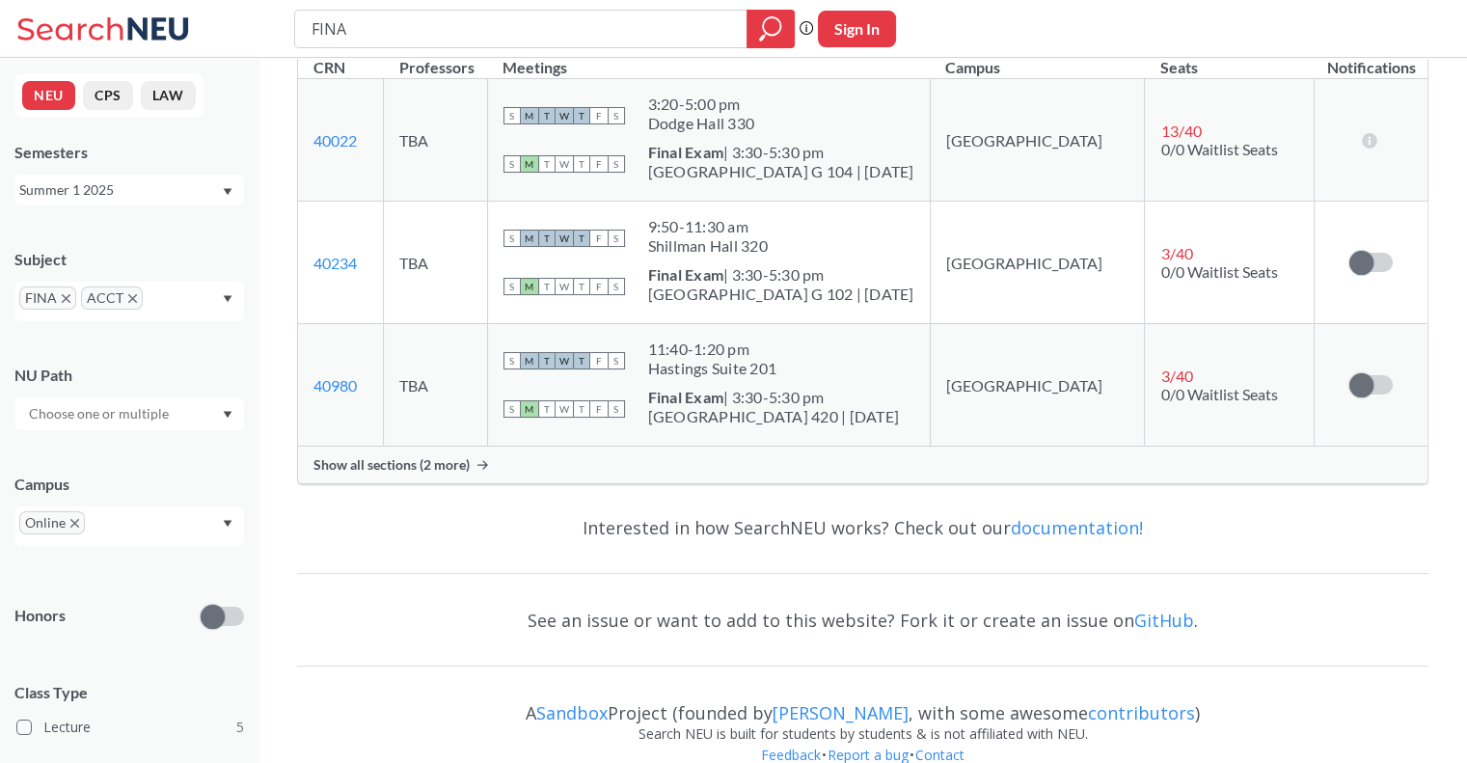
scroll to position [2797, 0]
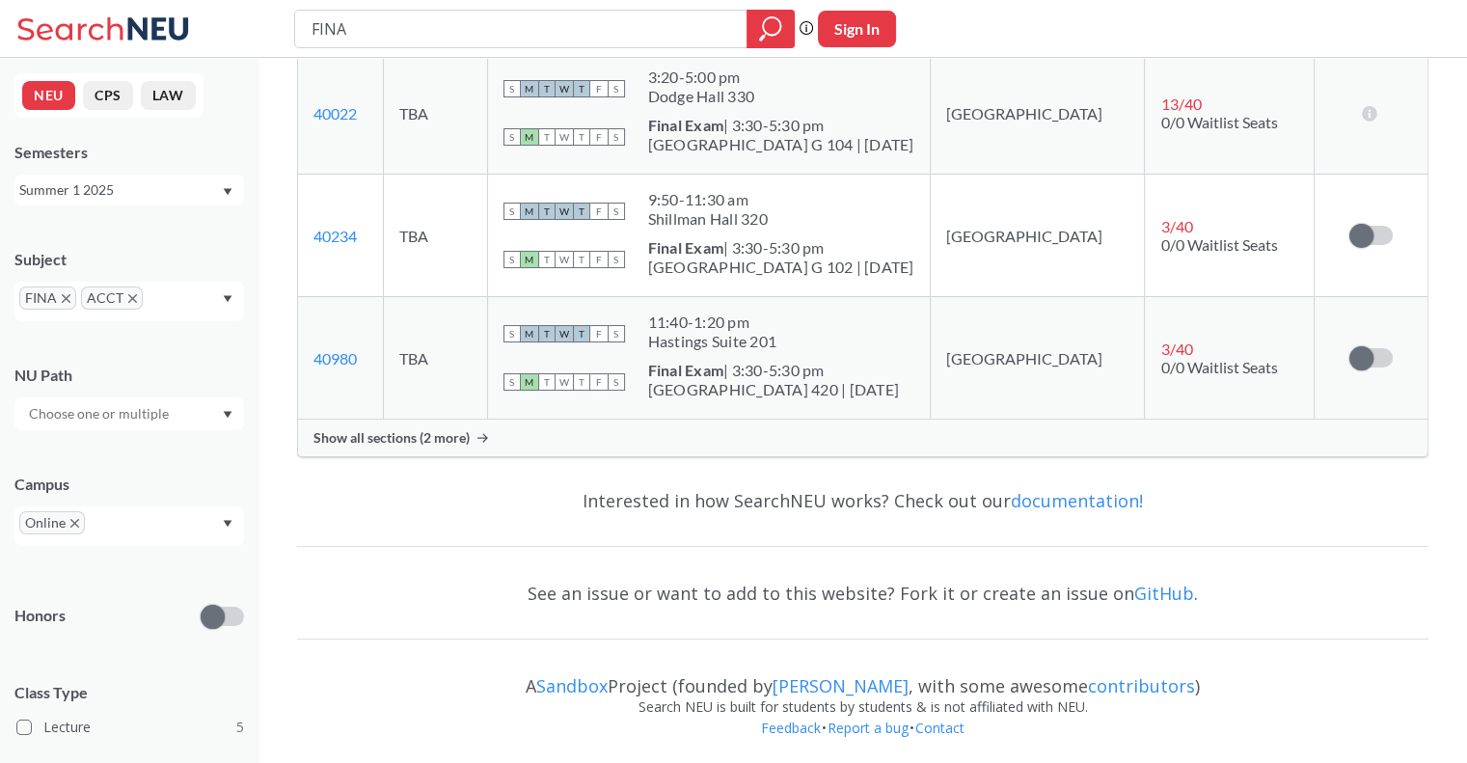
click at [73, 524] on icon "X to remove pill" at bounding box center [74, 523] width 9 height 9
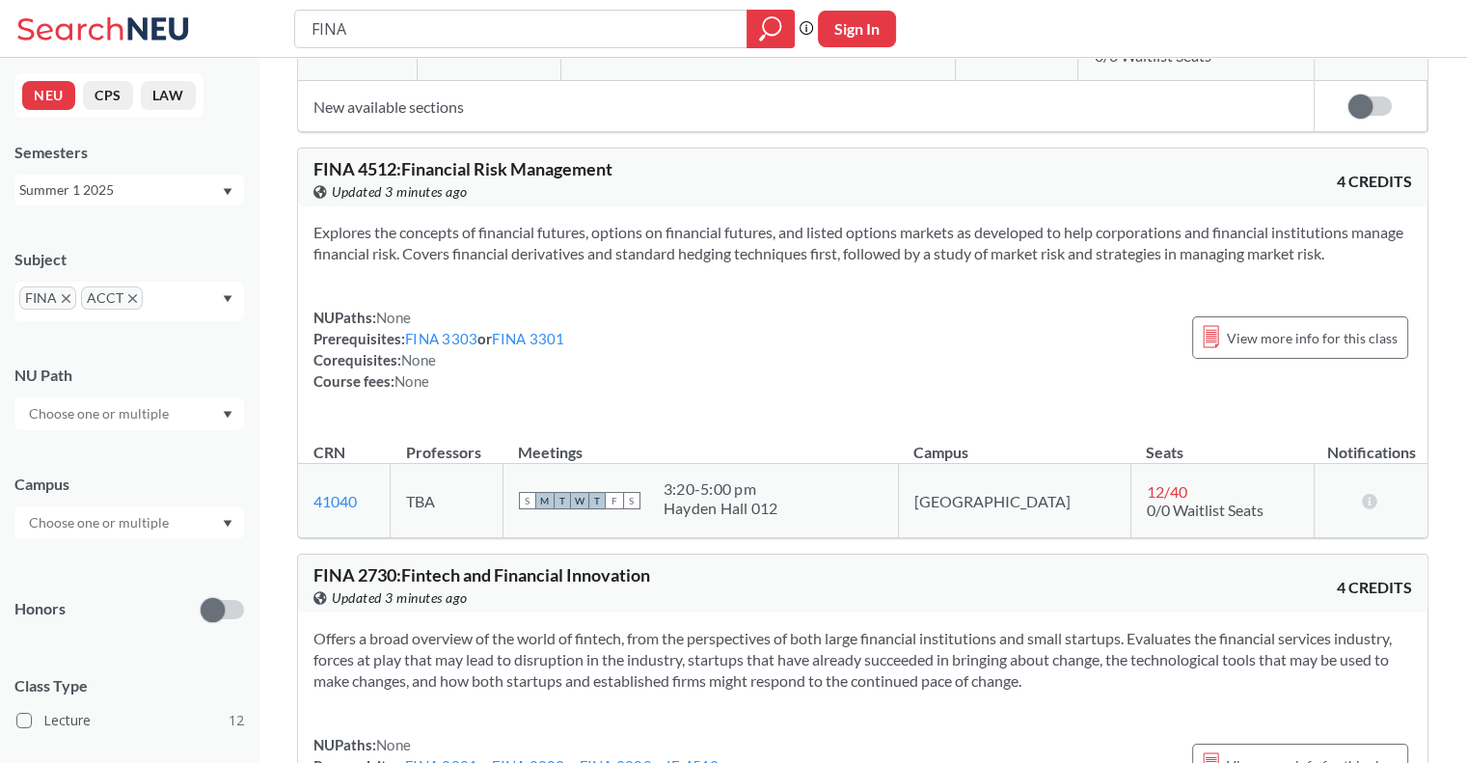
scroll to position [2315, 0]
